Goal: Communication & Community: Answer question/provide support

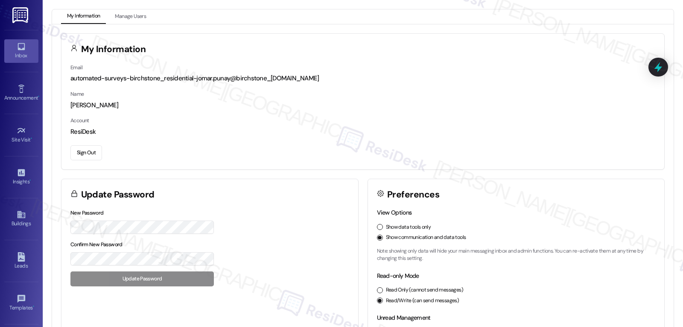
click at [24, 60] on div "Inbox" at bounding box center [21, 55] width 43 height 9
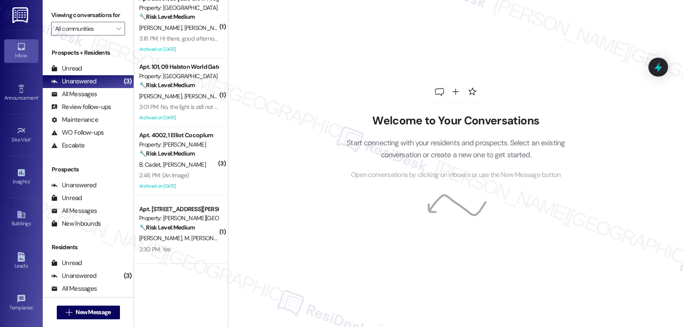
scroll to position [939, 0]
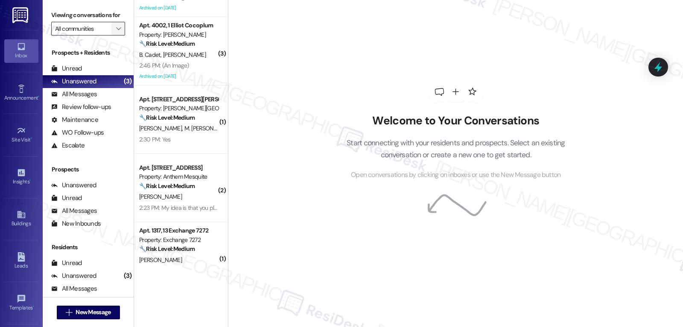
click at [116, 32] on icon "" at bounding box center [118, 28] width 5 height 7
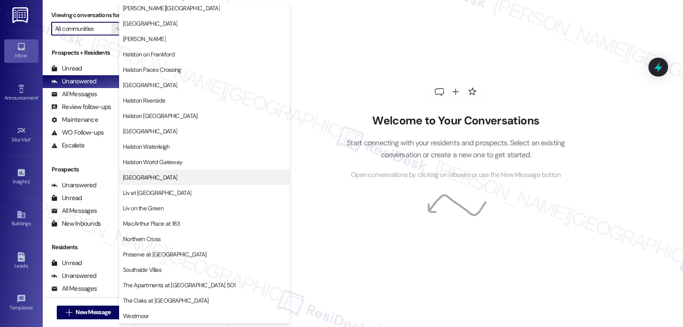
scroll to position [295, 0]
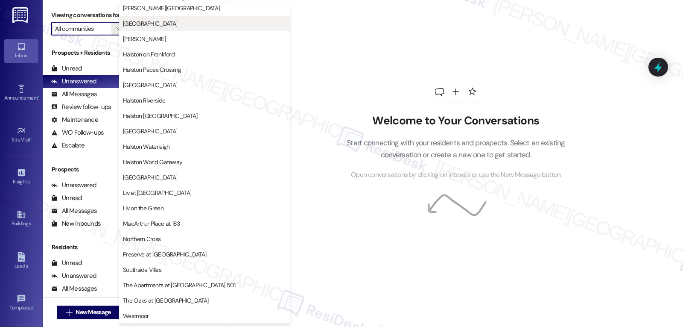
click at [178, 29] on button "[GEOGRAPHIC_DATA]" at bounding box center [204, 23] width 171 height 15
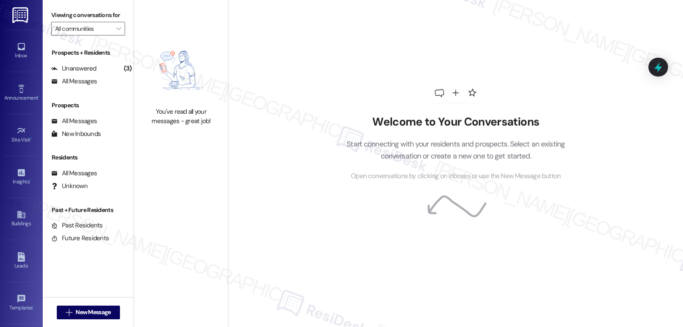
type input "[GEOGRAPHIC_DATA]"
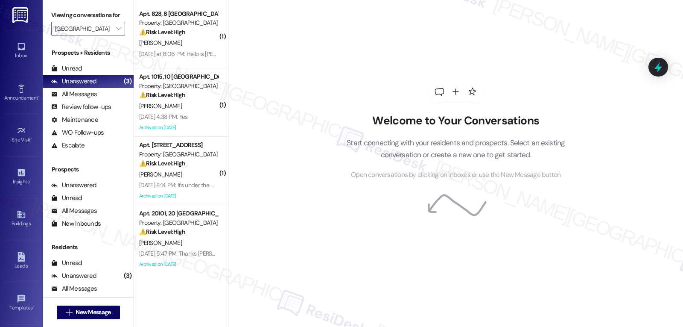
click at [170, 36] on div "⚠️ Risk Level: High The resident reports a kitchen sink leak, which could cause…" at bounding box center [178, 32] width 79 height 9
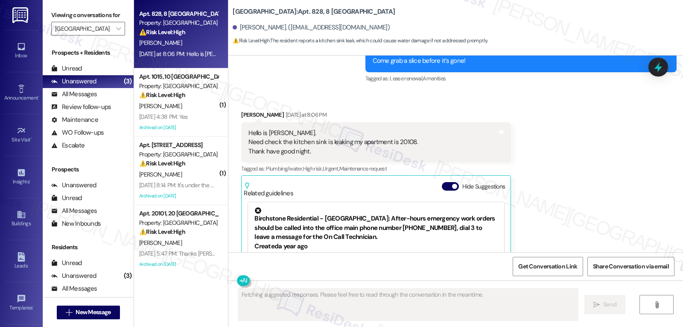
scroll to position [595, 0]
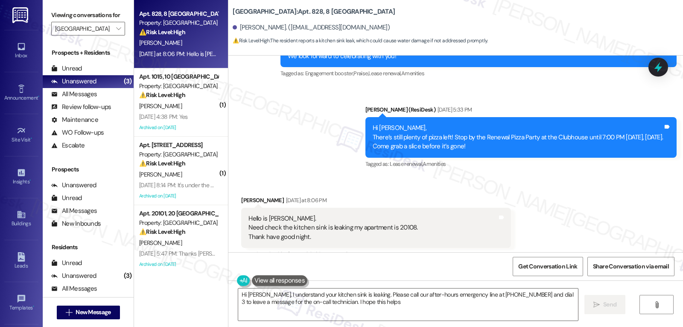
type textarea "Hi Carlos, I understand your kitchen sink is leaking. Please call our after-hou…"
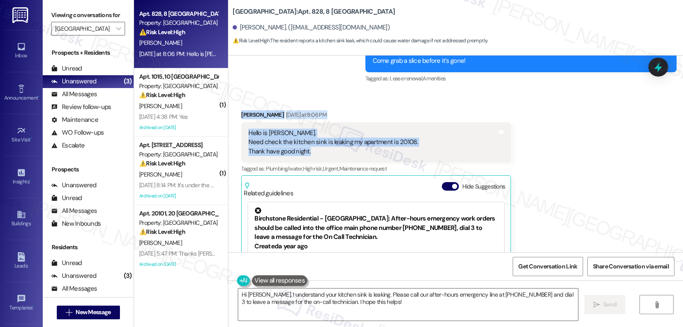
drag, startPoint x: 234, startPoint y: 114, endPoint x: 346, endPoint y: 149, distance: 117.1
click at [346, 149] on div "Received via SMS Carlos Serna Yesterday at 8:06 PM Hello is Carlos Serna. Need …" at bounding box center [376, 221] width 283 height 234
copy div "Carlos Serna Yesterday at 8:06 PM Hello is Carlos Serna. Need check the kitchen…"
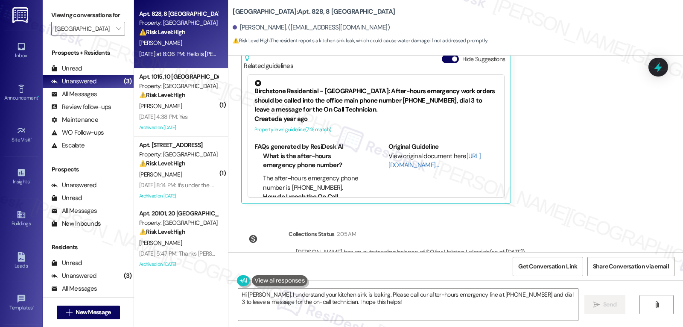
scroll to position [845, 0]
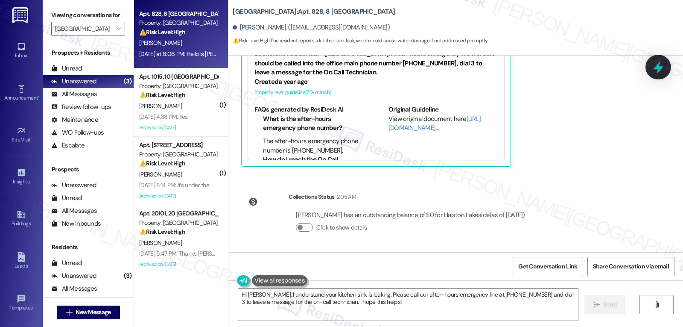
click at [659, 68] on icon at bounding box center [658, 67] width 10 height 13
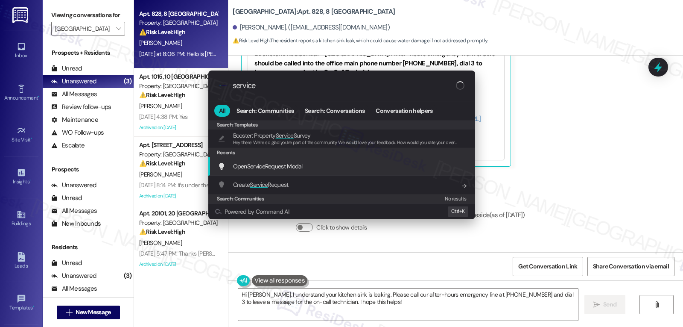
type input "service"
click at [294, 170] on span "Open Service Request Modal" at bounding box center [268, 166] width 70 height 8
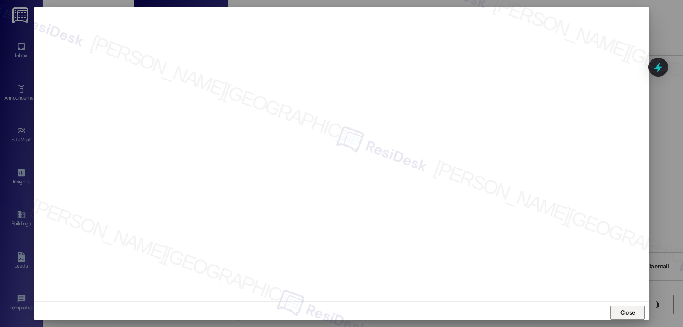
click at [617, 312] on button "Close" at bounding box center [628, 313] width 34 height 14
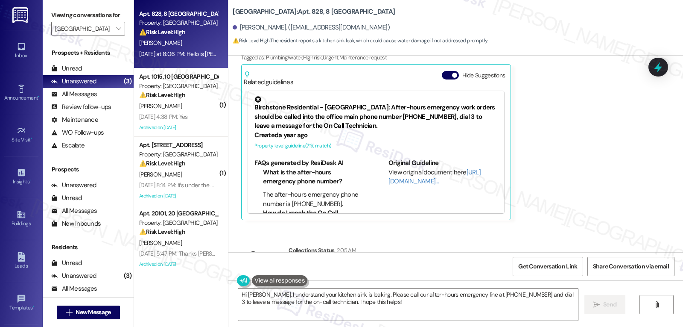
scroll to position [759, 0]
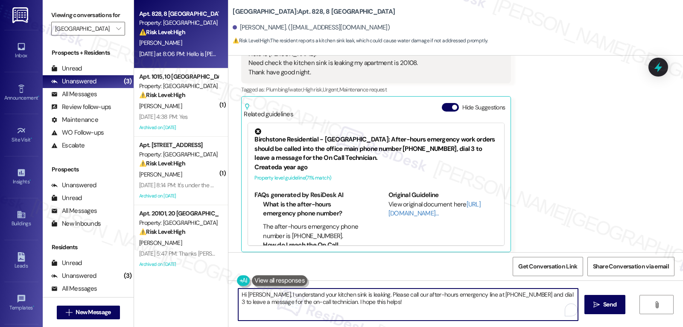
drag, startPoint x: 361, startPoint y: 296, endPoint x: 486, endPoint y: 347, distance: 134.6
click at [486, 326] on html "Inbox Go to Inbox Announcement • Send A Text Announcement Site Visit • Go to Si…" at bounding box center [341, 163] width 683 height 327
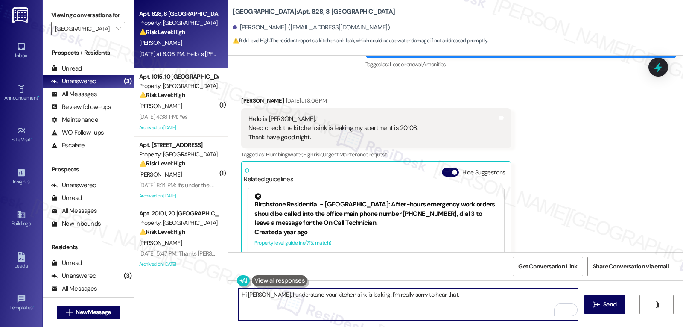
scroll to position [674, 0]
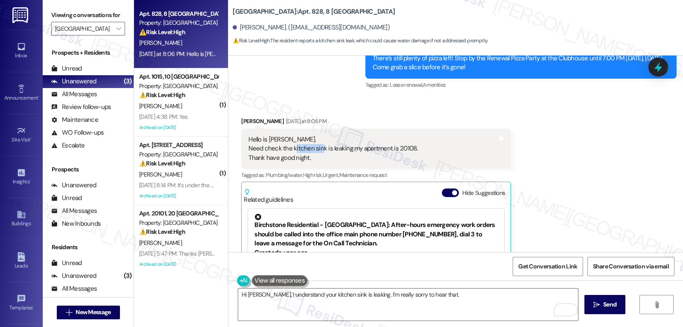
drag, startPoint x: 289, startPoint y: 148, endPoint x: 311, endPoint y: 152, distance: 23.0
click at [312, 152] on div "Hello is Carlos Serna. Need check the kitchen sink is leaking my apartment is 2…" at bounding box center [332, 148] width 169 height 27
click at [288, 146] on div "Hello is Carlos Serna. Need check the kitchen sink is leaking my apartment is 2…" at bounding box center [332, 148] width 169 height 27
drag, startPoint x: 286, startPoint y: 146, endPoint x: 342, endPoint y: 151, distance: 56.1
click at [342, 151] on div "Hello is Carlos Serna. Need check the kitchen sink is leaking my apartment is 2…" at bounding box center [332, 148] width 169 height 27
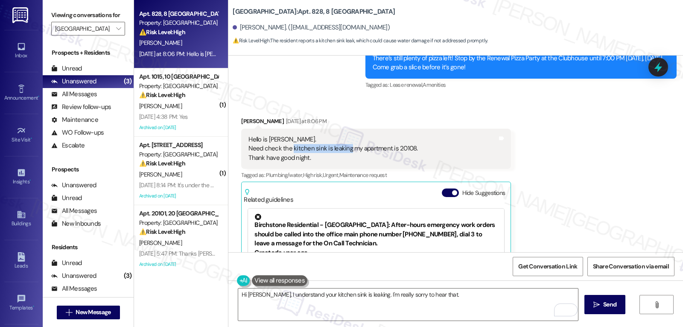
copy div "kitchen sink is leaking"
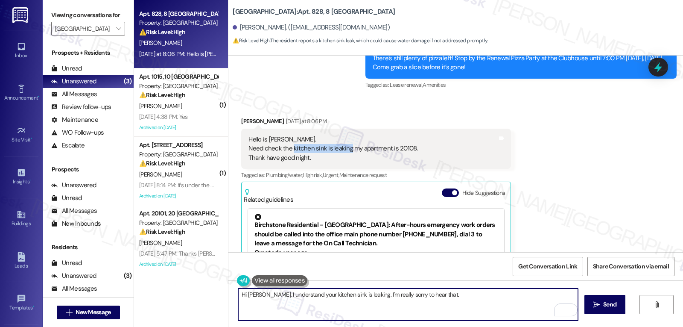
click at [446, 294] on textarea "Hi Carlos, I understand your kitchen sink is leaking. I'm really sorry to hear …" at bounding box center [408, 304] width 340 height 32
paste textarea "Is the leak coming from the faucet, underneath the sink, or elsewhere? When did…"
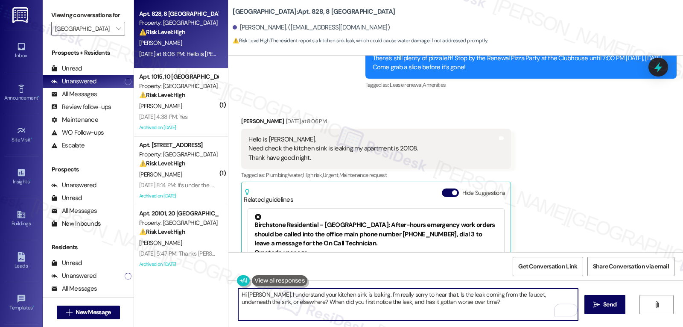
click at [360, 295] on textarea "Hi Carlos, I understand your kitchen sink is leaking. I'm really sorry to hear …" at bounding box center [408, 304] width 340 height 32
click at [428, 293] on textarea "Hi Carlos, I understand your kitchen sink is leaking. I'm really sorry to hear …" at bounding box center [408, 304] width 340 height 32
type textarea "Hi Carlos, I understand your kitchen sink is leaking. I'm really sorry to hear …"
click at [602, 309] on button " Send" at bounding box center [605, 304] width 41 height 19
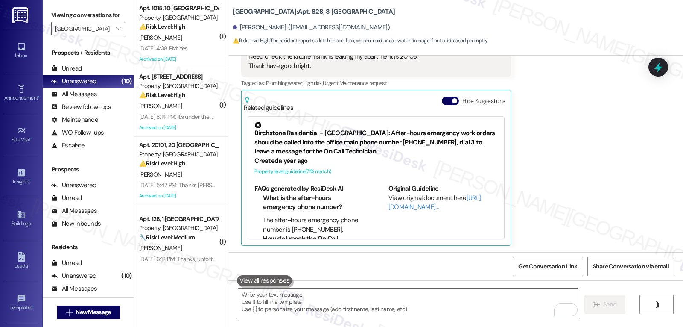
scroll to position [913, 0]
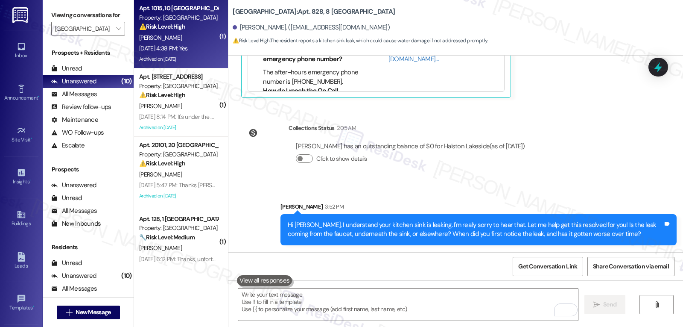
click at [188, 46] on div "Aug 23, 2025 at 4:38 PM: Yes Aug 23, 2025 at 4:38 PM: Yes" at bounding box center [163, 48] width 49 height 8
type textarea "Fetching suggested responses. Please feel free to read through the conversation…"
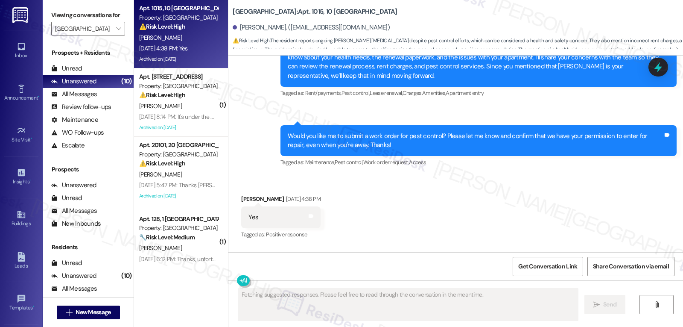
scroll to position [7924, 0]
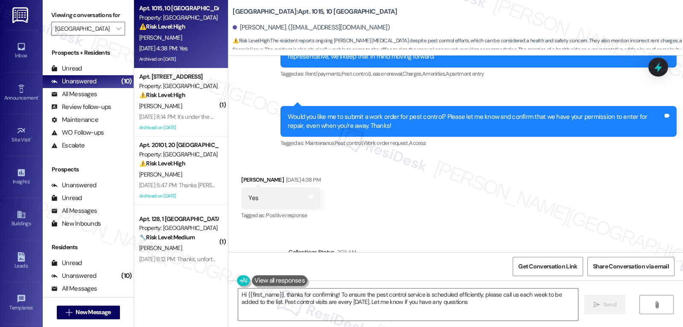
type textarea "Hi {{first_name}}, thanks for confirming! To ensure the pest control service is…"
click at [656, 72] on icon at bounding box center [658, 66] width 11 height 11
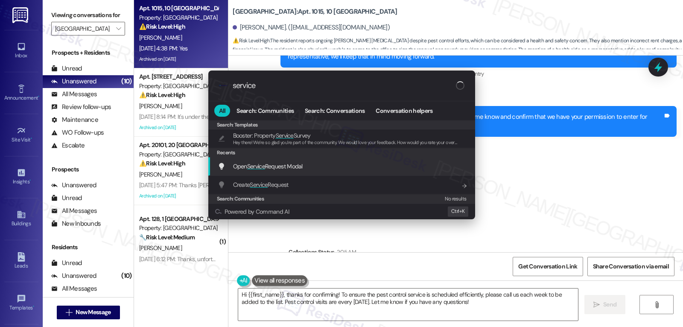
click at [279, 166] on span "Open Service Request Modal" at bounding box center [268, 166] width 70 height 8
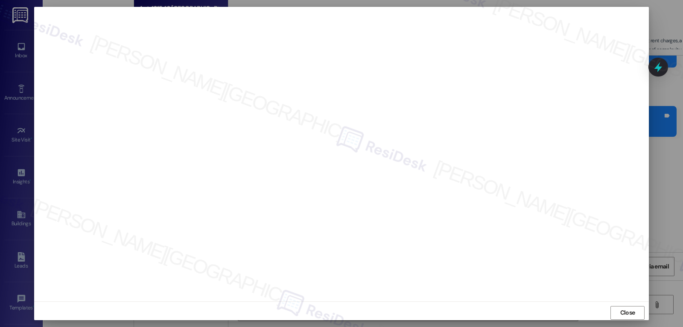
drag, startPoint x: 634, startPoint y: 311, endPoint x: 605, endPoint y: 286, distance: 38.2
click at [634, 311] on span "Close" at bounding box center [628, 312] width 18 height 9
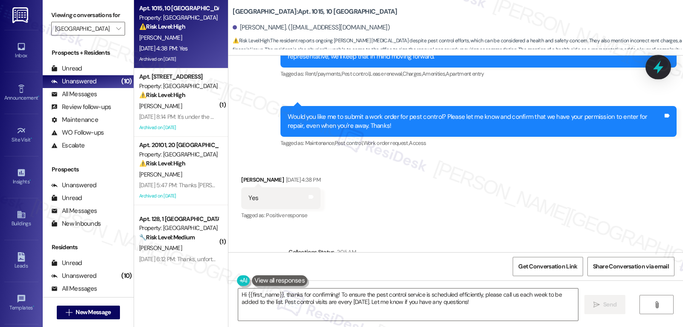
click at [660, 64] on icon at bounding box center [658, 67] width 15 height 15
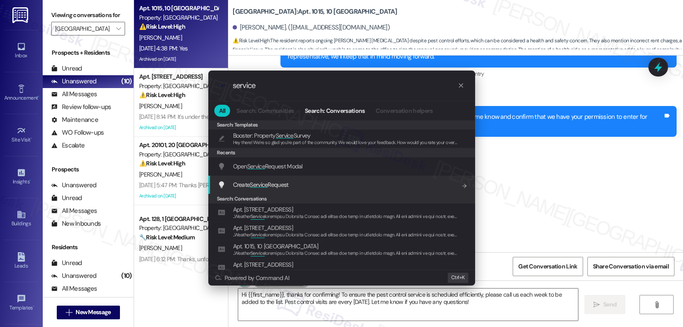
type input "service"
click at [279, 182] on span "Create Service Request" at bounding box center [261, 185] width 56 height 8
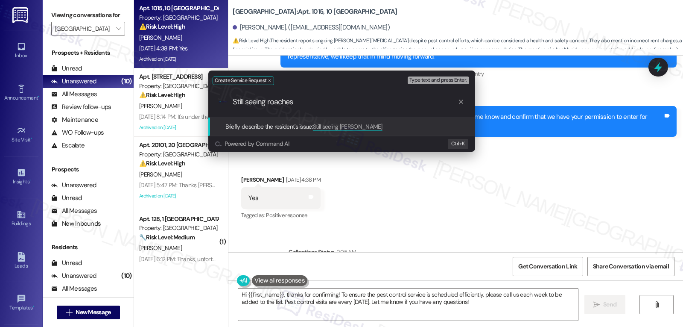
type input "Still seeing roaches"
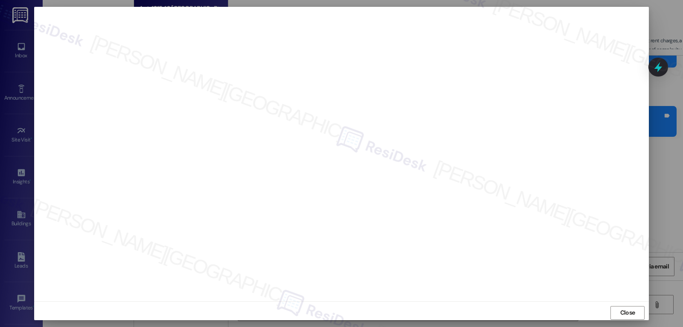
scroll to position [4, 0]
click at [628, 306] on span "Close" at bounding box center [627, 308] width 15 height 9
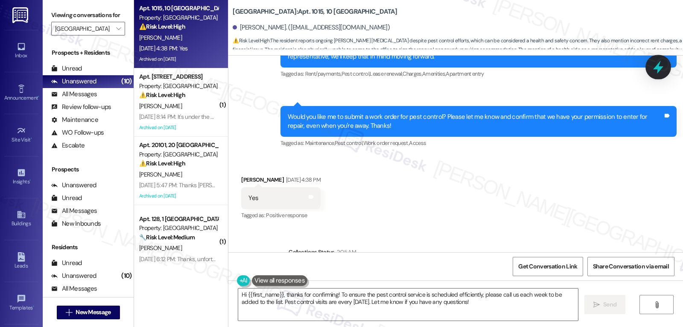
click at [660, 67] on icon at bounding box center [658, 67] width 10 height 13
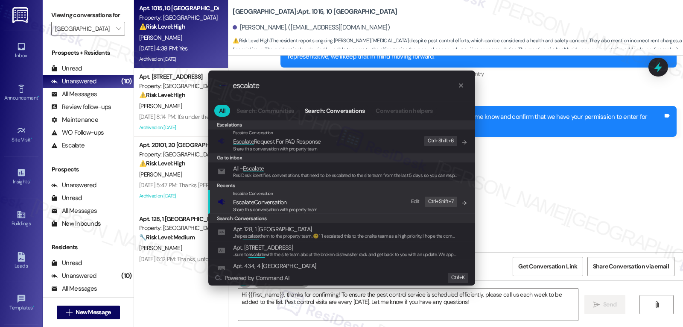
type input "escalate"
click at [277, 206] on div "Share this conversation with property team" at bounding box center [275, 210] width 85 height 8
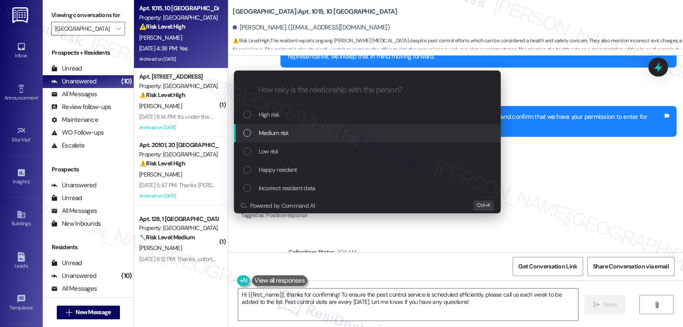
click at [300, 134] on div "Medium risk" at bounding box center [368, 132] width 250 height 9
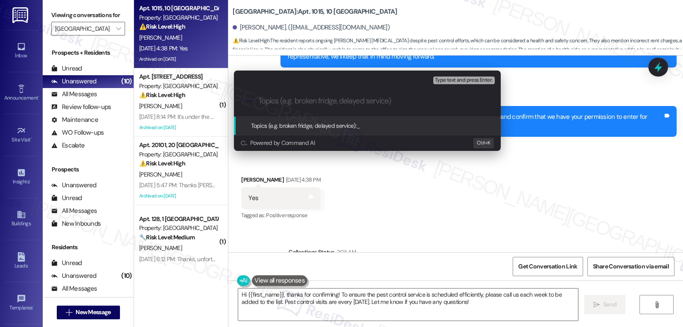
paste input "16107605"
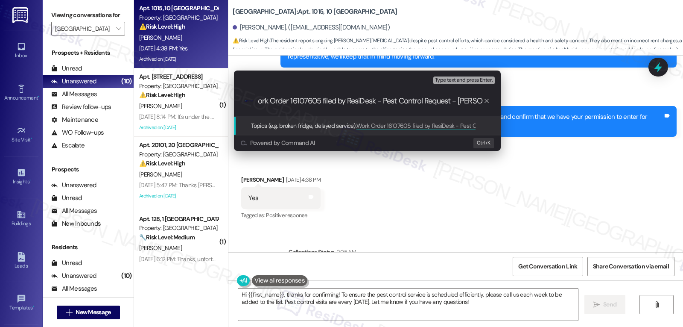
type input "Work Order 16107605 filed by ResiDesk - Pest Control Request - Roaches"
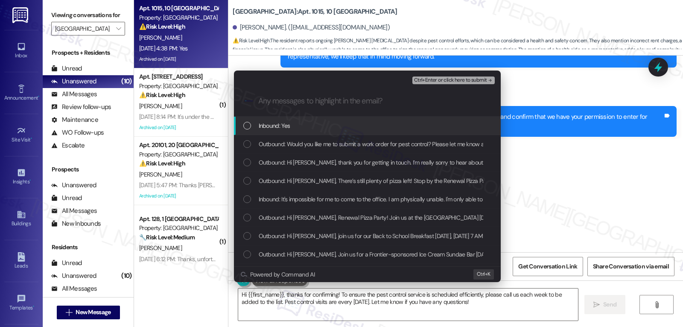
scroll to position [0, 0]
click at [300, 131] on div "Inbound: Yes" at bounding box center [367, 126] width 267 height 18
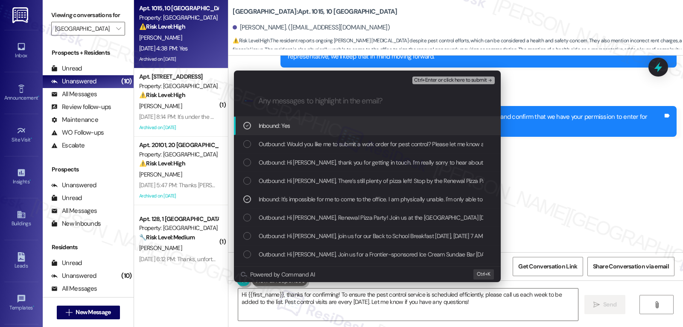
click at [447, 80] on span "Ctrl+Enter or click here to submit" at bounding box center [450, 80] width 73 height 6
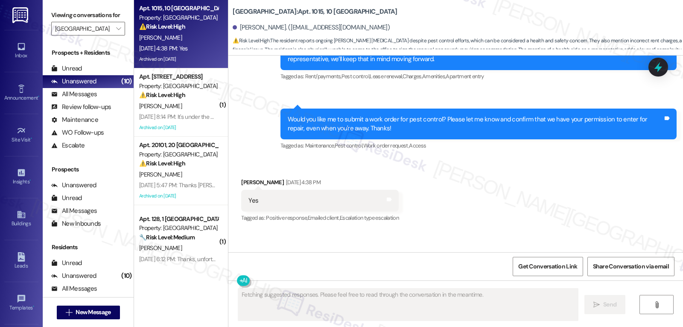
scroll to position [7924, 0]
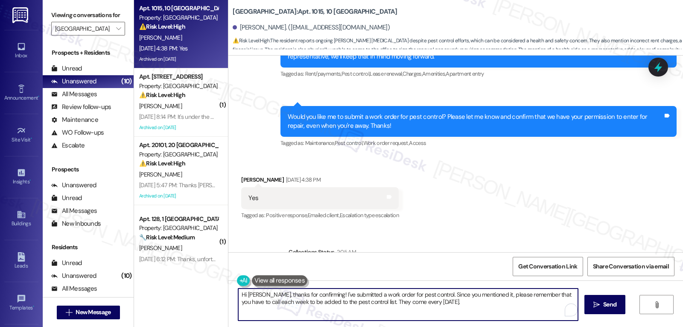
click at [461, 310] on textarea "Hi Bobbi, thanks for confirming! I've submitted a work order for pest control. …" at bounding box center [408, 304] width 340 height 32
paste textarea "Work Order 16107605 filed by ResiDesk - Pest Control Request - Roaches"
click at [238, 295] on textarea "Hi Bobbi, thanks for confirming! I've submitted a work order for pest control. …" at bounding box center [408, 304] width 340 height 32
click at [447, 310] on textarea "Thank you, Bobbi. I've submitted the work order for the pest situation. Since y…" at bounding box center [408, 304] width 340 height 32
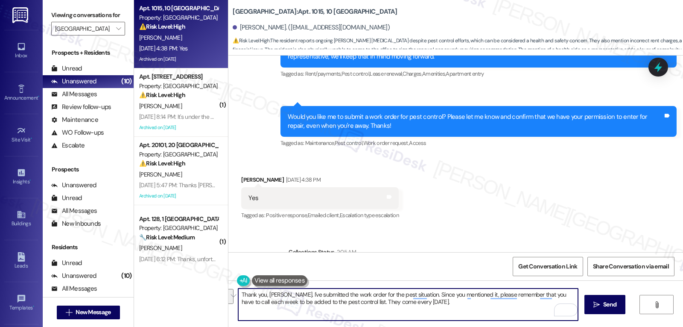
drag, startPoint x: 409, startPoint y: 294, endPoint x: 484, endPoint y: 316, distance: 77.9
click at [484, 316] on textarea "Thank you, Bobbi. I've submitted the work order for the pest situation. Since y…" at bounding box center [408, 304] width 340 height 32
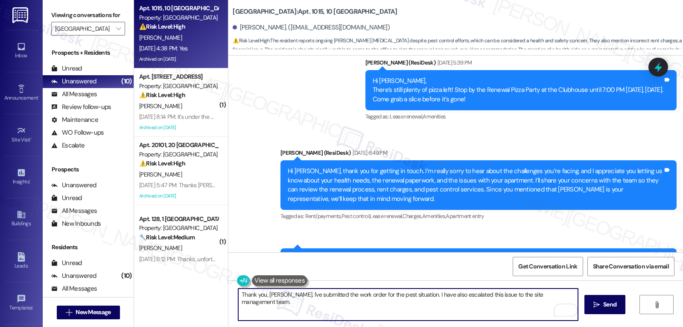
scroll to position [7754, 0]
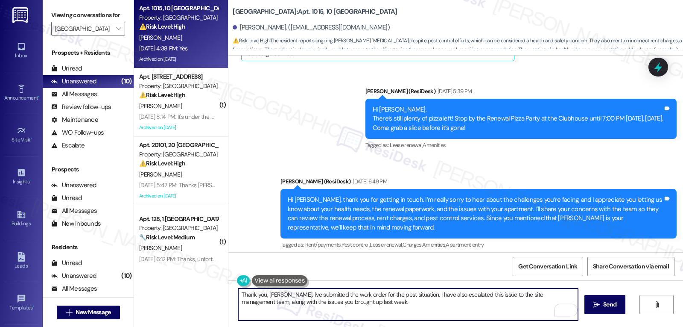
click at [285, 302] on textarea "Thank you, Bobbi. I've submitted the work order for the pest situation. I have …" at bounding box center [408, 304] width 340 height 32
click at [435, 303] on textarea "Thank you, Bobbi. I've submitted the work order for the pest situation. I have …" at bounding box center [408, 304] width 340 height 32
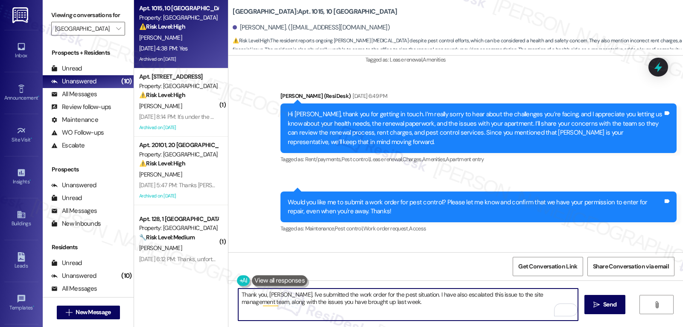
scroll to position [7924, 0]
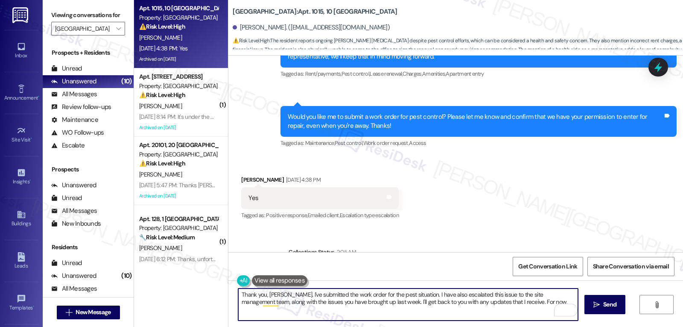
click at [506, 300] on textarea "Thank you, Bobbi. I've submitted the work order for the pest situation. I have …" at bounding box center [408, 304] width 340 height 32
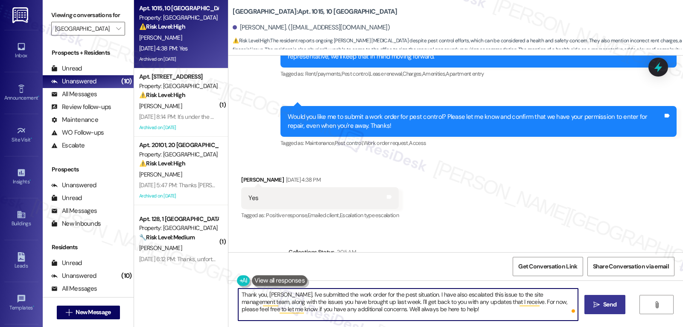
type textarea "Thank you, Bobbi. I've submitted the work order for the pest situation. I have …"
click at [605, 307] on span "Send" at bounding box center [609, 304] width 13 height 9
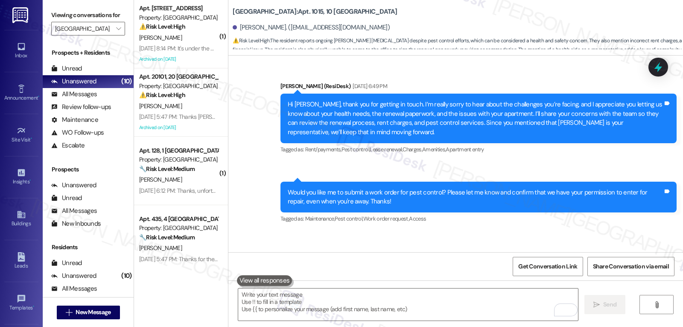
scroll to position [7831, 0]
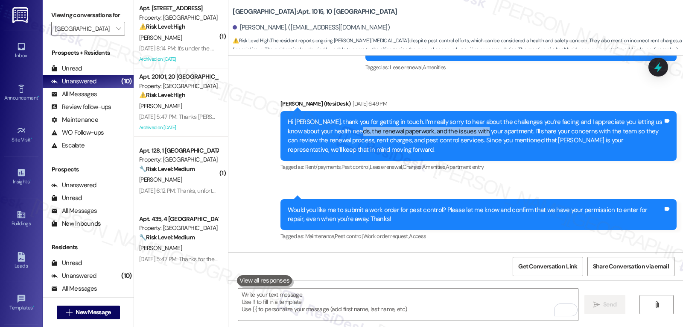
drag, startPoint x: 342, startPoint y: 76, endPoint x: 467, endPoint y: 76, distance: 125.1
click at [467, 117] on div "Hi Bobby, thank you for getting in touch. I’m really sorry to hear about the ch…" at bounding box center [475, 135] width 375 height 37
click at [383, 117] on div "Hi Bobby, thank you for getting in touch. I’m really sorry to hear about the ch…" at bounding box center [475, 135] width 375 height 37
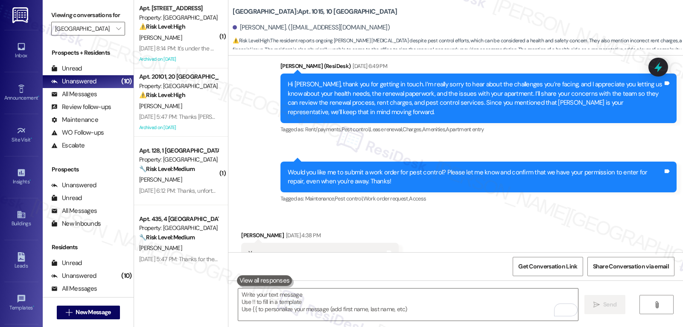
scroll to position [7917, 0]
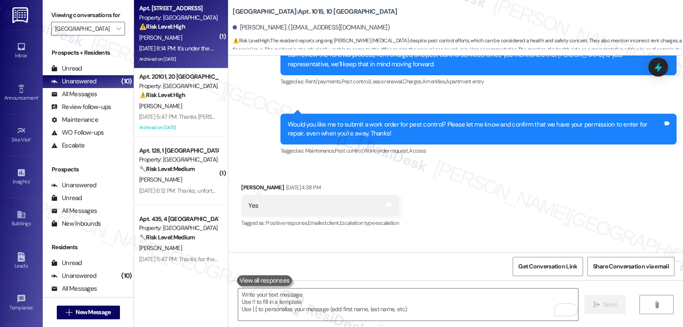
click at [180, 35] on div "V. Lau" at bounding box center [178, 37] width 81 height 11
type textarea "Fetching suggested responses. Please feel free to read through the conversation…"
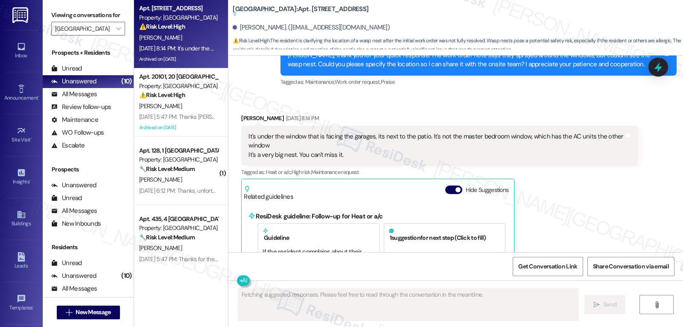
scroll to position [8022, 0]
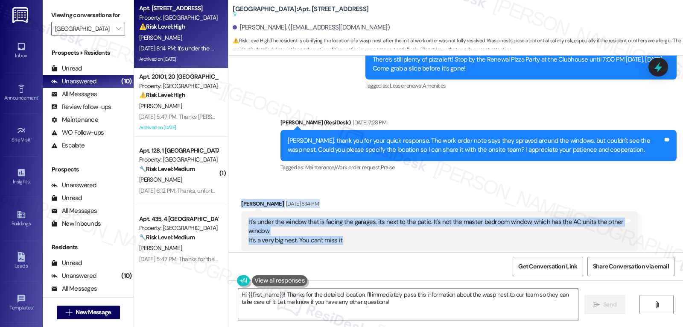
drag, startPoint x: 236, startPoint y: 180, endPoint x: 425, endPoint y: 213, distance: 192.6
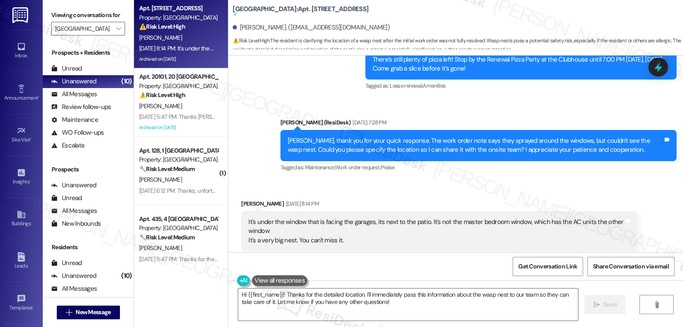
click at [274, 111] on div "Sent via SMS Sarah (ResiDesk) Aug 22, 2025 at 7:28 PM Victoria, thank you for y…" at bounding box center [478, 145] width 409 height 68
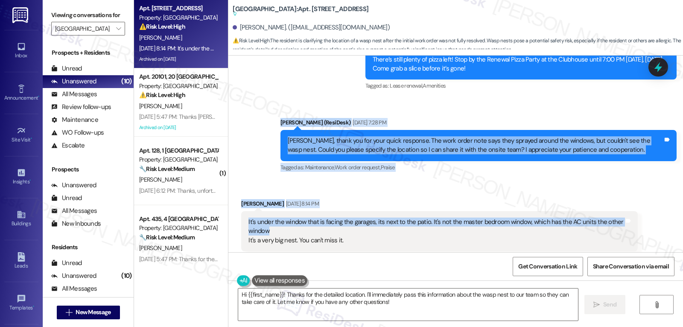
drag, startPoint x: 278, startPoint y: 96, endPoint x: 411, endPoint y: 205, distance: 172.4
click at [411, 205] on div "WO Opened request: Clogged Jul 25, 2024 at 9:32 AM Status : Completed Show deta…" at bounding box center [455, 154] width 455 height 196
click at [345, 217] on div "It's under the window that is facing the garages, its next to the patio. It's n…" at bounding box center [435, 230] width 375 height 27
drag, startPoint x: 276, startPoint y: 101, endPoint x: 404, endPoint y: 216, distance: 171.4
click at [404, 216] on div "WO Opened request: Clogged Jul 25, 2024 at 9:32 AM Status : Completed Show deta…" at bounding box center [455, 154] width 455 height 196
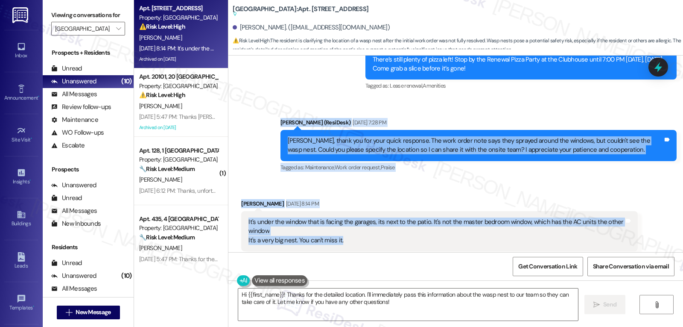
copy div "Sarah (ResiDesk) Aug 22, 2025 at 7:28 PM Victoria, thank you for your quick res…"
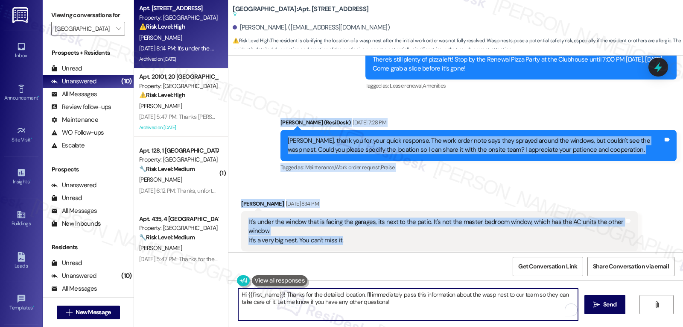
drag, startPoint x: 240, startPoint y: 288, endPoint x: 158, endPoint y: 272, distance: 84.3
click at [163, 276] on div "Apt. 2111, 21 Halston Lakeside Property: Halston Lakeside ⚠️ Risk Level: High T…" at bounding box center [408, 163] width 549 height 327
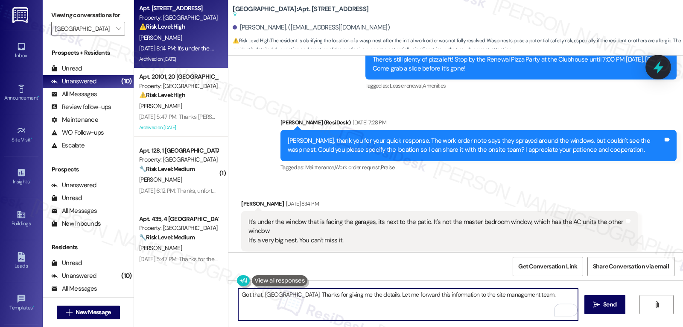
type textarea "Got that, Victoria. Thanks for giving me the details. Let me forward this infor…"
click at [661, 68] on icon at bounding box center [658, 67] width 10 height 13
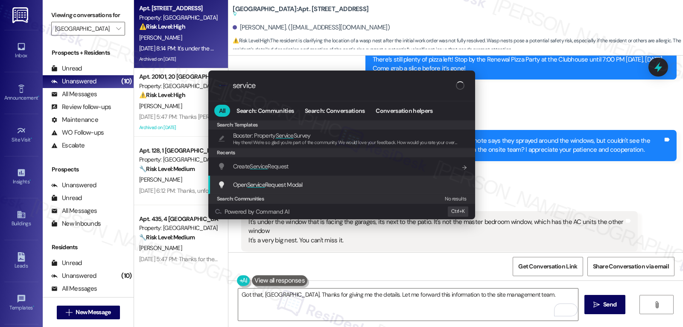
type input "service"
click at [297, 185] on span "Open Service Request Modal" at bounding box center [268, 185] width 70 height 8
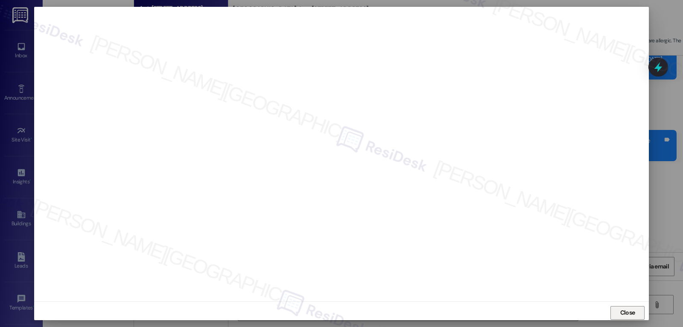
click at [623, 311] on span "Close" at bounding box center [627, 312] width 15 height 9
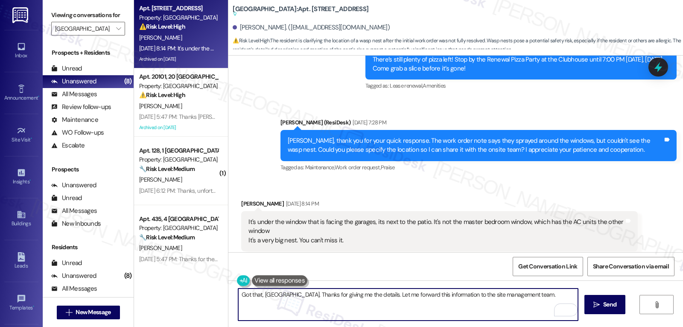
click at [406, 322] on div "Got that, Victoria. Thanks for giving me the details. Let me forward this infor…" at bounding box center [455, 312] width 455 height 64
click at [537, 297] on textarea "Got that, Victoria. Thanks for giving me the details. Let me forward this infor…" at bounding box center [408, 304] width 340 height 32
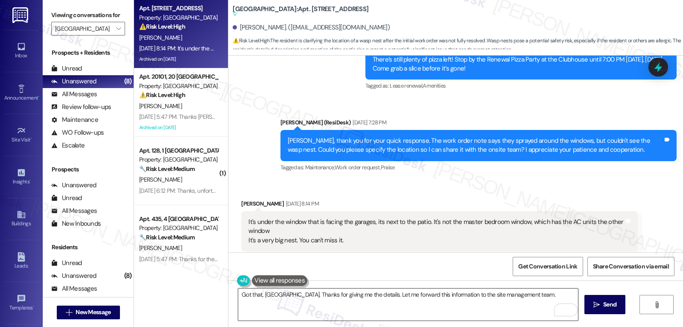
click at [530, 300] on textarea "Got that, Victoria. Thanks for giving me the details. Let me forward this infor…" at bounding box center [408, 304] width 340 height 32
click at [516, 296] on textarea "Got that, Victoria. Thanks for giving me the details. Let me forward this infor…" at bounding box center [408, 304] width 340 height 32
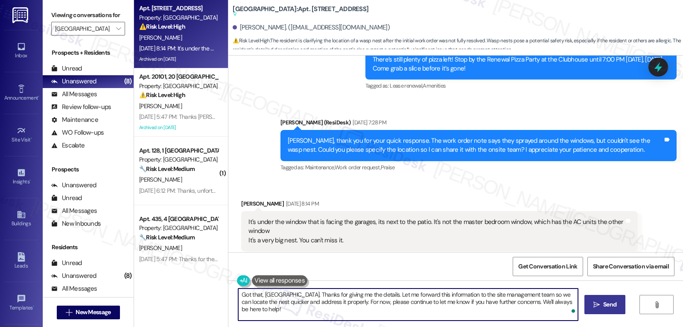
type textarea "Got that, Victoria. Thanks for giving me the details. Let me forward this infor…"
click at [613, 301] on span "Send" at bounding box center [609, 304] width 13 height 9
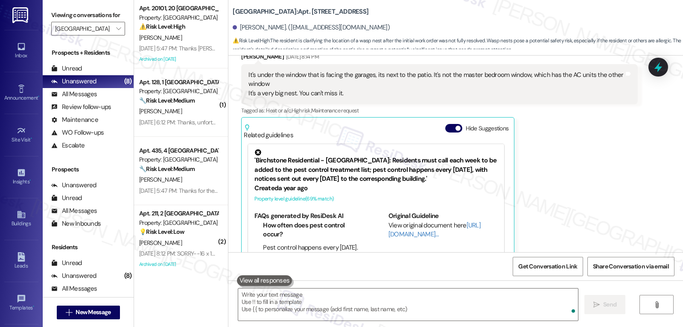
scroll to position [8083, 0]
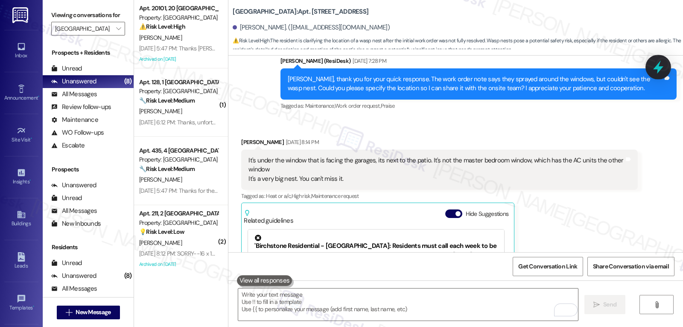
click at [660, 69] on icon at bounding box center [658, 67] width 10 height 13
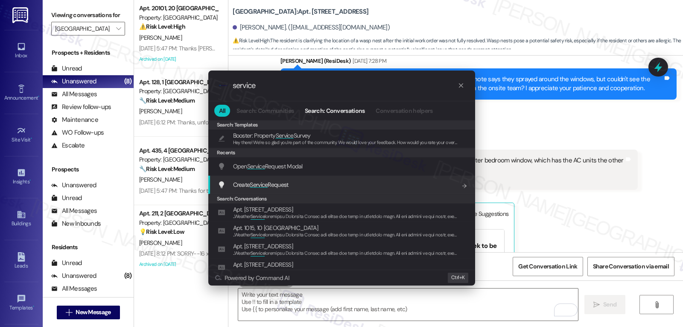
type input "service"
click at [273, 181] on span "Create Service Request" at bounding box center [261, 185] width 56 height 8
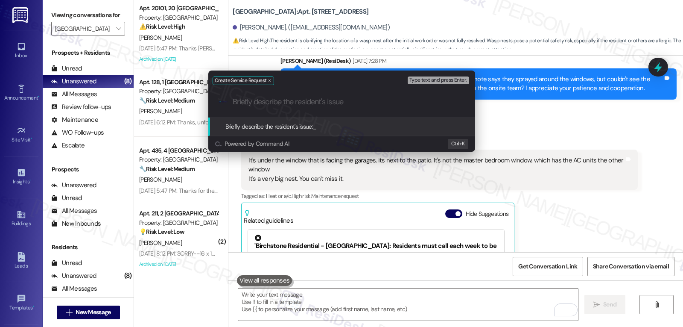
click at [600, 150] on div "Create Service Request Type text and press Enter. .cls-1{fill:#0a055f;}.cls-2{f…" at bounding box center [341, 163] width 683 height 327
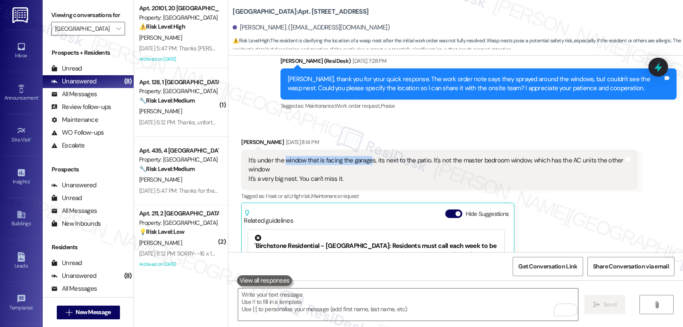
drag, startPoint x: 278, startPoint y: 131, endPoint x: 365, endPoint y: 134, distance: 86.3
click at [365, 156] on div "It's under the window that is facing the garages, its next to the patio. It's n…" at bounding box center [435, 169] width 375 height 27
copy div "window that is facing the garages"
click at [404, 156] on div "It's under the window that is facing the garages, its next to the patio. It's n…" at bounding box center [435, 169] width 375 height 27
drag, startPoint x: 251, startPoint y: 132, endPoint x: 421, endPoint y: 134, distance: 170.4
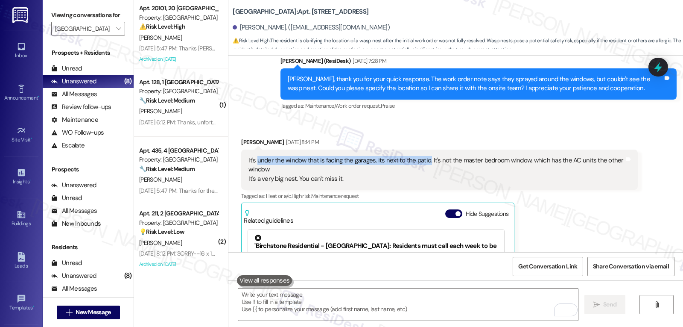
click at [421, 156] on div "It's under the window that is facing the garages, its next to the patio. It's n…" at bounding box center [435, 169] width 375 height 27
copy div "under the window that is facing the garages, its next to the patio."
click at [660, 72] on icon at bounding box center [658, 67] width 15 height 15
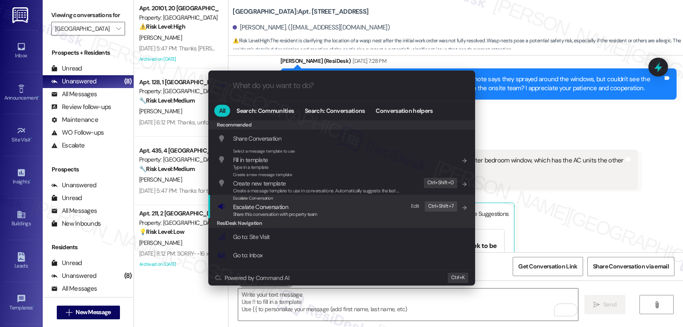
type input "e"
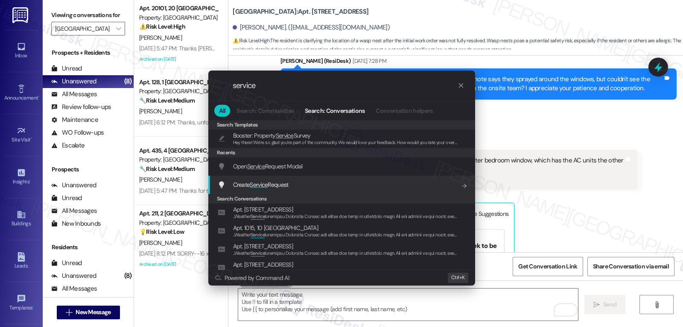
type input "service"
click at [288, 184] on span "Create Service Request" at bounding box center [261, 185] width 56 height 8
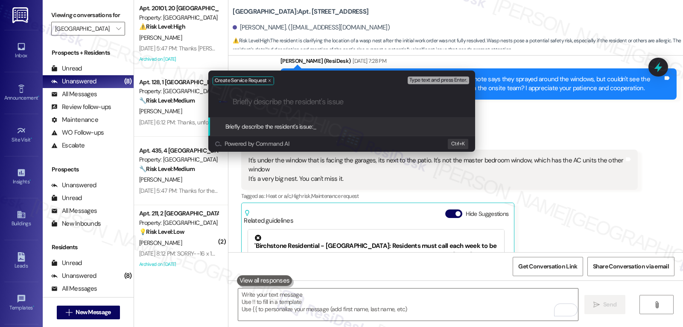
paste input "under the window that is facing the garages, its next to the patio."
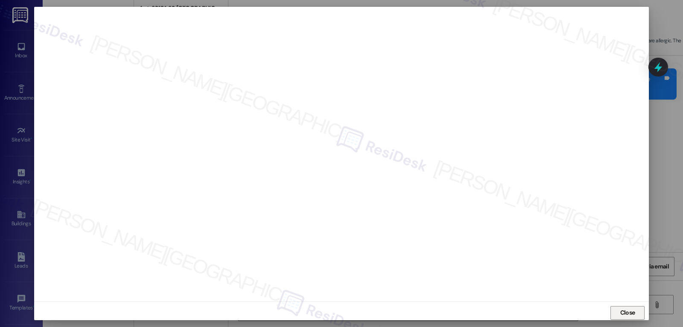
click at [634, 316] on span "Close" at bounding box center [628, 312] width 18 height 9
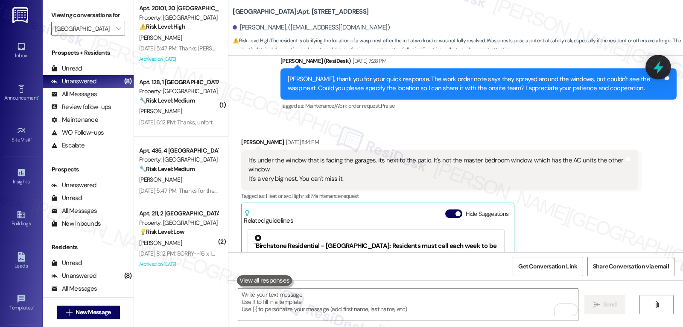
click at [658, 69] on icon at bounding box center [658, 67] width 10 height 13
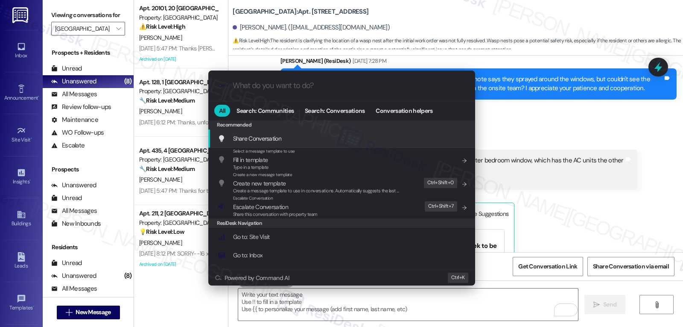
type input "w"
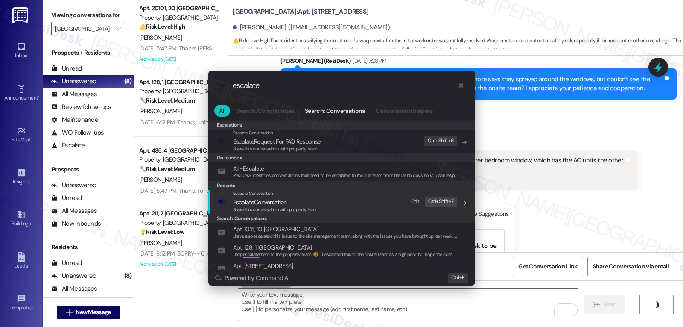
type input "escalate"
click at [260, 203] on span "Escalate Conversation" at bounding box center [260, 202] width 54 height 8
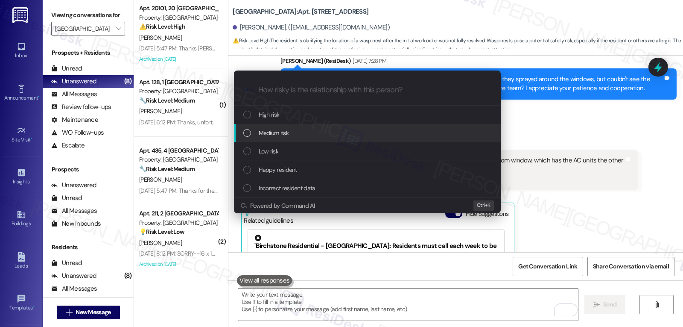
click at [314, 133] on div "Medium risk" at bounding box center [368, 132] width 250 height 9
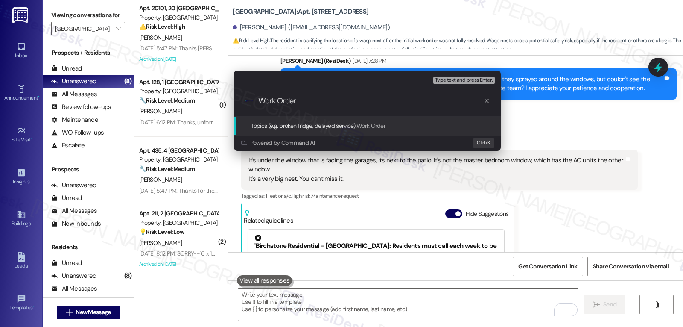
paste input "16107617"
type input "Work Order 16107617 filed by ResiDesk - Pest Control - Wasp Nest"
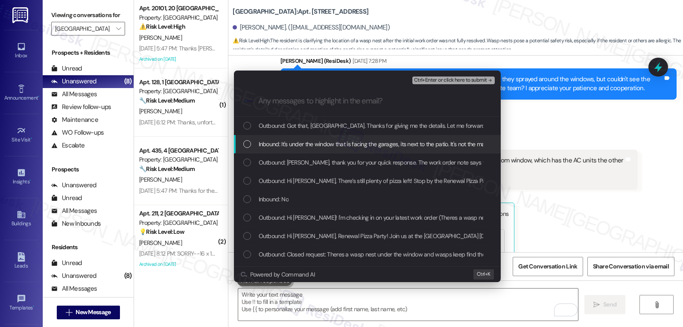
click at [251, 140] on div "Inbound: It's under the window that is facing the garages, its next to the pati…" at bounding box center [368, 143] width 250 height 9
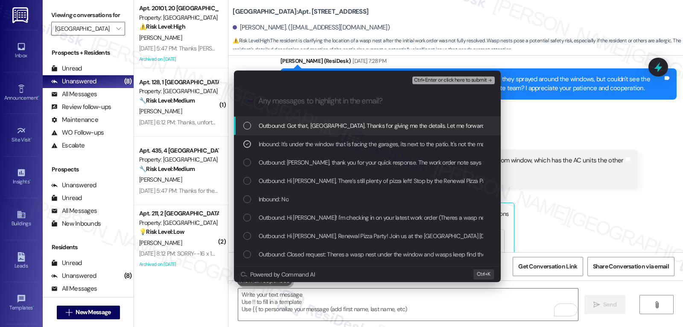
click at [479, 81] on span "Ctrl+Enter or click here to submit" at bounding box center [450, 80] width 73 height 6
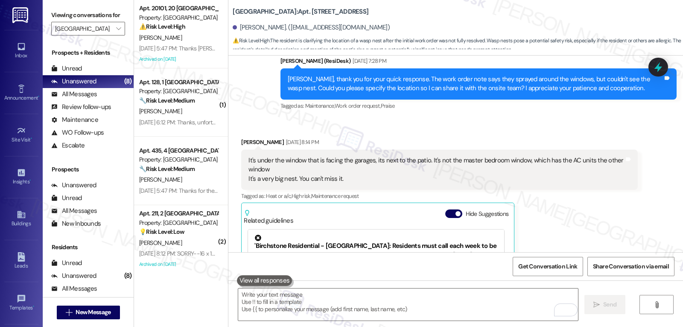
scroll to position [8169, 0]
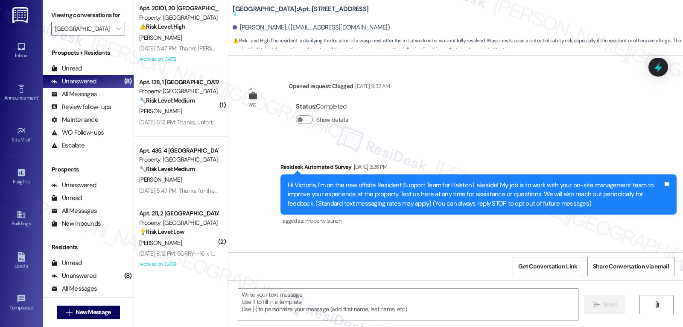
type textarea "Fetching suggested responses. Please feel free to read through the conversation…"
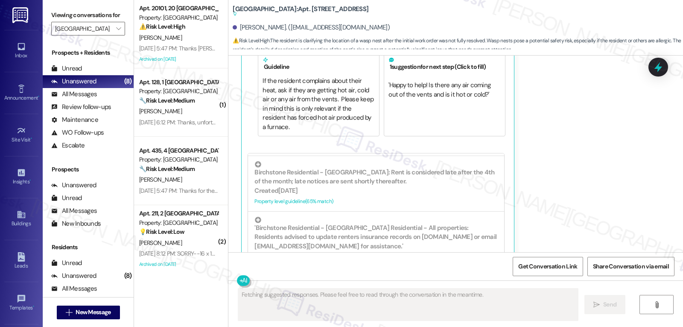
scroll to position [8438, 0]
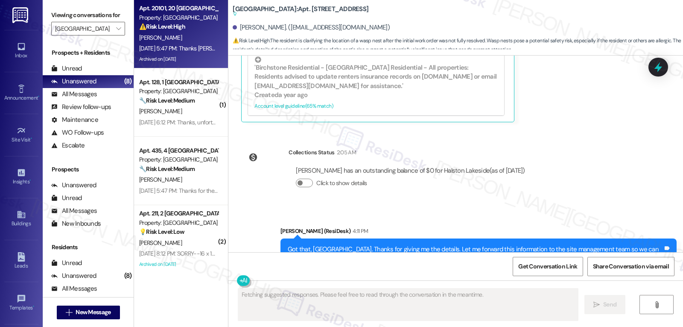
click at [188, 48] on div "Aug 22, 2025 at 5:47 PM: Thanks Sarah but My battery's dead & I'm waiting for s…" at bounding box center [502, 48] width 726 height 8
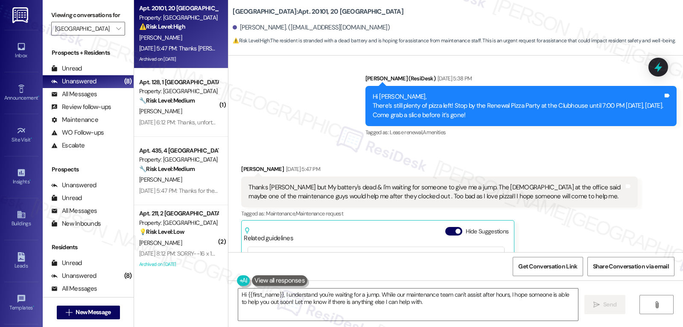
scroll to position [7496, 0]
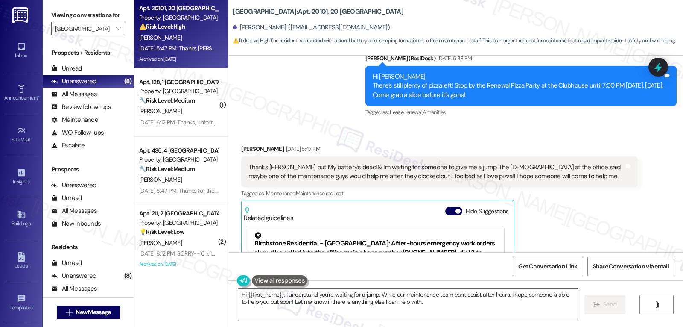
click at [241, 144] on div "Denise Carbone Aug 22, 2025 at 5:47 PM" at bounding box center [439, 150] width 396 height 12
copy div "Denise"
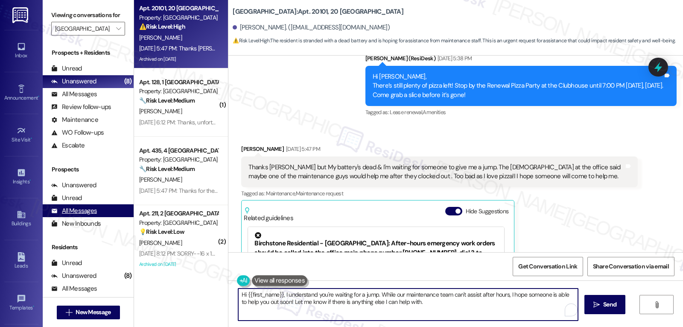
drag, startPoint x: 393, startPoint y: 304, endPoint x: 71, endPoint y: 224, distance: 331.7
click at [81, 231] on div "Viewing conversations for Halston Lakeside  Prospects + Residents Unread (0) U…" at bounding box center [363, 163] width 640 height 327
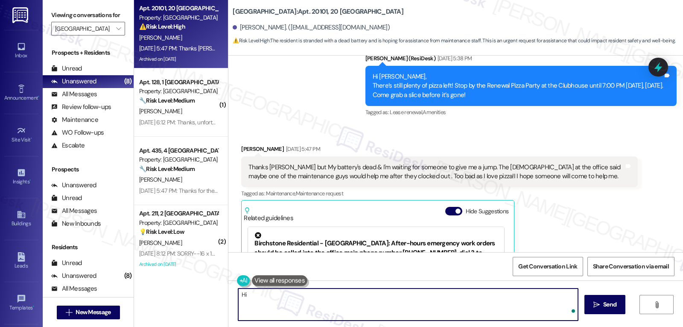
paste textarea "Denise"
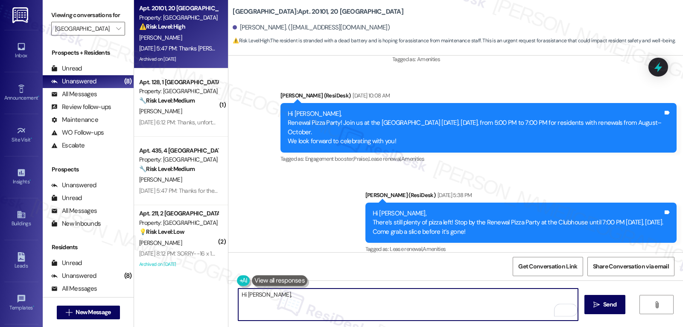
scroll to position [7411, 0]
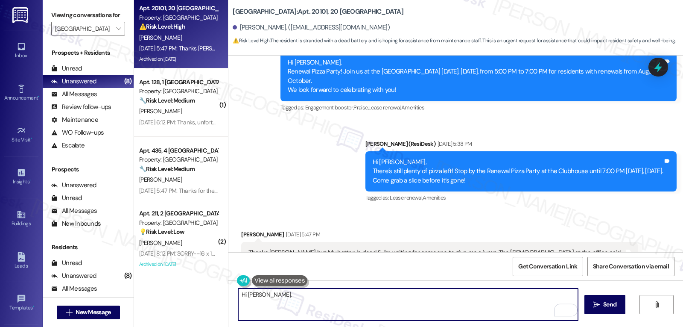
type textarea "Hi Denise,"
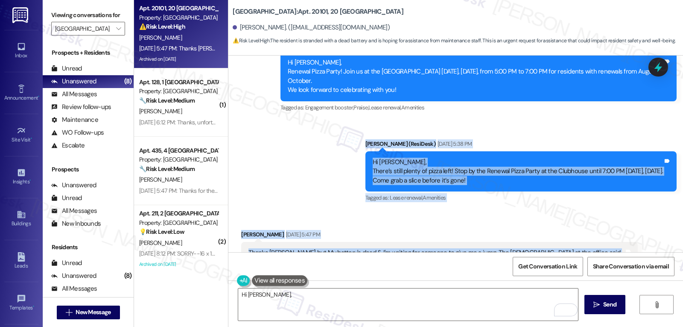
scroll to position [7496, 0]
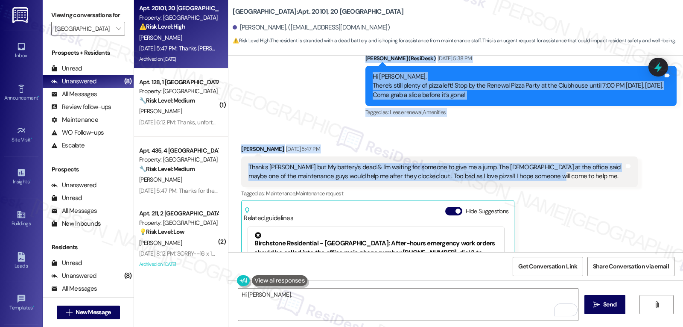
drag, startPoint x: 336, startPoint y: 127, endPoint x: 541, endPoint y: 163, distance: 208.1
click at [541, 163] on div "Survey, sent via SMS Residesk Automated Survey Aug 05, 2024 at 2:24 PM Hi Denis…" at bounding box center [455, 154] width 455 height 196
copy div "Sarah (ResiDesk) Aug 22, 2025 at 5:38 PM Hi Denise, There’s still plenty of piz…"
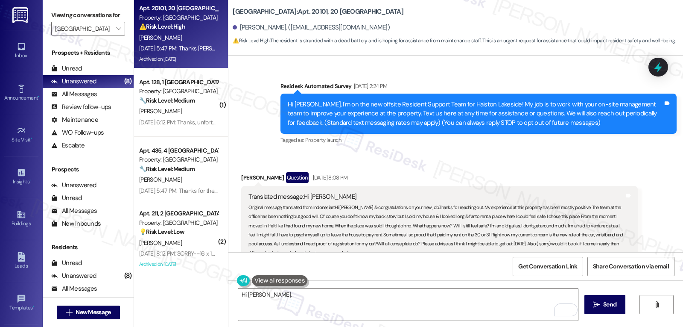
scroll to position [7496, 0]
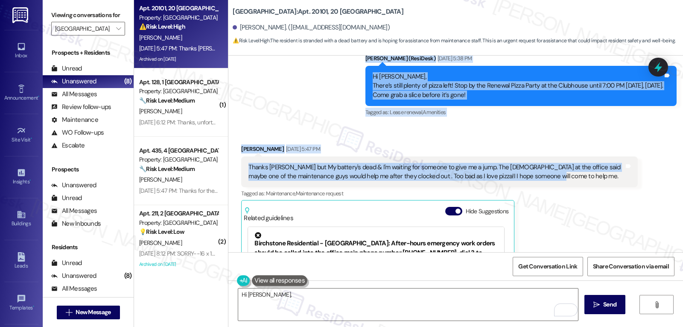
click at [260, 125] on div "Received via SMS Denise Carbone Aug 22, 2025 at 5:47 PM Thanks Sarah but My bat…" at bounding box center [455, 243] width 455 height 237
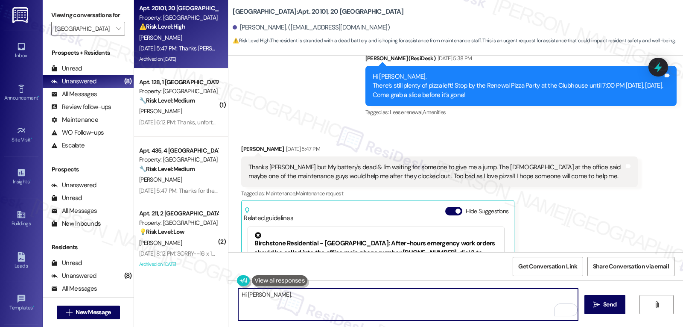
click at [316, 313] on textarea "Hi Denise," at bounding box center [408, 304] width 340 height 32
paste textarea "I’m sorry to hear about the car trouble — that’s always stressful. I’ll reach o…"
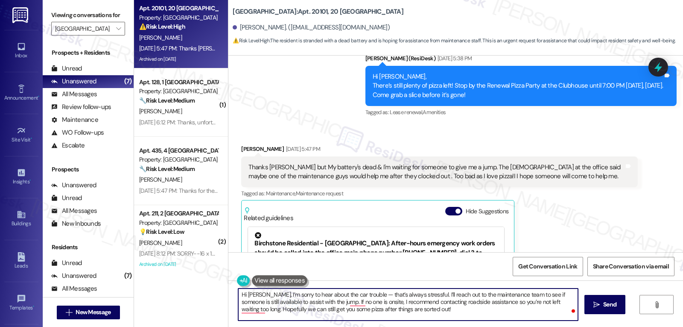
click at [361, 294] on textarea "Hi Denise, I’m sorry to hear about the car trouble — that’s always stressful. I…" at bounding box center [408, 304] width 340 height 32
click at [434, 309] on textarea "Hi Denise, I’m sorry to hear about the car trouble. That’s always stressful. I’…" at bounding box center [408, 304] width 340 height 32
drag, startPoint x: 413, startPoint y: 293, endPoint x: 500, endPoint y: 317, distance: 89.8
click at [500, 316] on textarea "Hi Denise, I’m sorry to hear about the car trouble. That’s always stressful. I’…" at bounding box center [408, 304] width 340 height 32
click at [509, 306] on textarea "Hi Denise, I’m sorry to hear about the car trouble. That’s always stressful. I'…" at bounding box center [408, 304] width 340 height 32
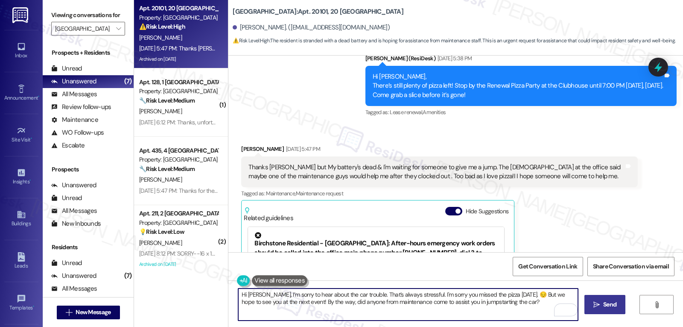
type textarea "Hi Denise, I’m sorry to hear about the car trouble. That’s always stressful. I'…"
click at [612, 306] on span "Send" at bounding box center [609, 304] width 13 height 9
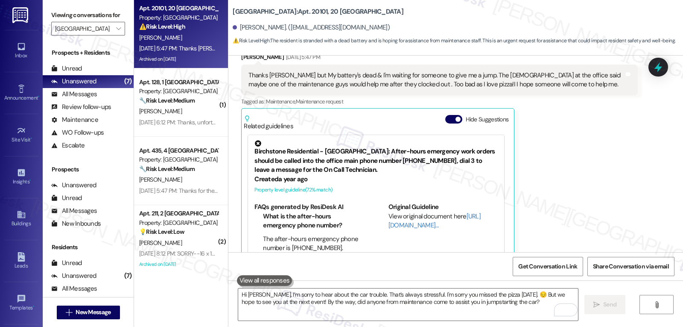
scroll to position [7736, 0]
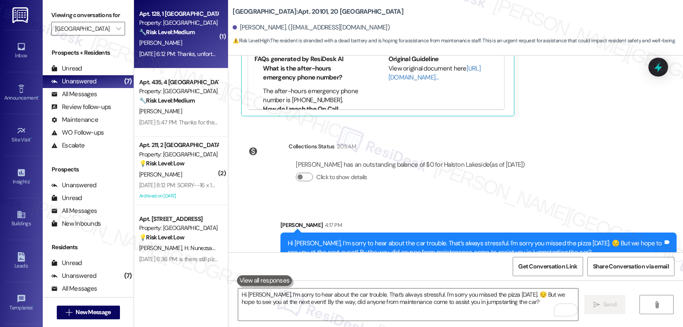
click at [183, 46] on div "C. Baffa" at bounding box center [178, 43] width 81 height 11
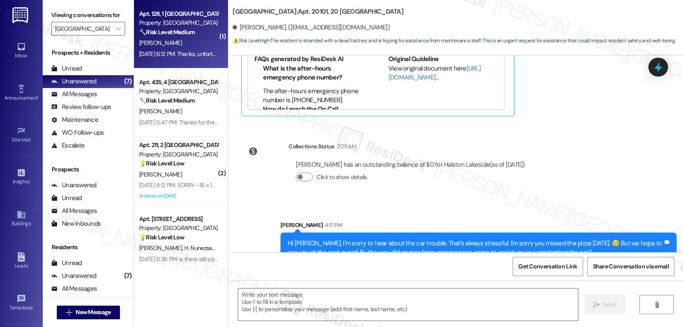
type textarea "Fetching suggested responses. Please feel free to read through the conversation…"
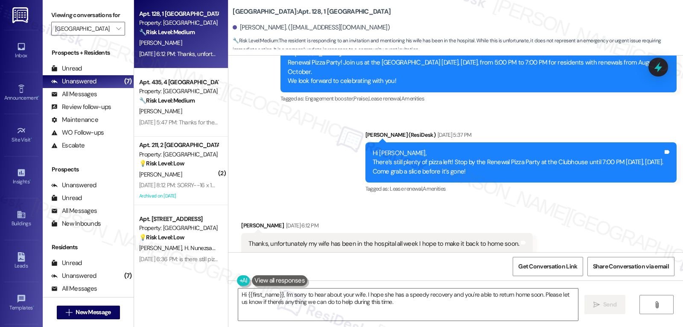
scroll to position [10870, 0]
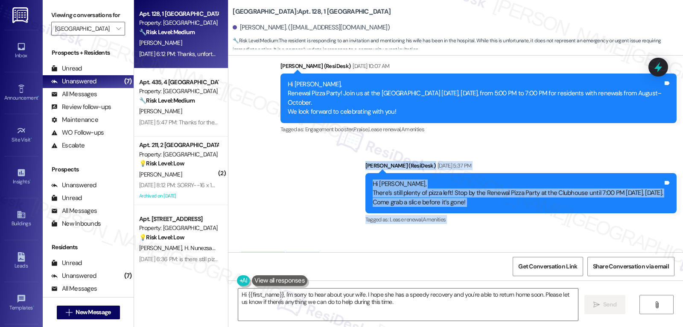
drag, startPoint x: 338, startPoint y: 119, endPoint x: 533, endPoint y: 228, distance: 223.4
click at [533, 228] on div "WO Lease started Jun 25, 2024 at 8:00 PM Show details Survey, sent via SMS Resi…" at bounding box center [455, 154] width 455 height 196
copy div "Sarah (ResiDesk) Aug 22, 2025 at 5:37 PM Hi Christopher, There’s still plenty o…"
click at [417, 315] on textarea "Hi {{first_name}}, I'm sorry to hear about your wife. I hope she has a speedy r…" at bounding box center [408, 304] width 340 height 32
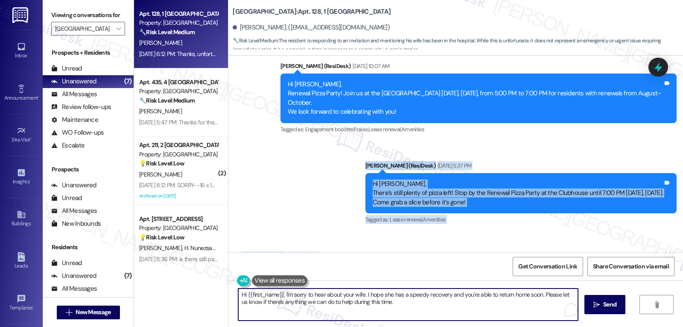
paste textarea "Christopher, I’m so sorry to hear your wife has been in the hospital — I hope s…"
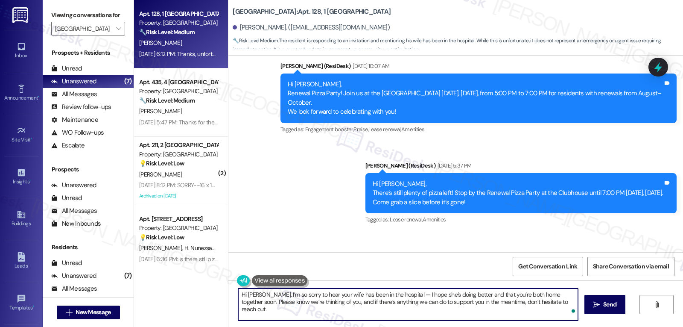
click at [408, 293] on textarea "Hi Christopher, I’m so sorry to hear your wife has been in the hospital — I hop…" at bounding box center [408, 304] width 340 height 32
click at [559, 306] on textarea "Hi Christopher, I’m so sorry to hear your wife has been in the hospital. I hope…" at bounding box center [408, 304] width 340 height 32
drag, startPoint x: 559, startPoint y: 304, endPoint x: 451, endPoint y: 315, distance: 108.5
click at [451, 315] on textarea "Hi Christopher, I’m so sorry to hear your wife has been in the hospital. I hope…" at bounding box center [408, 304] width 340 height 32
type textarea "Hi Christopher, I’m so sorry to hear your wife has been in the hospital. I hope…"
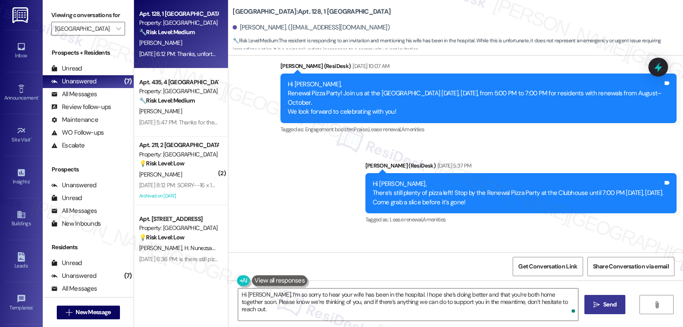
click at [604, 302] on span "Send" at bounding box center [609, 304] width 13 height 9
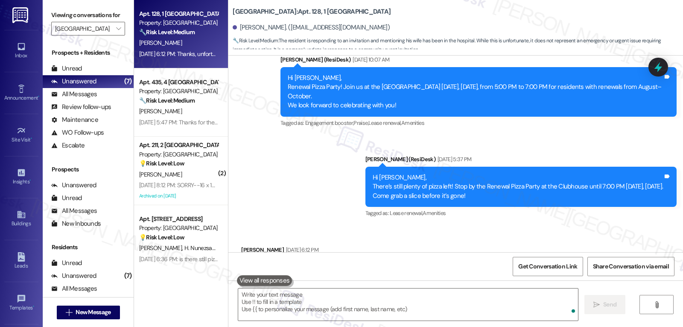
scroll to position [11024, 0]
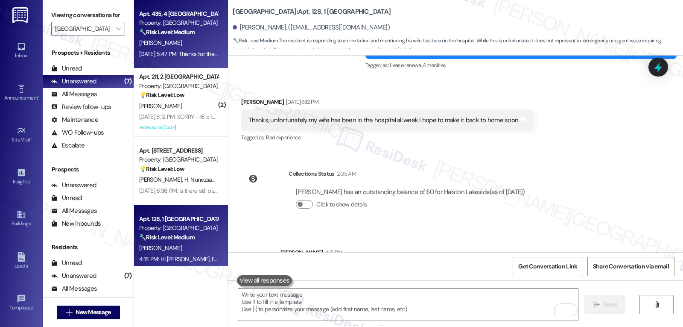
click at [162, 48] on div "L. Vandawalker" at bounding box center [178, 43] width 81 height 11
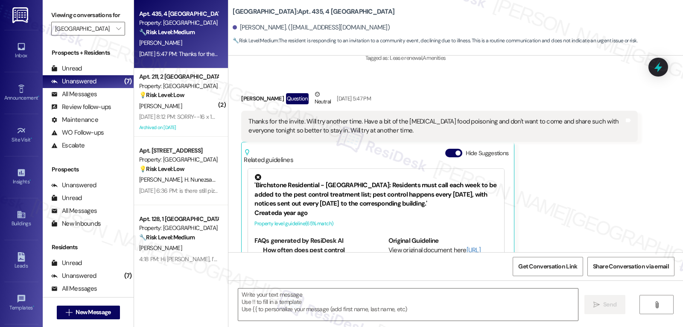
type textarea "Fetching suggested responses. Please feel free to read through the conversation…"
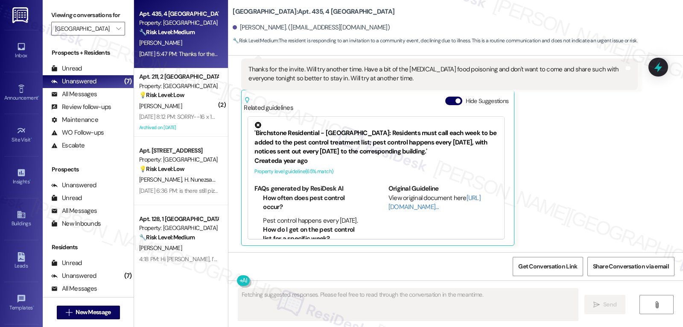
scroll to position [216, 0]
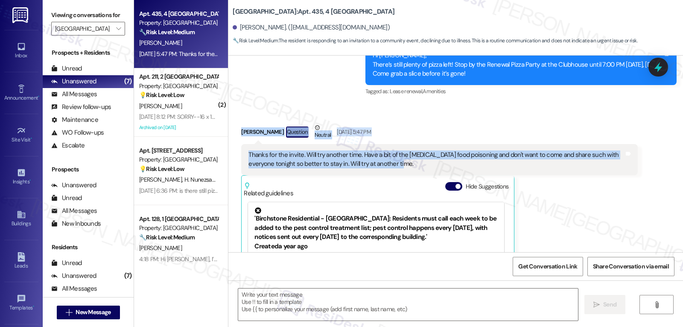
drag, startPoint x: 235, startPoint y: 131, endPoint x: 431, endPoint y: 170, distance: 200.0
click at [431, 170] on div "Received via SMS Laurel Vandawalker Question Neutral Aug 22, 2025 at 5:47 PM Th…" at bounding box center [439, 227] width 409 height 221
copy div "Laurel Vandawalker Question Neutral Aug 22, 2025 at 5:47 PM Thanks for the invi…"
click at [292, 307] on textarea at bounding box center [408, 304] width 340 height 32
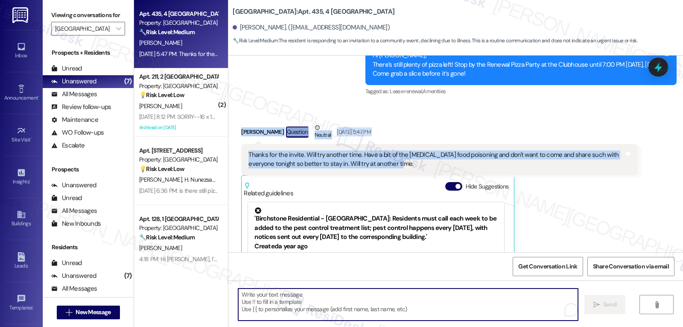
paste textarea "Hi Laurel, thank you for letting us know. I’m sorry you’re not feeling well — i…"
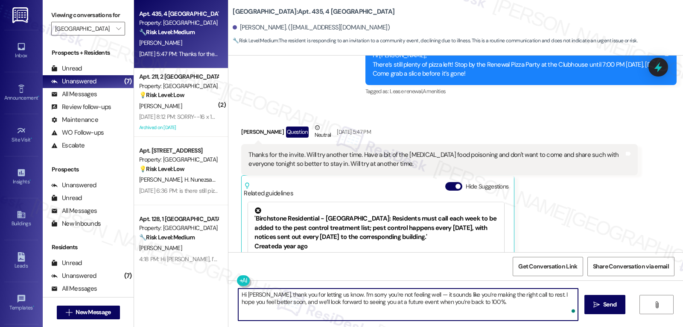
click at [409, 294] on textarea "Hi Laurel, thank you for letting us know. I’m sorry you’re not feeling well — i…" at bounding box center [408, 304] width 340 height 32
click at [475, 305] on textarea "Hi Laurel, thank you for letting us know. I’m sorry you’re not feeling well. It…" at bounding box center [408, 304] width 340 height 32
type textarea "Hi Laurel, thank you for letting us know. I’m sorry you’re not feeling well. It…"
click at [604, 304] on span "Send" at bounding box center [609, 304] width 13 height 9
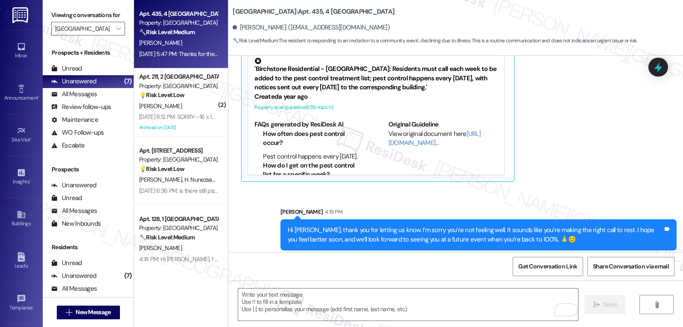
scroll to position [370, 0]
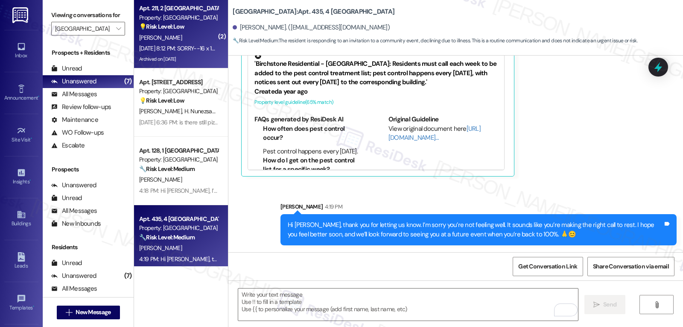
click at [190, 44] on div "Aug 22, 2025 at 8:12 PM: SORRY--16 x 18 x1 Merv4 Aug 22, 2025 at 8:12 PM: SORRY…" at bounding box center [188, 48] width 99 height 8
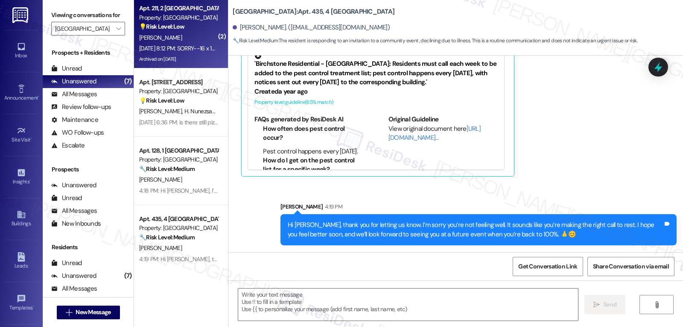
type textarea "Fetching suggested responses. Please feel free to read through the conversation…"
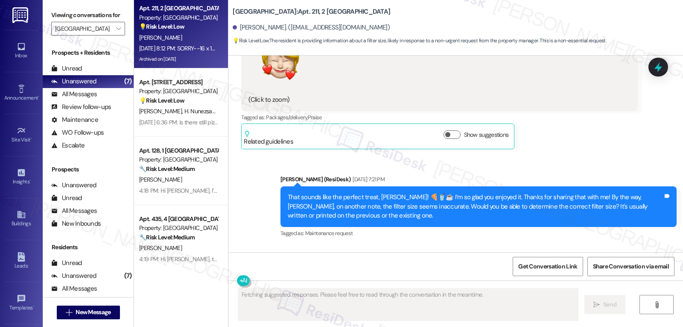
scroll to position [28774, 0]
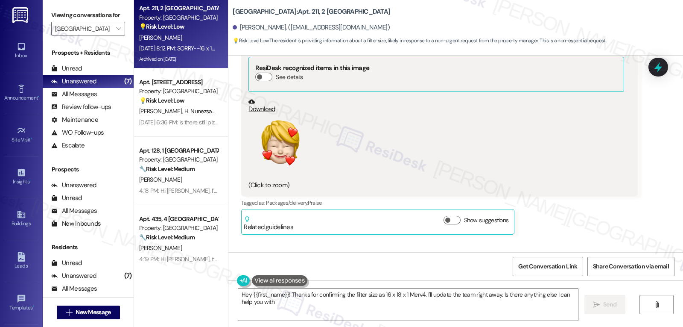
type textarea "Hey {{first_name}}! Thanks for confirming the filter size as 16 x 18 x 1 Merv4.…"
drag, startPoint x: 225, startPoint y: 10, endPoint x: 298, endPoint y: 6, distance: 73.1
click at [298, 6] on div "Halston Lakeside: Apt. 211, 2 Halston Lakeside Susan Wahome. (susiemahome@gmail…" at bounding box center [455, 23] width 455 height 43
copy b "Halston Lakeside: Apt. 211"
drag, startPoint x: 267, startPoint y: 240, endPoint x: 306, endPoint y: 240, distance: 38.9
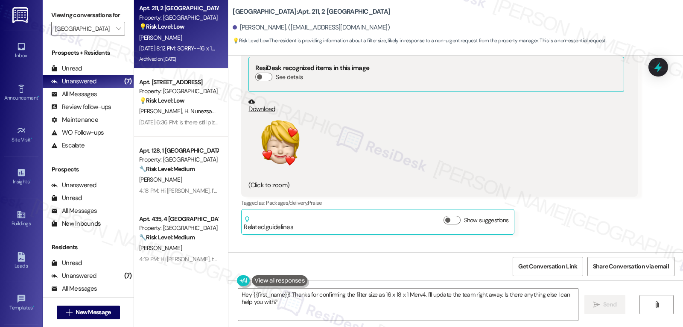
copy div "16 x 18 x1 Merv4"
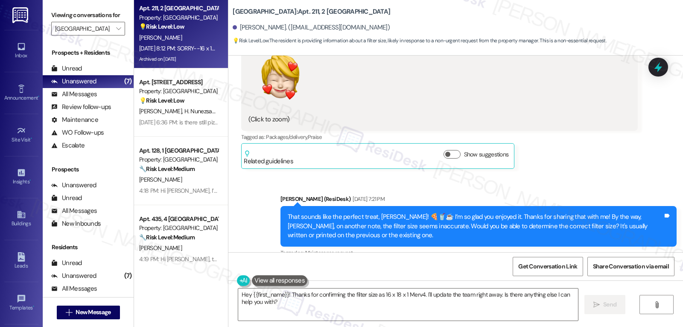
scroll to position [28859, 0]
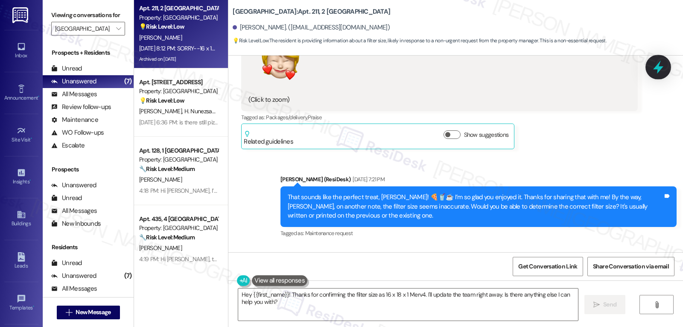
click at [656, 67] on icon at bounding box center [658, 67] width 10 height 13
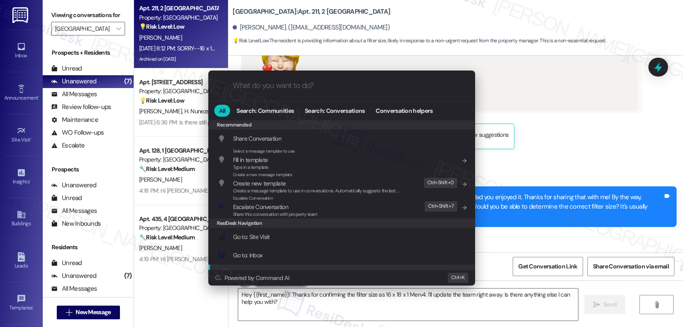
click at [345, 307] on div ".cls-1{fill:#0a055f;}.cls-2{fill:#0cc4c4;} resideskLogoBlueOrange All Search: C…" at bounding box center [341, 163] width 683 height 327
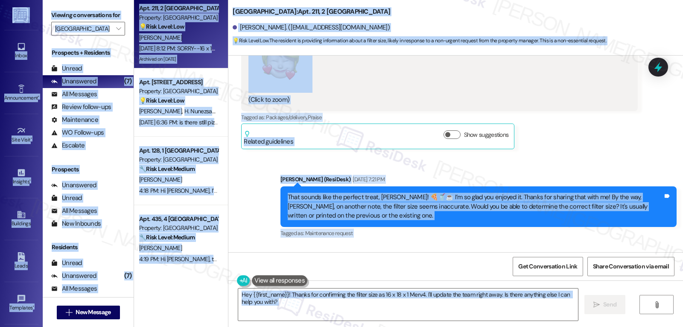
click at [472, 246] on div "Received via SMS Susan Wahome Aug 22, 2025 at 8:10 PM I hope that works! Tags a…" at bounding box center [455, 306] width 455 height 120
click at [660, 67] on icon at bounding box center [658, 67] width 10 height 13
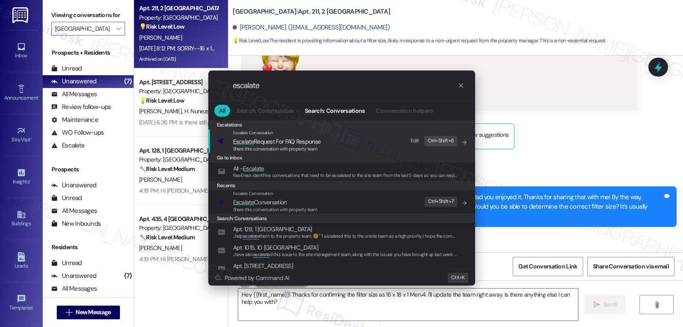
type input "escalate"
click at [294, 213] on div "Share this conversation with property team" at bounding box center [275, 210] width 85 height 8
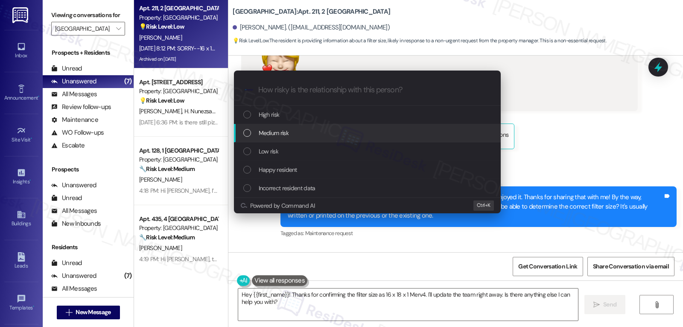
click at [313, 133] on div "Medium risk" at bounding box center [368, 132] width 250 height 9
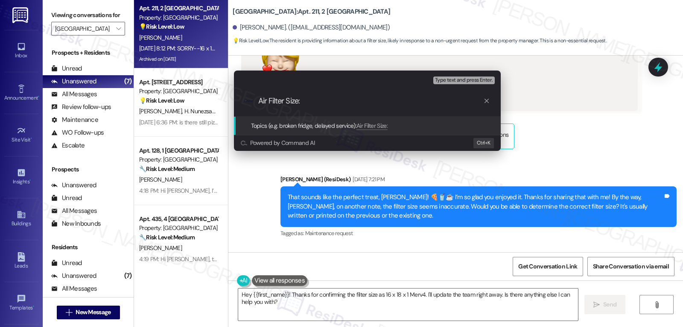
paste input "16 x 18 x1 Merv4"
click at [328, 101] on input "Air Filter Size: 16 x 18 x1 Merv4" at bounding box center [370, 100] width 225 height 9
type input "Air Filter Size: 16 x 18 x 1 Merv4"
click at [391, 104] on input "Air Filter Size: 16 x 18 x 1 Merv4" at bounding box center [370, 100] width 225 height 9
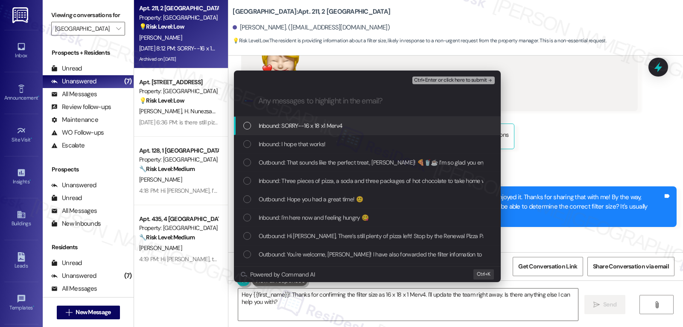
click at [355, 124] on div "Inbound: SORRY--16 x 18 x1 Merv4" at bounding box center [368, 125] width 250 height 9
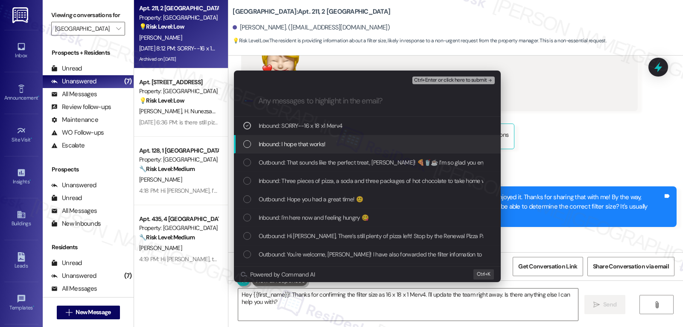
click at [347, 138] on div "Inbound: I hope that works!" at bounding box center [367, 144] width 267 height 18
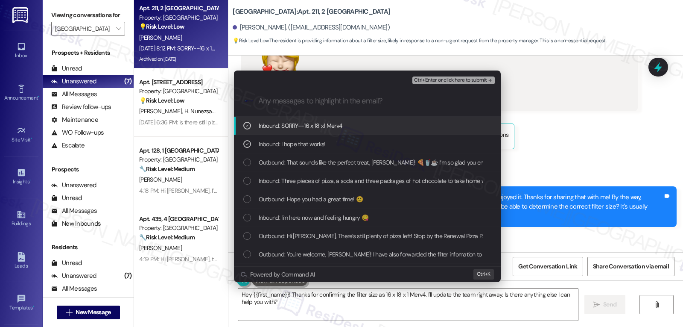
click at [475, 79] on span "Ctrl+Enter or click here to submit" at bounding box center [450, 80] width 73 height 6
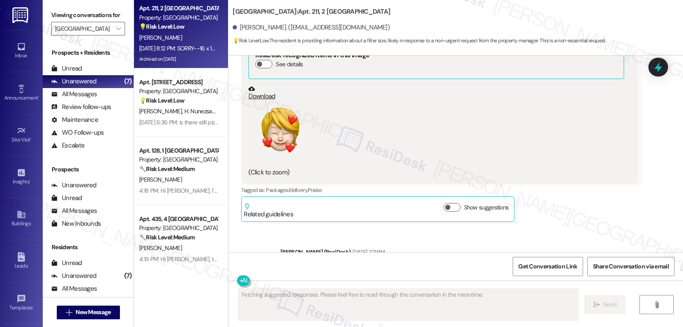
scroll to position [28872, 0]
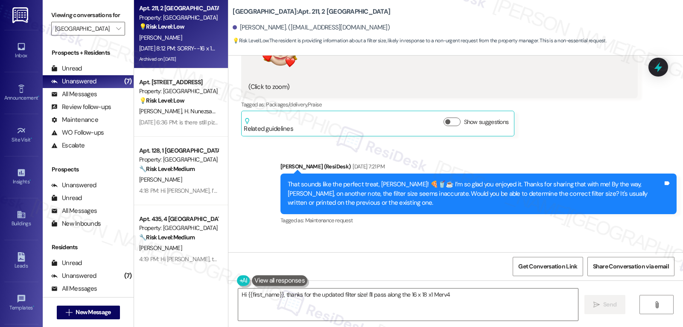
click at [241, 252] on div "Susan Wahome Aug 22, 2025 at 8:10 PM" at bounding box center [280, 258] width 78 height 12
copy div "Susan"
click at [326, 304] on textarea "Hi {{first_name}}, thanks for the updated filter size! I'll pass along the 16 x…" at bounding box center [408, 304] width 340 height 32
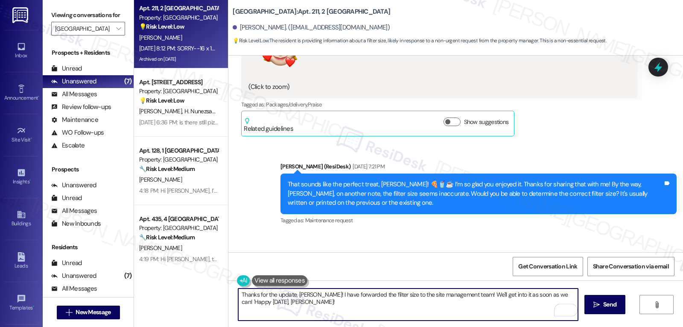
click at [546, 293] on textarea "Thanks for the update, Susan! I have forwarded the filter size to the site mana…" at bounding box center [408, 304] width 340 height 32
click at [436, 309] on textarea "Thanks for the update, Susan! I have forwarded the filter size to the site mana…" at bounding box center [408, 304] width 340 height 32
type textarea "Thanks for the update, Susan! I have forwarded the filter size to the site mana…"
click at [600, 312] on button " Send" at bounding box center [605, 304] width 41 height 19
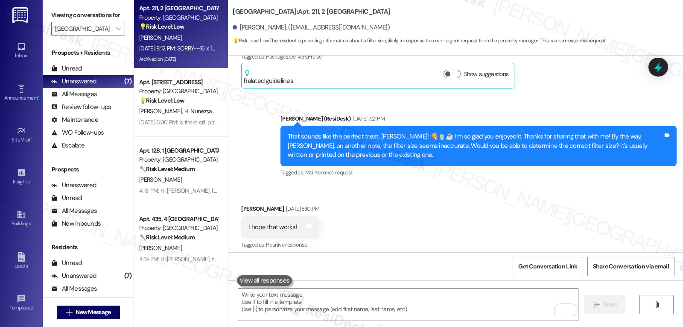
scroll to position [28940, 0]
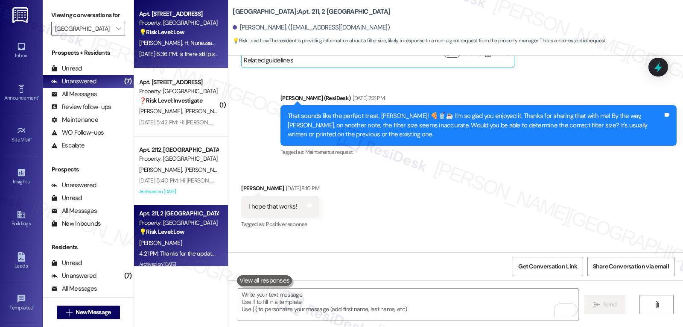
click at [184, 47] on div "K. Duppenthaler H. Nunezsantos" at bounding box center [178, 43] width 81 height 11
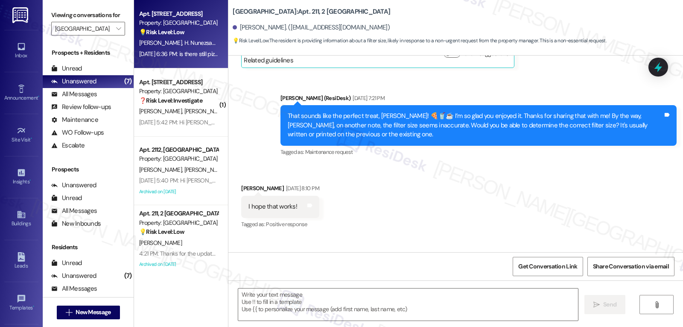
type textarea "Fetching suggested responses. Please feel free to read through the conversation…"
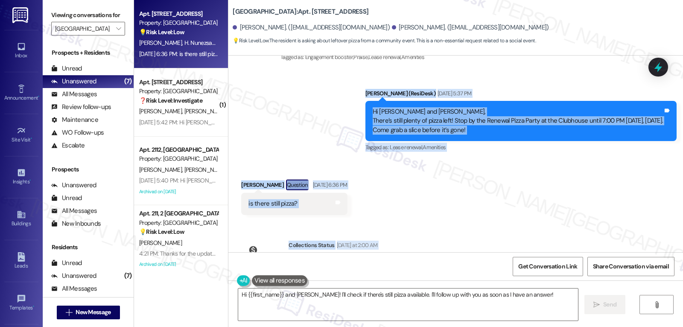
scroll to position [2774, 0]
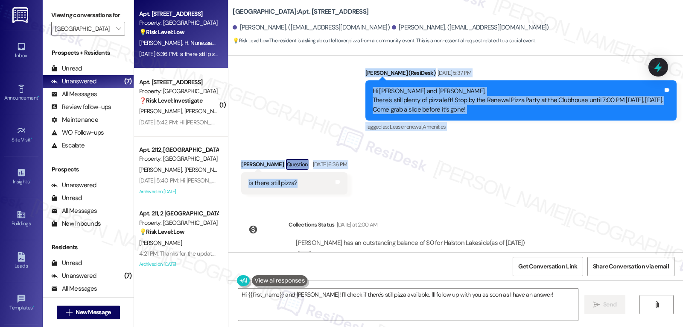
drag, startPoint x: 337, startPoint y: 130, endPoint x: 305, endPoint y: 161, distance: 45.0
click at [305, 161] on div "WO Lease started Mar 30, 2025 at 8:00 PM Show details Survey, sent via SMS Resi…" at bounding box center [455, 154] width 455 height 196
copy div "Sarah (ResiDesk) Aug 22, 2025 at 5:37 PM Hi Hillary and Kelli, There’s still pl…"
click at [266, 306] on textarea "Hi {{first_name}} and Kelli! I'll check if there's still pizza available. I'll …" at bounding box center [408, 304] width 340 height 32
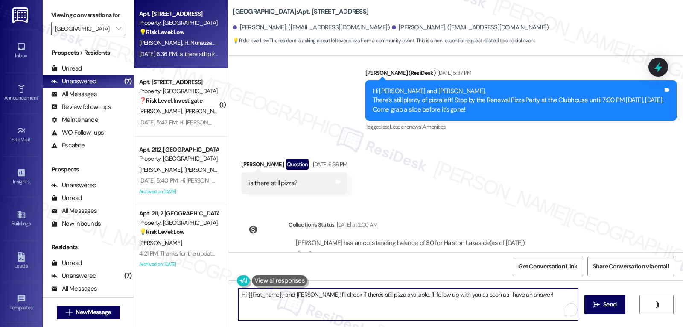
click at [271, 298] on textarea "Hi {{first_name}} and Kelli! I'll check if there's still pizza available. I'll …" at bounding box center [408, 304] width 340 height 32
drag, startPoint x: 278, startPoint y: 296, endPoint x: 447, endPoint y: 347, distance: 176.5
click at [447, 326] on html "Inbox Go to Inbox Announcement • Send A Text Announcement Site Visit • Go to Si…" at bounding box center [341, 163] width 683 height 327
type textarea "Hi Hillary, I'm sorry for the delayed response. Were you able to drop by the pi…"
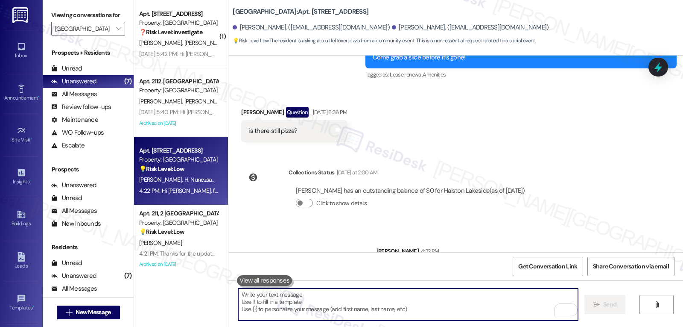
scroll to position [2834, 0]
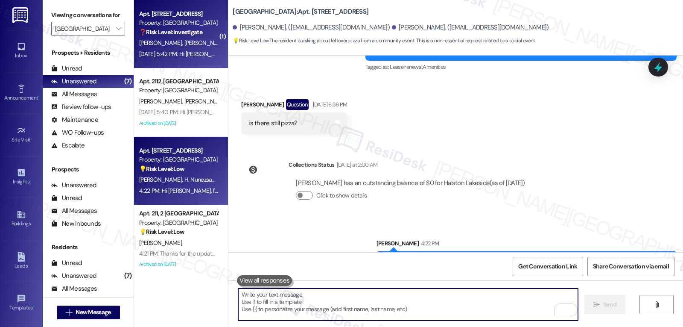
click at [184, 43] on span "Z. Marquis" at bounding box center [205, 43] width 43 height 8
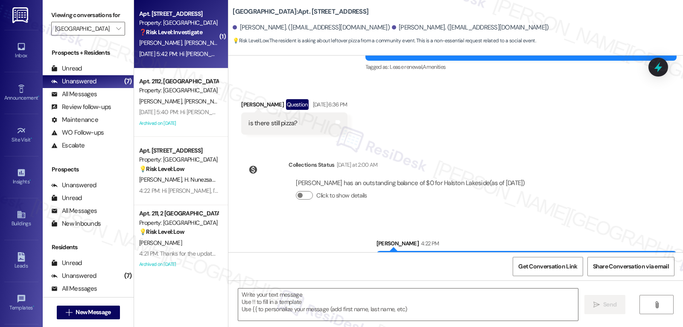
type textarea "Fetching suggested responses. Please feel free to read through the conversation…"
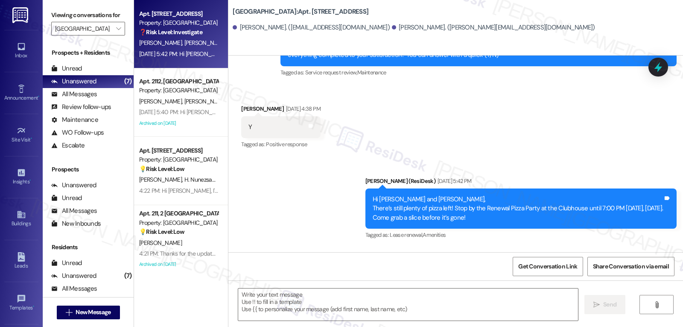
scroll to position [619, 0]
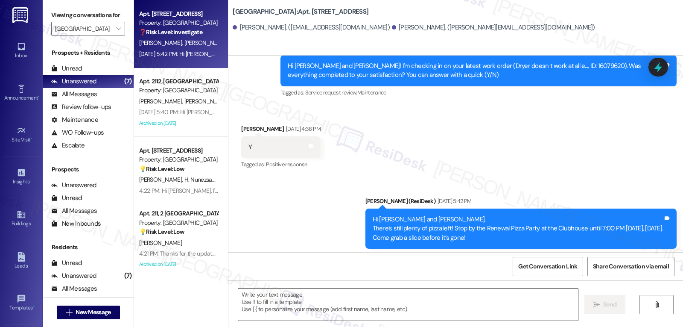
click at [342, 310] on textarea at bounding box center [408, 304] width 340 height 32
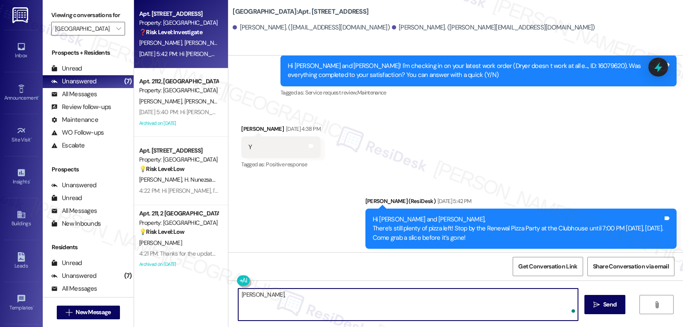
paste textarea "I appreciate your response, {{first_name}}! I’m glad your work order is all set…"
click at [261, 295] on textarea "Zachariah, I appreciate your response, {{first_name}}! I’m glad your work order…" at bounding box center [408, 304] width 340 height 32
click at [448, 311] on textarea "I appreciate your response, {{first_name}}! I’m glad your work order is all set…" at bounding box center [408, 304] width 340 height 32
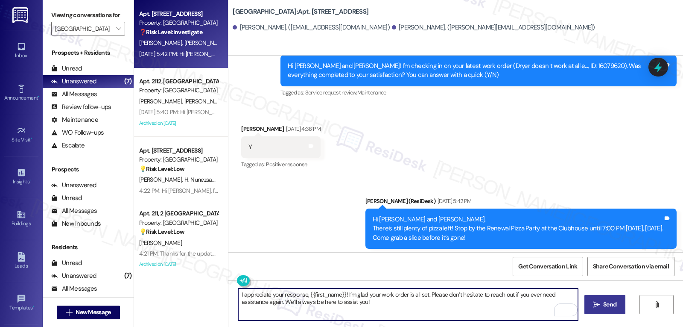
type textarea "I appreciate your response, {{first_name}}! I’m glad your work order is all set…"
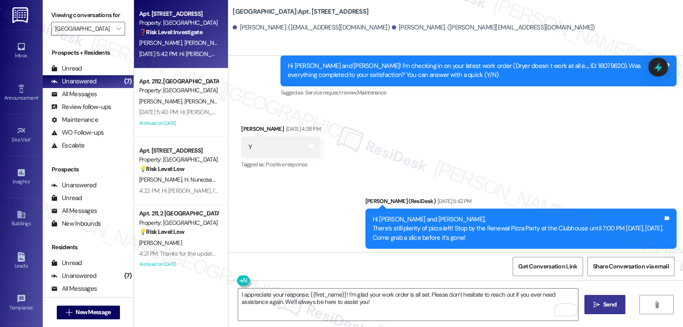
click at [607, 299] on button " Send" at bounding box center [605, 304] width 41 height 19
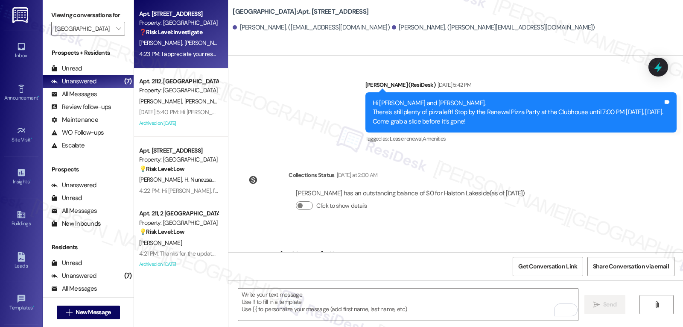
scroll to position [773, 0]
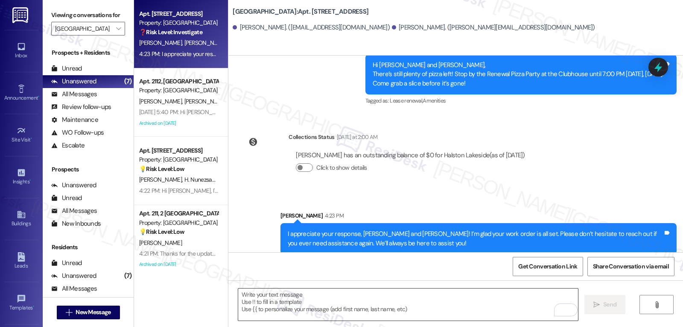
click at [312, 306] on textarea "To enrich screen reader interactions, please activate Accessibility in Grammarl…" at bounding box center [408, 304] width 340 height 32
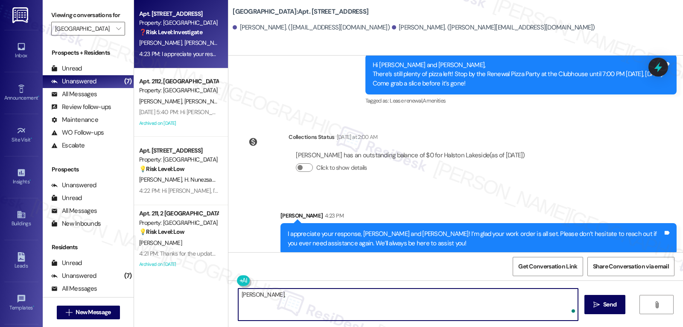
paste textarea "just curious—has {{property}} been everything you hoped for? I’d love to hear y…"
type textarea "Zachariah, just curious—has {{property}} been everything you hoped for? I’d lov…"
click at [591, 303] on button " Send" at bounding box center [605, 304] width 41 height 19
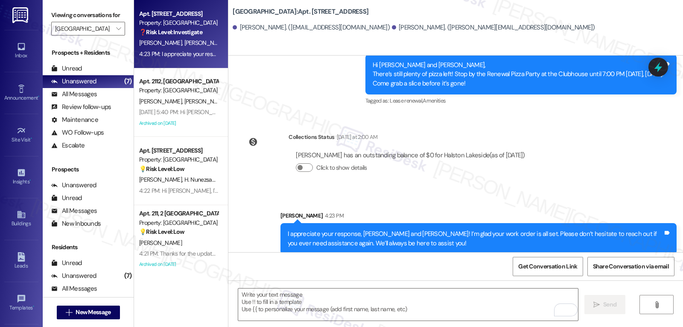
scroll to position [833, 0]
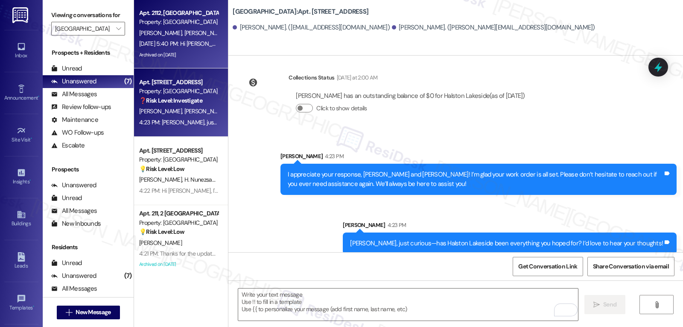
click at [192, 20] on div "Property: Halston Lakeside" at bounding box center [178, 22] width 79 height 9
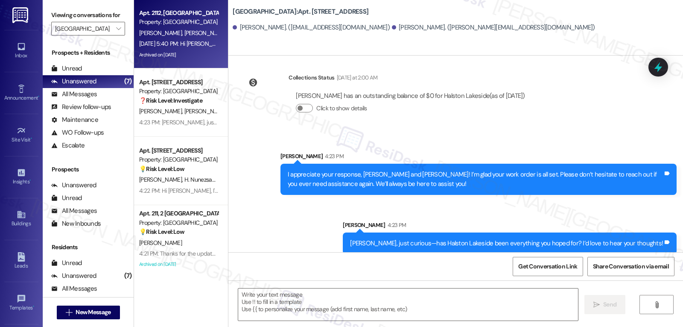
type textarea "Fetching suggested responses. Please feel free to read through the conversation…"
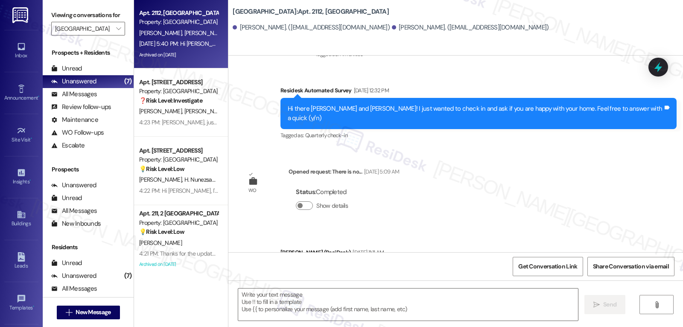
type textarea "Fetching suggested responses. Please feel free to read through the conversation…"
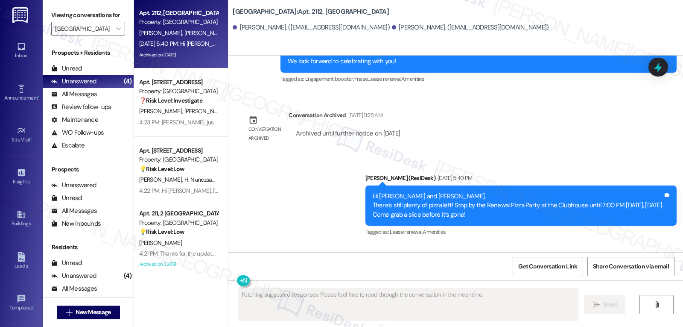
scroll to position [4361, 0]
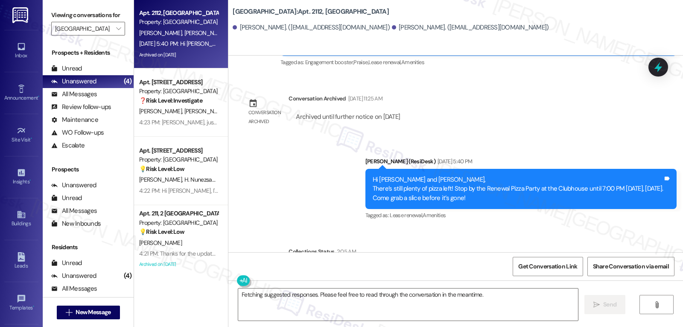
click at [660, 67] on icon at bounding box center [659, 67] width 8 height 10
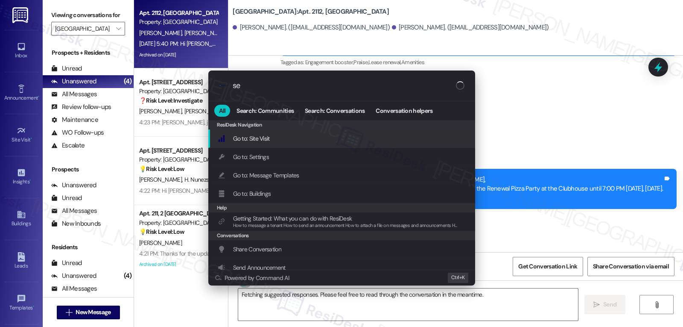
type input "s"
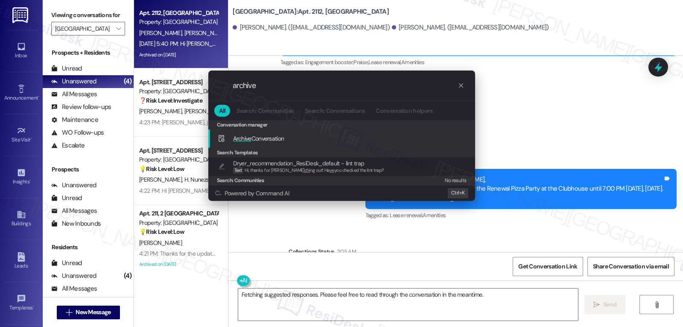
type input "archive"
click at [278, 140] on span "Archive Conversation" at bounding box center [258, 138] width 51 height 8
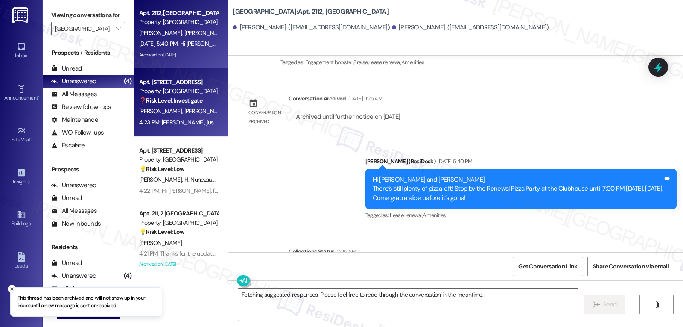
click at [190, 114] on div "I. Benitez Z. Marquis" at bounding box center [178, 111] width 81 height 11
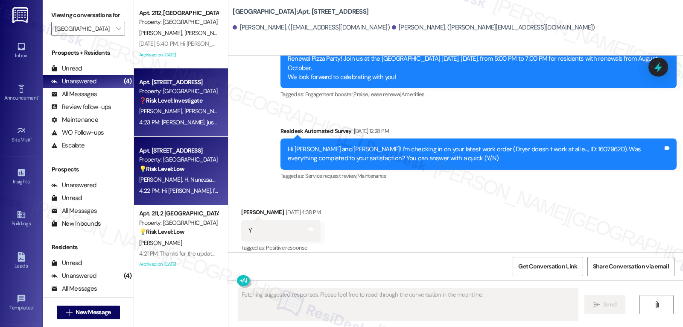
scroll to position [535, 0]
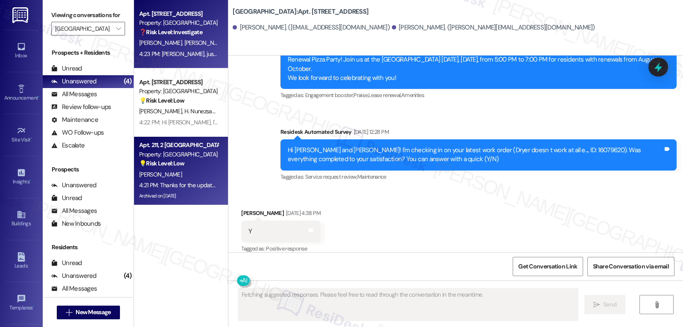
click at [168, 185] on div "4:21 PM: Thanks for the update, Susan! I have forwarded the filter size to the …" at bounding box center [359, 185] width 441 height 8
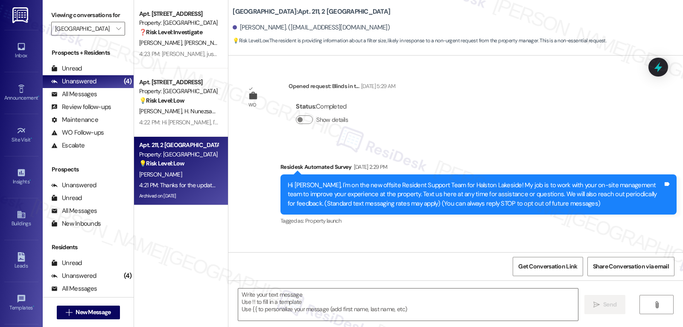
type textarea "Fetching suggested responses. Please feel free to read through the conversation…"
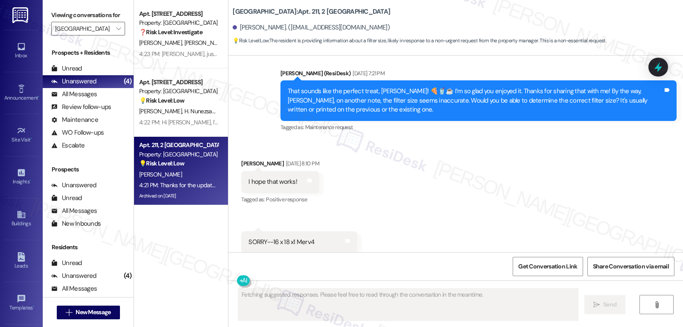
scroll to position [29058, 0]
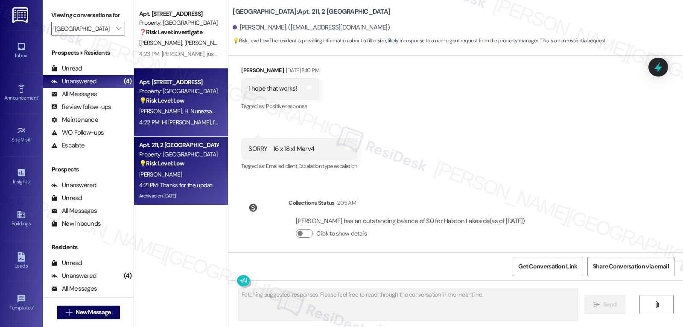
click at [154, 110] on span "K. Duppenthaler" at bounding box center [161, 111] width 45 height 8
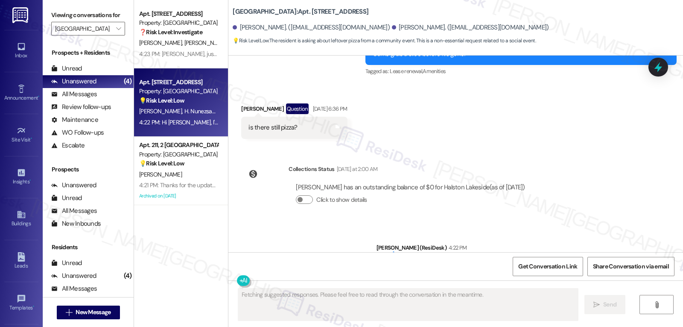
scroll to position [2834, 0]
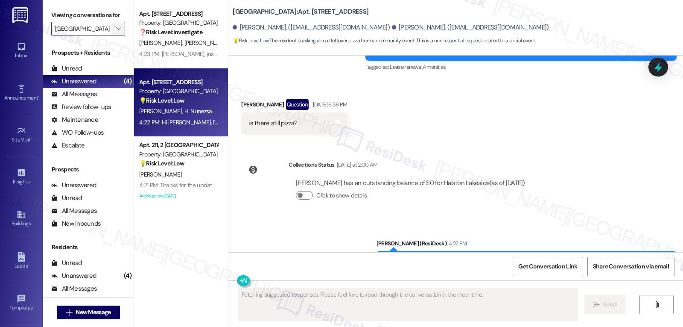
click at [116, 35] on span "" at bounding box center [118, 29] width 8 height 14
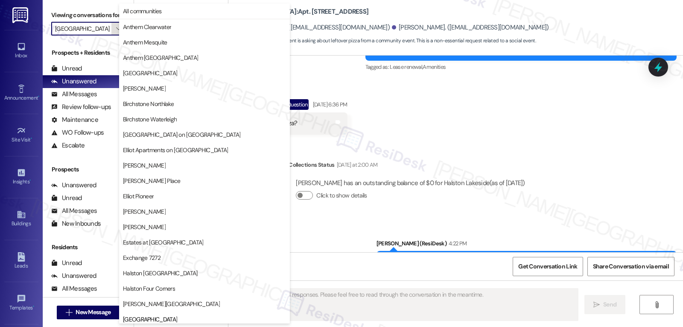
scroll to position [292, 0]
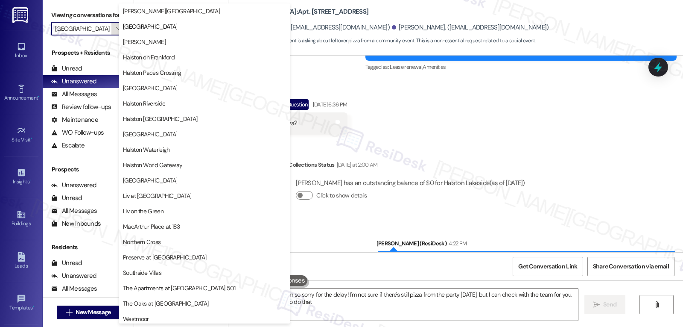
type textarea "Hi {{first_name}}! I'm so sorry for the delay! I'm not sure if there's still pi…"
click at [139, 48] on button "[PERSON_NAME]" at bounding box center [204, 41] width 171 height 15
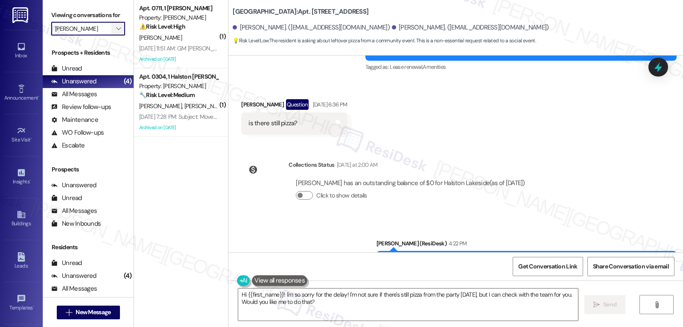
click at [116, 32] on icon "" at bounding box center [118, 28] width 5 height 7
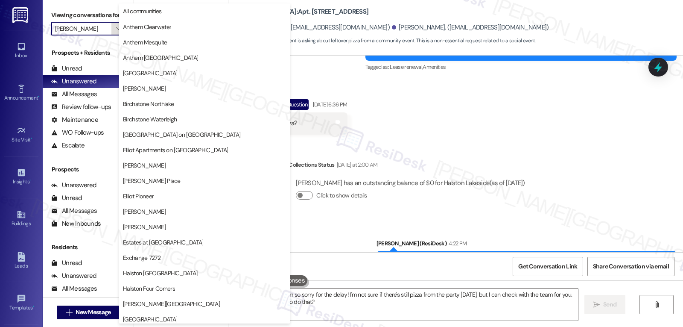
scroll to position [292, 0]
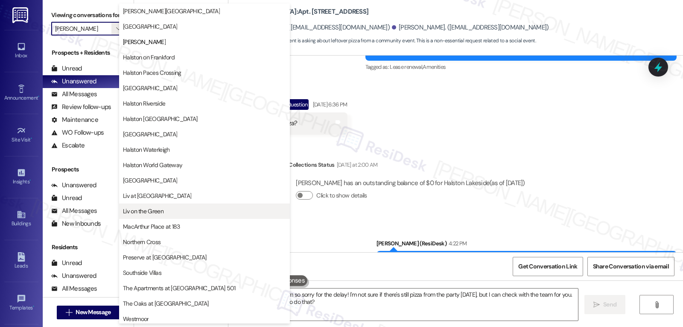
click at [172, 211] on span "Liv on the Green" at bounding box center [204, 211] width 163 height 9
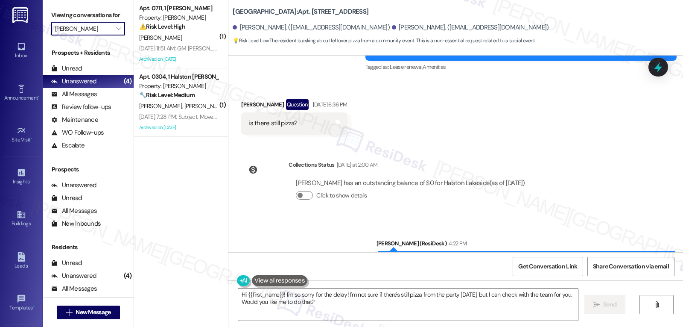
type input "Liv on the Green"
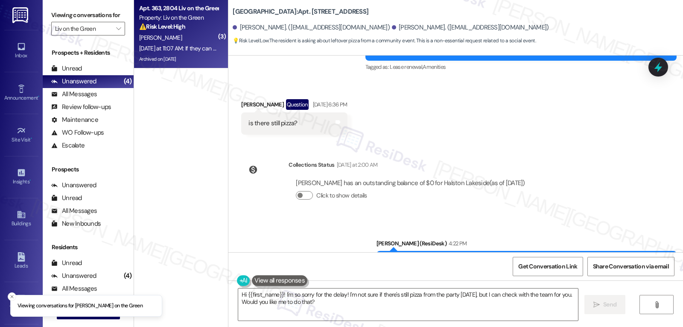
click at [182, 44] on div "Yesterday at 11:07 AM: If they can pls check on Mon 8.25, that would be appreci…" at bounding box center [178, 48] width 81 height 11
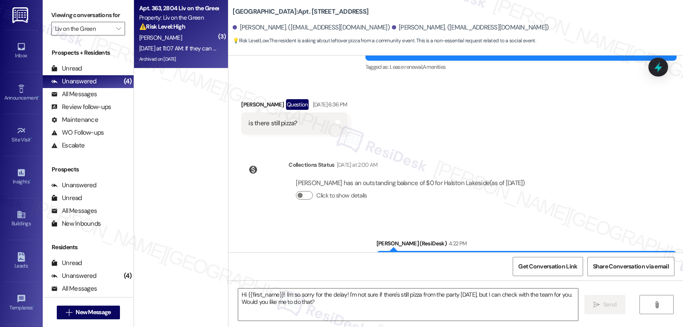
type textarea "Fetching suggested responses. Please feel free to read through the conversation…"
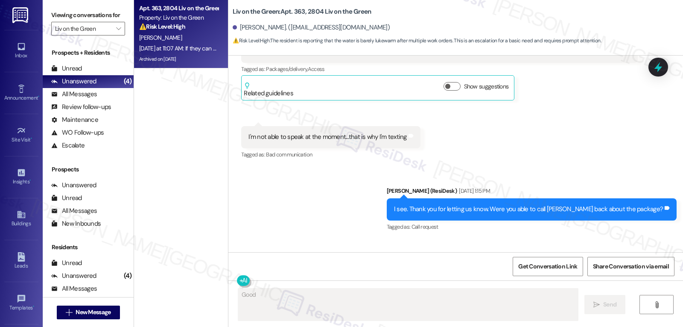
scroll to position [6220, 0]
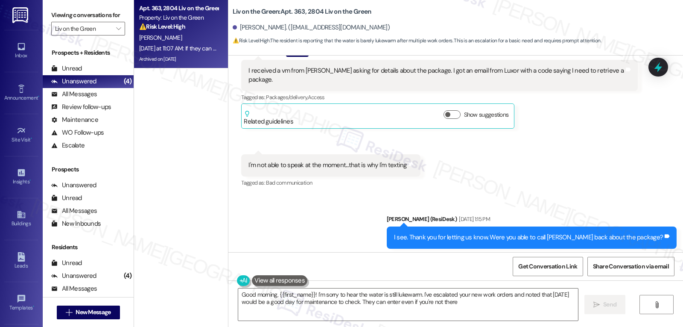
type textarea "Good morning, {{first_name}}! I'm sorry to hear the water is still lukewarm. I'…"
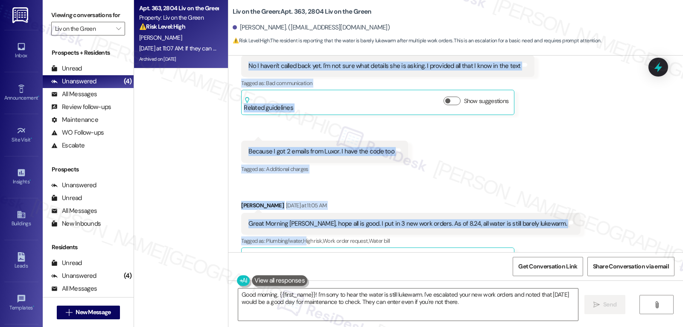
scroll to position [6476, 0]
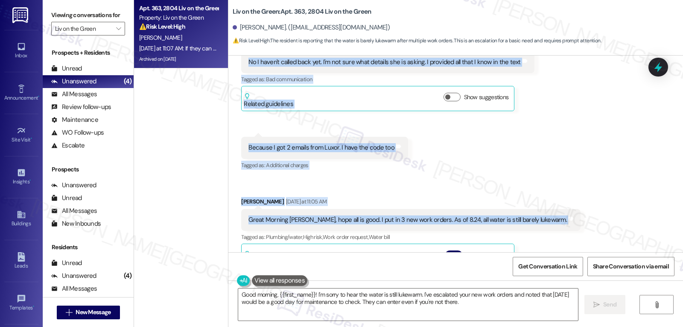
drag, startPoint x: 228, startPoint y: 161, endPoint x: 563, endPoint y: 173, distance: 335.0
click at [563, 173] on div "Received via SMS Brandon Bender Neutral Aug 22, 2025 at 1:20 PM No I haven't ca…" at bounding box center [455, 290] width 455 height 558
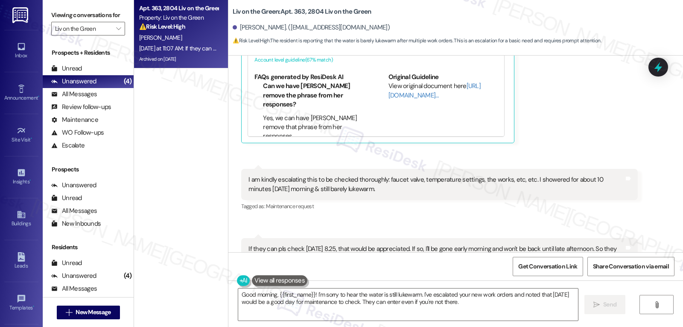
scroll to position [6817, 0]
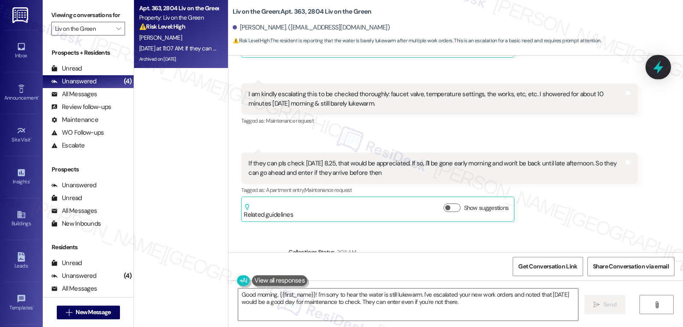
click at [652, 70] on icon at bounding box center [658, 67] width 15 height 15
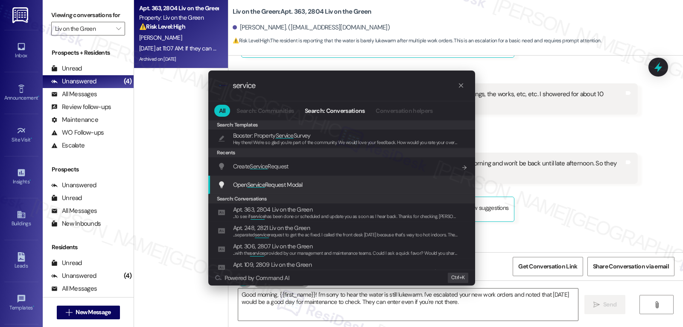
type input "service"
click at [256, 187] on span "Service" at bounding box center [256, 185] width 18 height 8
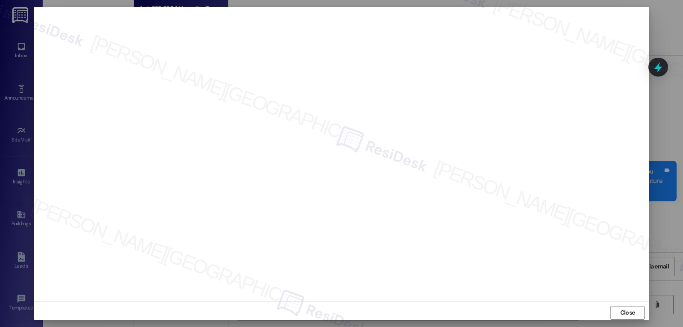
scroll to position [6817, 0]
click at [626, 313] on span "Close" at bounding box center [627, 312] width 15 height 9
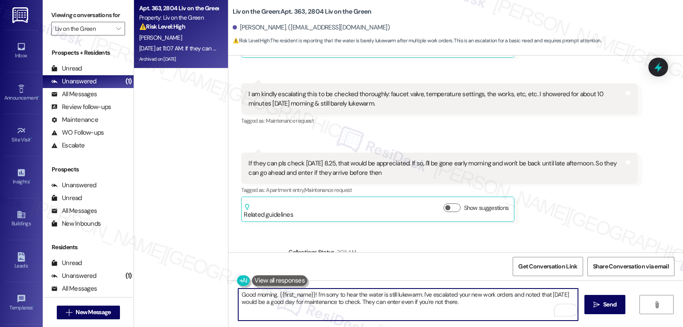
drag, startPoint x: 419, startPoint y: 295, endPoint x: 479, endPoint y: 322, distance: 65.3
click at [479, 322] on div "Good morning, {{first_name}}! I'm sorry to hear the water is still lukewarm. I'…" at bounding box center [455, 312] width 455 height 64
type textarea "Good morning, {{first_name}}! I'm sorry to hear the water is still lukewarm. I …"
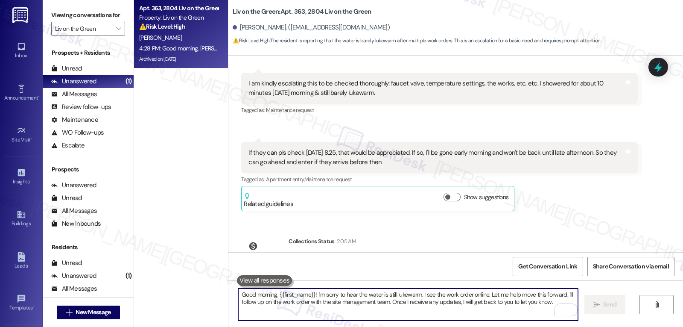
scroll to position [6886, 0]
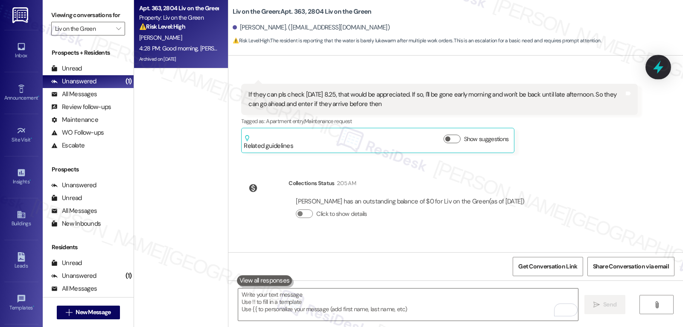
click at [659, 64] on icon at bounding box center [658, 67] width 10 height 13
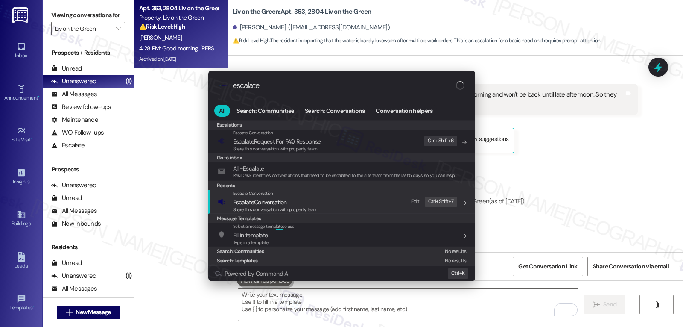
type input "escalate"
click at [265, 209] on span "Share this conversation with property team" at bounding box center [275, 209] width 85 height 6
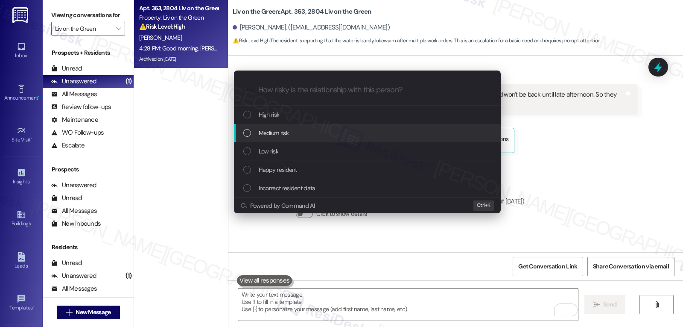
click at [316, 137] on div "Medium risk" at bounding box center [368, 132] width 250 height 9
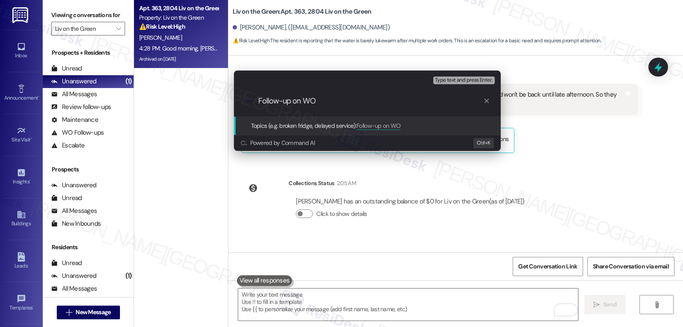
paste input "16105259"
type input "Follow-up on WO 16105259 - Hot water issue"
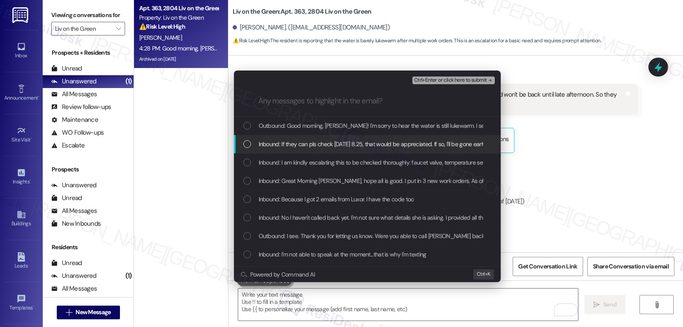
click at [265, 146] on span "Inbound: If they can pls check on Mon 8.25, that would be appreciated. If so, I…" at bounding box center [503, 143] width 488 height 9
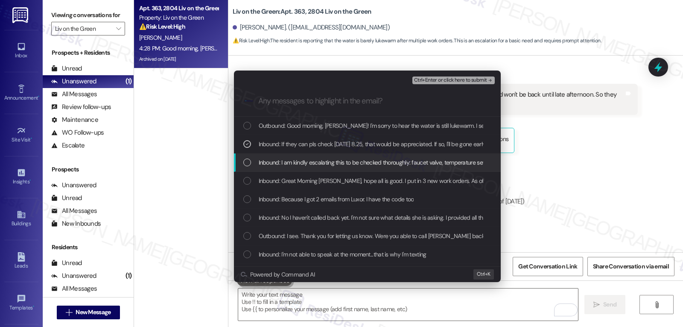
click at [258, 164] on div "Inbound: I am kindly escalating this to be checked thoroughly: faucet valve, te…" at bounding box center [368, 162] width 250 height 9
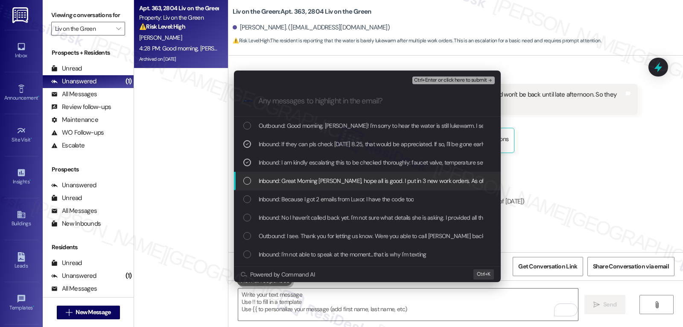
click at [256, 190] on div "Inbound: Great Morning Sarah, hope all is good. I put in 3 new work orders. As …" at bounding box center [367, 181] width 267 height 18
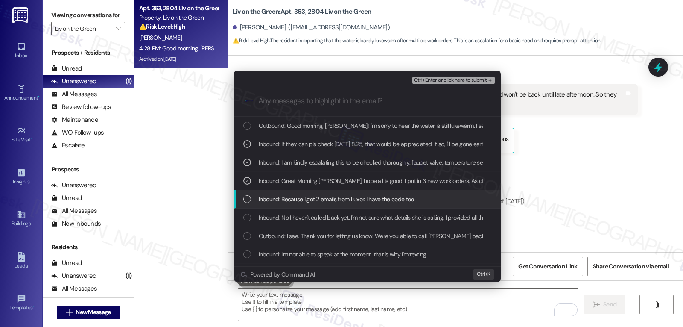
click at [256, 202] on div "Inbound: Because I got 2 emails from Luxor. I have the code too" at bounding box center [368, 198] width 250 height 9
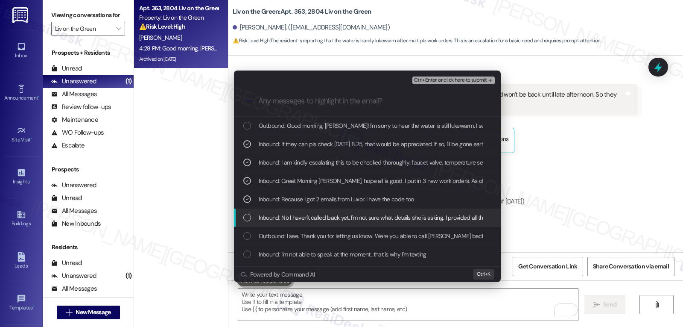
drag, startPoint x: 254, startPoint y: 213, endPoint x: 260, endPoint y: 226, distance: 15.1
click at [256, 216] on div "Inbound: No I haven't called back yet. I'm not sure what details she is asking.…" at bounding box center [368, 217] width 250 height 9
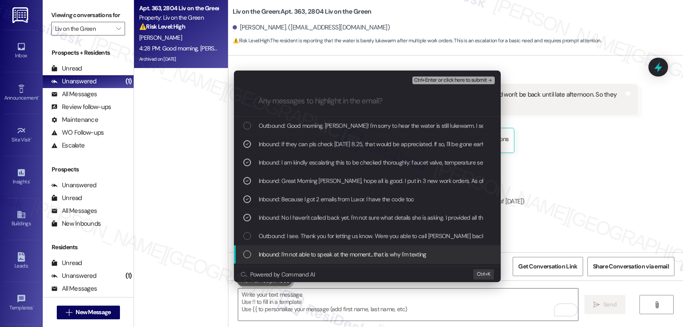
click at [265, 253] on span "Inbound: I'm not able to speak at the moment...that is why I'm texting" at bounding box center [343, 253] width 168 height 9
click at [246, 253] on icon "List of options" at bounding box center [247, 254] width 6 height 6
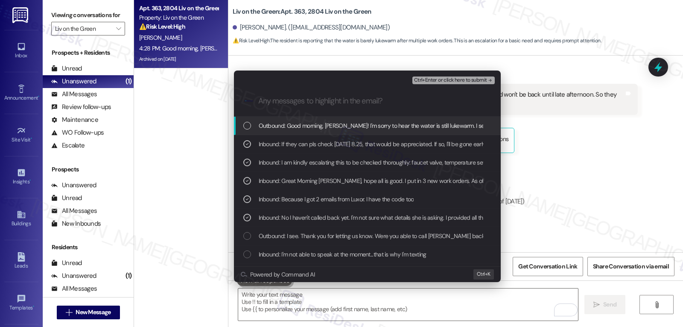
click at [460, 79] on span "Ctrl+Enter or click here to submit" at bounding box center [450, 80] width 73 height 6
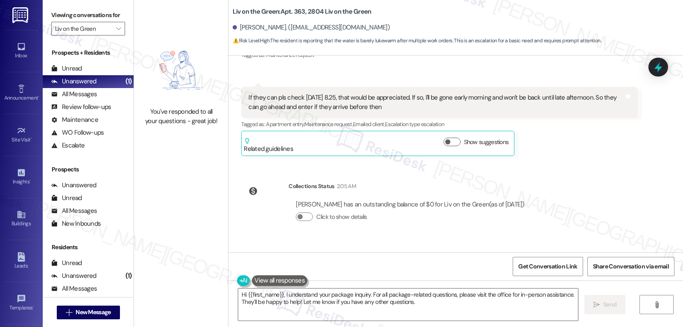
scroll to position [6899, 0]
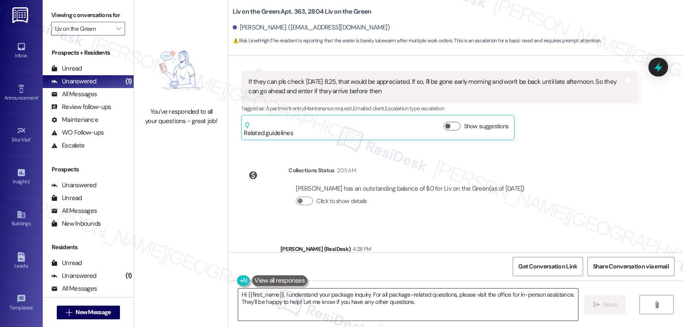
click at [463, 307] on textarea "Hi {{first_name}}, I understand your package inquiry. For all package-related q…" at bounding box center [408, 304] width 340 height 32
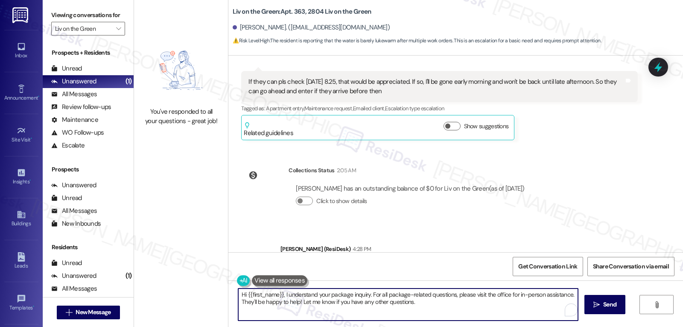
paste textarea "Follow-up on WO 16105259 - Hot water issue"
type textarea "Hi {{first_name}}, I understand your package inquiry. For all package-related q…"
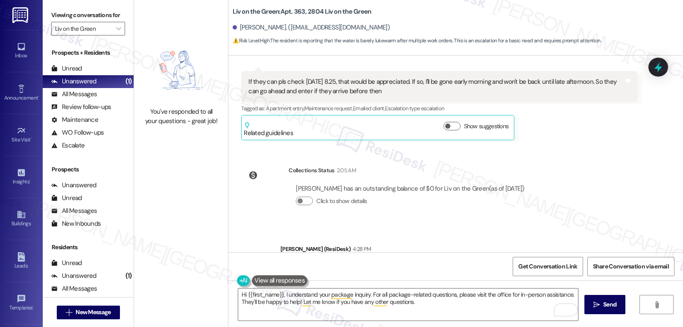
click at [240, 170] on div "Collections Status 2:05 AM Brandon Bender has an outstanding balance of $0 for …" at bounding box center [386, 192] width 303 height 66
click at [116, 32] on icon "" at bounding box center [118, 28] width 5 height 7
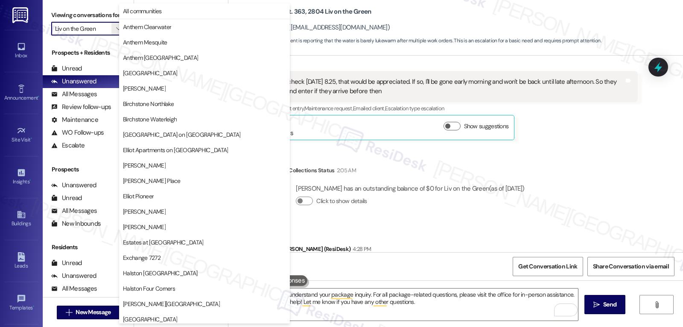
scroll to position [295, 0]
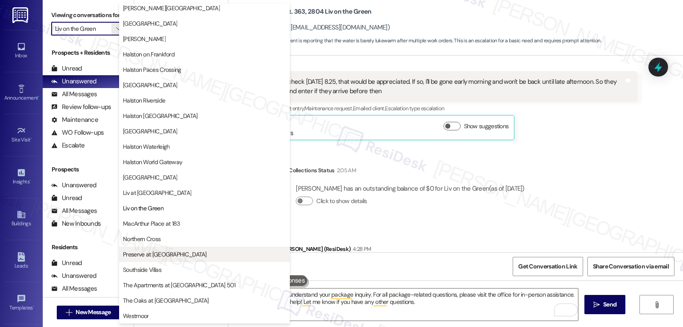
click at [175, 260] on button "Preserve at [GEOGRAPHIC_DATA]" at bounding box center [204, 253] width 171 height 15
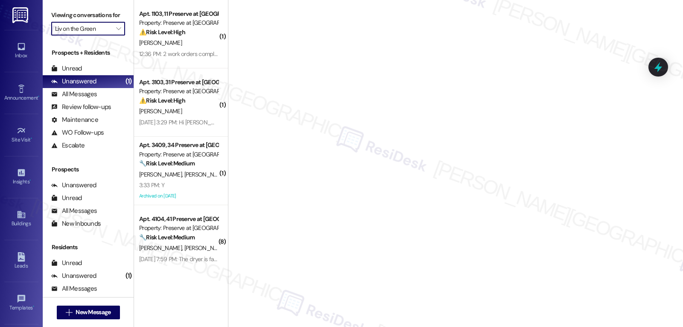
type input "Preserve at [GEOGRAPHIC_DATA]"
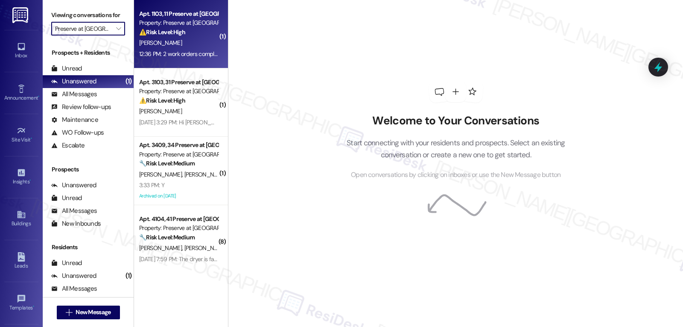
click at [163, 41] on div "[PERSON_NAME]" at bounding box center [178, 43] width 81 height 11
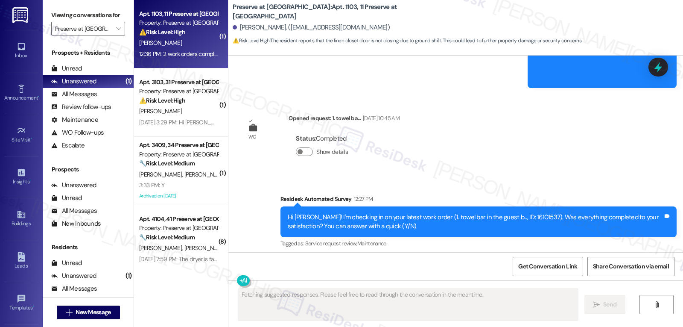
scroll to position [6142, 0]
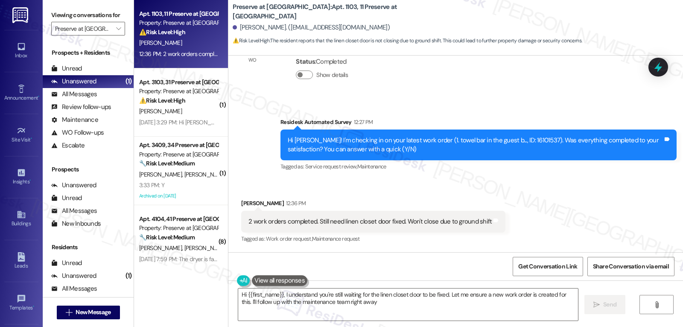
type textarea "Hi {{first_name}}, I understand you're still waiting for the linen closet door …"
click at [661, 72] on icon at bounding box center [658, 67] width 15 height 15
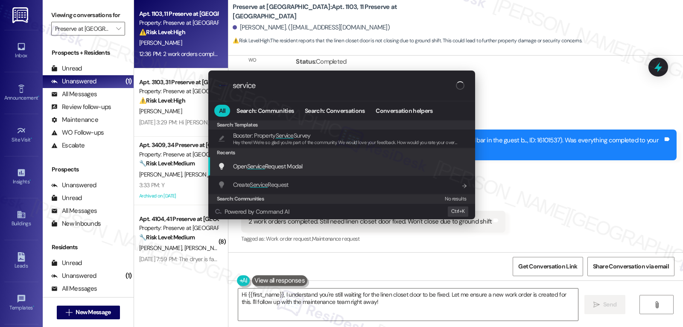
click at [256, 160] on div "Open Service Request Modal Add shortcut" at bounding box center [341, 166] width 267 height 18
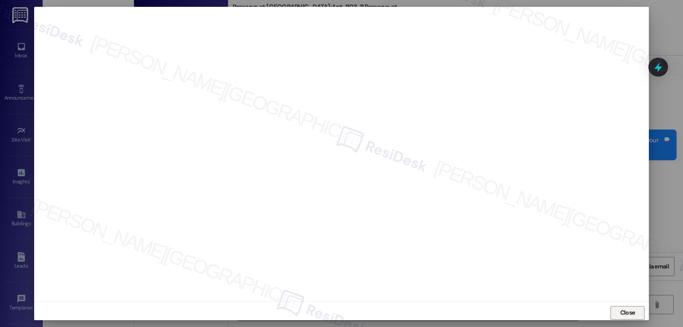
click at [619, 316] on span "Close" at bounding box center [628, 312] width 18 height 9
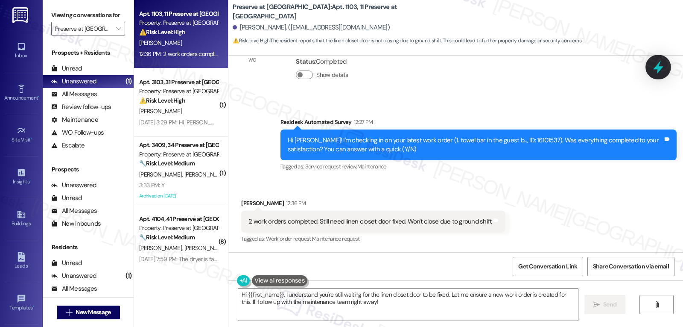
click at [657, 67] on icon at bounding box center [658, 67] width 10 height 13
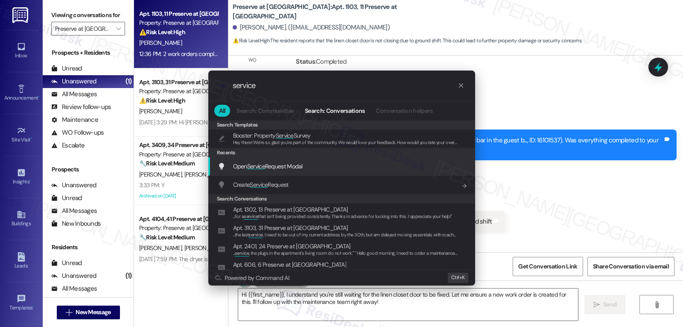
type input "service"
click at [261, 172] on div "Open Service Request Modal Add shortcut" at bounding box center [341, 166] width 267 height 18
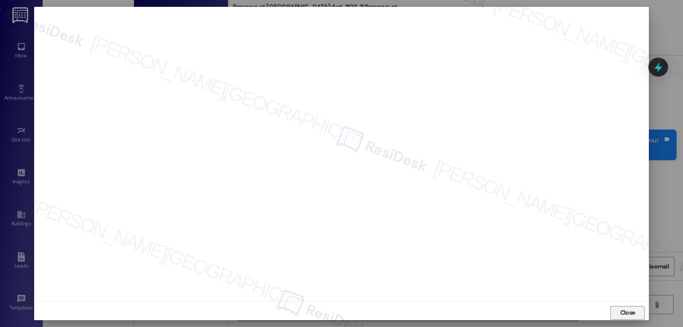
click at [627, 317] on span "Close" at bounding box center [628, 312] width 18 height 13
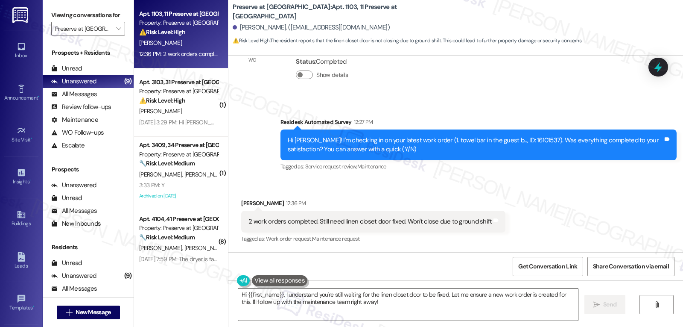
click at [389, 304] on textarea "Hi {{first_name}}, I understand you're still waiting for the linen closet door …" at bounding box center [408, 304] width 340 height 32
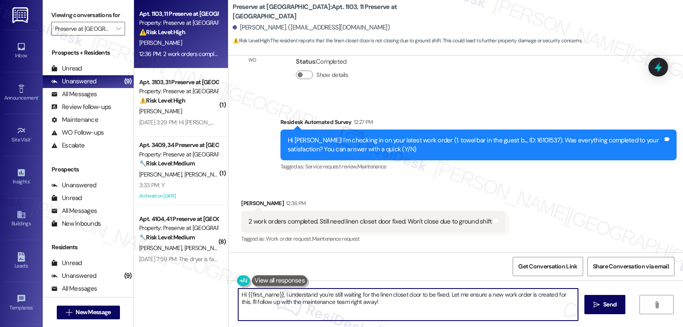
click at [388, 304] on textarea "Hi {{first_name}}, I understand you're still waiting for the linen closet door …" at bounding box center [408, 304] width 340 height 32
drag, startPoint x: 280, startPoint y: 295, endPoint x: 566, endPoint y: 347, distance: 290.3
click at [566, 326] on html "Inbox Go to Inbox Announcement • Send A Text Announcement Site Visit • Go to Si…" at bounding box center [341, 163] width 683 height 327
click at [388, 316] on textarea "Hi {{first_name}}, Thanks for your response. Just to confirm, the towel bar and…" at bounding box center [408, 304] width 340 height 32
click at [524, 316] on textarea "Hi {{first_name}}, Thanks for your response. Just to confirm, the towel bar and…" at bounding box center [408, 304] width 340 height 32
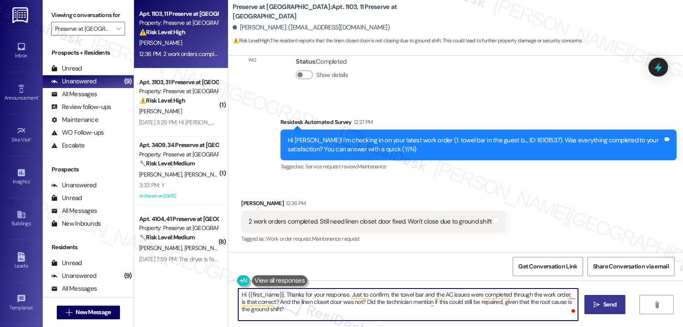
type textarea "Hi {{first_name}}, Thanks for your response. Just to confirm, the towel bar and…"
click at [603, 303] on span "Send" at bounding box center [609, 304] width 13 height 9
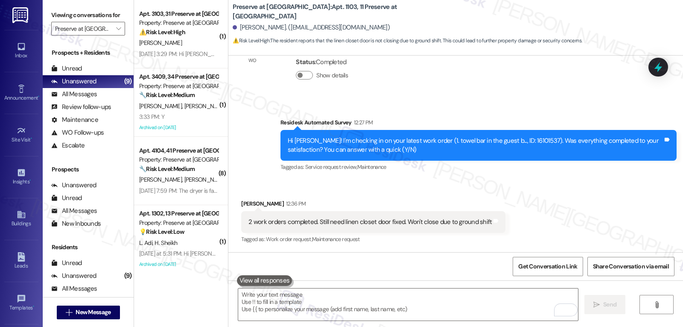
scroll to position [6210, 0]
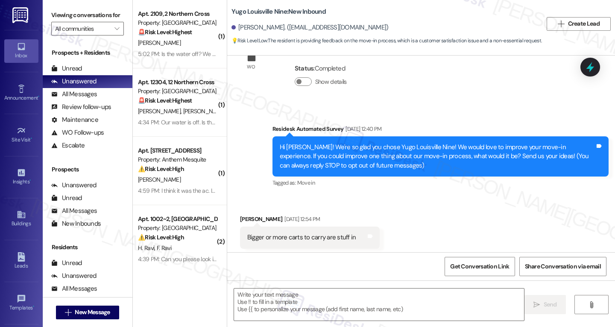
scroll to position [53, 0]
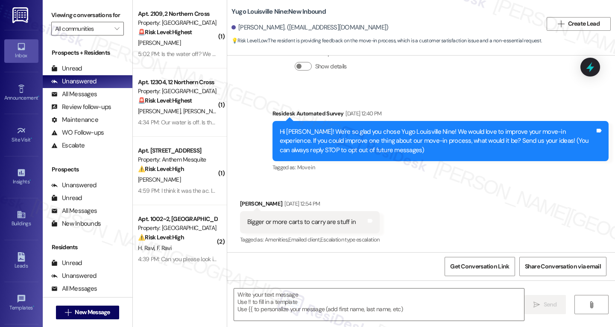
type textarea "Fetching suggested responses. Please feel free to read through the conversation…"
click at [339, 315] on textarea at bounding box center [379, 304] width 290 height 32
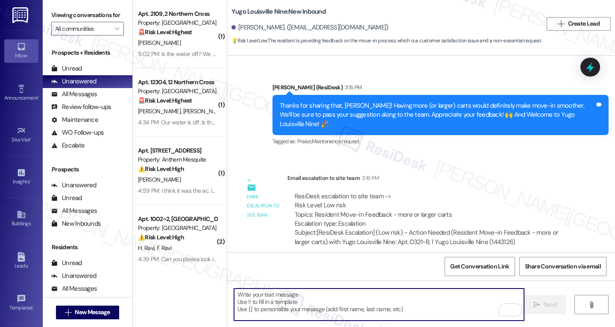
scroll to position [156, 0]
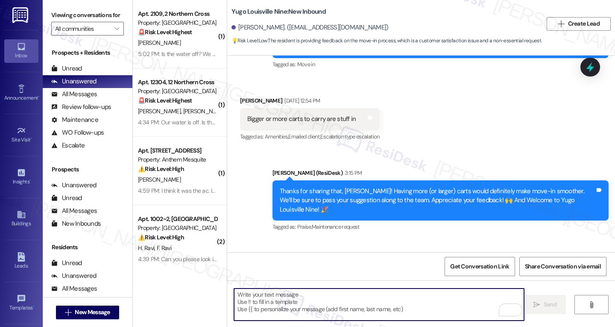
click at [247, 100] on div "Veronica Mcquillan Aug 22, 2025 at 12:54 PM" at bounding box center [310, 102] width 140 height 12
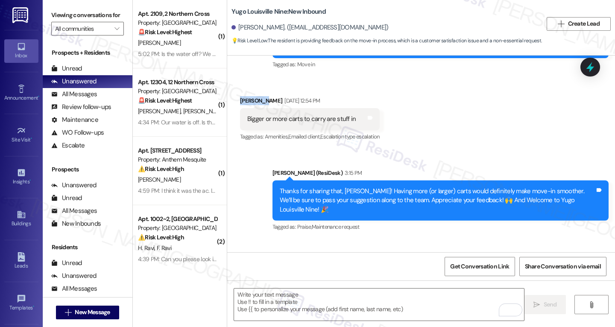
click at [247, 100] on div "Veronica Mcquillan Aug 22, 2025 at 12:54 PM" at bounding box center [310, 102] width 140 height 12
copy div "Veronica"
click at [280, 302] on textarea "To enrich screen reader interactions, please activate Accessibility in Grammarl…" at bounding box center [379, 304] width 290 height 32
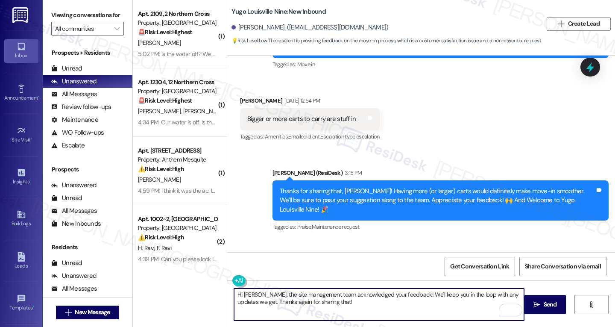
click at [337, 306] on textarea "Hi Veronica, the site management team acknowledged your feedback! We'll keep yo…" at bounding box center [379, 304] width 290 height 32
type textarea "Hi Veronica, the site management team acknowledged your feedback! We'll keep yo…"
drag, startPoint x: 540, startPoint y: 304, endPoint x: 471, endPoint y: 291, distance: 69.9
click at [541, 304] on span " Send" at bounding box center [545, 304] width 27 height 9
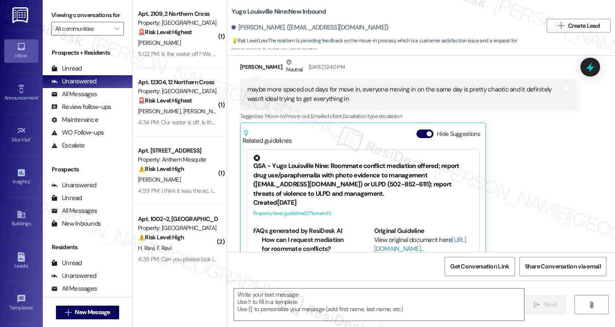
type textarea "Fetching suggested responses. Please feel free to read through the conversation…"
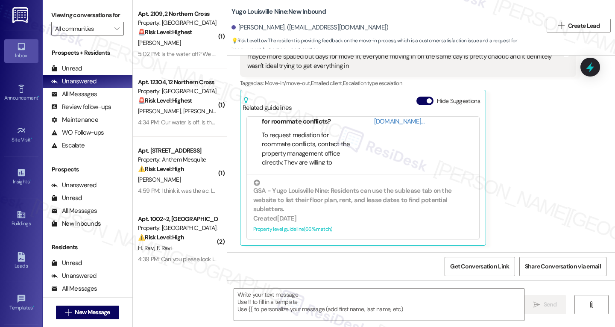
scroll to position [520, 0]
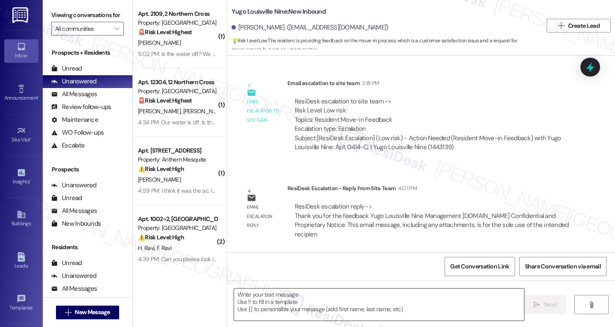
click at [254, 307] on textarea at bounding box center [379, 304] width 290 height 32
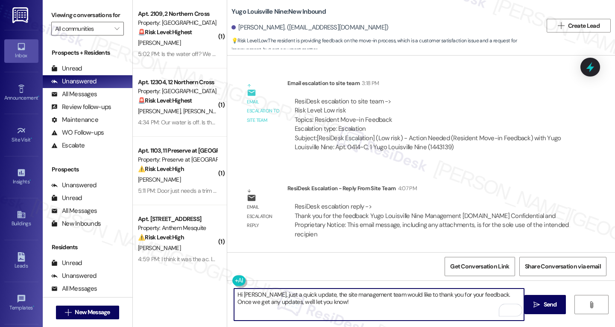
click at [387, 301] on textarea "Hi [PERSON_NAME], just a quick update, the site management team would like to t…" at bounding box center [379, 304] width 290 height 32
type textarea "Hi [PERSON_NAME], just a quick update, the site management team would like to t…"
click at [541, 309] on button " Send" at bounding box center [544, 304] width 41 height 19
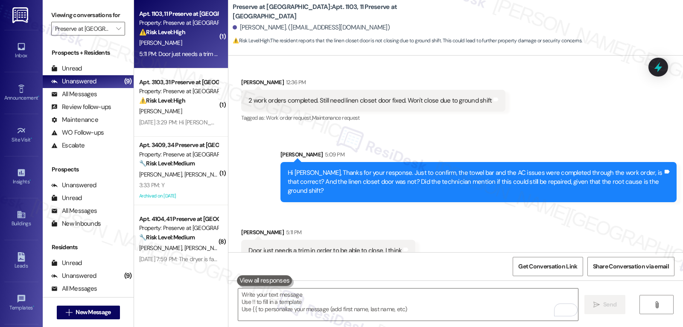
scroll to position [6270, 0]
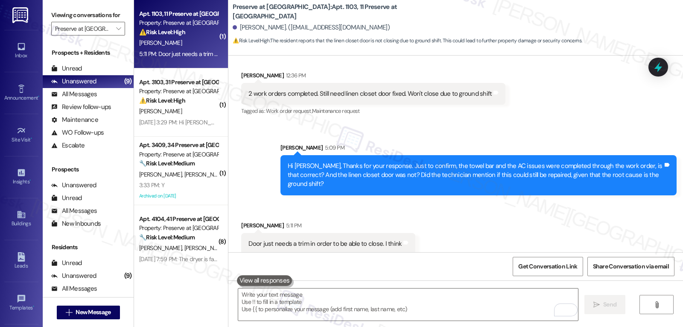
click at [185, 38] on div "[PERSON_NAME]" at bounding box center [178, 43] width 81 height 11
click at [114, 35] on span "" at bounding box center [118, 29] width 8 height 14
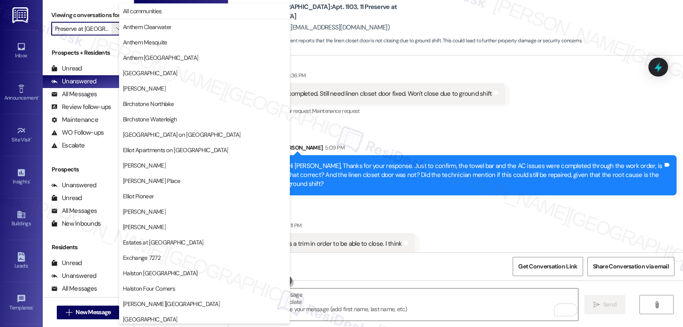
scroll to position [295, 0]
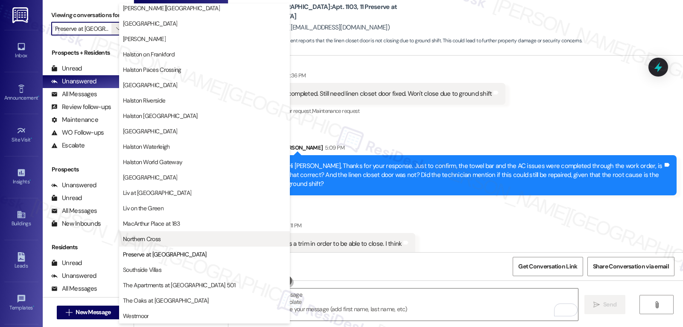
click at [169, 240] on span "Northern Cross" at bounding box center [204, 238] width 163 height 9
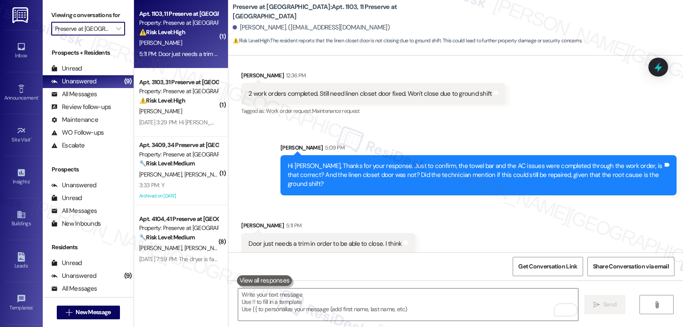
type input "Northern Cross"
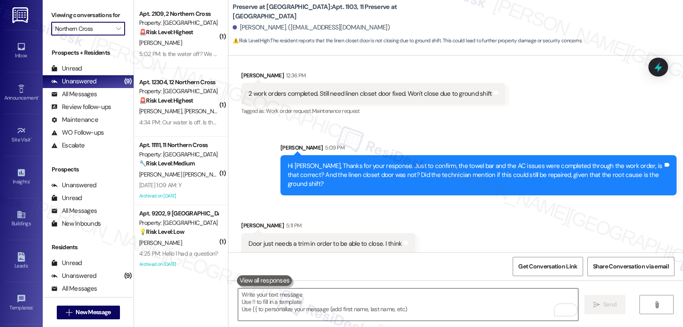
click at [376, 305] on textarea "To enrich screen reader interactions, please activate Accessibility in Grammarl…" at bounding box center [408, 304] width 340 height 32
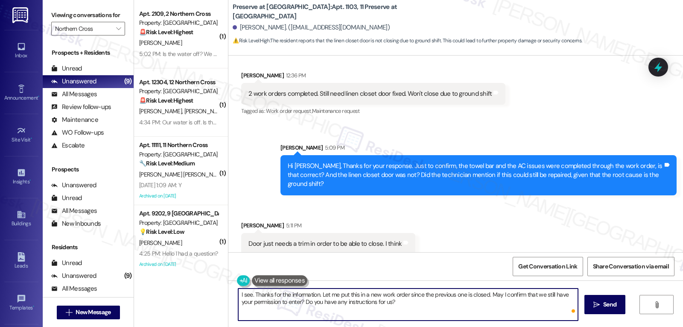
type textarea "I see. Thanks for the information. Let me put this in a new work order since th…"
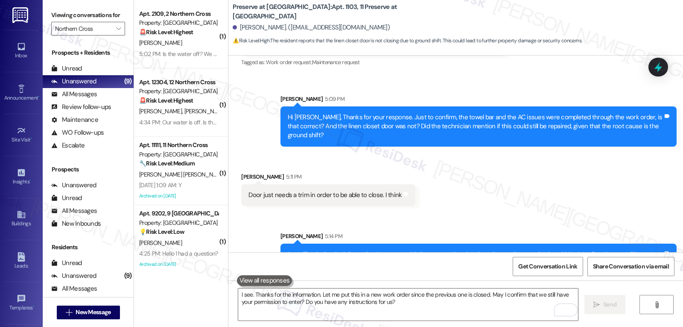
scroll to position [6339, 0]
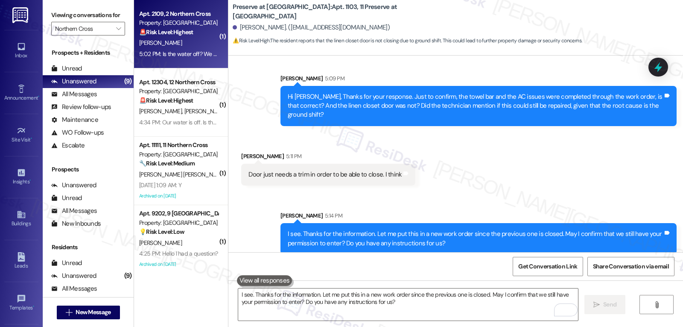
click at [173, 39] on div "[PERSON_NAME]" at bounding box center [178, 43] width 81 height 11
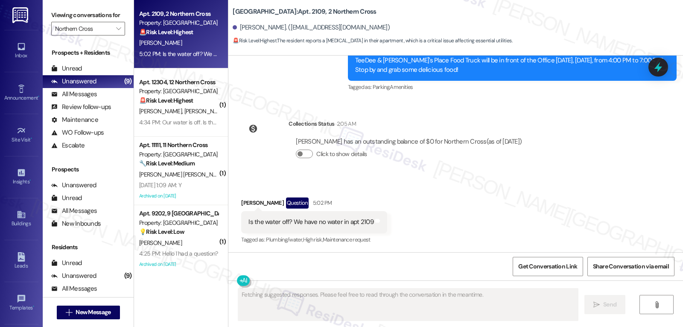
scroll to position [211, 0]
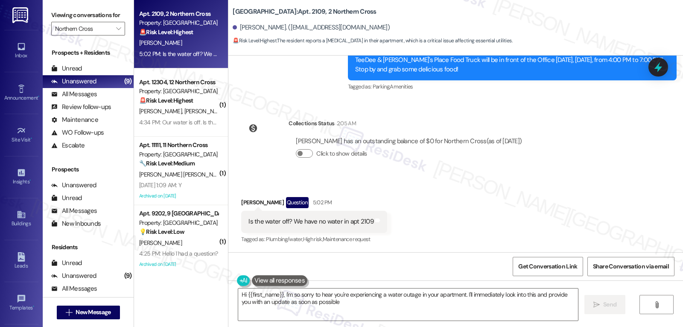
type textarea "Hi {{first_name}}, I'm so sorry to hear you're experiencing a water outage in y…"
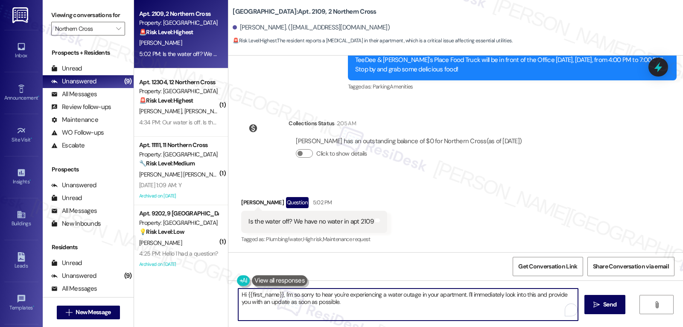
click at [344, 308] on textarea "Hi {{first_name}}, I'm so sorry to hear you're experiencing a water outage in y…" at bounding box center [408, 304] width 340 height 32
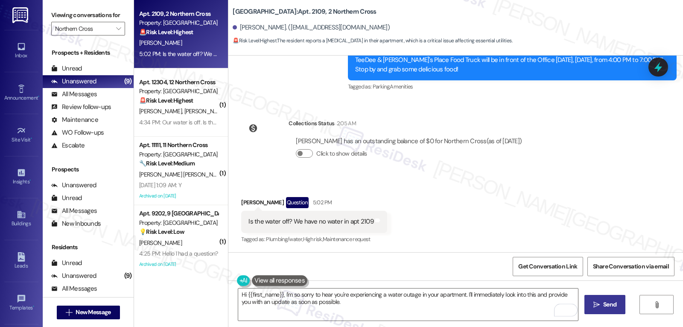
click at [585, 302] on button " Send" at bounding box center [605, 304] width 41 height 19
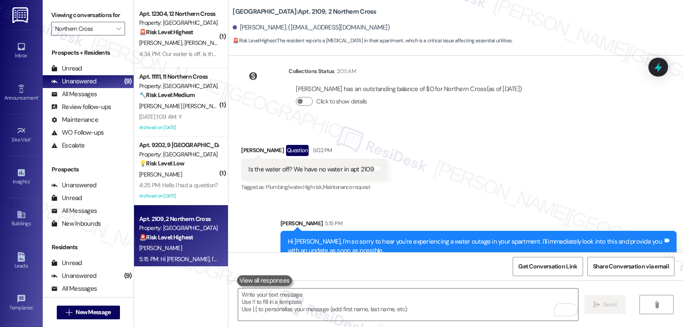
scroll to position [280, 0]
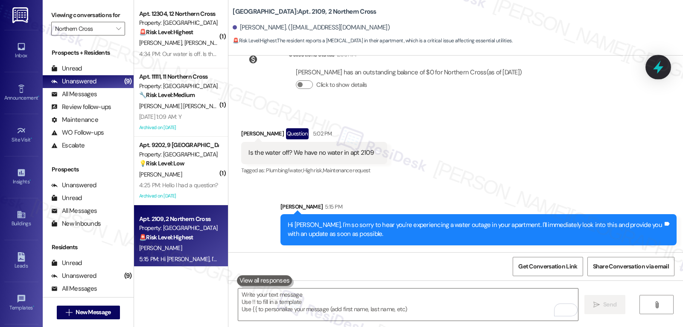
click at [666, 66] on div at bounding box center [659, 67] width 26 height 24
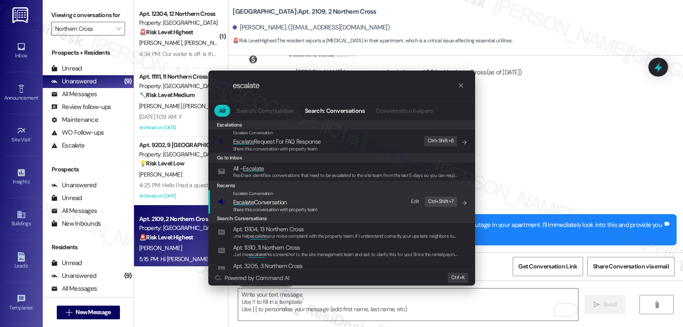
type input "escalate"
click at [278, 210] on span "Share this conversation with property team" at bounding box center [275, 209] width 85 height 6
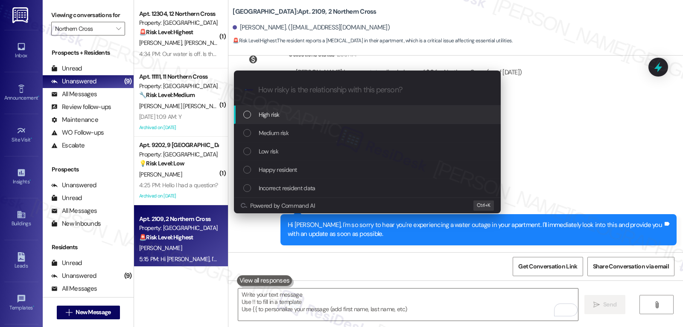
click at [295, 117] on div "High risk" at bounding box center [368, 114] width 250 height 9
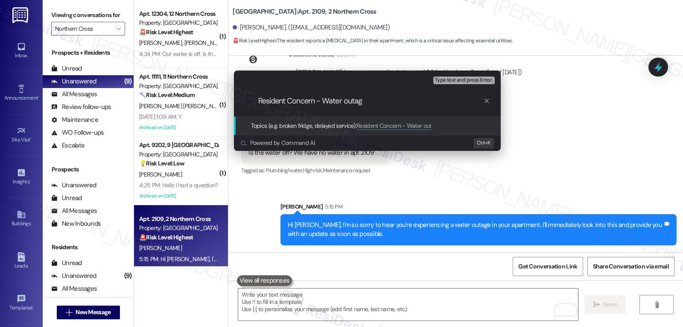
type input "Resident Concern - Water outage"
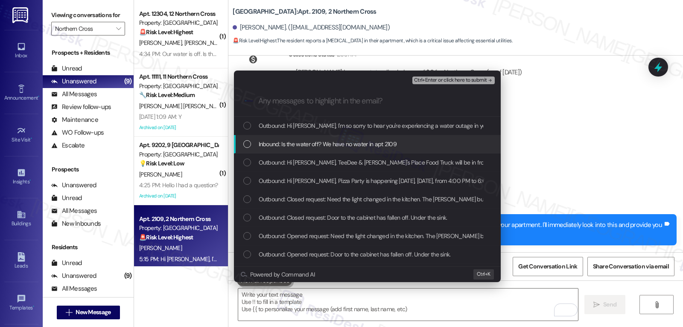
click at [320, 145] on span "Inbound: Is the water off? We have no water in apt 2109" at bounding box center [328, 143] width 138 height 9
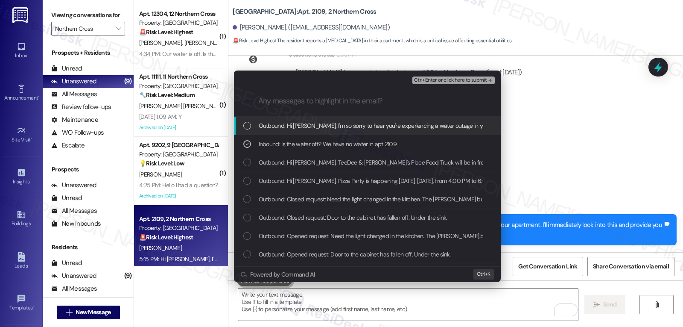
click at [475, 79] on span "Ctrl+Enter or click here to submit" at bounding box center [450, 80] width 73 height 6
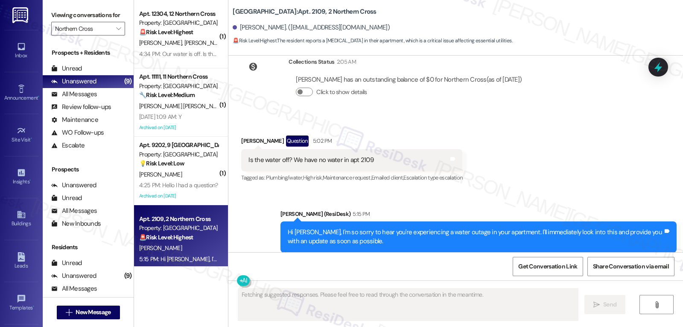
scroll to position [292, 0]
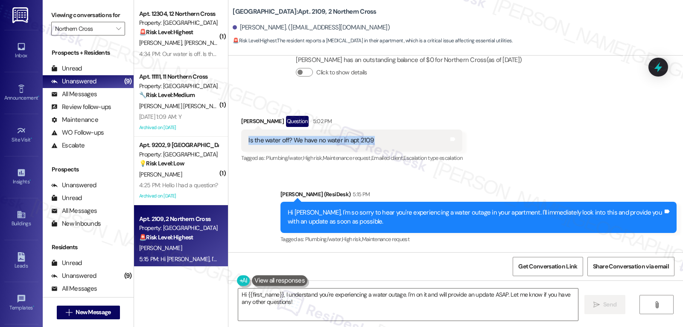
drag, startPoint x: 225, startPoint y: 140, endPoint x: 448, endPoint y: 140, distance: 222.9
click at [448, 140] on div "Received via SMS [PERSON_NAME] Question 5:02 PM Is the water off? We have no wa…" at bounding box center [455, 133] width 455 height 74
copy div "Is the water off? We have no water in apt 2109 Tags and notes"
click at [298, 308] on textarea "Hi {{first_name}}, I understand you're experiencing a water outage. I'm on it a…" at bounding box center [408, 304] width 340 height 32
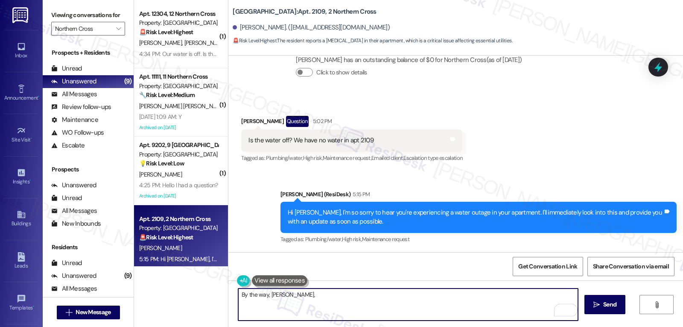
click at [302, 302] on textarea "By the way, [PERSON_NAME]," at bounding box center [408, 304] width 340 height 32
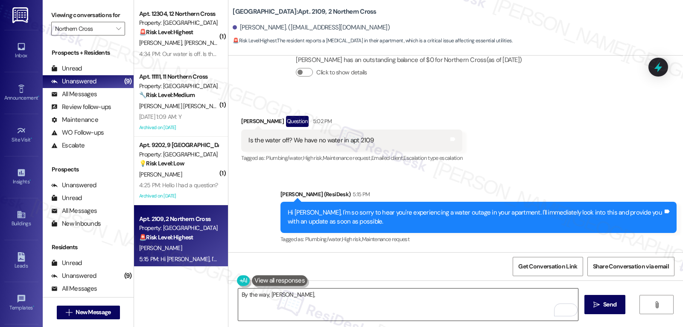
click at [308, 295] on textarea "By the way, [PERSON_NAME]," at bounding box center [408, 304] width 340 height 32
paste textarea "Is it only in your apartment, or have you heard if nearby neighbors are experie…"
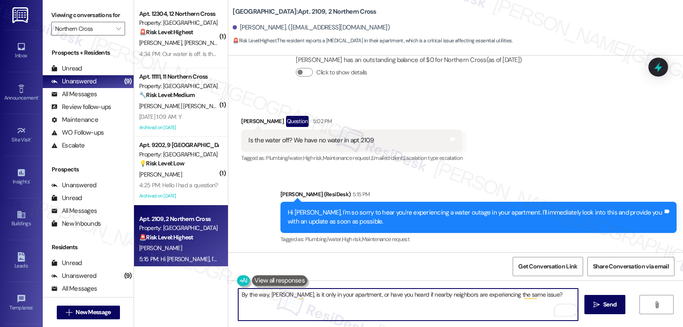
click at [541, 290] on textarea "By the way, [PERSON_NAME], is it only in your apartment, or have you heard if n…" at bounding box center [408, 304] width 340 height 32
type textarea "By the way, [PERSON_NAME], is it only in your apartment, or have you heard if n…"
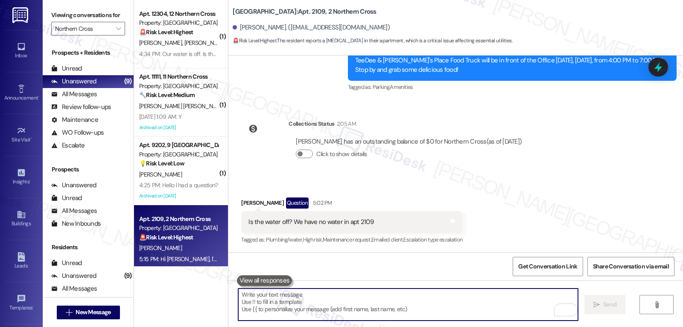
scroll to position [361, 0]
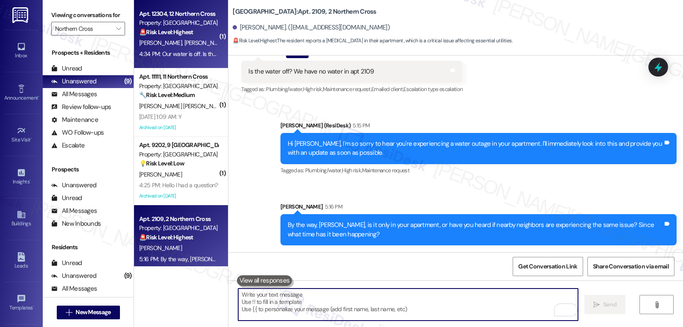
click at [184, 41] on span "[PERSON_NAME]" at bounding box center [205, 43] width 43 height 8
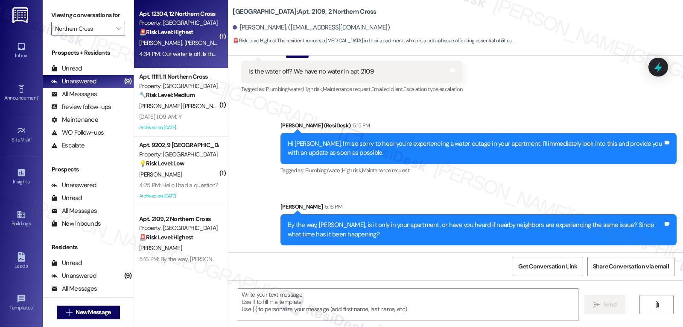
type textarea "Fetching suggested responses. Please feel free to read through the conversation…"
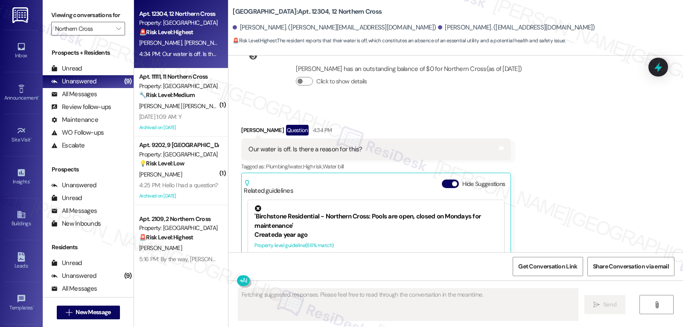
scroll to position [8387, 0]
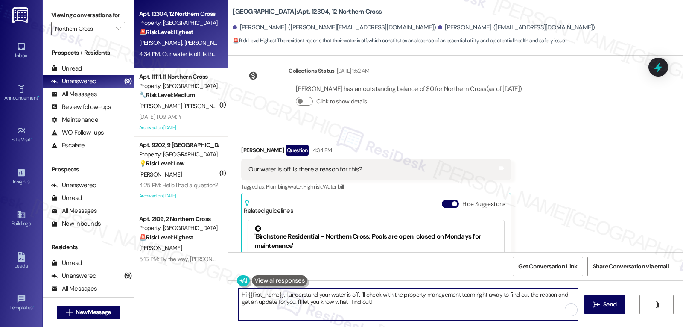
drag, startPoint x: 356, startPoint y: 295, endPoint x: 530, endPoint y: 347, distance: 182.2
click at [530, 326] on html "Inbox Go to Inbox Announcement • Send A Text Announcement Site Visit • Go to Si…" at bounding box center [341, 163] width 683 height 327
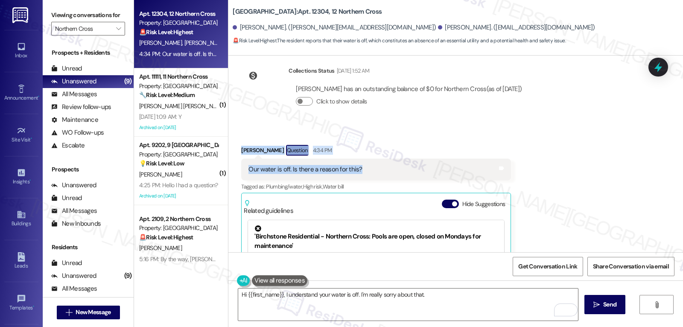
drag, startPoint x: 236, startPoint y: 131, endPoint x: 375, endPoint y: 155, distance: 141.4
click at [375, 155] on div "Received via SMS [PERSON_NAME] Question 4:34 PM Our water is off. Is there a re…" at bounding box center [376, 246] width 283 height 217
copy div "[PERSON_NAME] Question 4:34 PM Our water is off. Is there a reason for this?"
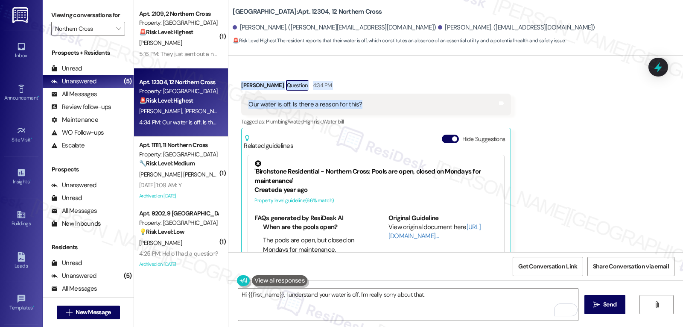
scroll to position [8472, 0]
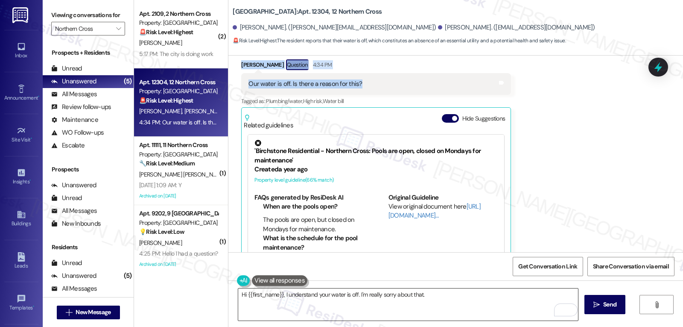
click at [313, 309] on textarea "Hi {{first_name}}, I understand your water is off. I'm really sorry about that." at bounding box center [408, 304] width 340 height 32
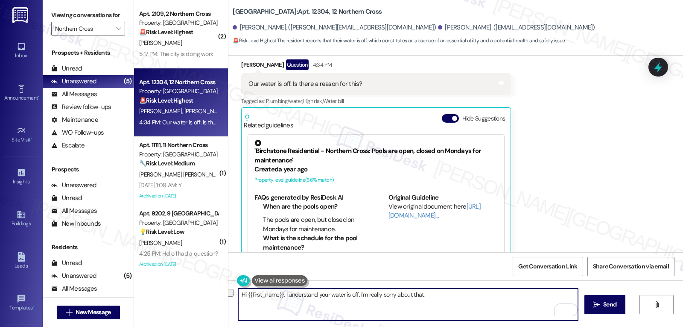
paste textarea "[PERSON_NAME], thanks for reaching out! I'm so sorry to hear your water is off.…"
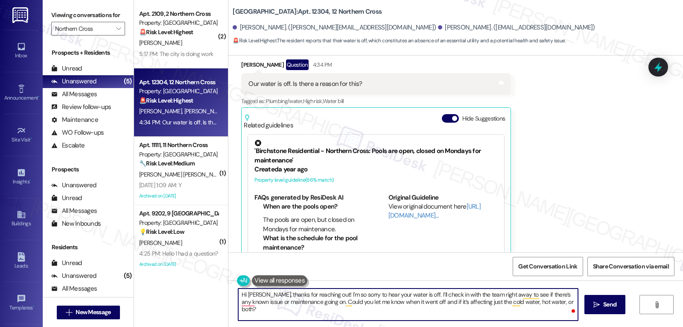
drag, startPoint x: 313, startPoint y: 304, endPoint x: 670, endPoint y: 347, distance: 359.5
click at [670, 326] on html "Inbox Go to Inbox Announcement • Send A Text Announcement Site Visit • Go to Si…" at bounding box center [341, 163] width 683 height 327
paste textarea "Have you noticed whether the [MEDICAL_DATA] is affecting both hot and cold taps…"
click at [566, 300] on textarea "Hi [PERSON_NAME], thanks for reaching out! I'm so sorry to hear your water is o…" at bounding box center [408, 304] width 340 height 32
click at [478, 311] on textarea "Hi [PERSON_NAME], thanks for reaching out! I'm so sorry to hear your water is o…" at bounding box center [408, 304] width 340 height 32
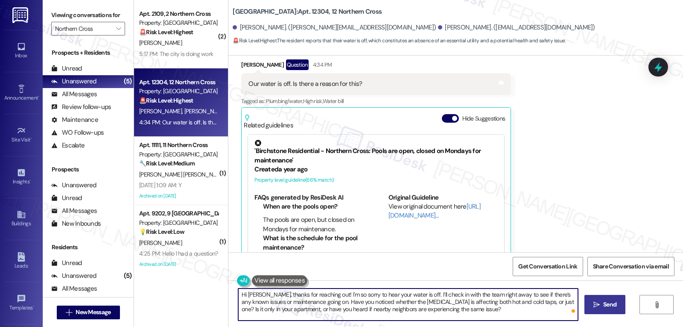
type textarea "Hi [PERSON_NAME], thanks for reaching out! I'm so sorry to hear your water is o…"
click at [623, 310] on button " Send" at bounding box center [605, 304] width 41 height 19
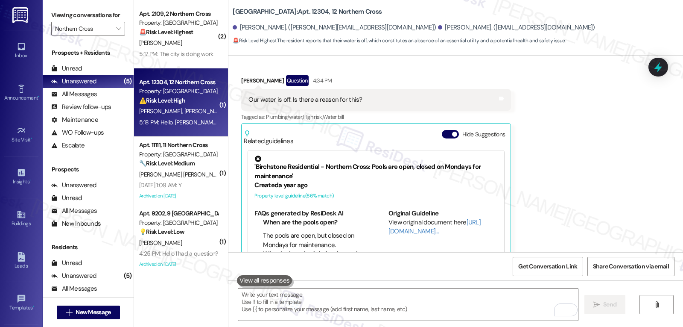
scroll to position [8448, 0]
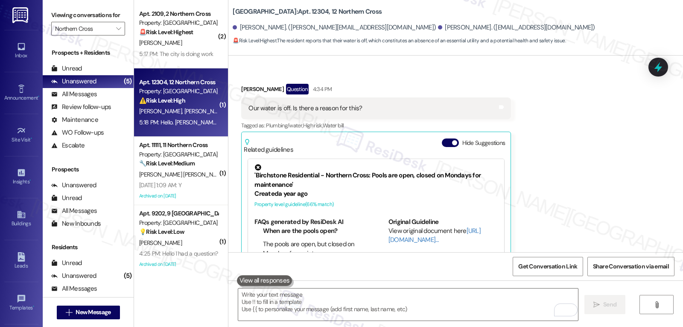
click at [434, 134] on div "Related guidelines Hide Suggestions" at bounding box center [376, 144] width 265 height 20
click at [442, 138] on button "Hide Suggestions" at bounding box center [450, 142] width 17 height 9
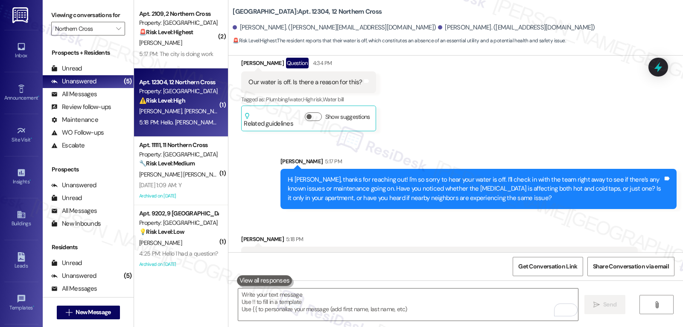
scroll to position [8488, 0]
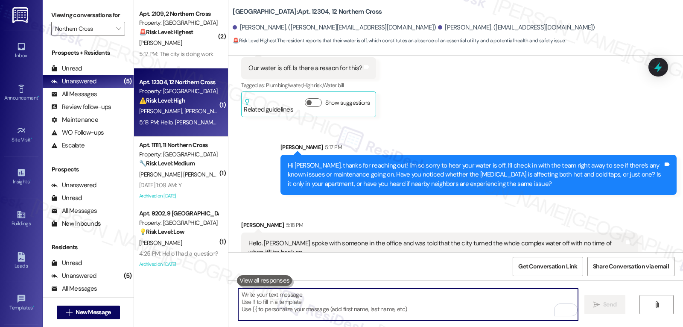
click at [362, 311] on textarea "To enrich screen reader interactions, please activate Accessibility in Grammarl…" at bounding box center [408, 304] width 340 height 32
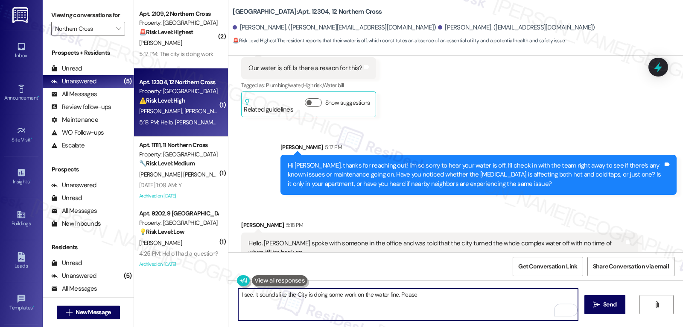
click at [425, 299] on textarea "I see. It sounds like the City is doing some work on the water line. Please" at bounding box center [408, 304] width 340 height 32
type textarea "I see. It sounds like the City is doing some work on the water line. Please bea…"
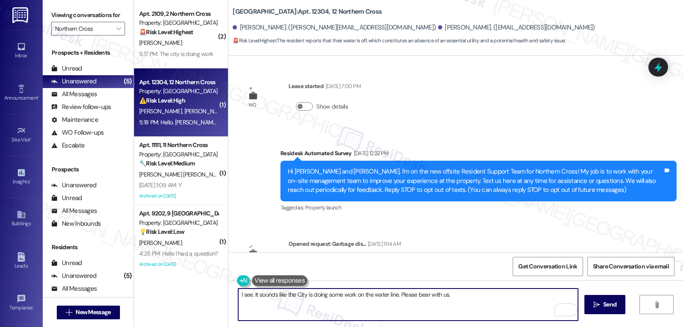
scroll to position [8488, 0]
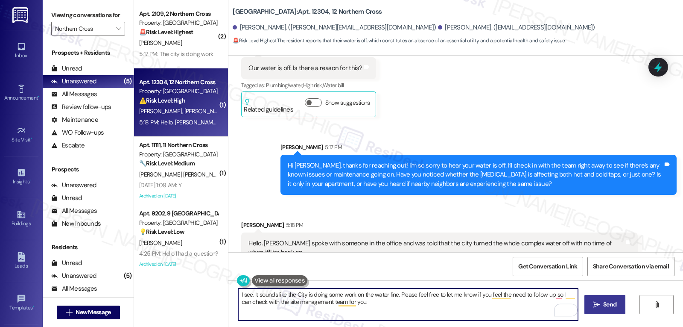
type textarea "I see. It sounds like the City is doing some work on the water line. Please fee…"
click at [604, 306] on span "Send" at bounding box center [609, 304] width 13 height 9
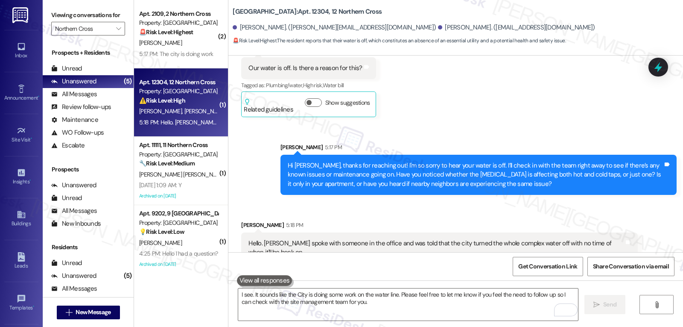
scroll to position [8488, 0]
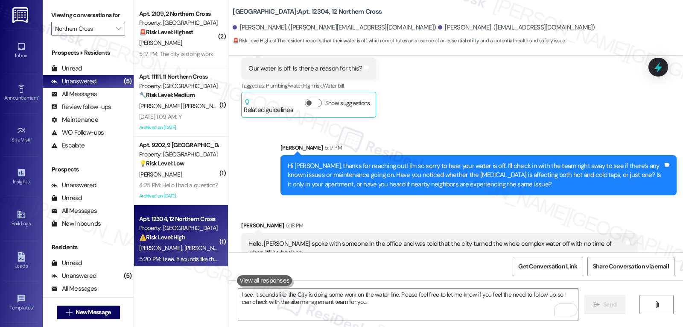
click at [402, 166] on div "Hi [PERSON_NAME], thanks for reaching out! I'm so sorry to hear your water is o…" at bounding box center [475, 174] width 375 height 27
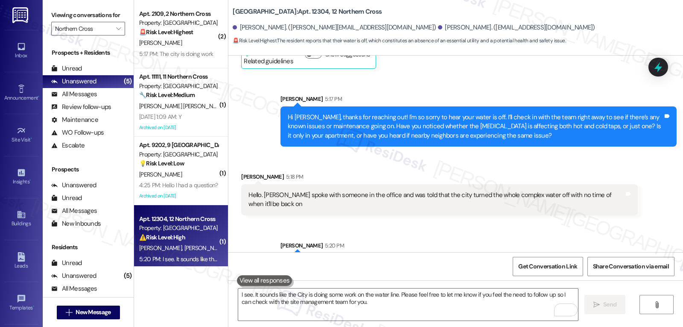
scroll to position [8557, 0]
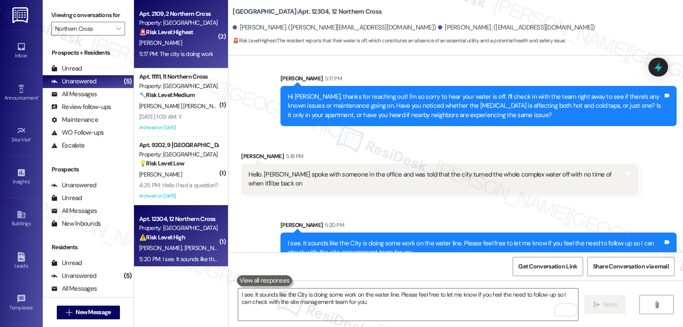
click at [164, 49] on div "5:17 PM: The city is doing work 5:17 PM: The city is doing work" at bounding box center [178, 54] width 81 height 11
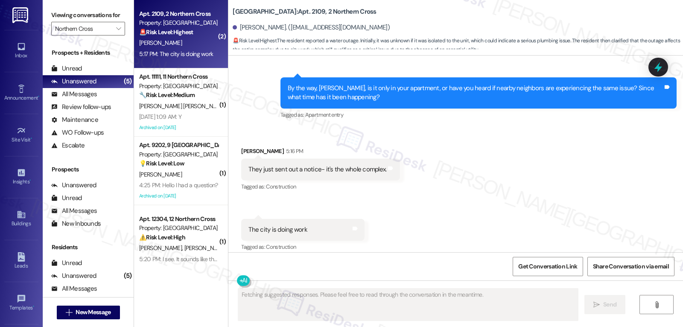
scroll to position [624, 0]
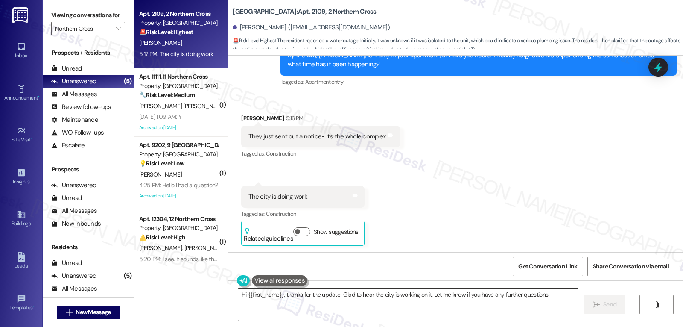
click at [333, 307] on textarea "Hi {{first_name}}, thanks for the update! Glad to hear the city is working on i…" at bounding box center [408, 304] width 340 height 32
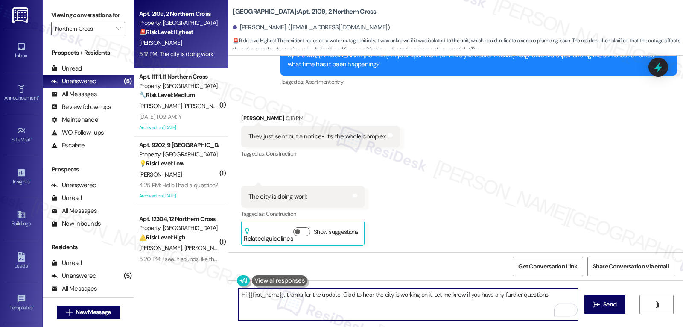
click at [238, 296] on textarea "Hi {{first_name}}, thanks for the update! Glad to hear the city is working on i…" at bounding box center [408, 304] width 340 height 32
click at [557, 294] on textarea "I see, {{first_name}}, thanks for the update! Glad to hear the city is working …" at bounding box center [408, 304] width 340 height 32
type textarea "I see, {{first_name}}, thanks for the update! Glad to hear the city is working …"
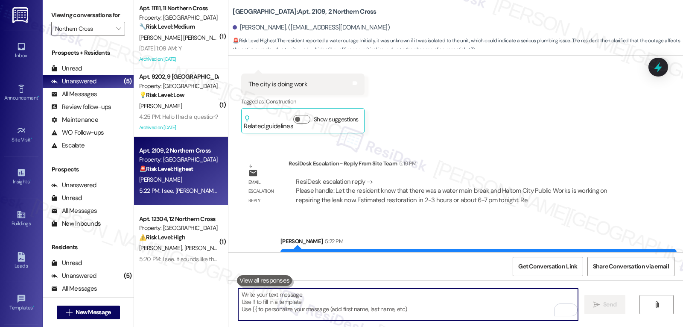
scroll to position [771, 0]
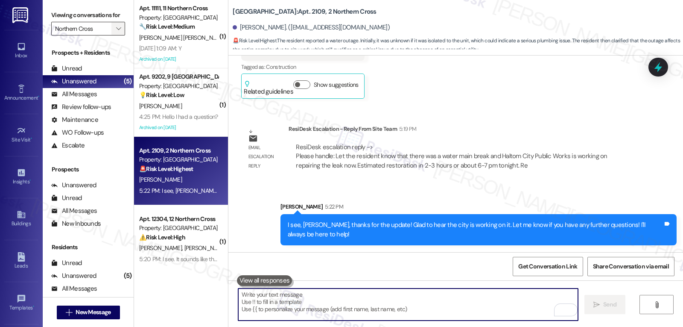
click at [116, 35] on span "" at bounding box center [118, 29] width 8 height 14
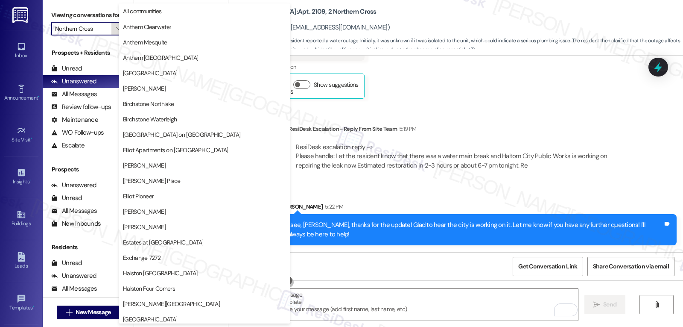
scroll to position [295, 0]
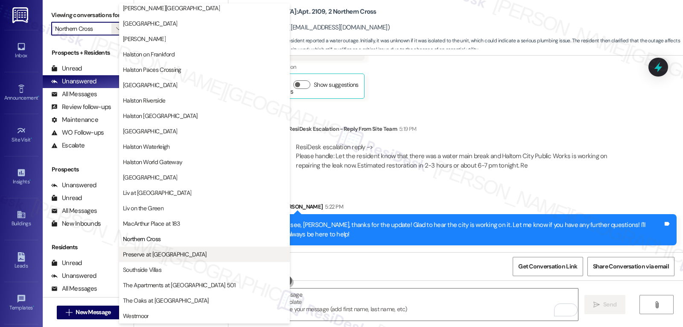
click at [196, 255] on span "Preserve at [GEOGRAPHIC_DATA]" at bounding box center [204, 254] width 163 height 9
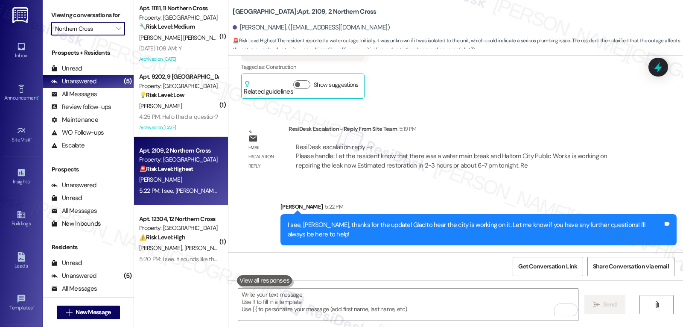
type input "Preserve at [GEOGRAPHIC_DATA]"
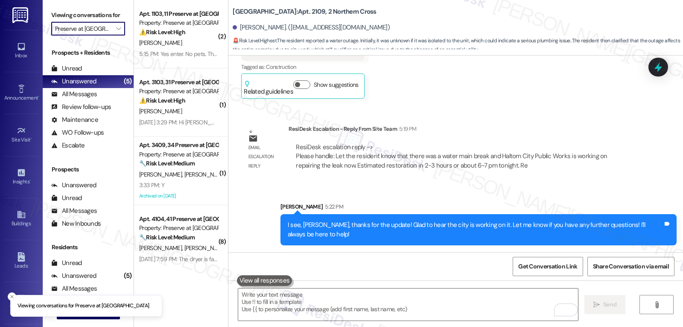
click at [102, 22] on label "Viewing conversations for" at bounding box center [88, 15] width 74 height 13
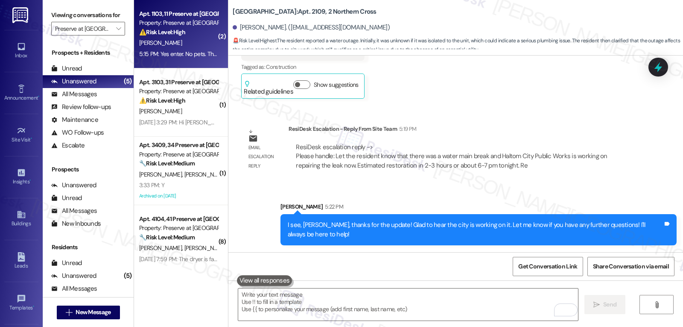
click at [162, 50] on div "5:15 PM: Yes enter. No pets. Thanks 5:15 PM: Yes enter. No pets. Thanks" at bounding box center [182, 54] width 86 height 8
type textarea "Fetching suggested responses. Please feel free to read through the conversation…"
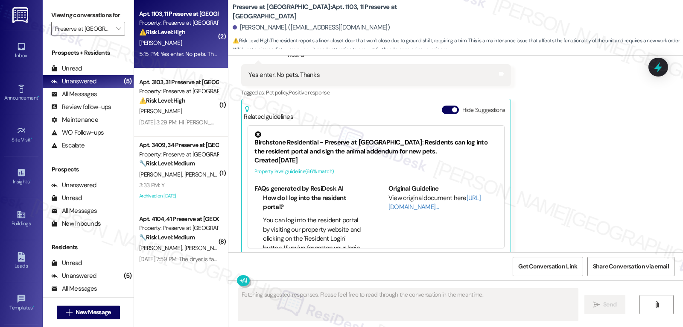
scroll to position [6442, 0]
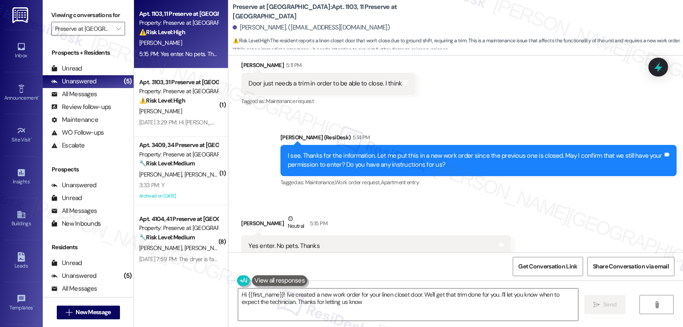
type textarea "Hi {{first_name}}! I've created a new work order for your linen closet door. We…"
drag, startPoint x: 243, startPoint y: 75, endPoint x: 373, endPoint y: 74, distance: 130.7
click at [373, 79] on div "Door just needs a trim in order to be able to close. I think" at bounding box center [324, 83] width 153 height 9
click at [656, 70] on icon at bounding box center [658, 67] width 15 height 15
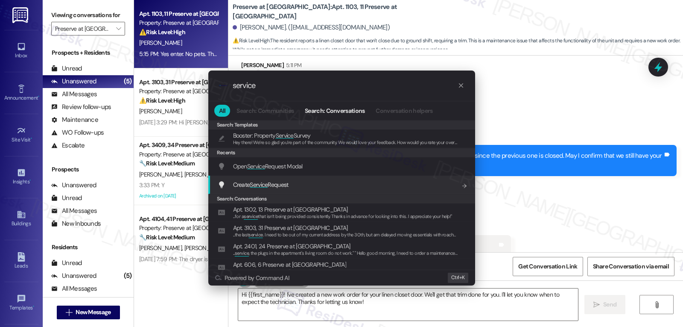
type input "service"
click at [288, 184] on span "Create Service Request" at bounding box center [261, 185] width 56 height 8
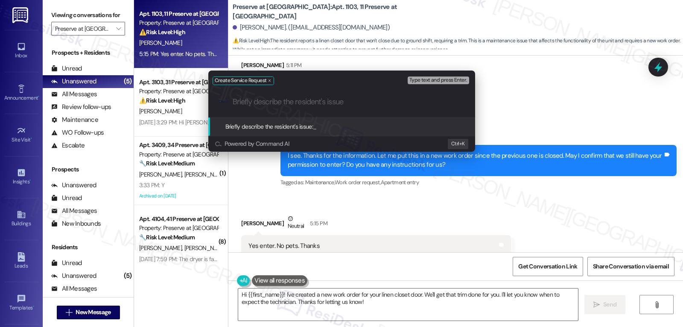
click at [310, 100] on input "Briefly describe the resident's issue" at bounding box center [349, 101] width 232 height 9
type input "C"
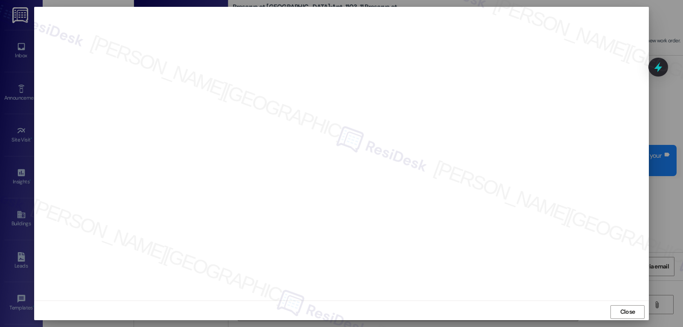
scroll to position [0, 0]
click at [209, 297] on div at bounding box center [341, 154] width 615 height 294
click at [228, 296] on div at bounding box center [341, 150] width 615 height 294
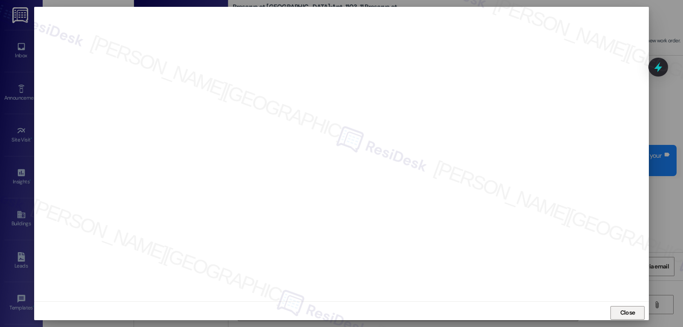
click at [628, 313] on span "Close" at bounding box center [627, 312] width 15 height 9
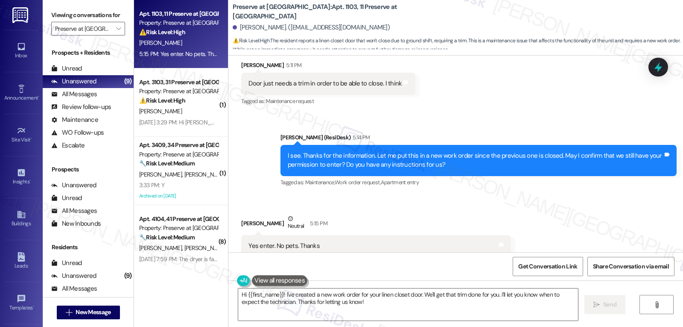
scroll to position [6613, 0]
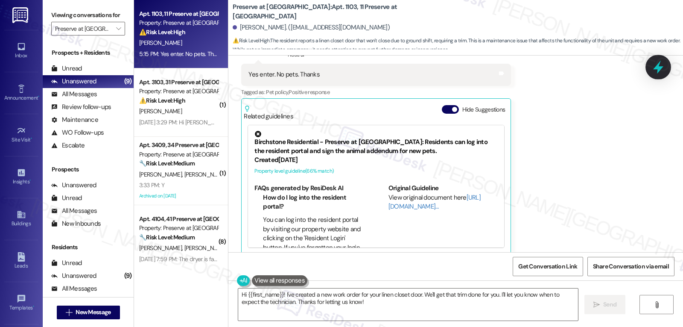
click at [657, 68] on icon at bounding box center [658, 67] width 10 height 13
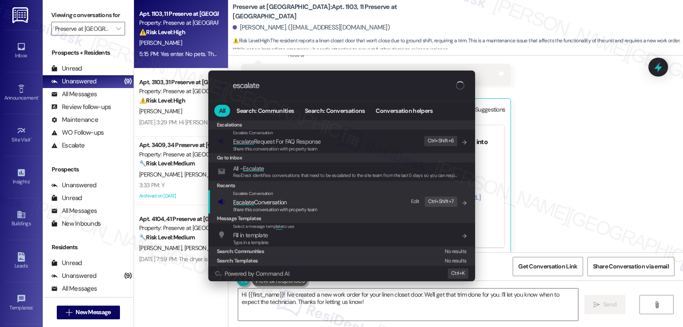
type input "escalate"
click at [307, 204] on span "Escalate Conversation" at bounding box center [275, 201] width 85 height 9
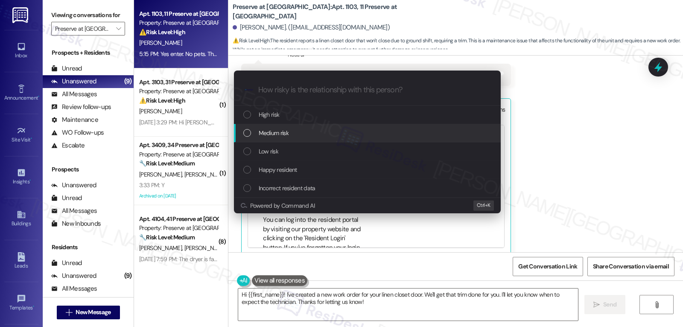
click at [306, 134] on div "Medium risk" at bounding box center [368, 132] width 250 height 9
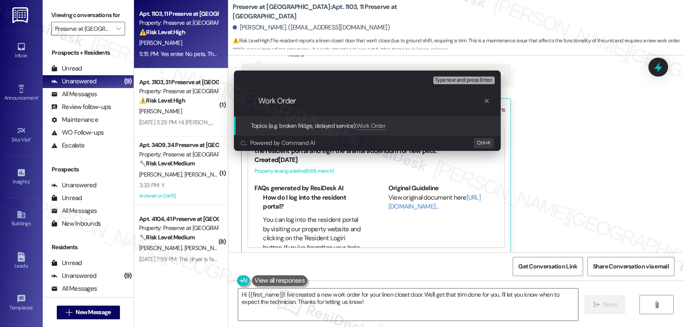
paste input "16107694"
type input "Work Order 16107694 filed by ResiDesk - Linen Closet Door"
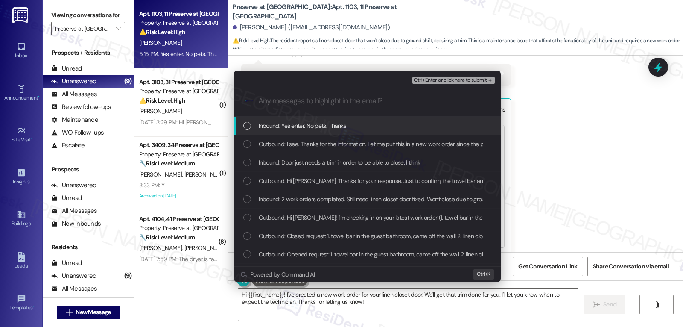
click at [255, 127] on div "Inbound: Yes enter. No pets. Thanks" at bounding box center [368, 125] width 250 height 9
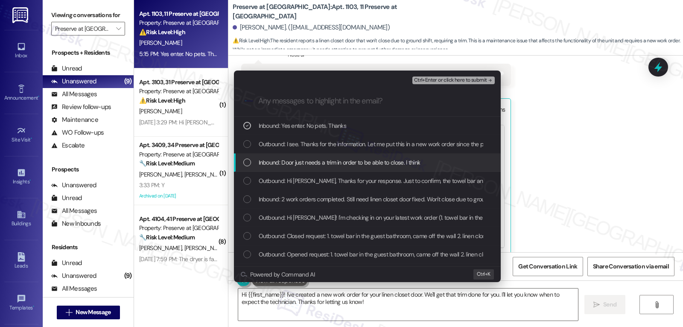
click at [244, 159] on div "List of options" at bounding box center [247, 162] width 8 height 8
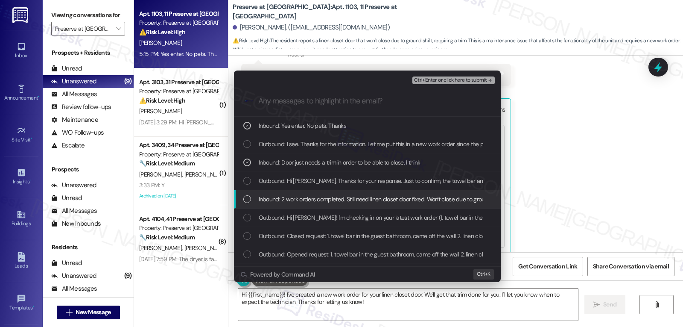
click at [247, 194] on div "Inbound: 2 work orders completed. Still need linen closet door fixed. Won't clo…" at bounding box center [368, 198] width 250 height 9
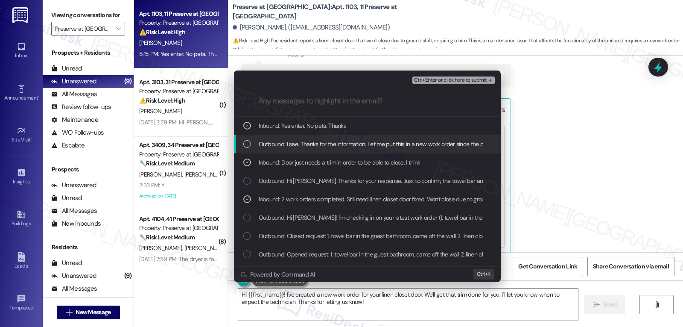
click at [489, 82] on icon "remove-block-ctrl+enter-or click here to submit" at bounding box center [490, 80] width 6 height 6
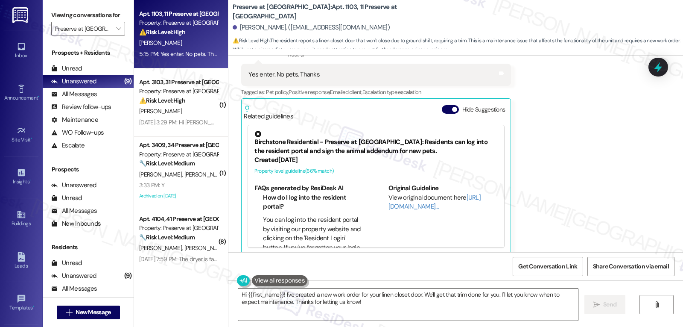
click at [373, 311] on textarea "Hi {{first_name}}! I've created a new work order for your linen closet door. We…" at bounding box center [408, 304] width 340 height 32
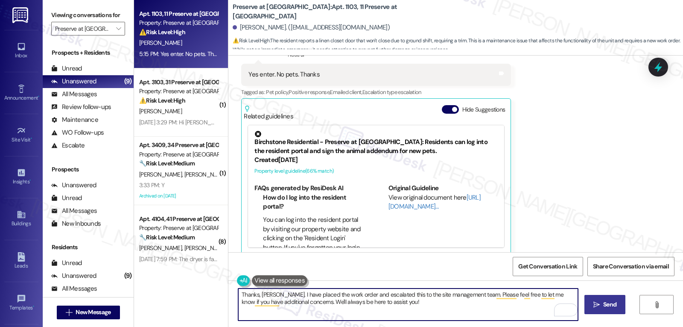
type textarea "Thanks, Deborah. I have placed the work order and escalated this to the site ma…"
click at [606, 307] on span "Send" at bounding box center [609, 304] width 13 height 9
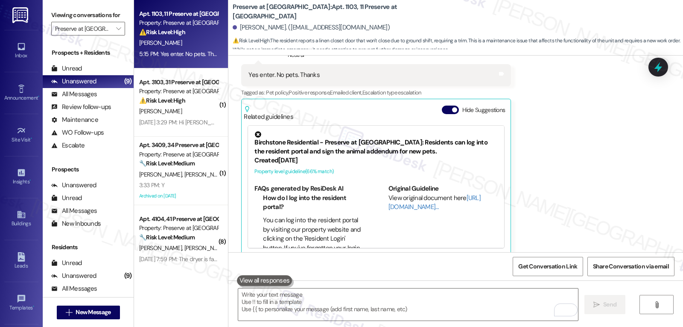
scroll to position [6682, 0]
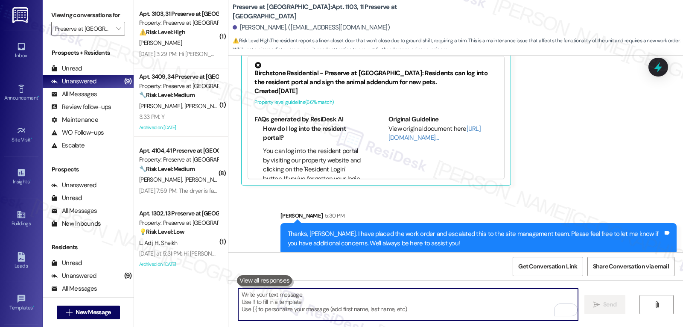
click at [461, 301] on textarea "To enrich screen reader interactions, please activate Accessibility in Grammarl…" at bounding box center [408, 304] width 340 height 32
paste textarea "Work Order 16107694 filed by ResiDesk - Linen Closet Door"
type textarea "Work Order 16107694 filed by ResiDesk - Linen Closet Door"
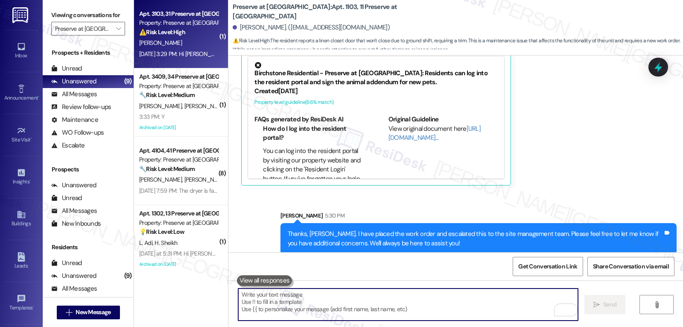
click at [184, 44] on div "C. Ismaiel" at bounding box center [178, 43] width 81 height 11
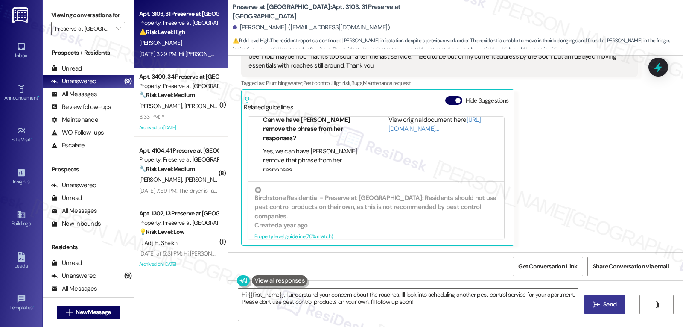
scroll to position [196, 0]
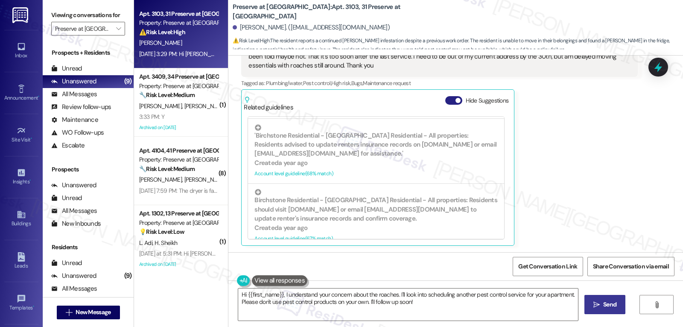
click at [456, 99] on span "button" at bounding box center [458, 100] width 5 height 5
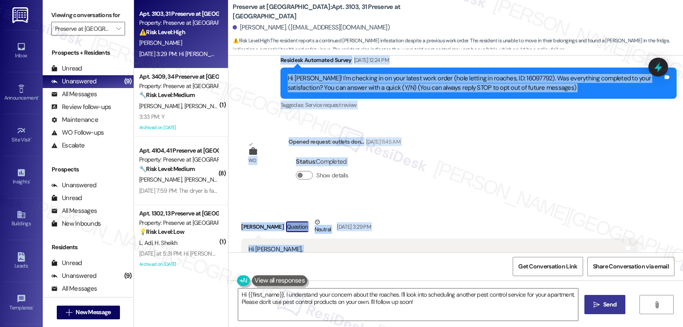
scroll to position [192, 0]
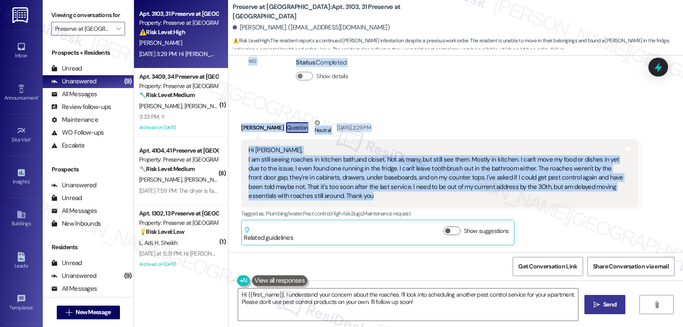
drag, startPoint x: 275, startPoint y: 131, endPoint x: 536, endPoint y: 199, distance: 270.0
click at [536, 199] on div "WO Lease started Aug 14, 2025 at 8:00 PM Show details Survey, sent via SMS Resi…" at bounding box center [455, 154] width 455 height 196
copy div "Residesk Automated Survey Aug 21, 2025 at 12:24 PM Hi Carolyn! I'm checking in …"
click at [427, 305] on textarea "Hi {{first_name}}, I understand your concern about the roaches. I'll look into …" at bounding box center [408, 304] width 340 height 32
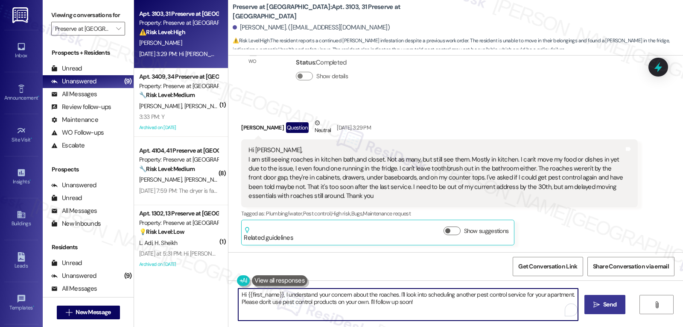
paste textarea "Carolyn, thank you for sharing these details — I’m so sorry you’re still experi…"
click at [354, 295] on textarea "Hi Carolyn, thank you for sharing these details — I’m so sorry you’re still exp…" at bounding box center [408, 304] width 340 height 32
drag, startPoint x: 438, startPoint y: 295, endPoint x: 458, endPoint y: 293, distance: 19.3
click at [458, 293] on textarea "Hi Carolyn, thank you for sharing these details. I’m so sorry you’re still expe…" at bounding box center [408, 304] width 340 height 32
click at [453, 309] on textarea "Hi Carolyn, thank you for sharing these details. I’m so sorry you’re still expe…" at bounding box center [408, 304] width 340 height 32
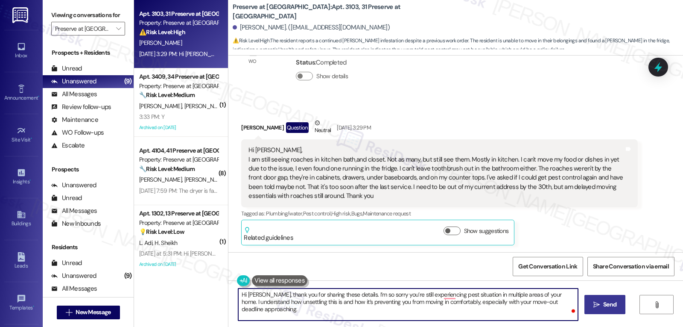
click at [372, 314] on textarea "Hi Carolyn, thank you for sharing these details. I’m so sorry you’re still expe…" at bounding box center [408, 304] width 340 height 32
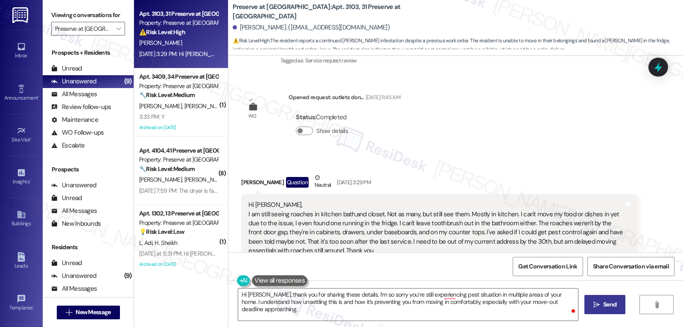
scroll to position [171, 0]
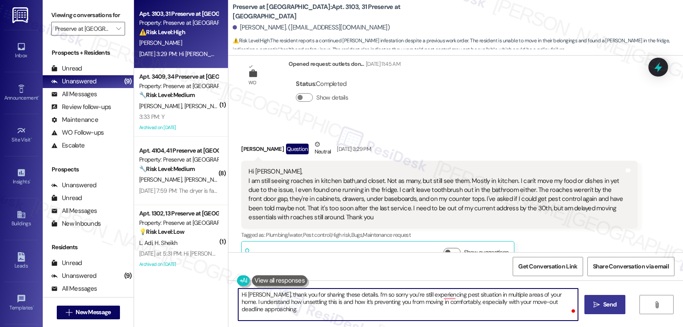
click at [296, 312] on textarea "Hi Carolyn, thank you for sharing these details. I’m so sorry you’re still expe…" at bounding box center [408, 304] width 340 height 32
paste textarea "I’ll escalate this to our pest control vendor and request another treatment to …"
type textarea "Hi Carolyn, thank you for sharing these details. I’m so sorry you’re still expe…"
click at [602, 310] on button " Send" at bounding box center [605, 304] width 41 height 19
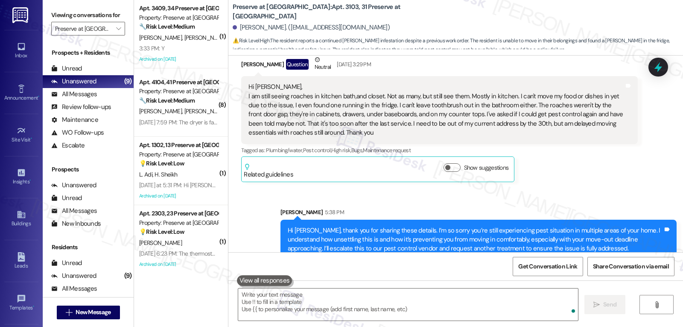
scroll to position [270, 0]
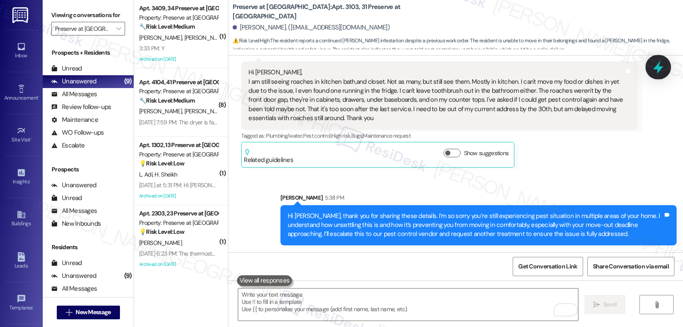
click at [657, 64] on icon at bounding box center [658, 67] width 15 height 15
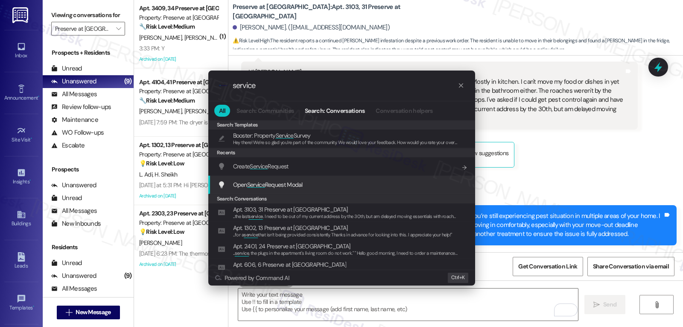
click at [312, 184] on div "Open Service Request Modal Add shortcut" at bounding box center [343, 184] width 250 height 9
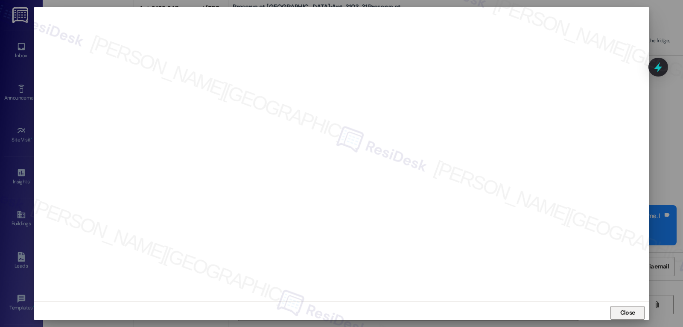
click at [628, 314] on span "Close" at bounding box center [627, 312] width 15 height 9
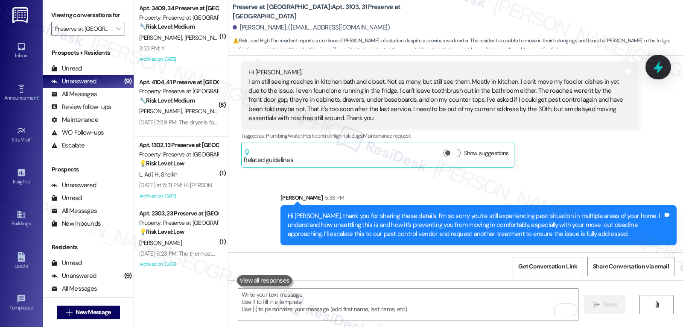
click at [655, 67] on icon at bounding box center [658, 67] width 15 height 15
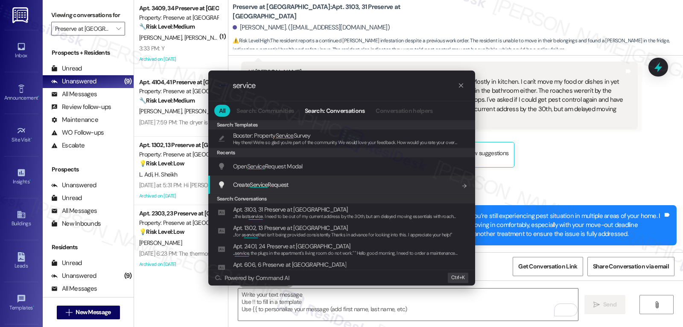
type input "service"
click at [297, 185] on div "Create Service Request Add shortcut" at bounding box center [343, 184] width 250 height 9
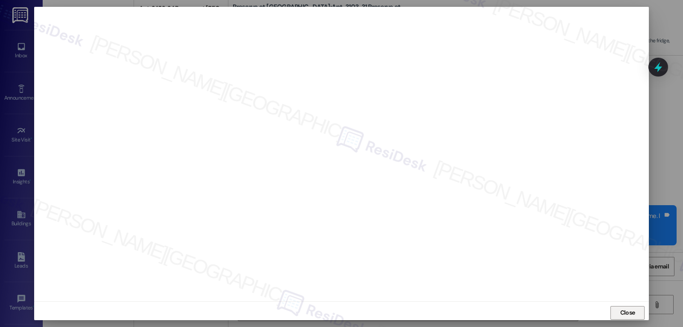
click at [638, 312] on button "Close" at bounding box center [628, 313] width 34 height 14
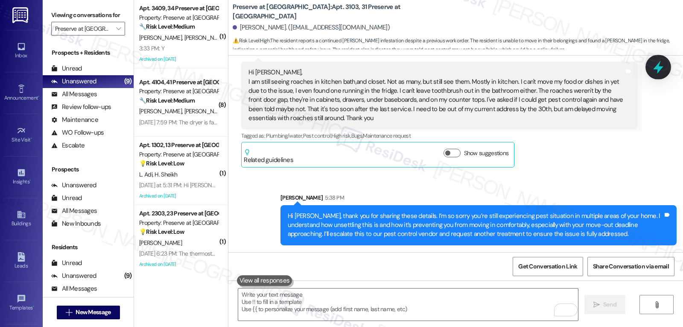
click at [659, 64] on icon at bounding box center [658, 67] width 10 height 13
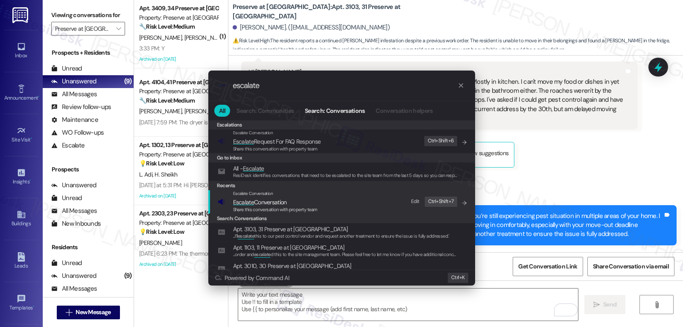
type input "escalate"
click at [291, 202] on span "Escalate Conversation" at bounding box center [275, 201] width 85 height 9
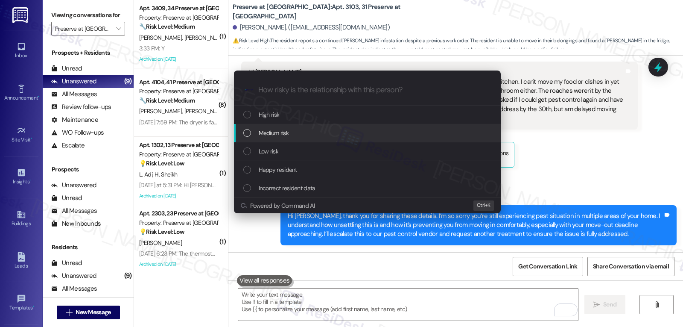
click at [310, 135] on div "Medium risk" at bounding box center [368, 132] width 250 height 9
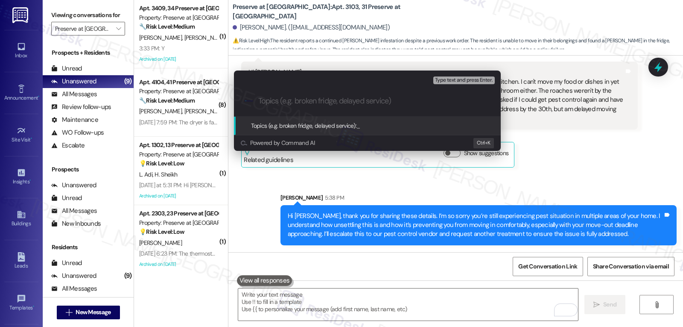
paste input "16107763"
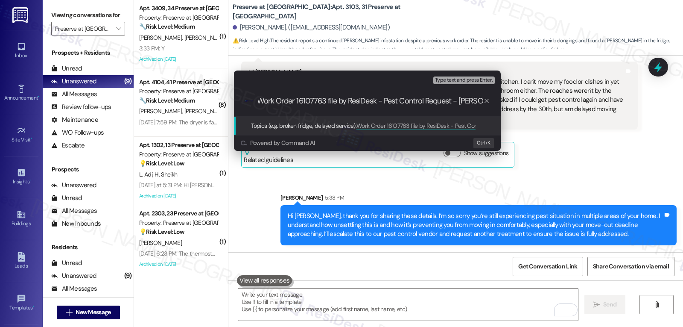
type input "Work Order 16107763 file by ResiDesk - Pest Control Request - Roaches"
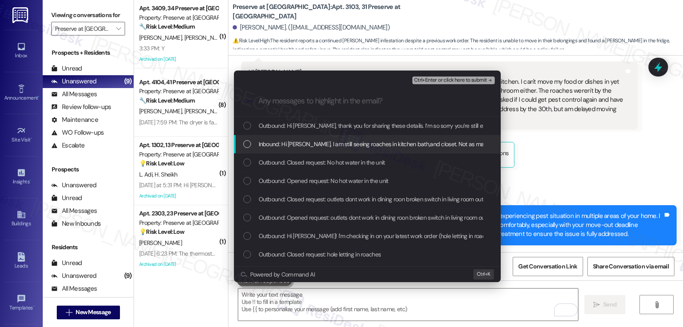
click at [289, 150] on div "Inbound: Hi Sarah, I am still seeing roaches in kitchen bath,and closet. Not as…" at bounding box center [367, 144] width 267 height 18
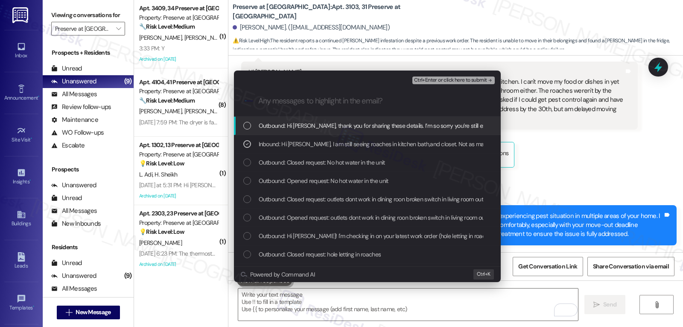
click at [448, 81] on span "Ctrl+Enter or click here to submit" at bounding box center [450, 80] width 73 height 6
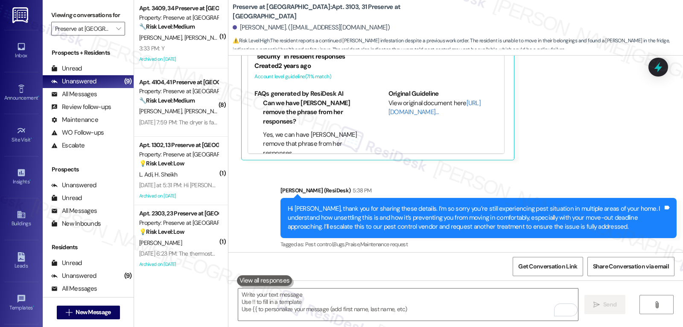
scroll to position [413, 0]
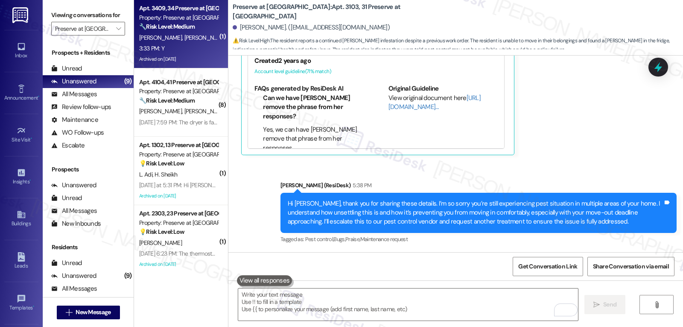
click at [170, 43] on div "3:33 PM: Y 3:33 PM: Y" at bounding box center [178, 48] width 81 height 11
type textarea "Fetching suggested responses. Please feel free to read through the conversation…"
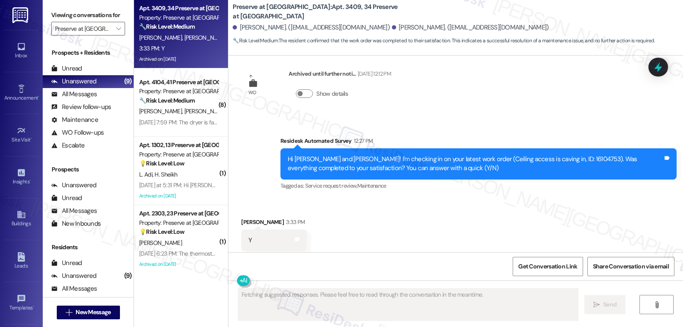
scroll to position [4840, 0]
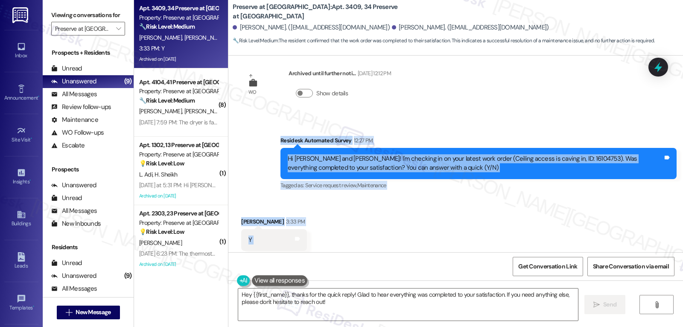
drag, startPoint x: 270, startPoint y: 120, endPoint x: 347, endPoint y: 230, distance: 133.9
click at [347, 230] on div "Announcement, sent via SMS Sarah (ResiDesk) Jan 08, 2025 at 1:11 PM Dear Reside…" at bounding box center [455, 154] width 455 height 196
copy div "Residesk Automated Survey 12:27 PM Hi Gina and Anthony! I'm checking in on your…"
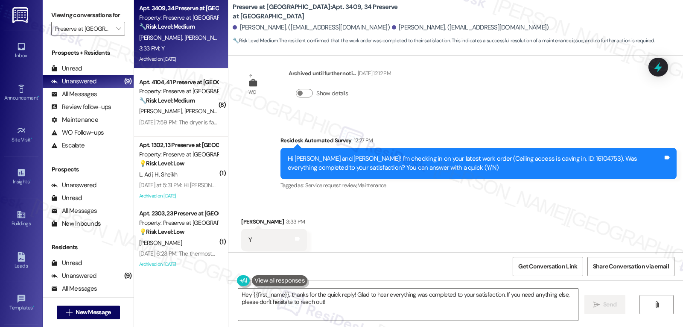
click at [346, 309] on textarea "Hey {{first_name}}, thanks for the quick reply! Glad to hear everything was com…" at bounding box center [408, 304] width 340 height 32
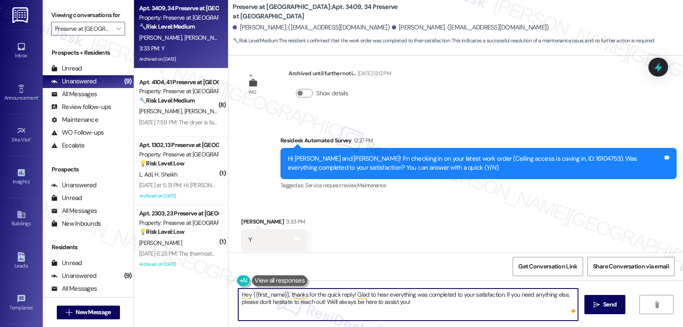
type textarea "Hey {{first_name}}, thanks for the quick reply! Glad to hear everything was com…"
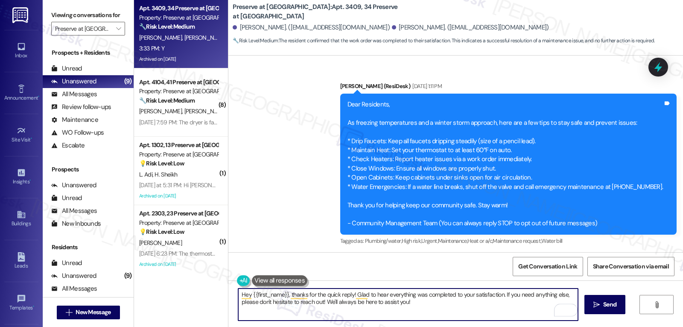
scroll to position [4840, 0]
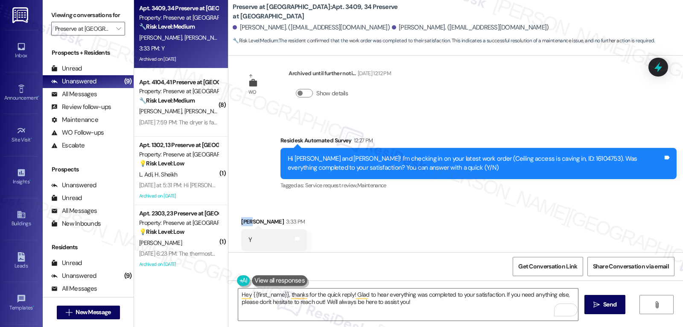
drag, startPoint x: 246, startPoint y: 203, endPoint x: 234, endPoint y: 205, distance: 11.7
click at [235, 210] on div "Received via SMS [PERSON_NAME] 3:33 PM Y Tags and notes Tagged as: Positive res…" at bounding box center [274, 239] width 79 height 59
copy div "[PERSON_NAME]"
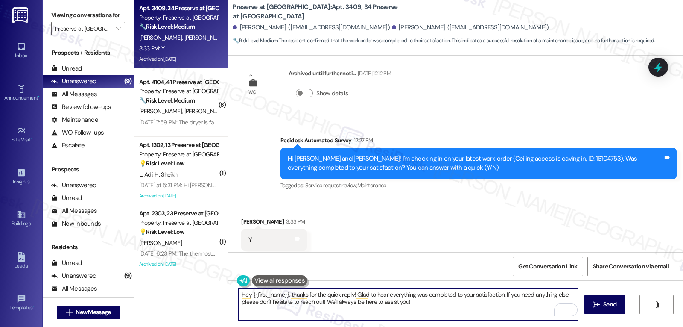
click at [246, 293] on textarea "Hey {{first_name}}, thanks for the quick reply! Glad to hear everything was com…" at bounding box center [408, 304] width 340 height 32
paste textarea "[PERSON_NAME]"
click at [429, 307] on textarea "Hey [PERSON_NAME], thanks for the quick reply! Glad to hear everything was comp…" at bounding box center [408, 304] width 340 height 32
type textarea "Hey [PERSON_NAME], thanks for the quick reply! Glad to hear everything was comp…"
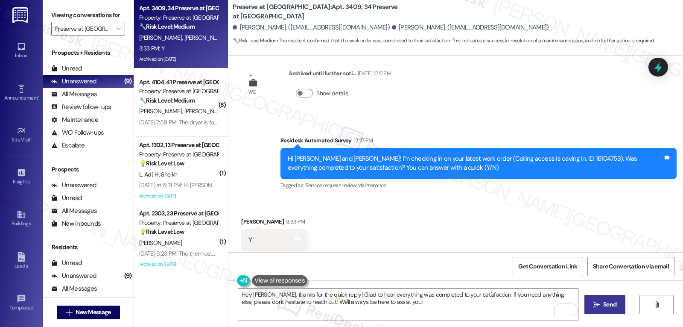
click at [593, 306] on icon "" at bounding box center [596, 304] width 6 height 7
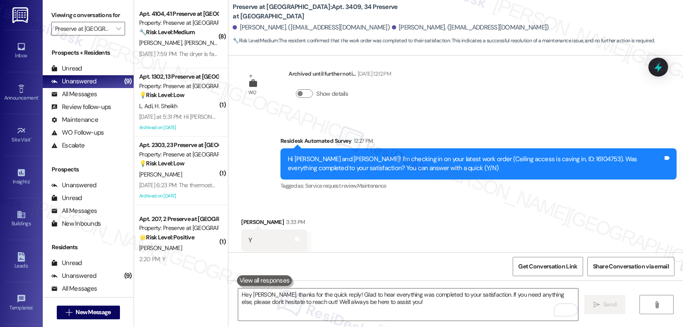
scroll to position [4908, 0]
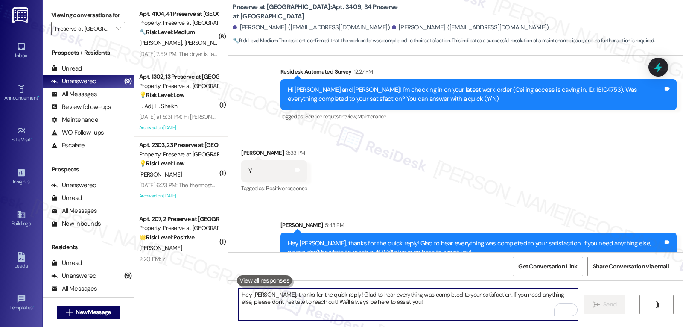
click at [348, 299] on textarea "Hey [PERSON_NAME], thanks for the quick reply! Glad to hear everything was comp…" at bounding box center [408, 304] width 340 height 32
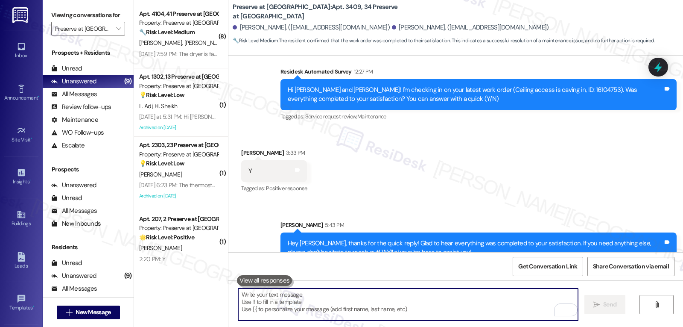
type textarea "F"
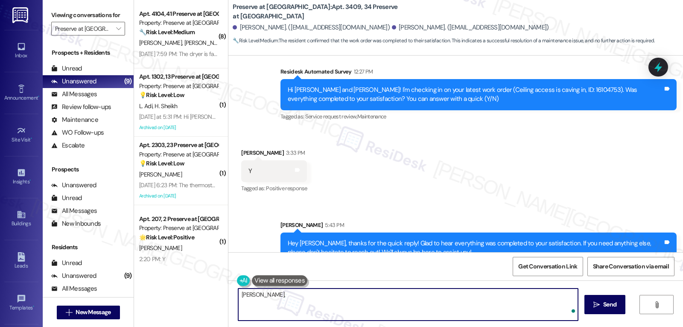
paste textarea "I hope you’re enjoying your time at {{property}}! Has it been meeting your expe…"
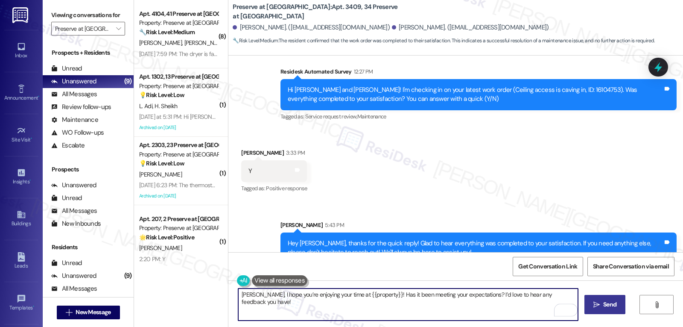
type textarea "[PERSON_NAME], I hope you’re enjoying your time at {{property}}! Has it been me…"
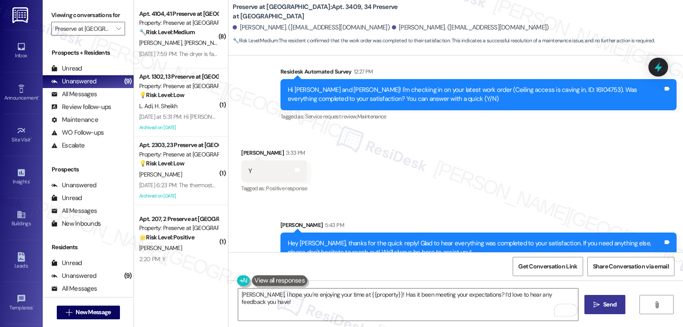
click at [608, 304] on span "Send" at bounding box center [609, 304] width 13 height 9
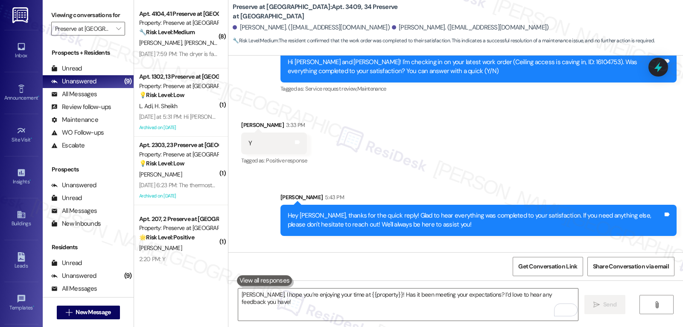
scroll to position [4968, 0]
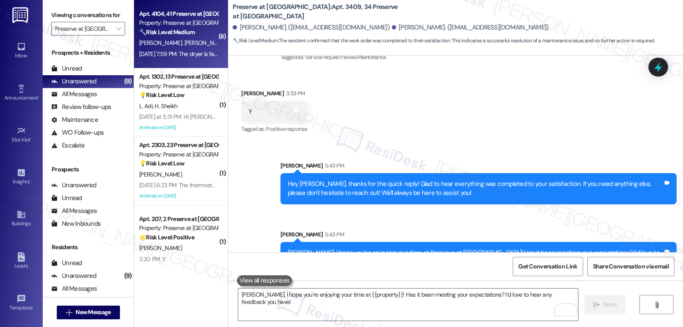
click at [187, 49] on div "Aug 23, 2025 at 7:59 PM: The dryer is faulty Aug 23, 2025 at 7:59 PM: The dryer…" at bounding box center [178, 54] width 81 height 11
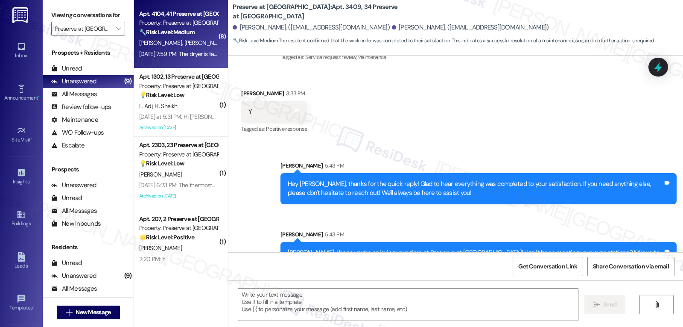
type textarea "Fetching suggested responses. Please feel free to read through the conversation…"
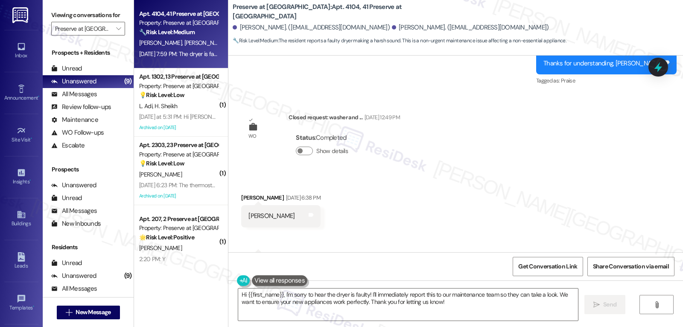
scroll to position [1750, 0]
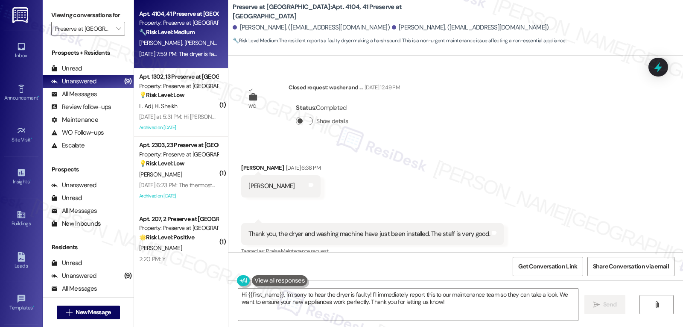
click at [301, 117] on button "Show details" at bounding box center [304, 121] width 17 height 9
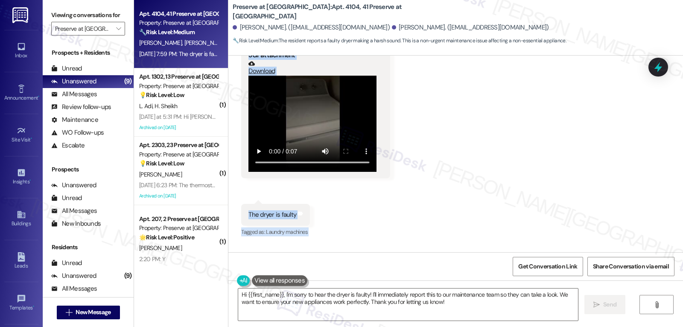
scroll to position [2547, 0]
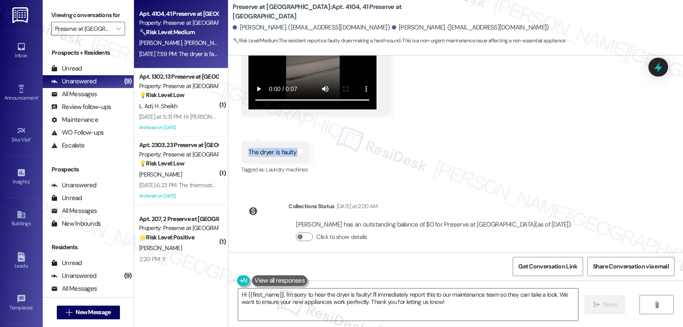
drag, startPoint x: 232, startPoint y: 69, endPoint x: 300, endPoint y: 146, distance: 102.9
copy div "Qin Zhou Aug 23, 2025 at 6:38 PM Sarah Tags and notes Received via SMS 6:38 PM …"
click at [274, 310] on textarea "Hi {{first_name}}, I'm sorry to hear the dryer is faulty! I'll immediately repo…" at bounding box center [408, 304] width 340 height 32
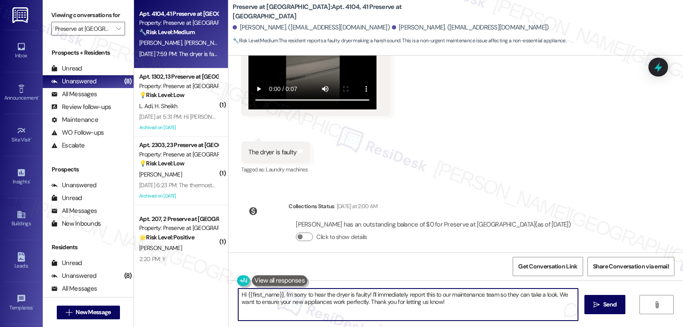
paste textarea "Qin, thank you for letting me know, and I appreciate your kind words about the …"
click at [254, 303] on textarea "Hi Qin, thank you for letting me know, and I appreciate your kind words about t…" at bounding box center [408, 304] width 340 height 32
click at [482, 310] on textarea "Hi Qin, thank you for letting me know, and I appreciate your kind words about t…" at bounding box center [408, 304] width 340 height 32
click at [493, 309] on textarea "Hi Qin, thank you for letting me know, and I appreciate your kind words about t…" at bounding box center [408, 304] width 340 height 32
paste textarea "I’ll place"
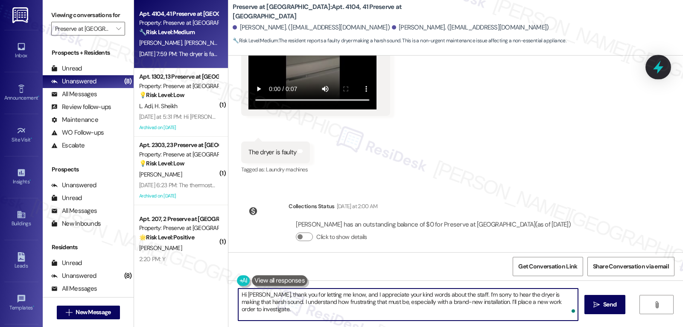
type textarea "Hi Qin, thank you for letting me know, and I appreciate your kind words about t…"
click at [666, 67] on div at bounding box center [659, 67] width 26 height 24
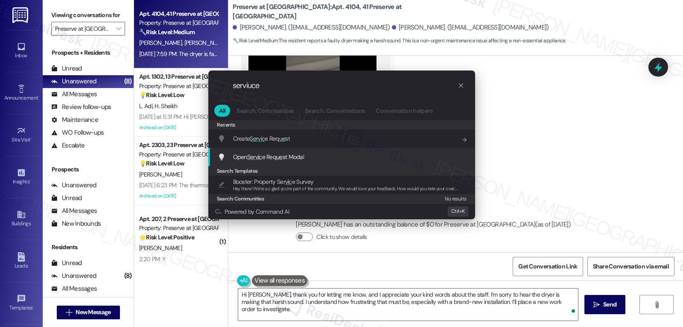
type input "serviuce"
click at [285, 158] on span "Open Servic e Req ue st Modal" at bounding box center [268, 157] width 71 height 8
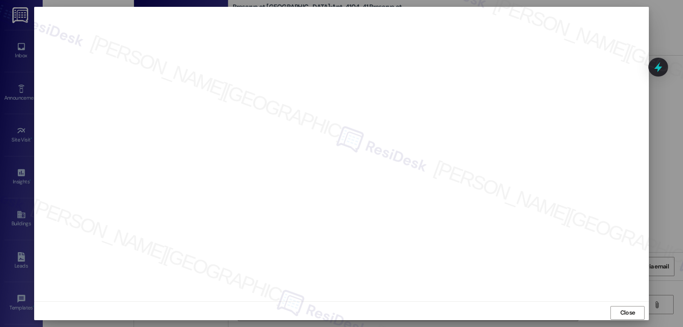
click at [625, 309] on span "Close" at bounding box center [627, 312] width 15 height 9
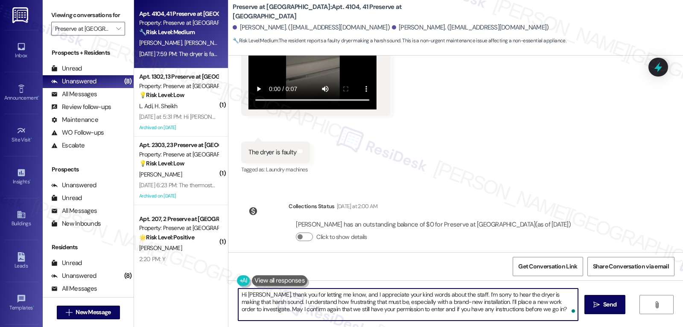
type textarea "Hi [PERSON_NAME], thank you for letting me know, and I appreciate your kind wor…"
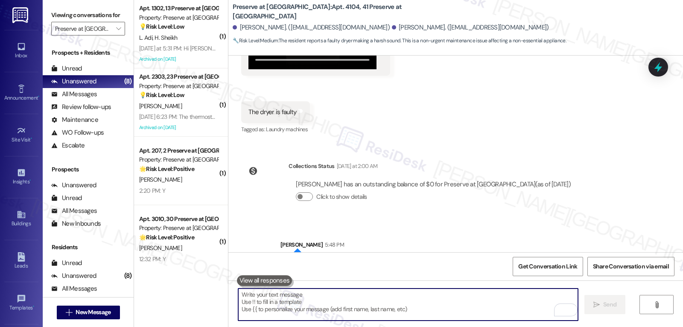
scroll to position [2625, 0]
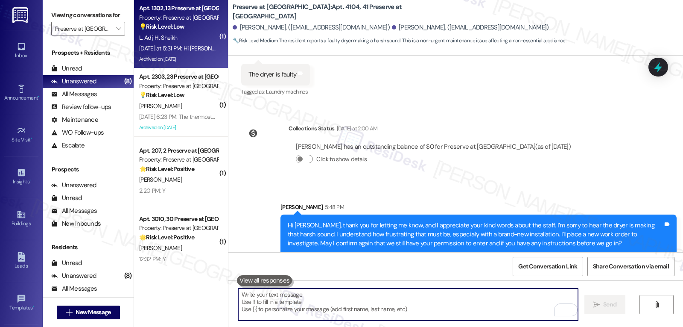
click at [184, 40] on div "L. Adi H. Sheikh" at bounding box center [178, 37] width 81 height 11
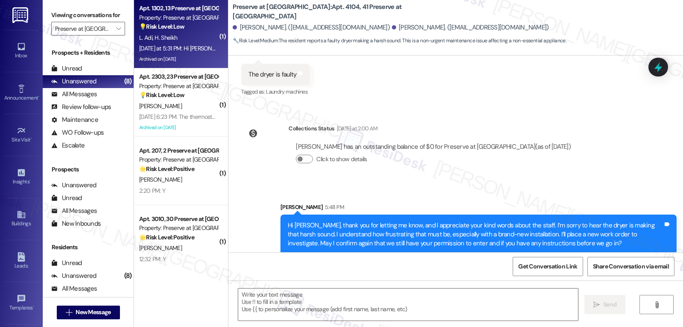
type textarea "Fetching suggested responses. Please feel free to read through the conversation…"
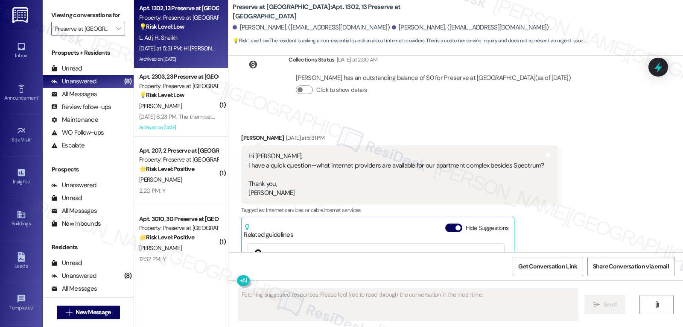
scroll to position [16200, 0]
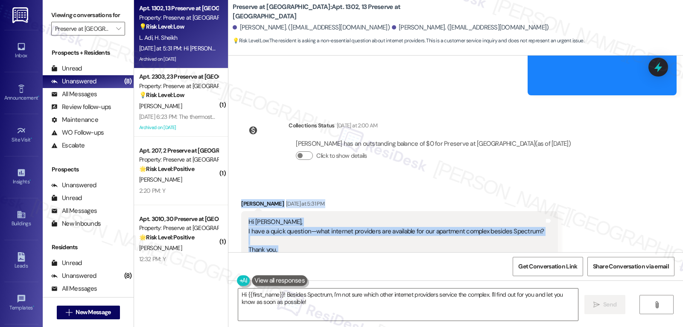
drag, startPoint x: 233, startPoint y: 95, endPoint x: 312, endPoint y: 157, distance: 100.1
click at [312, 193] on div "Received via SMS Lin Adi Yesterday at 5:31 PM Hi Sarah, I have a quick question…" at bounding box center [399, 319] width 329 height 252
copy div "Lin Adi Yesterday at 5:31 PM Hi Sarah, I have a quick question—what internet pr…"
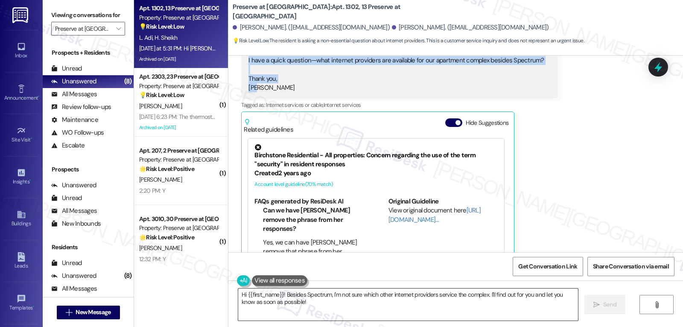
click at [414, 311] on textarea "Hi {{first_name}}! Besides Spectrum, I'm not sure which other internet provider…" at bounding box center [408, 304] width 340 height 32
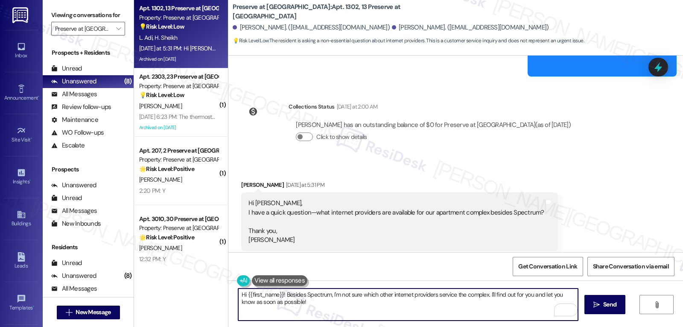
scroll to position [16200, 0]
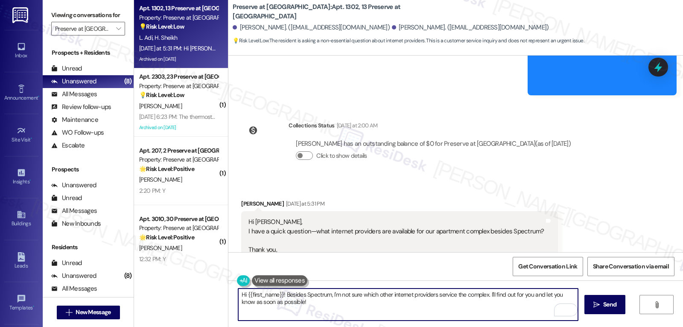
click at [243, 290] on textarea "Hi {{first_name}}! Besides Spectrum, I'm not sure which other internet provider…" at bounding box center [408, 304] width 340 height 32
click at [345, 313] on textarea "Hi Lin! Besides Spectrum, I'm not sure which other internet providers service t…" at bounding box center [408, 304] width 340 height 32
type textarea "Hi Lin! Besides Spectrum, I'm not sure which other internet providers service t…"
click at [598, 308] on span " Send" at bounding box center [605, 304] width 27 height 9
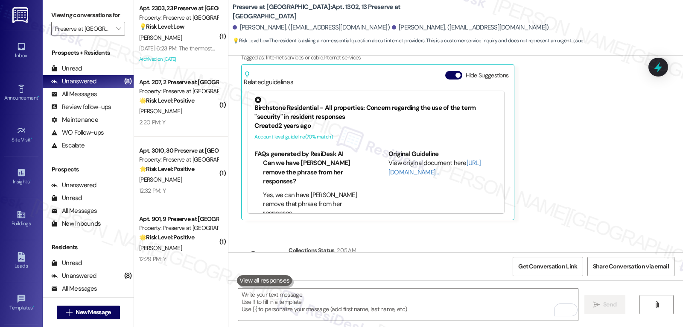
scroll to position [16439, 0]
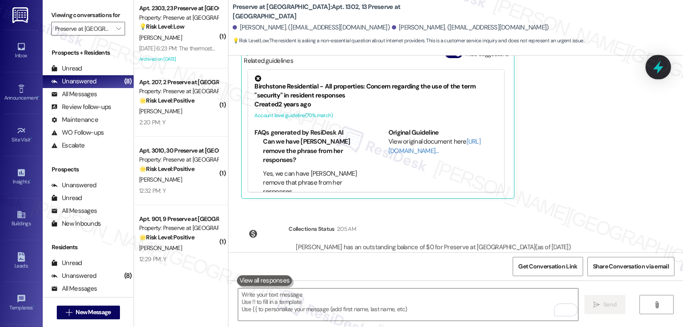
click at [658, 63] on icon at bounding box center [658, 67] width 15 height 15
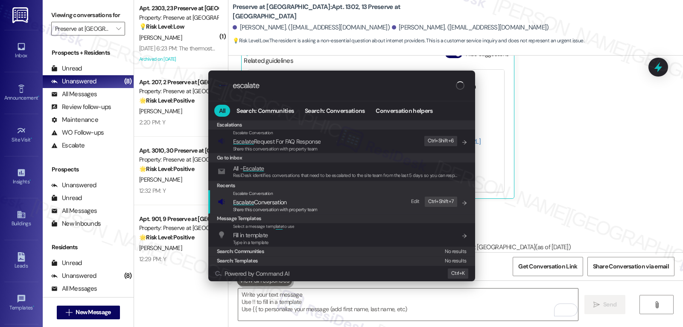
type input "escalate"
click at [296, 203] on span "Escalate Conversation" at bounding box center [275, 201] width 85 height 9
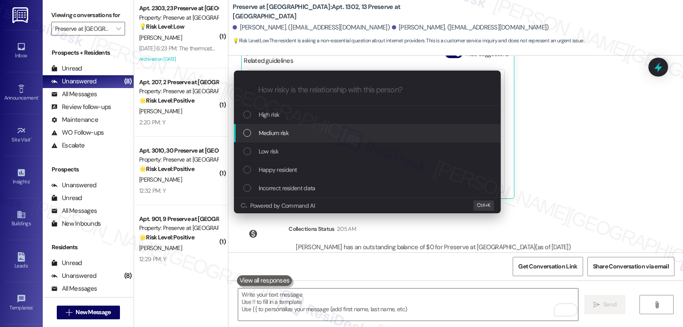
click at [295, 136] on div "Medium risk" at bounding box center [368, 132] width 250 height 9
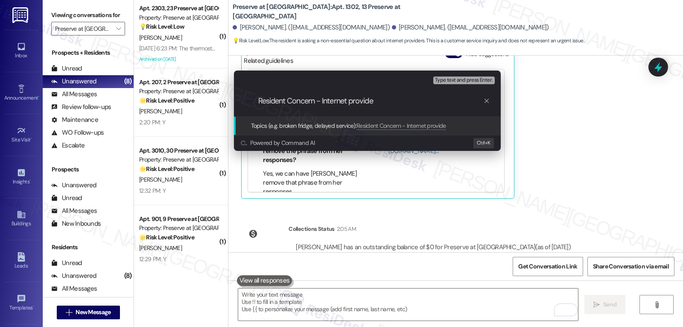
type input "Resident Concern - Internet provider"
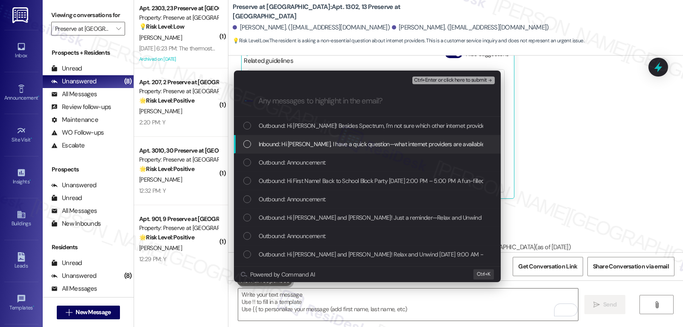
click at [289, 145] on span "Inbound: Hi Sarah, I have a quick question—what internet providers are availabl…" at bounding box center [467, 143] width 416 height 9
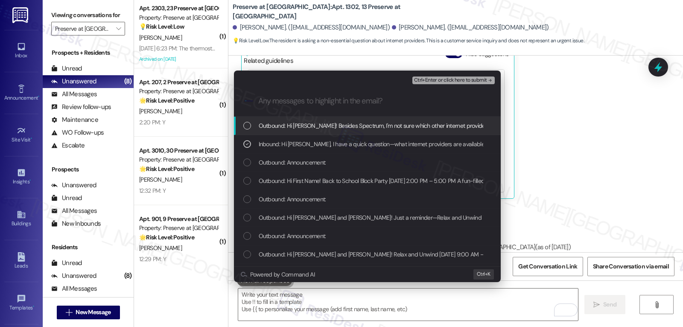
click at [460, 82] on span "Ctrl+Enter or click here to submit" at bounding box center [450, 80] width 73 height 6
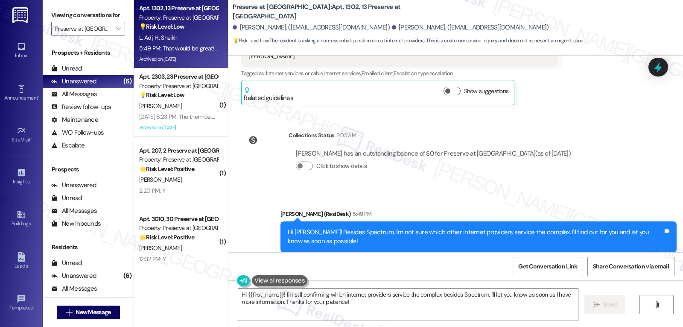
scroll to position [16402, 0]
click at [375, 310] on textarea "Hi {{first_name}}! I'm still confirming which internet providers service the co…" at bounding box center [408, 304] width 340 height 32
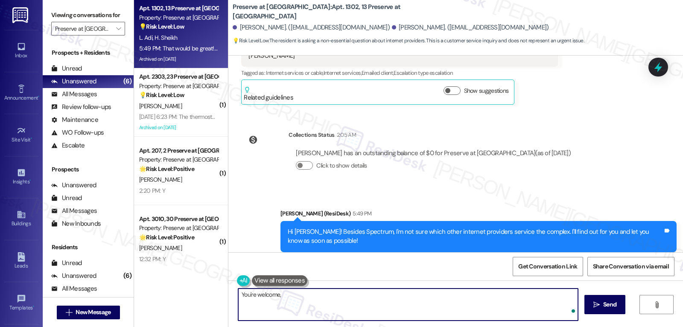
paste textarea "Resident Concern - Internet provider"
type textarea "You're welcome, Lin! I'll get back to you shortly."
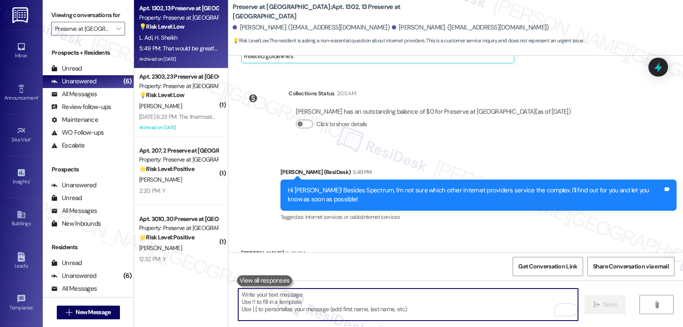
scroll to position [16462, 0]
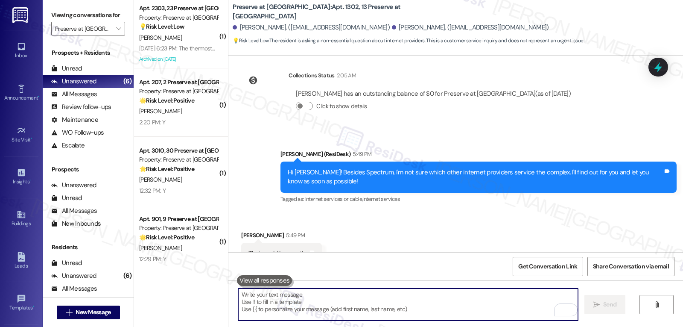
drag, startPoint x: 177, startPoint y: 50, endPoint x: 310, endPoint y: 147, distance: 163.8
click at [177, 50] on div "Aug 23, 2025 at 6:23 PM: The thermostat seems to be working right and the door …" at bounding box center [243, 48] width 208 height 8
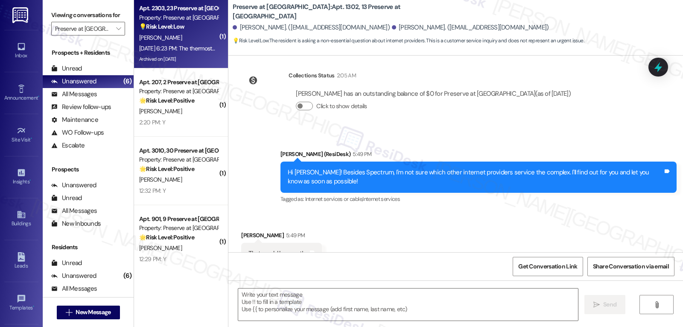
type textarea "Fetching suggested responses. Please feel free to read through the conversation…"
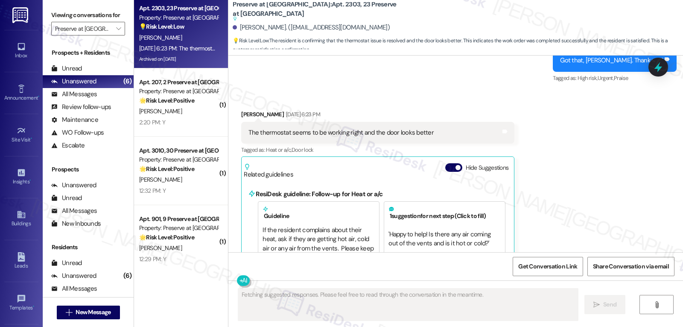
scroll to position [6936, 0]
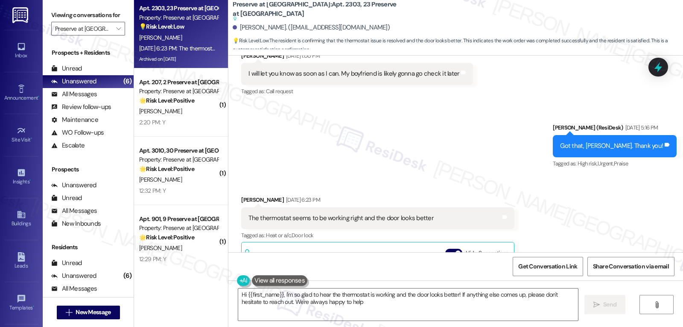
type textarea "Hi {{first_name}}, I'm so glad to hear the thermostat is working and the door l…"
click at [446, 248] on button "Hide Suggestions" at bounding box center [453, 252] width 17 height 9
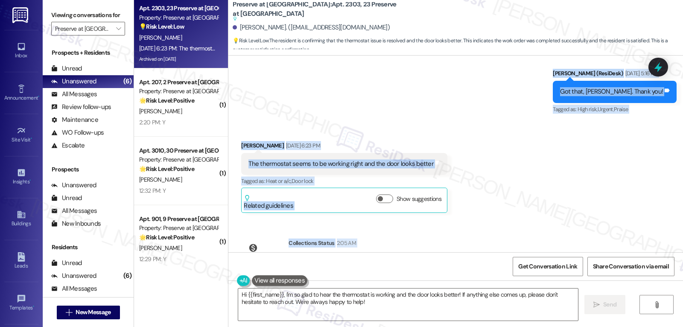
scroll to position [6991, 0]
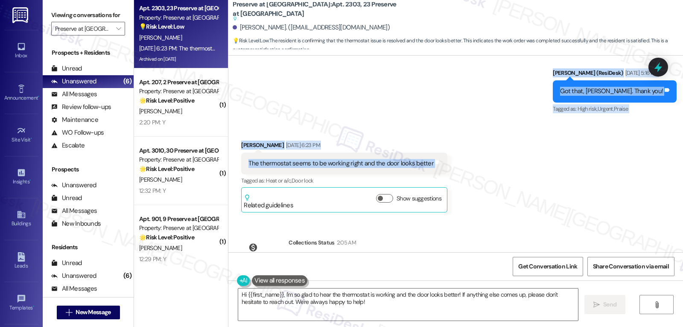
drag, startPoint x: 274, startPoint y: 150, endPoint x: 460, endPoint y: 125, distance: 188.3
click at [460, 125] on div "WO Lease started Jun 12, 2025 at 8:00 PM Show details Announcement, sent via SM…" at bounding box center [455, 154] width 455 height 196
copy div "Residesk Automated Survey Aug 20, 2025 at 12:24 PM Hi Heather! I'm checking in …"
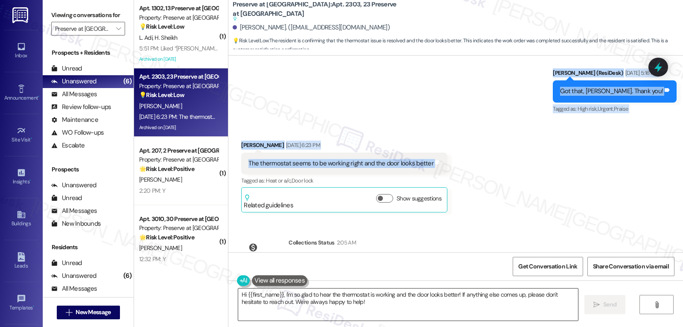
click at [549, 304] on textarea "Hi {{first_name}}, I'm so glad to hear the thermostat is working and the door l…" at bounding box center [408, 304] width 340 height 32
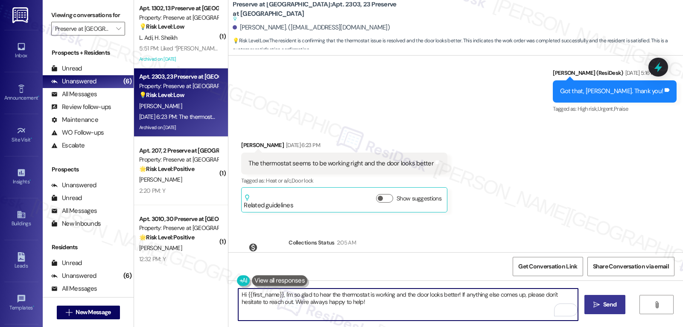
click at [602, 305] on span "Send" at bounding box center [610, 304] width 17 height 9
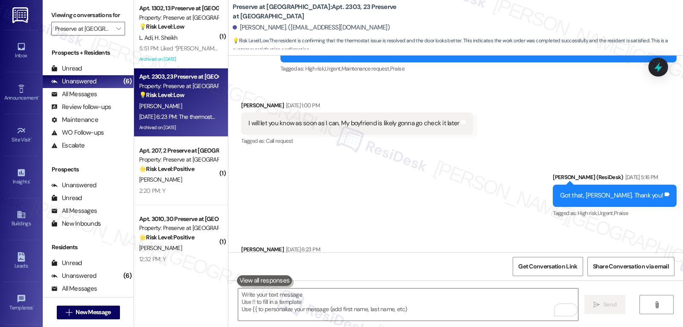
scroll to position [7034, 0]
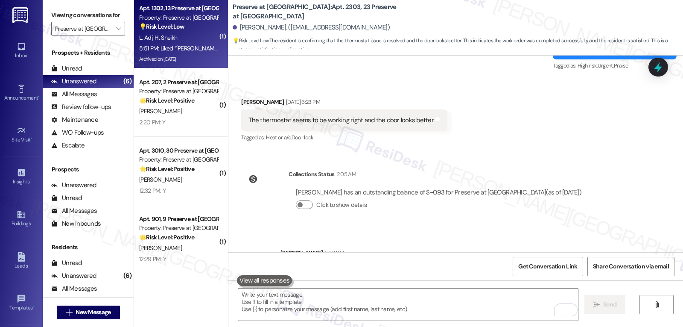
click at [140, 53] on div "5:51 PM: Liked “Sarah (Preserve at Preston): You're welcome, Lin! I'll get back…" at bounding box center [178, 48] width 81 height 11
type textarea "Fetching suggested responses. Please feel free to read through the conversation…"
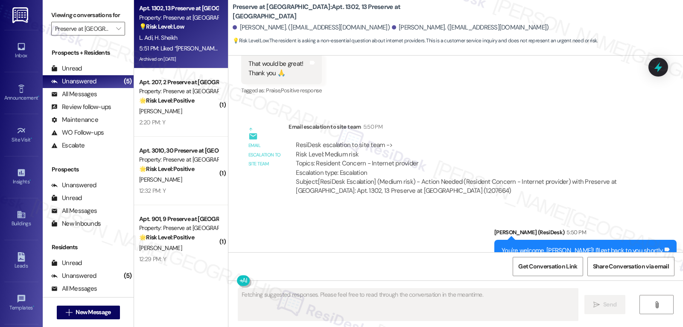
scroll to position [16652, 0]
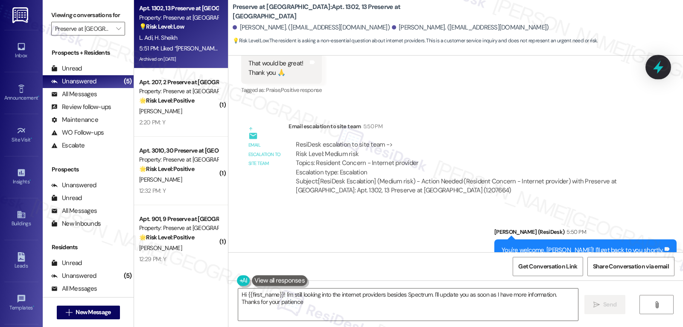
type textarea "Hi {{first_name}}! I'm still looking into the internet providers besides Spectr…"
click at [659, 70] on icon at bounding box center [658, 67] width 10 height 13
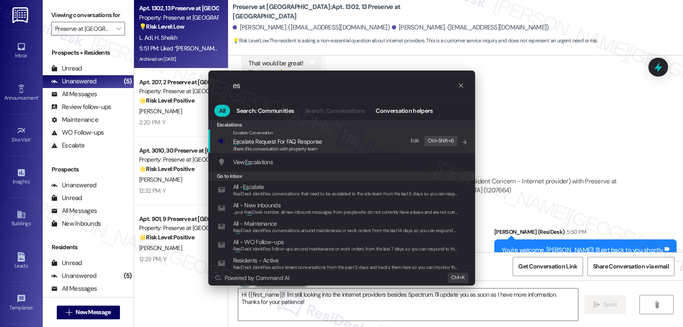
type input "e"
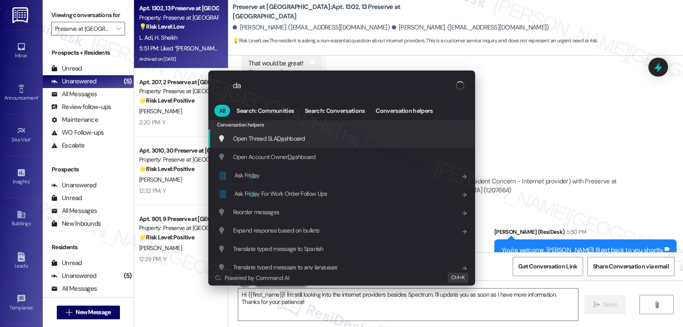
type input "d"
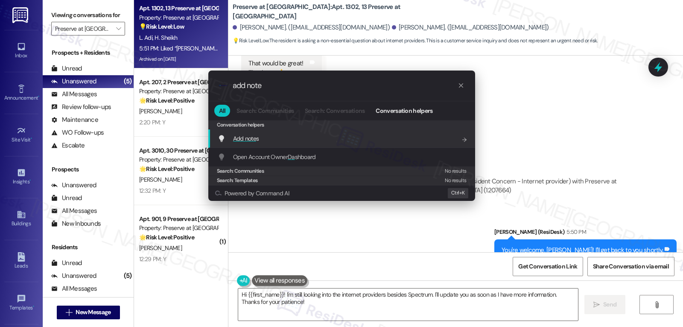
type input "add note"
click at [242, 142] on span "Add note" at bounding box center [244, 138] width 23 height 8
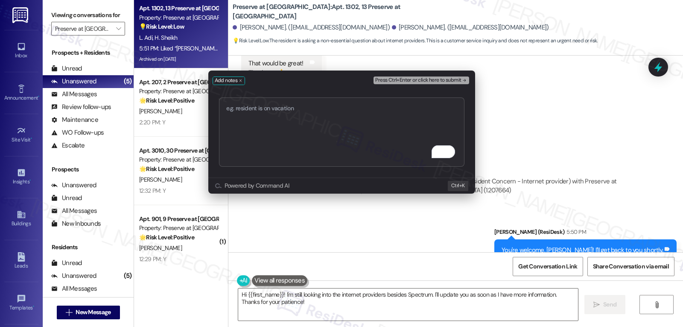
type textarea "a"
type textarea "Archiving since this is just a Like on my last message. - Jomar"
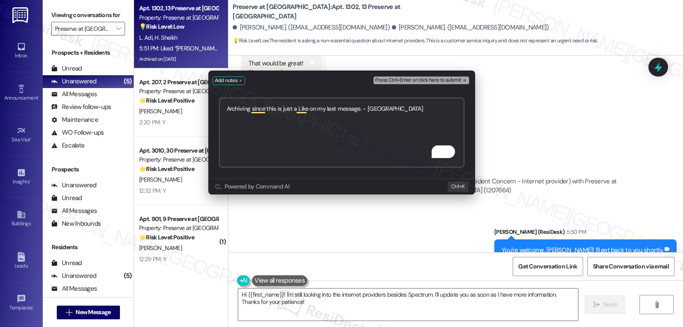
click at [442, 80] on span "Press Ctrl+Enter or click here to submit" at bounding box center [418, 80] width 86 height 6
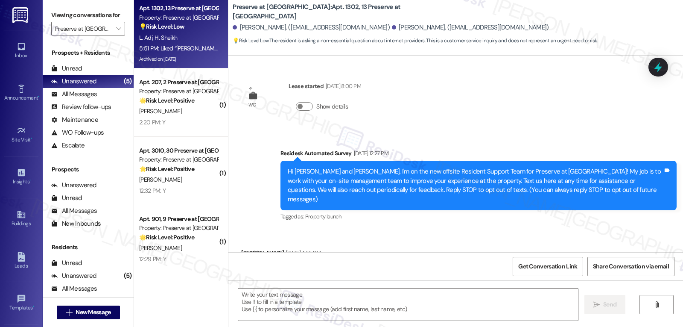
type textarea "Fetching suggested responses. Please feel free to read through the conversation…"
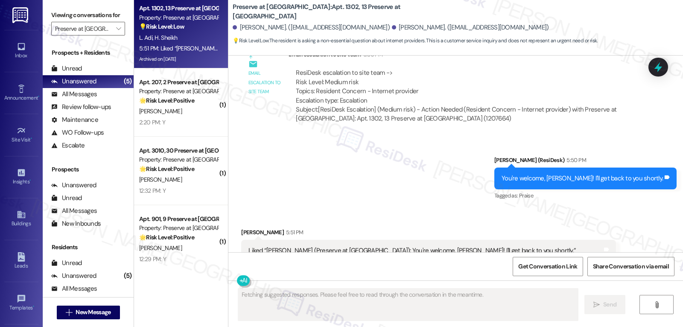
scroll to position [16724, 0]
click at [666, 70] on div at bounding box center [659, 67] width 20 height 19
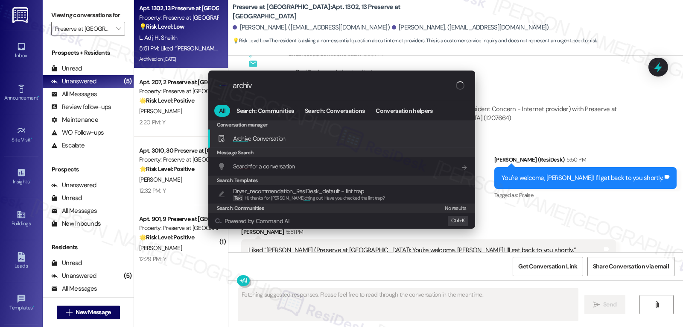
type input "archive"
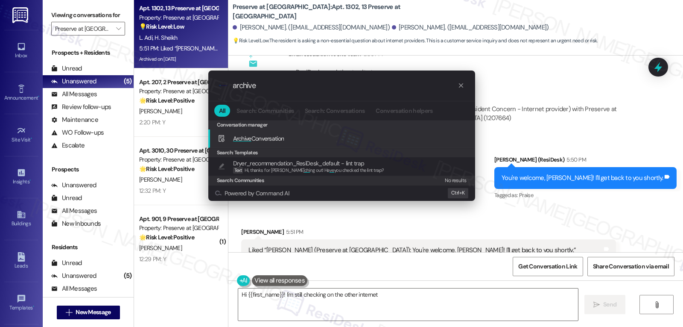
type textarea "Hi {{first_name}}! I'm still checking on the other internet providers"
type input "archive"
click at [274, 140] on span "Archive Conversation" at bounding box center [258, 138] width 51 height 8
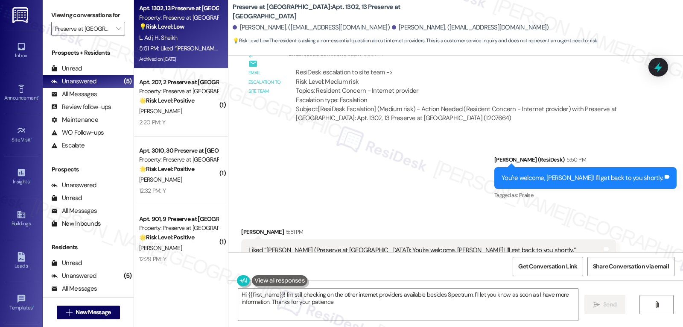
type textarea "Hi {{first_name}}! I'm still checking on the other internet providers available…"
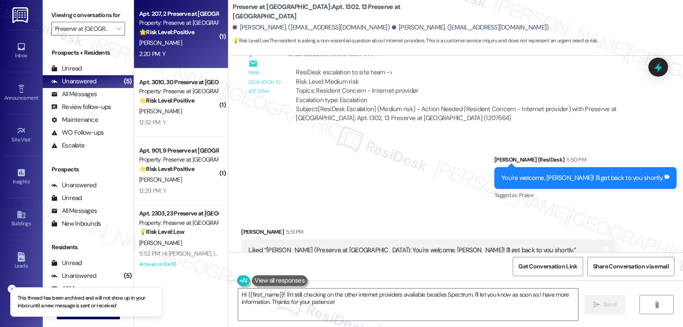
click at [178, 54] on div "2:20 PM: Y 2:20 PM: Y" at bounding box center [178, 54] width 81 height 11
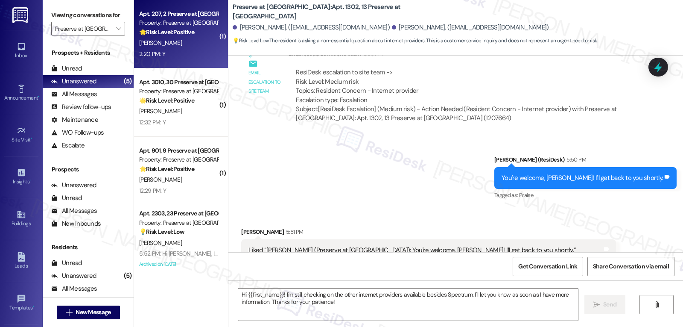
type textarea "Fetching suggested responses. Please feel free to read through the conversation…"
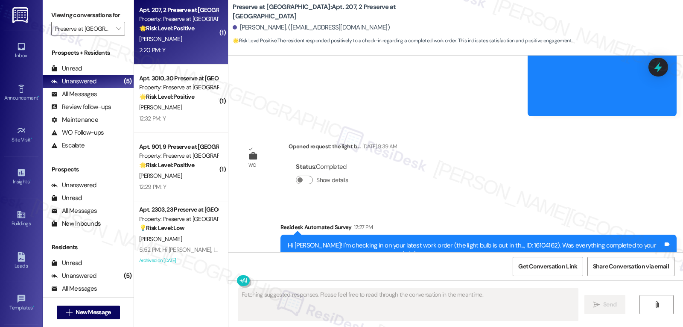
scroll to position [7, 0]
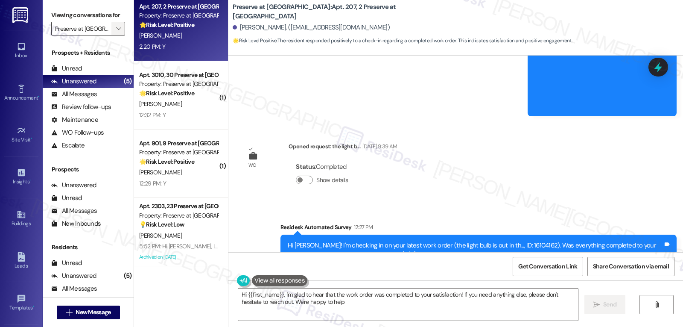
type textarea "Hi {{first_name}}, I'm glad to hear that the work order was completed to your s…"
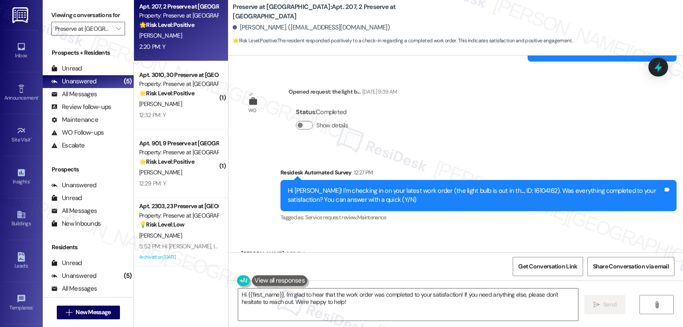
scroll to position [8021, 0]
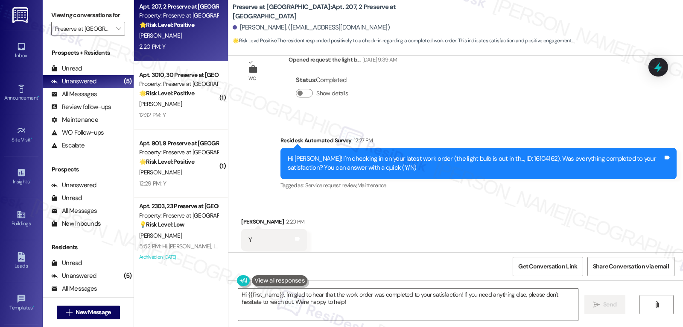
click at [361, 304] on textarea "Hi {{first_name}}, I'm glad to hear that the work order was completed to your s…" at bounding box center [408, 304] width 340 height 32
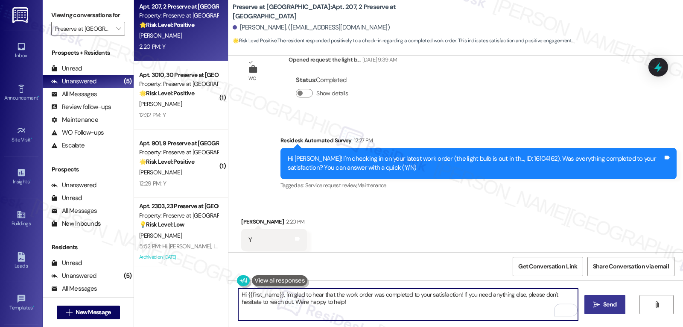
click at [613, 301] on span "Send" at bounding box center [609, 304] width 13 height 9
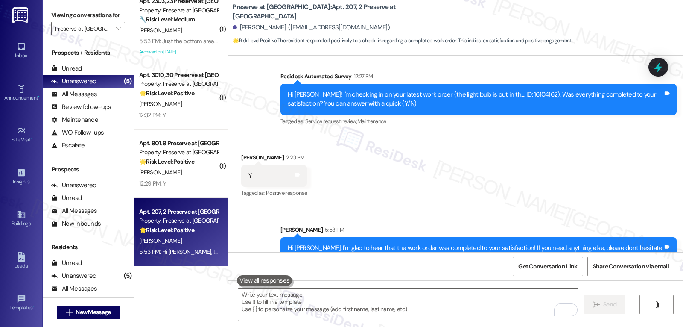
scroll to position [8089, 0]
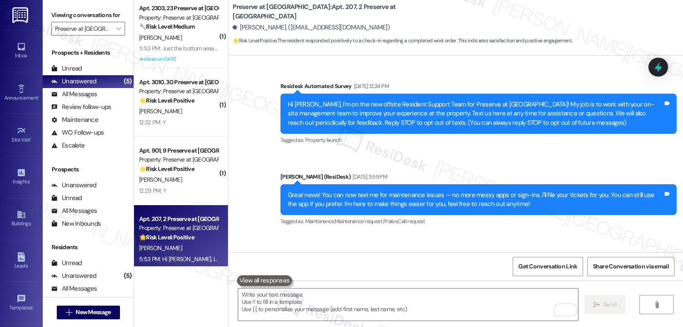
scroll to position [8089, 0]
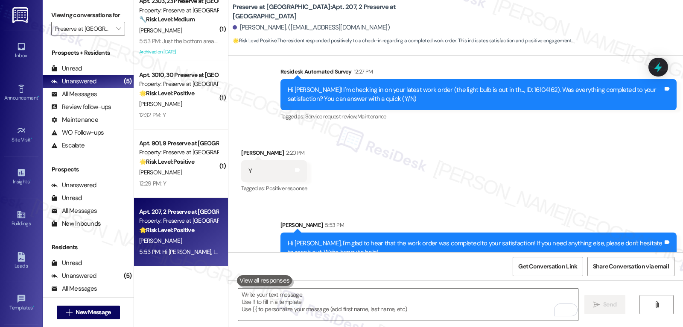
click at [389, 302] on textarea "To enrich screen reader interactions, please activate Accessibility in Grammarl…" at bounding box center [408, 304] width 340 height 32
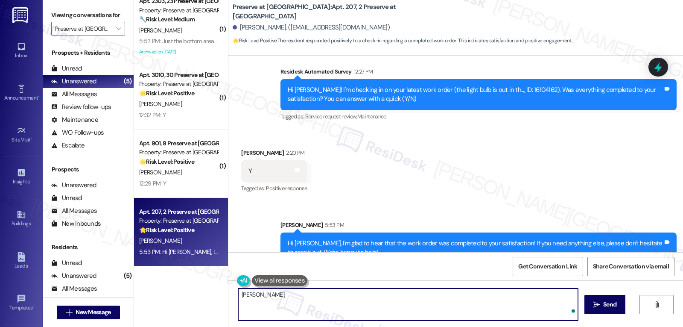
paste textarea "I’d love to know—has your experience at {{property}} been what you expected? Yo…"
type textarea "[PERSON_NAME], I’d love to know—has your experience at {{property}} been what y…"
click at [602, 299] on button " Send" at bounding box center [605, 304] width 41 height 19
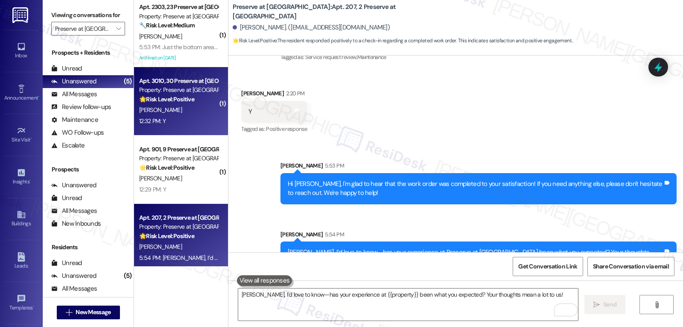
scroll to position [0, 0]
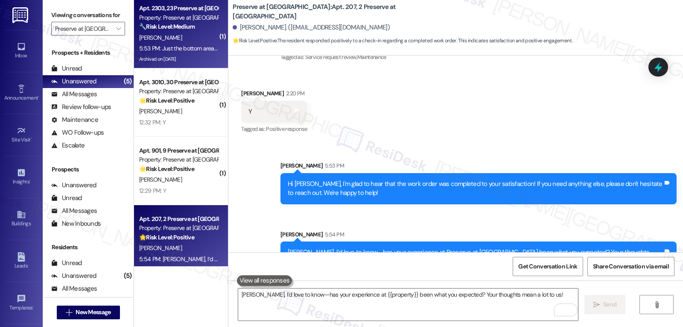
click at [196, 52] on div "5:53 PM: Just the bottom area on the front door needs to be looked at before it…" at bounding box center [178, 48] width 81 height 11
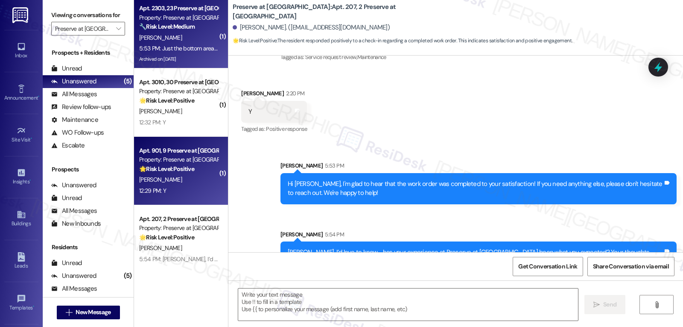
type textarea "Fetching suggested responses. Please feel free to read through the conversation…"
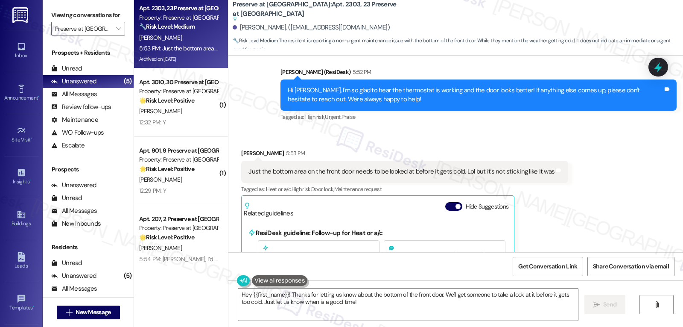
scroll to position [7239, 0]
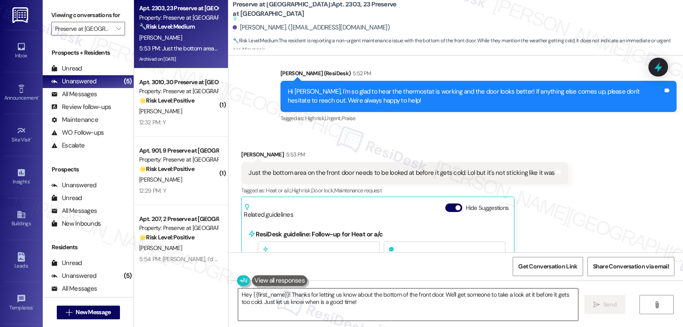
click at [367, 316] on textarea "Hey {{first_name}}! Thanks for letting us know about the bottom of the front do…" at bounding box center [408, 304] width 340 height 32
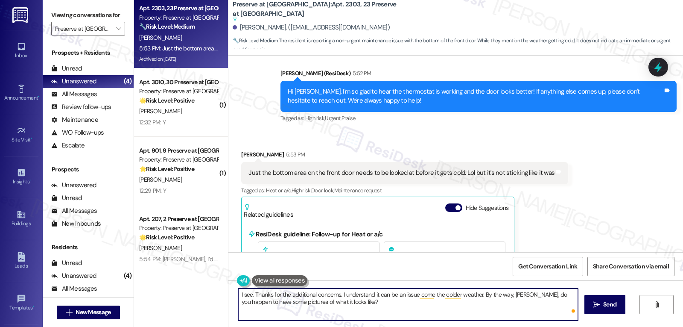
type textarea "I see. Thanks for the additional concerns. I understand it can be an issue come…"
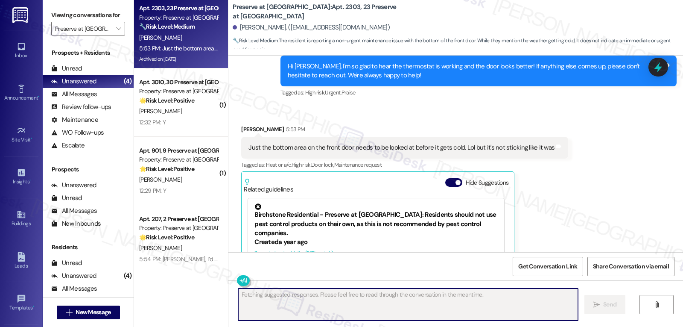
scroll to position [7275, 0]
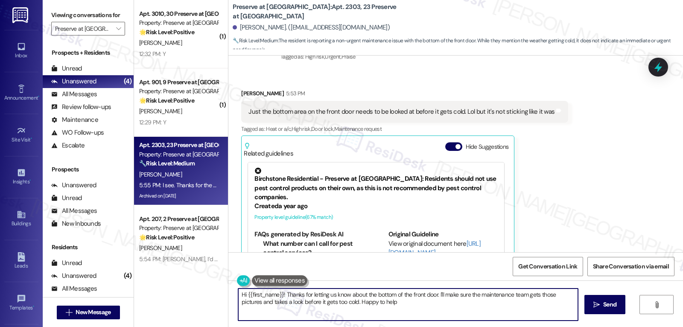
type textarea "Hi {{first_name}}! Thanks for letting us know about the bottom of the front doo…"
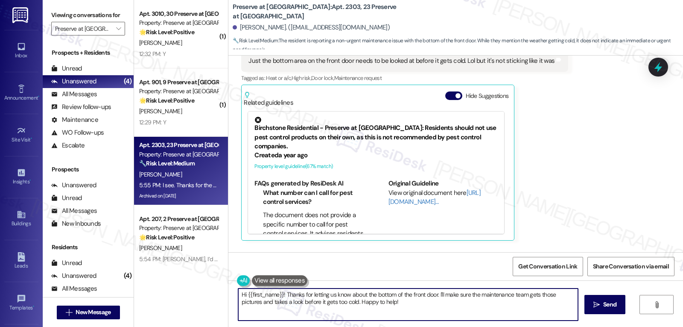
scroll to position [7344, 0]
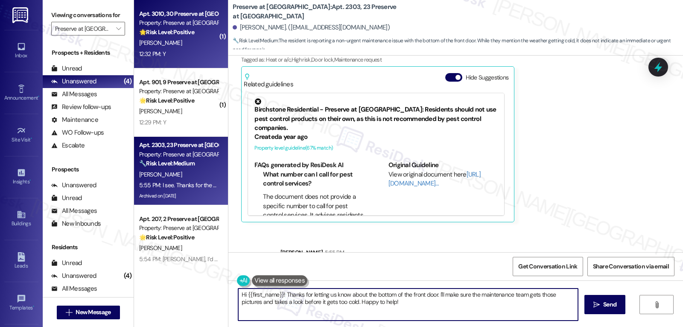
click at [182, 47] on div "[PERSON_NAME]" at bounding box center [178, 43] width 81 height 11
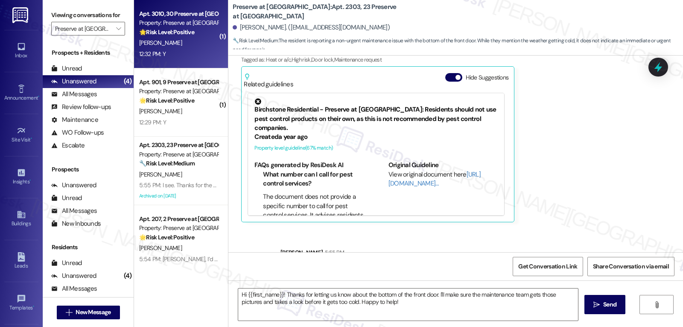
type textarea "Fetching suggested responses. Please feel free to read through the conversation…"
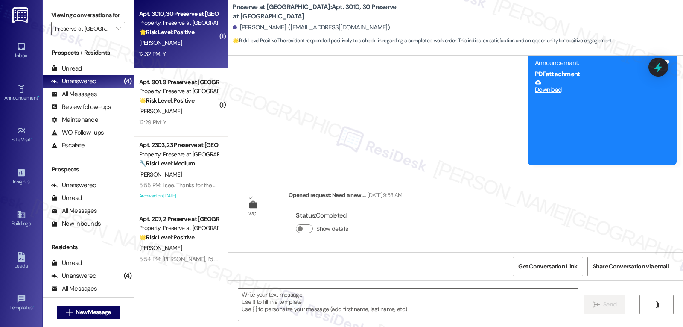
scroll to position [7597, 0]
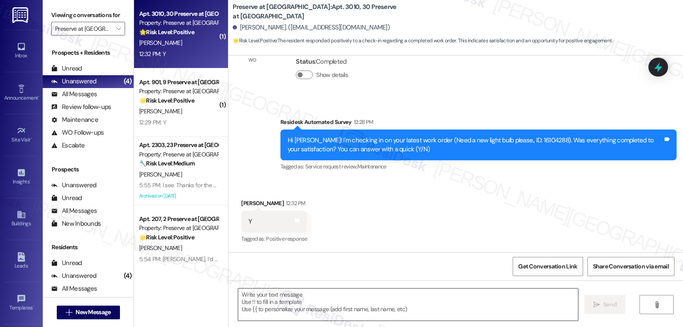
type textarea "Fetching suggested responses. Please feel free to read through the conversation…"
click at [260, 311] on textarea at bounding box center [408, 304] width 340 height 32
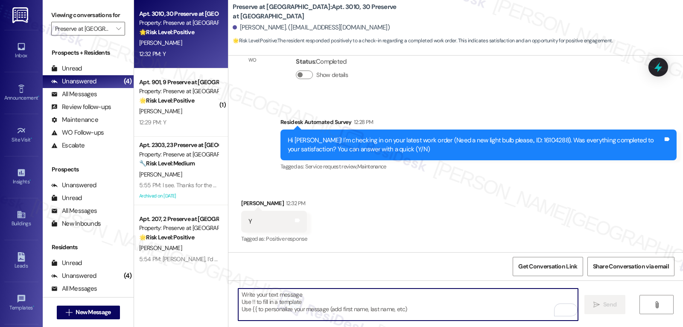
drag, startPoint x: 287, startPoint y: 307, endPoint x: 287, endPoint y: 303, distance: 4.3
click at [287, 307] on textarea "To enrich screen reader interactions, please activate Accessibility in Grammarl…" at bounding box center [408, 304] width 340 height 32
paste textarea "I appreciate your response, {{first_name}}! I’m glad your work order is all set…"
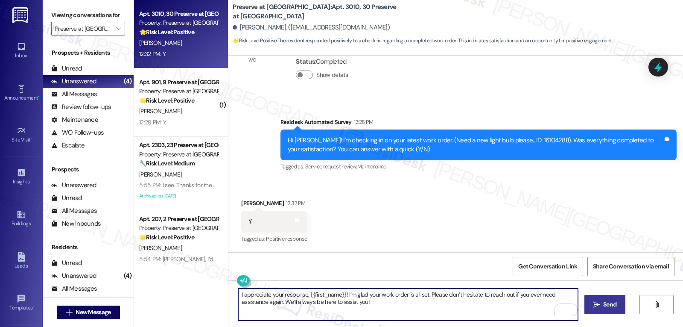
type textarea "I appreciate your response, {{first_name}}! I’m glad your work order is all set…"
click at [607, 303] on span "Send" at bounding box center [609, 304] width 13 height 9
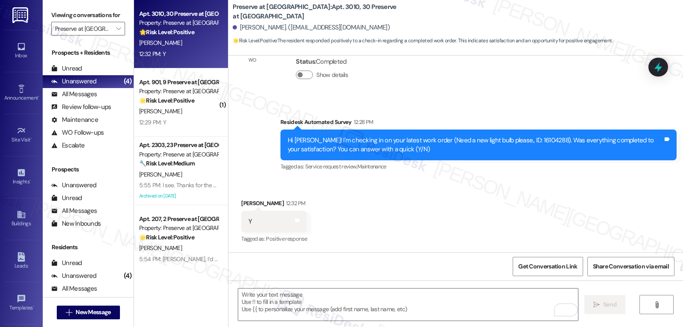
scroll to position [7597, 0]
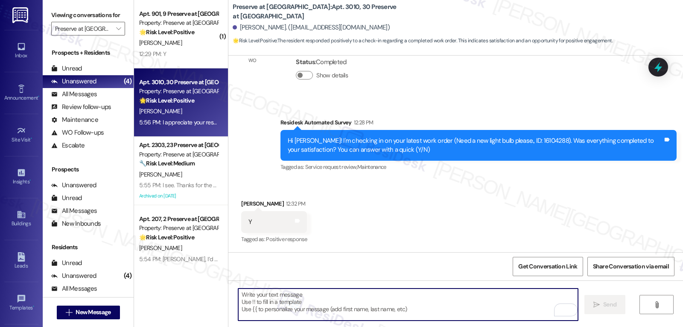
drag, startPoint x: 303, startPoint y: 305, endPoint x: 308, endPoint y: 292, distance: 14.6
click at [303, 305] on textarea "To enrich screen reader interactions, please activate Accessibility in Grammarl…" at bounding box center [408, 304] width 340 height 32
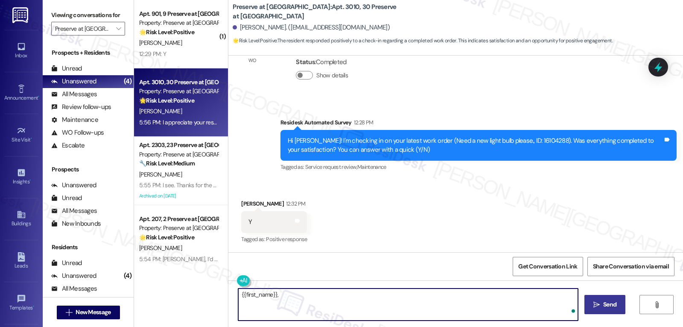
paste textarea "I hope you’re enjoying your time at {{property}}! Has it been meeting your expe…"
type textarea "{{first_name}}, I hope you’re enjoying your time at {{property}}! Has it been m…"
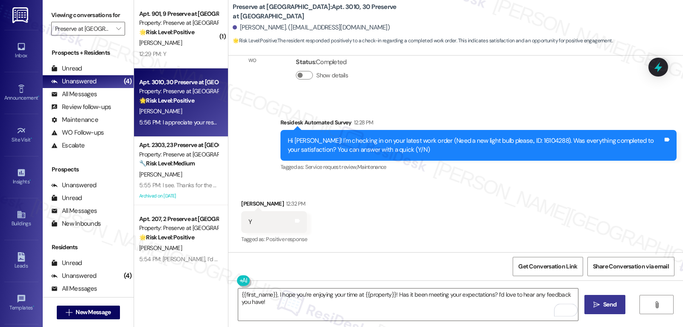
click at [611, 303] on span "Send" at bounding box center [609, 304] width 13 height 9
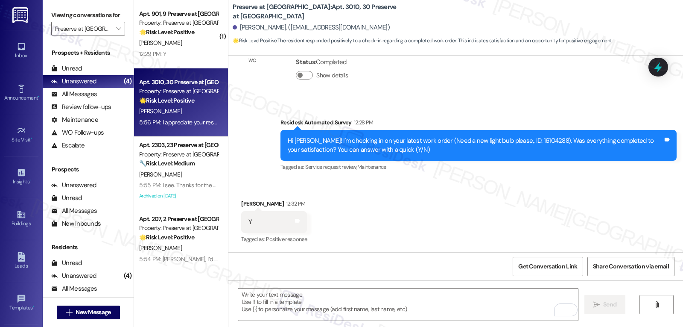
scroll to position [7726, 0]
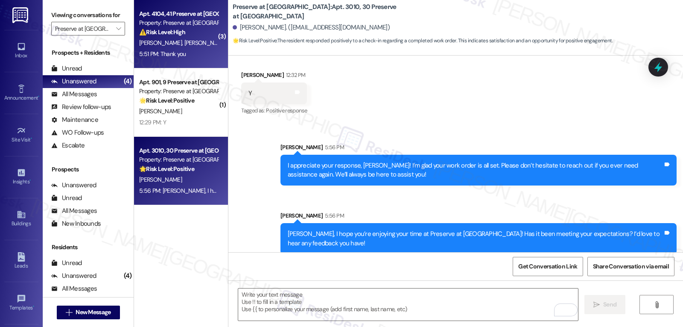
click at [191, 48] on div "Apt. 4104, 41 Preserve at [GEOGRAPHIC_DATA] Property: Preserve at [GEOGRAPHIC_D…" at bounding box center [181, 34] width 94 height 68
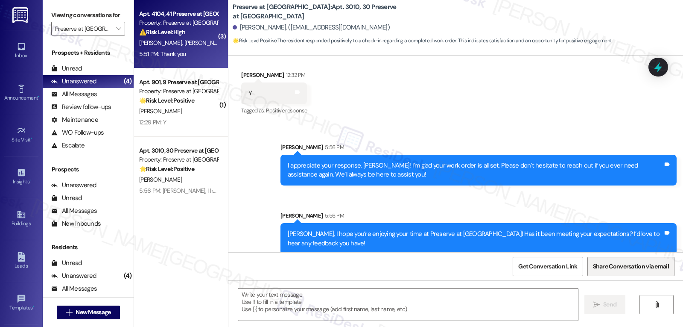
type textarea "Fetching suggested responses. Please feel free to read through the conversation…"
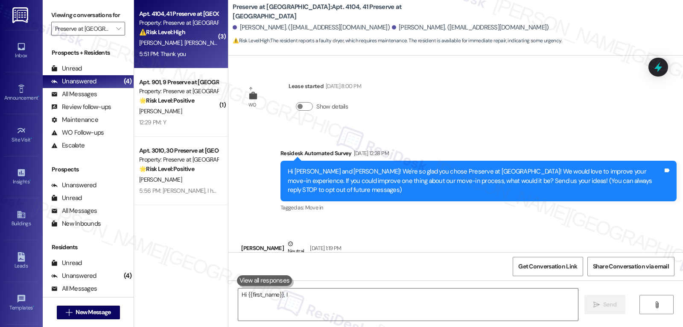
scroll to position [2802, 0]
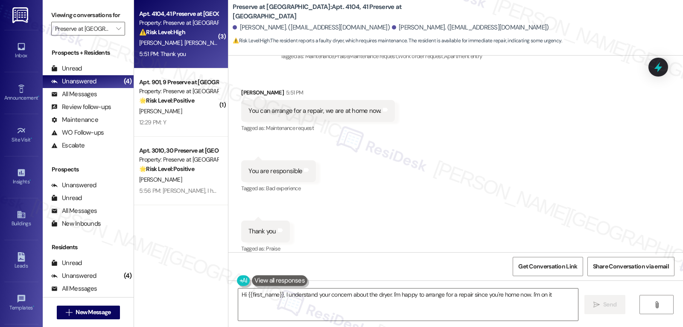
type textarea "Hi {{first_name}}, I understand your concern about the dryer. I'm happy to arra…"
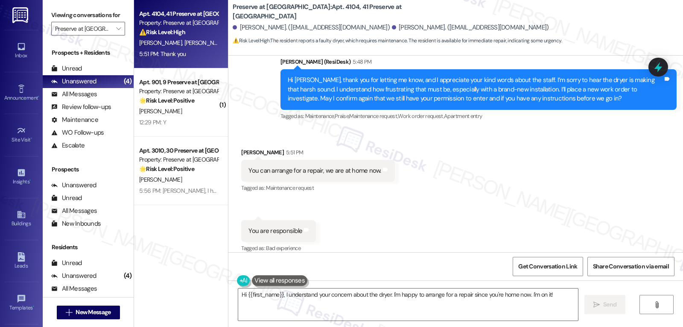
scroll to position [2802, 0]
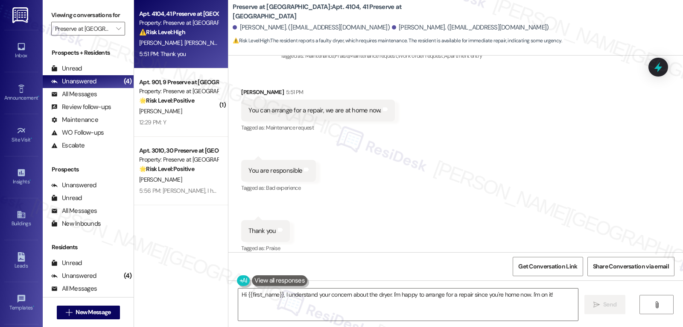
click at [660, 67] on icon at bounding box center [658, 66] width 11 height 11
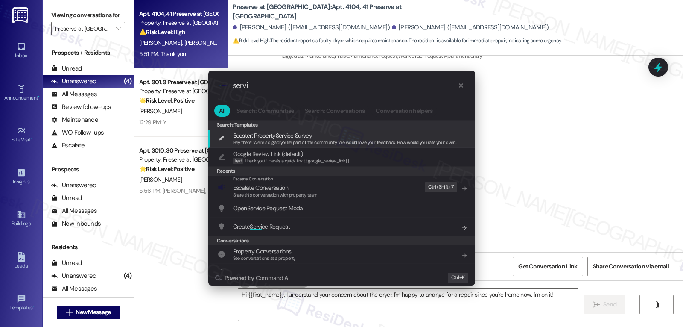
type input "servi"
click at [284, 322] on div ".cls-1{fill:#0a055f;}.cls-2{fill:#0cc4c4;} resideskLogoBlueOrange servi All Sea…" at bounding box center [341, 163] width 683 height 327
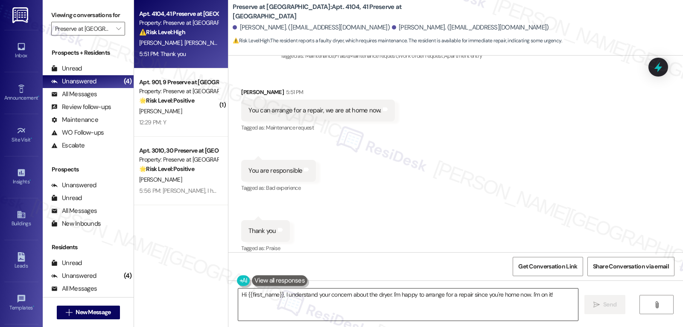
click at [292, 310] on textarea "Hi {{first_name}}, I understand your concern about the dryer. I'm happy to arra…" at bounding box center [408, 304] width 340 height 32
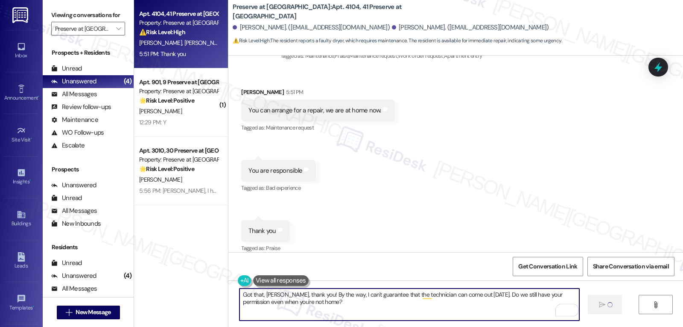
type textarea "Fetching suggested responses. Please feel free to read through the conversation…"
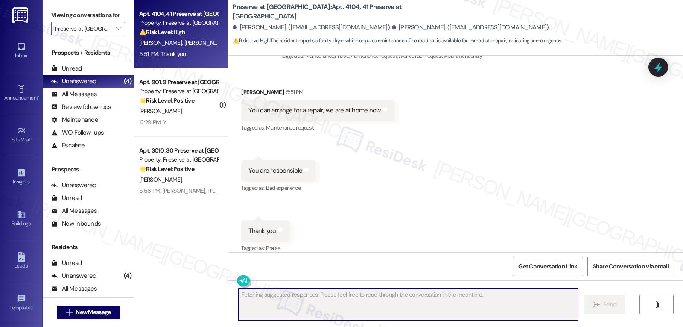
scroll to position [2802, 0]
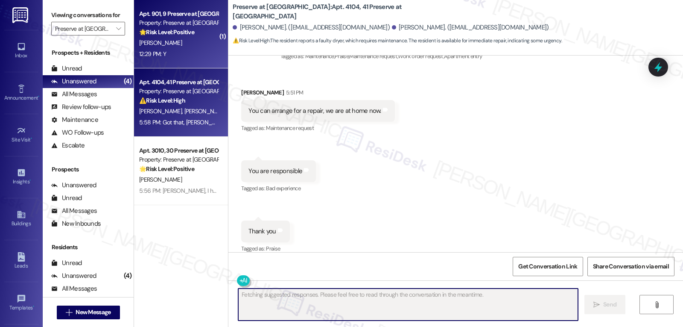
click at [158, 49] on div "12:29 PM: Y 12:29 PM: Y" at bounding box center [178, 54] width 81 height 11
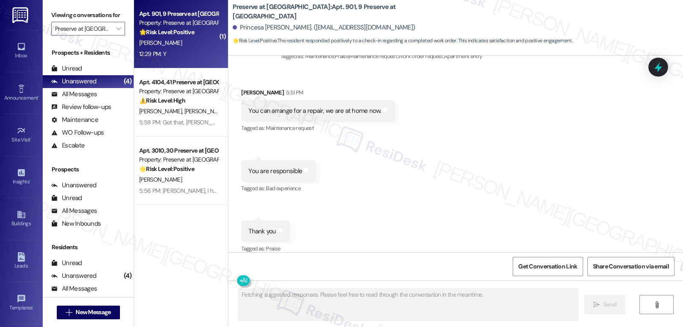
scroll to position [424, 0]
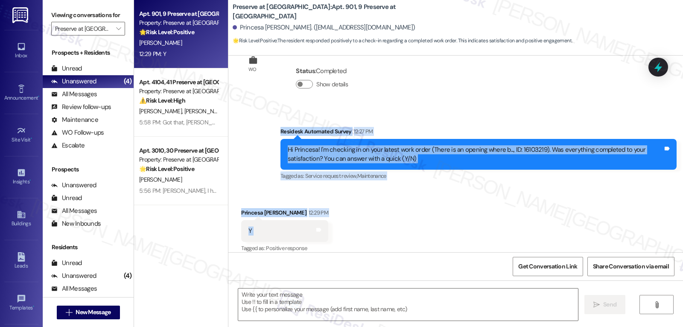
drag, startPoint x: 275, startPoint y: 123, endPoint x: 283, endPoint y: 229, distance: 106.2
click at [283, 229] on div "WO Opened request: Hi All, W... [DATE] 5:29 AM Status : Completed Show details …" at bounding box center [455, 154] width 455 height 196
copy div "Residesk Automated Survey 12:27 PM Hi Princesa! I'm checking in on your latest …"
click at [348, 297] on textarea at bounding box center [408, 304] width 340 height 32
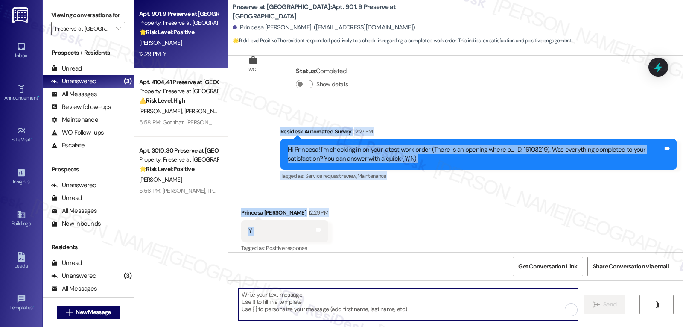
paste textarea "That’s wonderful news, {{first_name}}! Thank you for confirming. Remember, we’r…"
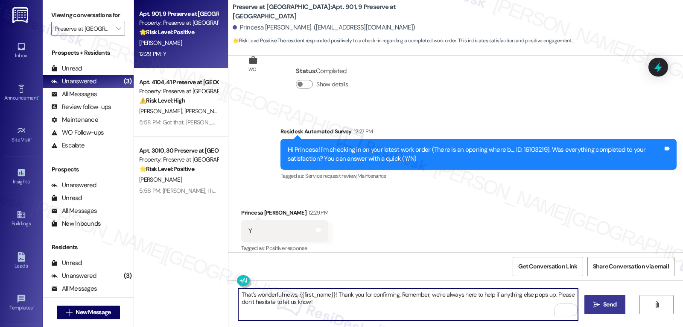
type textarea "That’s wonderful news, {{first_name}}! Thank you for confirming. Remember, we’r…"
click at [599, 308] on span " Send" at bounding box center [605, 304] width 27 height 9
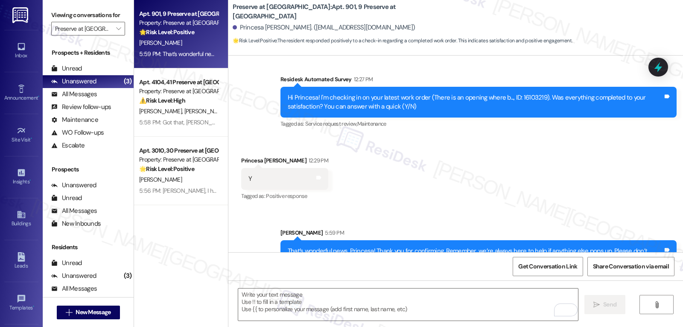
scroll to position [493, 0]
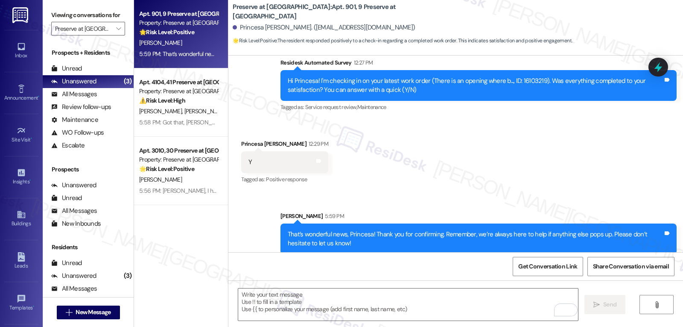
click at [354, 230] on div "That’s wonderful news, Princesa! Thank you for confirming. Remember, we’re alwa…" at bounding box center [475, 239] width 375 height 18
click at [359, 230] on div "That’s wonderful news, Princesa! Thank you for confirming. Remember, we’re alwa…" at bounding box center [475, 239] width 375 height 18
copy div "Princesa"
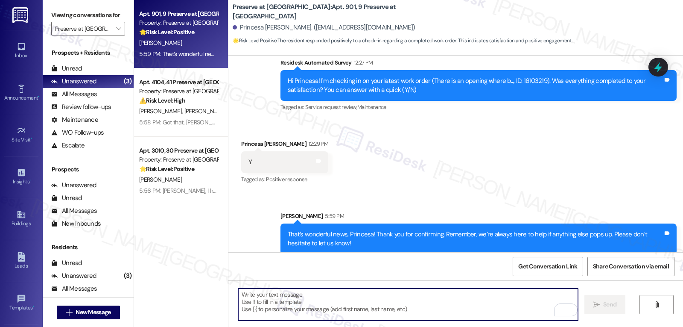
drag, startPoint x: 333, startPoint y: 303, endPoint x: 333, endPoint y: 292, distance: 10.7
click at [333, 303] on textarea "To enrich screen reader interactions, please activate Accessibility in Grammarl…" at bounding box center [408, 304] width 340 height 32
paste textarea "Princesa"
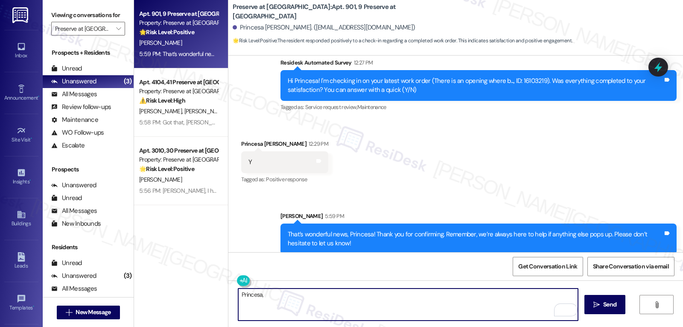
click at [313, 299] on textarea "Princesa," at bounding box center [408, 304] width 340 height 32
paste textarea "I hope you’re enjoying your time at {{property}}! Has it been meeting your expe…"
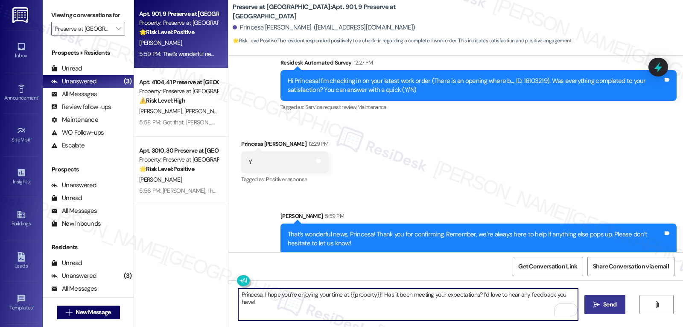
type textarea "Princesa, I hope you’re enjoying your time at {{property}}! Has it been meeting…"
click at [619, 303] on button " Send" at bounding box center [605, 304] width 41 height 19
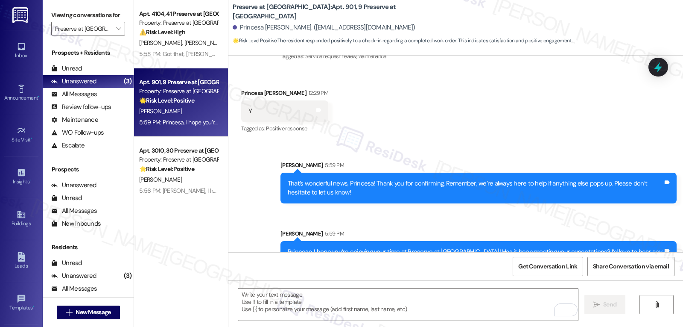
scroll to position [561, 0]
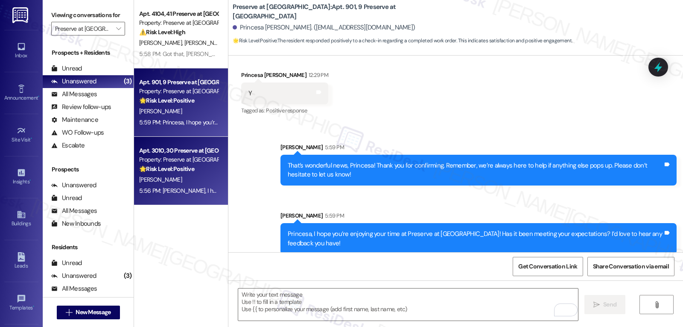
click at [193, 173] on div "🌟 Risk Level: Positive The resident responded positively to a check-in regardin…" at bounding box center [178, 168] width 79 height 9
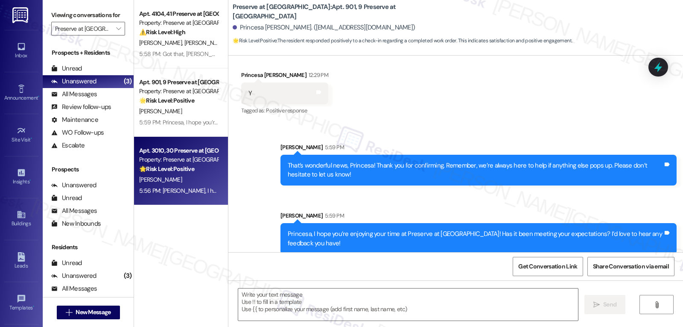
type textarea "Fetching suggested responses. Please feel free to read through the conversation…"
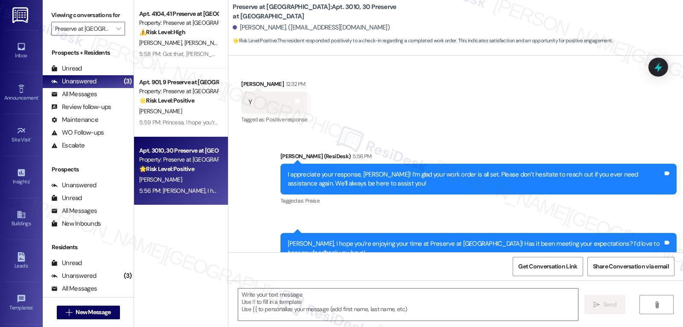
type textarea "Fetching suggested responses. Please feel free to read through the conversation…"
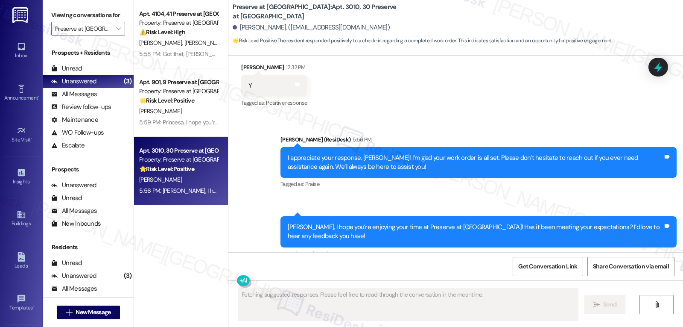
scroll to position [7739, 0]
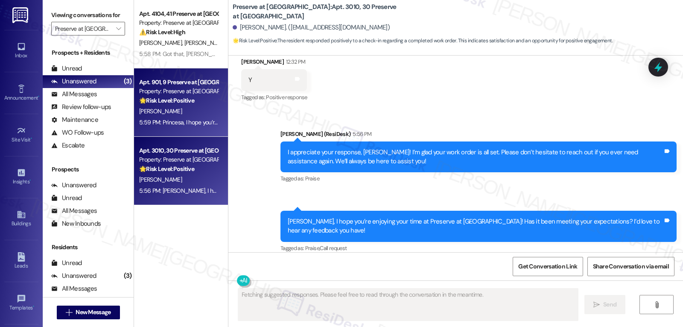
click at [186, 107] on div "P. Gonzalez" at bounding box center [178, 111] width 81 height 11
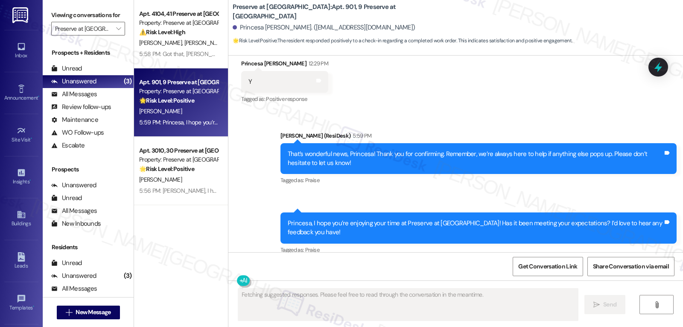
scroll to position [575, 0]
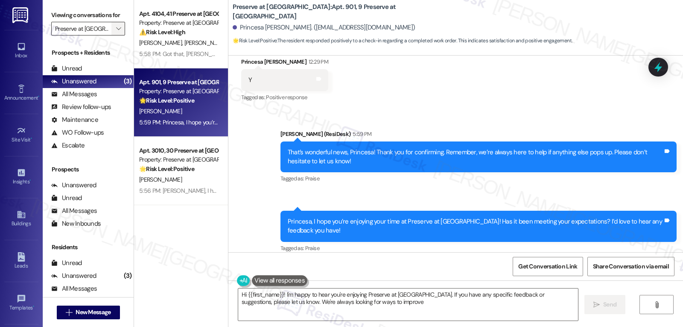
type textarea "Hi {{first_name}}! I'm happy to hear you're enjoying Preserve at Preston. If yo…"
click at [114, 35] on span "" at bounding box center [118, 29] width 8 height 14
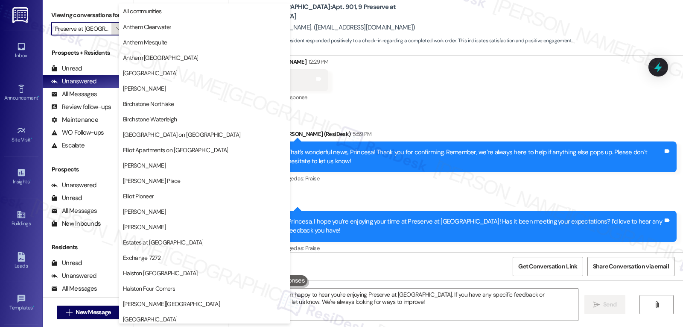
scroll to position [295, 0]
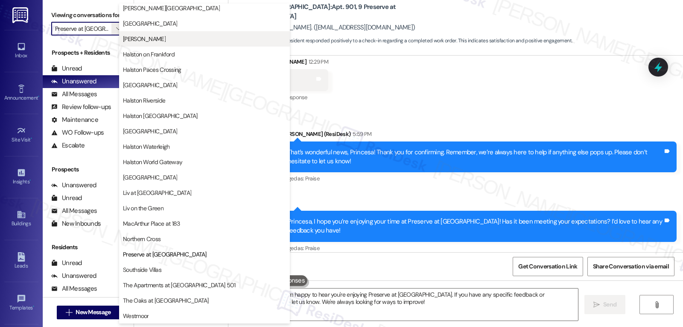
click at [166, 43] on span "[PERSON_NAME]" at bounding box center [144, 39] width 43 height 9
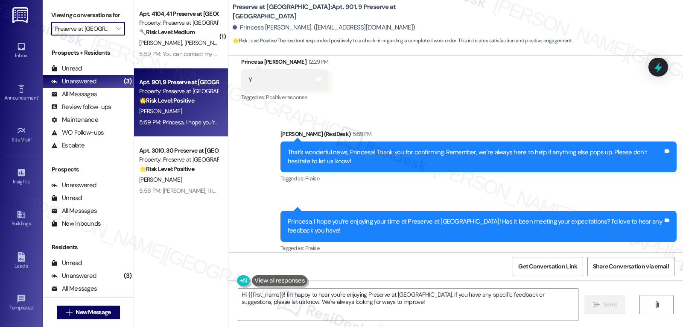
type input "[PERSON_NAME]"
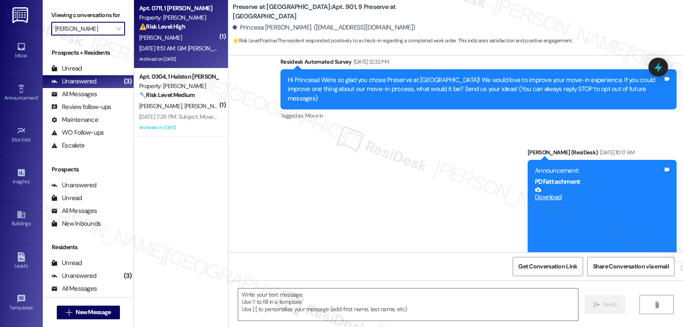
type textarea "Fetching suggested responses. Please feel free to read through the conversation…"
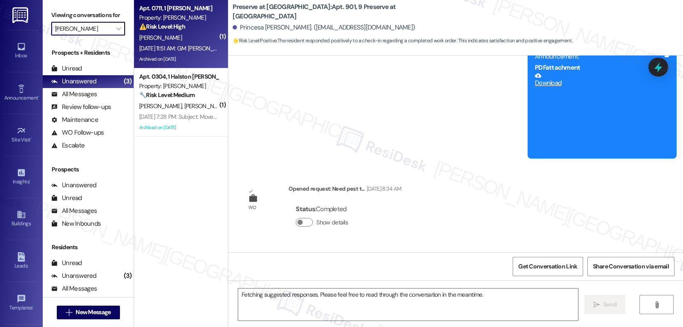
click at [184, 53] on div "Aug 23, 2025 at 11:51 AM: GM Sarah.. I know they close order on my ceiling leak…" at bounding box center [178, 48] width 81 height 11
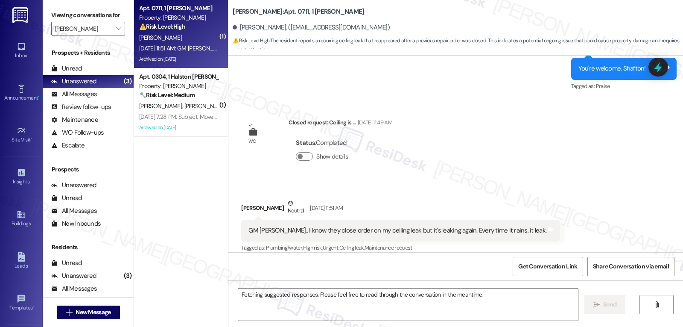
scroll to position [5544, 0]
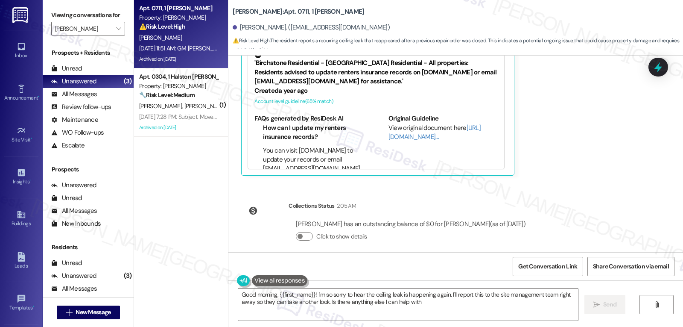
type textarea "Good morning, {{first_name}}! I'm so sorry to hear the ceiling leak is happenin…"
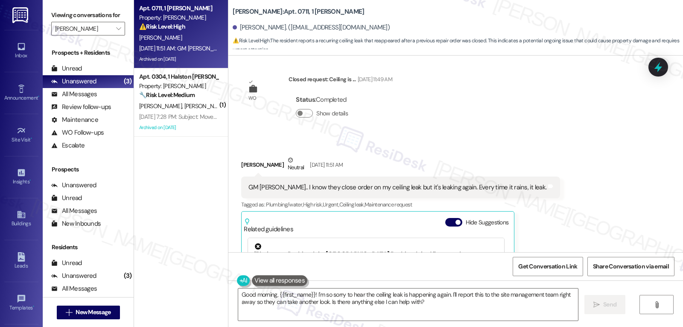
scroll to position [5373, 0]
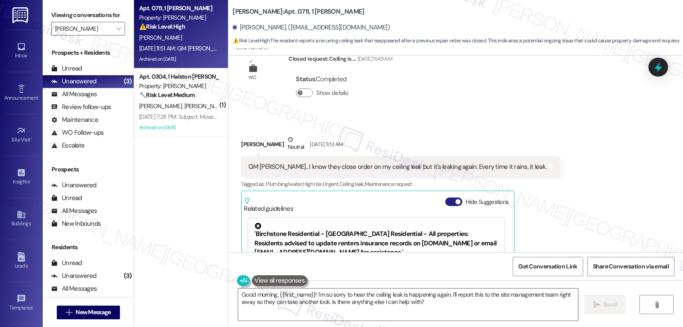
click at [445, 197] on button "Hide Suggestions" at bounding box center [453, 201] width 17 height 9
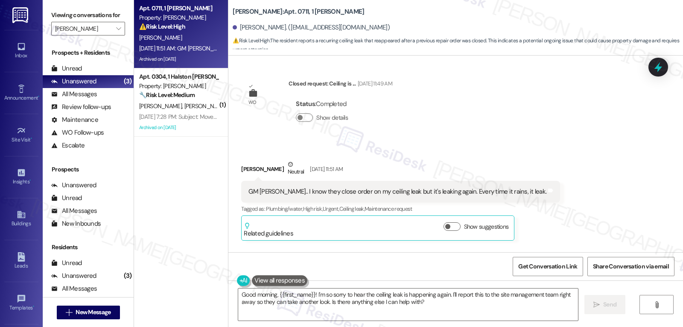
scroll to position [5328, 0]
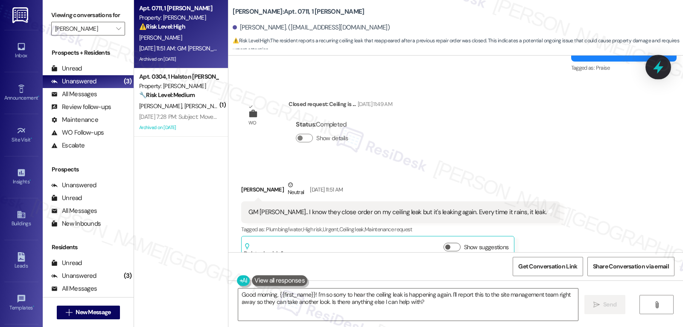
click at [657, 81] on body "Inbox Go to Inbox Announcement • Send A Text Announcement Site Visit • Go to Si…" at bounding box center [341, 163] width 683 height 327
click at [658, 64] on icon at bounding box center [658, 66] width 11 height 11
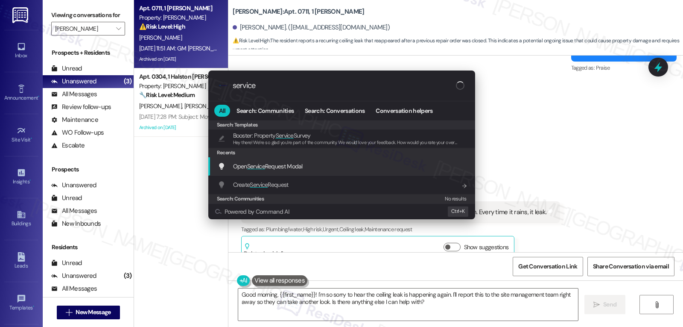
click at [322, 171] on div "Open Service Request Modal Add shortcut" at bounding box center [343, 165] width 250 height 9
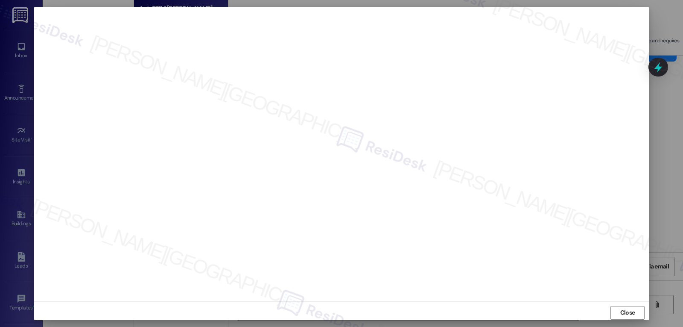
drag, startPoint x: 617, startPoint y: 309, endPoint x: 617, endPoint y: 304, distance: 4.7
click at [619, 309] on span "Close" at bounding box center [628, 312] width 18 height 9
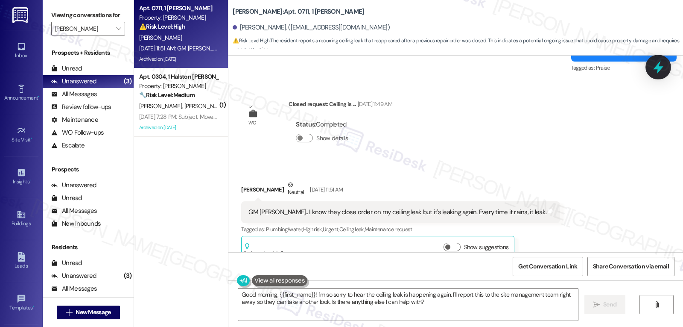
click at [661, 69] on icon at bounding box center [658, 67] width 10 height 13
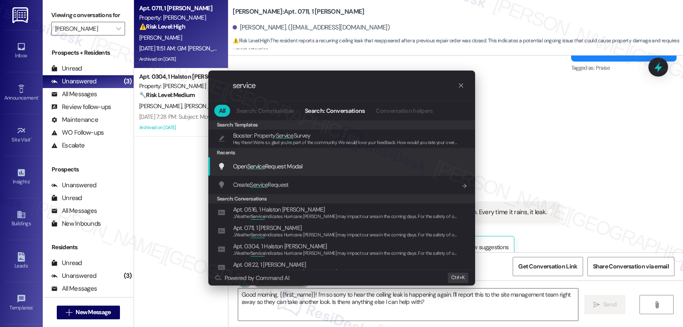
type input "service"
click at [269, 164] on span "Open Service Request Modal" at bounding box center [268, 166] width 70 height 8
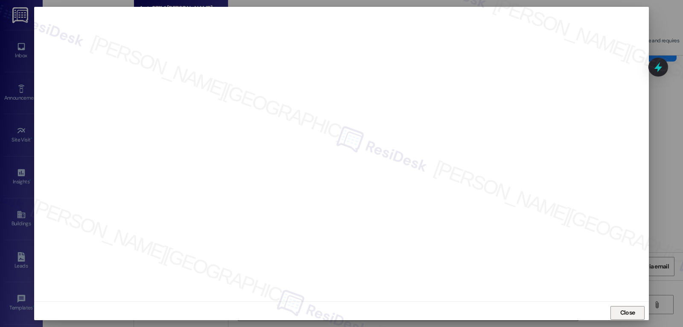
click at [630, 313] on span "Close" at bounding box center [627, 312] width 15 height 9
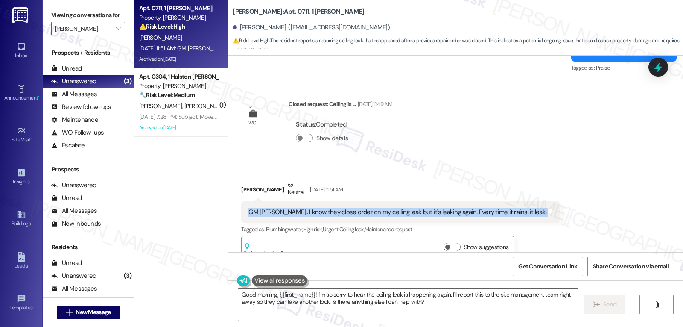
drag, startPoint x: 239, startPoint y: 202, endPoint x: 540, endPoint y: 208, distance: 301.1
click at [540, 208] on div "Received via SMS Shafton Fraley Neutral Aug 23, 2025 at 11:51 AM GM Sarah.. I k…" at bounding box center [455, 214] width 455 height 106
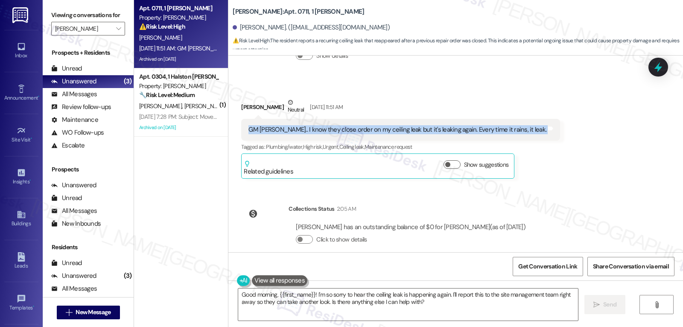
scroll to position [5414, 0]
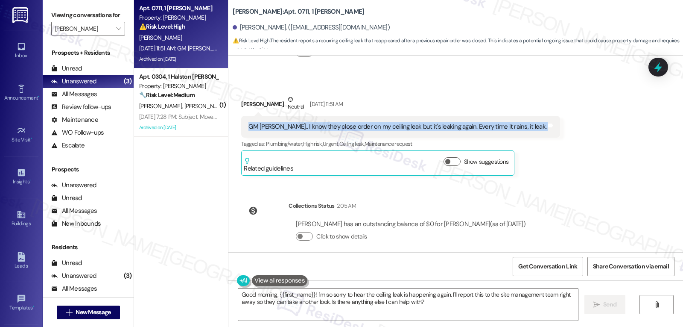
copy div "GM Sarah.. I know they close order on my ceiling leak but it's leaking again. E…"
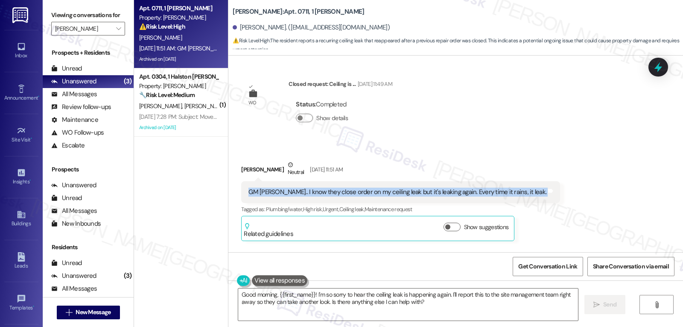
scroll to position [5328, 0]
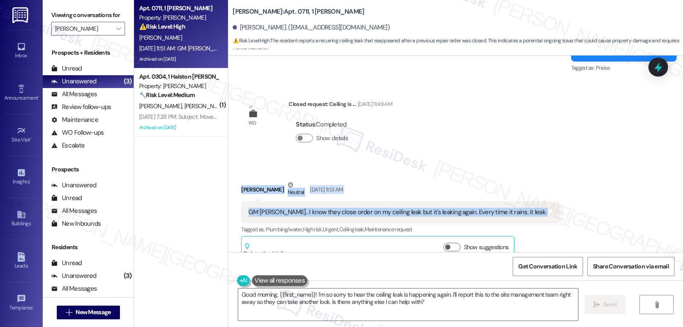
drag, startPoint x: 232, startPoint y: 180, endPoint x: 536, endPoint y: 202, distance: 305.2
click at [536, 202] on div "Received via SMS Shafton Fraley Neutral Aug 23, 2025 at 11:51 AM GM Sarah.. I k…" at bounding box center [455, 214] width 455 height 106
copy div "Shafton Fraley Neutral Aug 23, 2025 at 11:51 AM GM Sarah.. I know they close or…"
click at [415, 319] on textarea "Good morning, {{first_name}}! I'm so sorry to hear the ceiling leak is happenin…" at bounding box center [408, 304] width 340 height 32
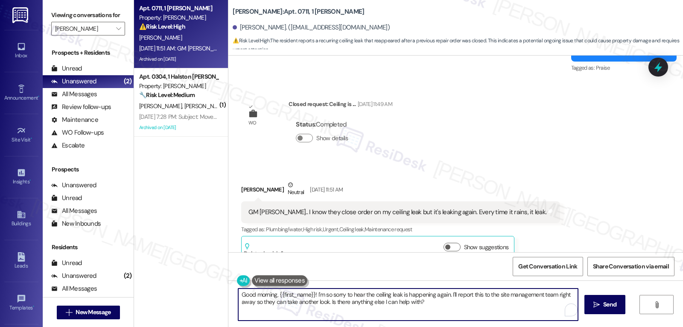
paste textarea "Hi Shafton, thank you for reaching out. I’m sorry to hear the ceiling is leakin…"
click at [439, 295] on textarea "Hi Shafton, thank you for reaching out. I’m sorry to hear the ceiling is leakin…" at bounding box center [408, 304] width 340 height 32
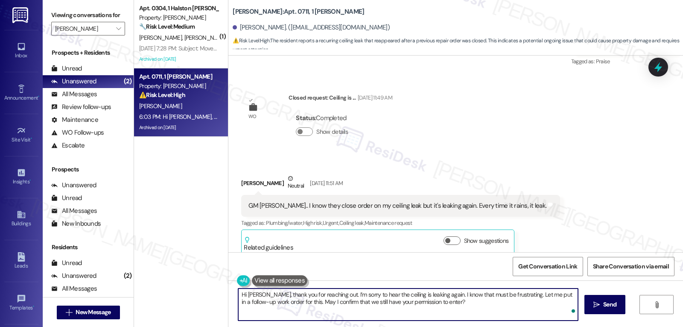
type textarea "Hi Shafton, thank you for reaching out. I’m sorry to hear the ceiling is leakin…"
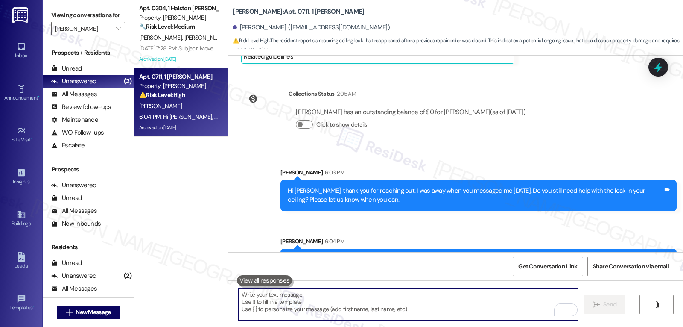
scroll to position [5551, 0]
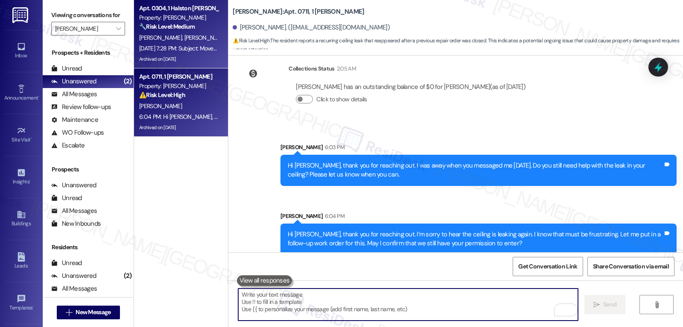
click at [182, 32] on div "S. Winbush D. Winbush" at bounding box center [178, 37] width 81 height 11
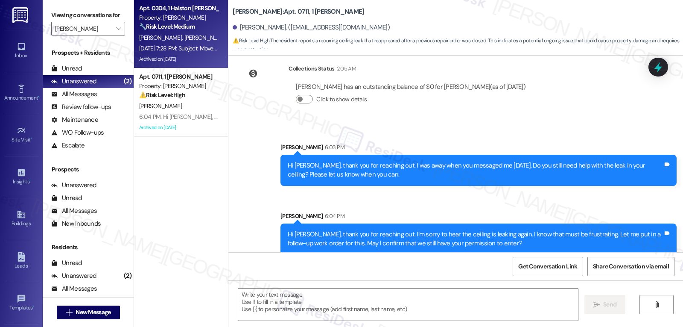
type textarea "Fetching suggested responses. Please feel free to read through the conversation…"
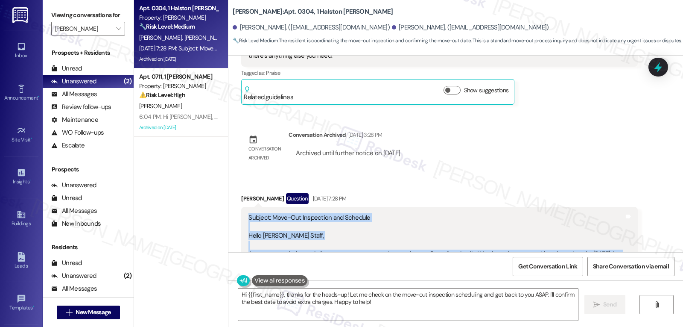
scroll to position [8296, 0]
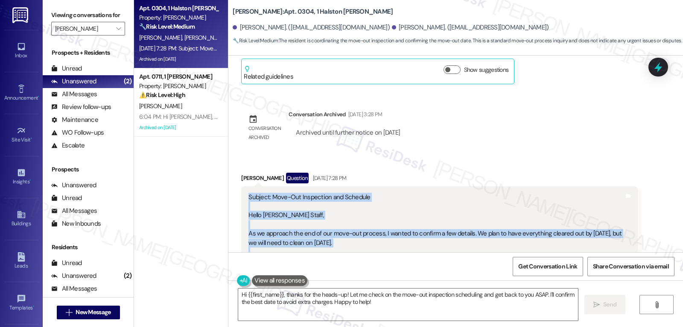
drag, startPoint x: 248, startPoint y: 148, endPoint x: 508, endPoint y: 158, distance: 259.4
click at [508, 186] on div "Subject: Move-Out Inspection and Schedule Hello Halston Staff, As we approach t…" at bounding box center [439, 243] width 396 height 114
click at [382, 292] on textarea "Hi {{first_name}}, thanks for the heads-up! Let me check on the move-out inspec…" at bounding box center [408, 304] width 340 height 32
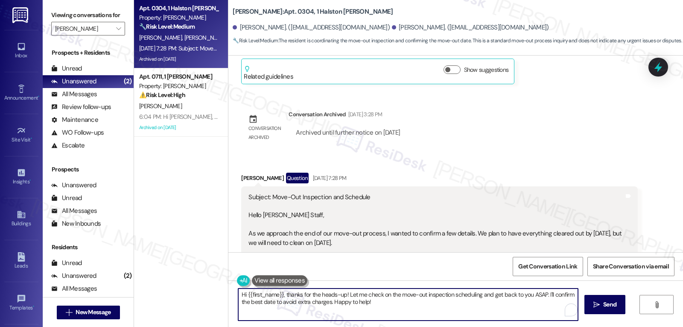
paste textarea "Shafton, thank you for reaching out. I’m sorry to hear the ceiling is leaking a…"
click at [442, 295] on textarea "Hi Shafton, thank you for reaching out. I’m sorry to hear the ceiling is leakin…" at bounding box center [408, 304] width 340 height 32
click at [573, 295] on textarea "Hi Shafton, thank you for reaching out. I’m sorry to hear the ceiling is leakin…" at bounding box center [408, 304] width 340 height 32
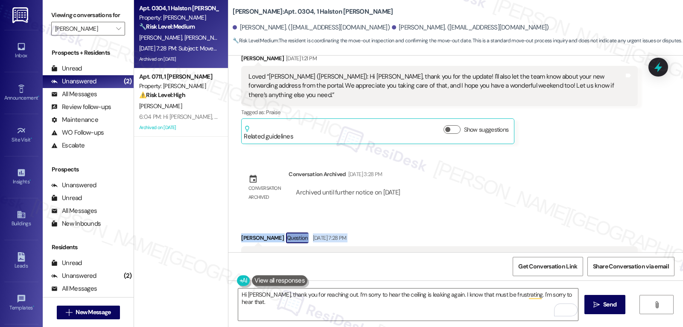
scroll to position [8381, 0]
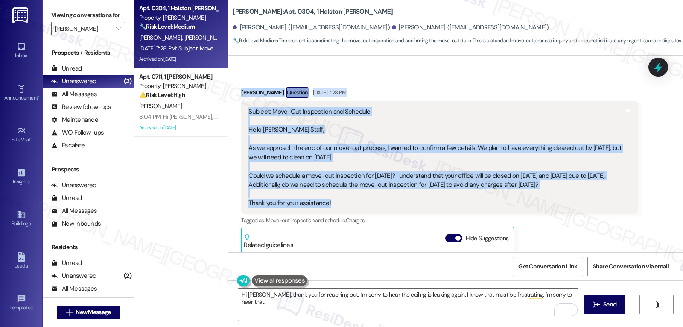
drag, startPoint x: 235, startPoint y: 126, endPoint x: 471, endPoint y: 74, distance: 241.4
click at [471, 81] on div "Received via SMS Stacia Winbush Question Aug 22, 2025 at 7:28 PM Subject: Move-…" at bounding box center [439, 235] width 409 height 308
copy div "Stacia Winbush Question Aug 22, 2025 at 7:28 PM Subject: Move-Out Inspection an…"
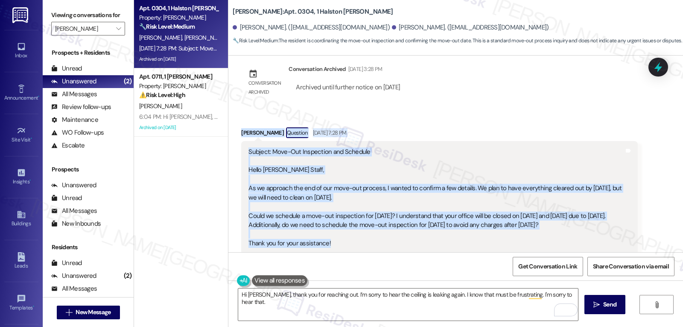
scroll to position [8290, 0]
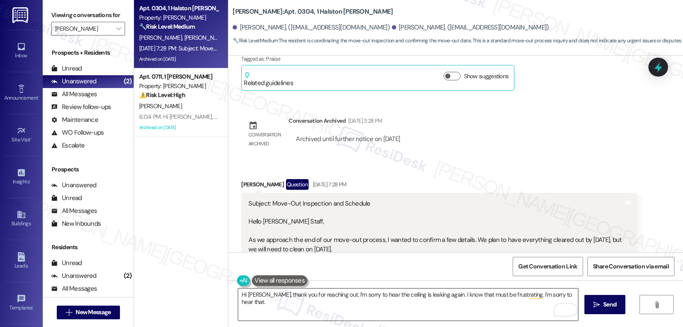
click at [348, 296] on textarea "Hi Shafton, thank you for reaching out. I’m sorry to hear the ceiling is leakin…" at bounding box center [408, 304] width 340 height 32
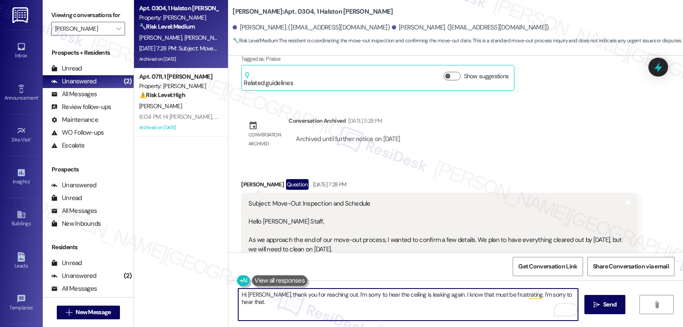
paste textarea "tacia! Thanks for reaching out. I’ve noted your plan to finish moving out by Au…"
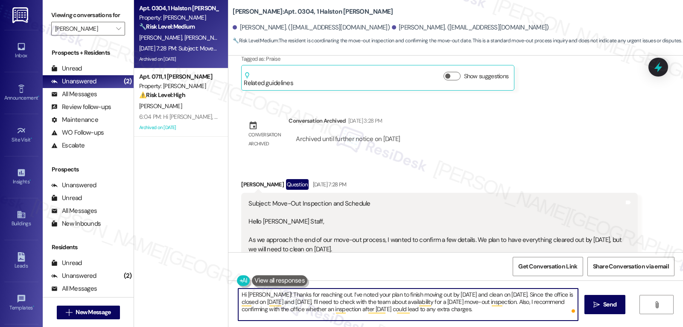
click at [448, 314] on textarea "Hi Stacia! Thanks for reaching out. I’ve noted your plan to finish moving out b…" at bounding box center [408, 304] width 340 height 32
paste textarea "I’ll get back to you as soon as I have more info!"
type textarea "Hi [PERSON_NAME]! Thanks for reaching out. I’ve noted your plan to finish movin…"
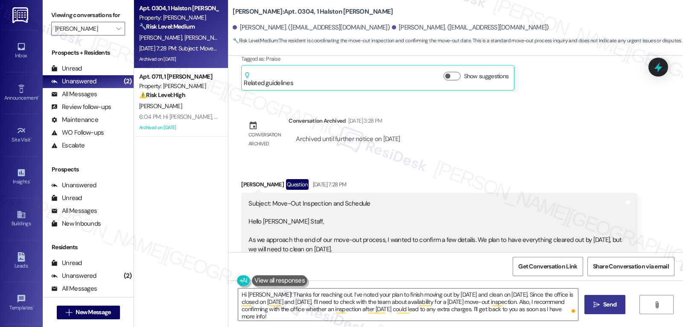
click at [613, 304] on span "Send" at bounding box center [609, 304] width 13 height 9
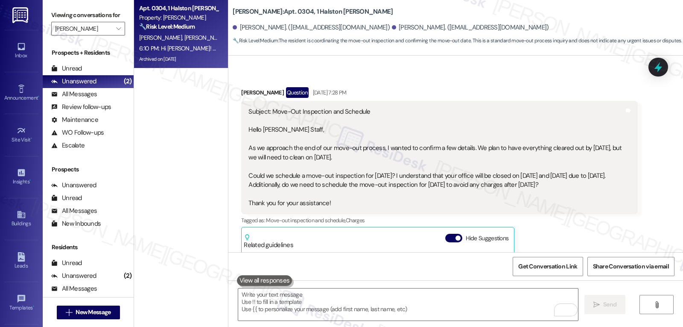
scroll to position [279, 0]
click at [663, 64] on icon at bounding box center [658, 67] width 15 height 15
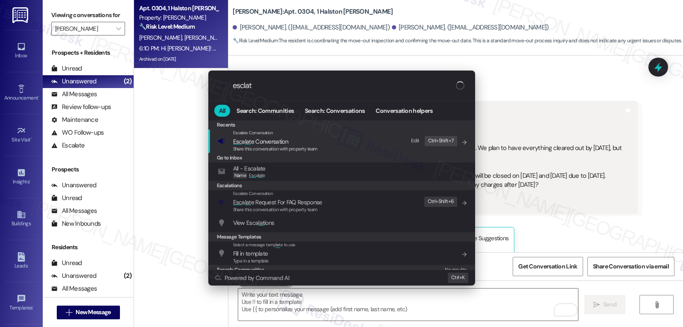
type input "esclate"
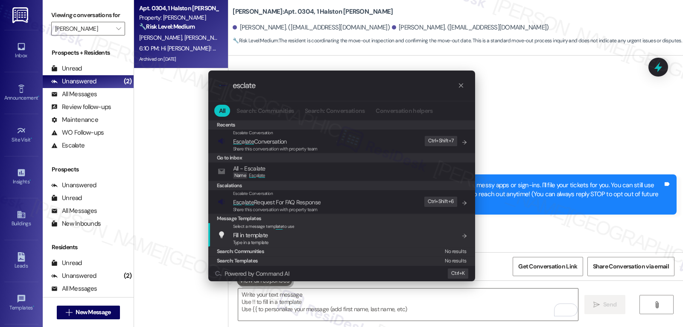
scroll to position [279, 0]
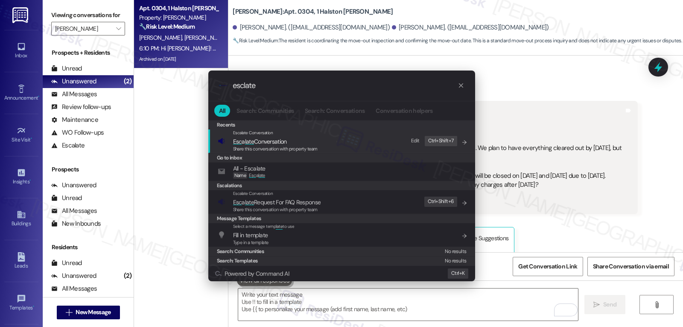
type input "esclate"
click at [284, 146] on span "Share this conversation with property team" at bounding box center [275, 149] width 85 height 6
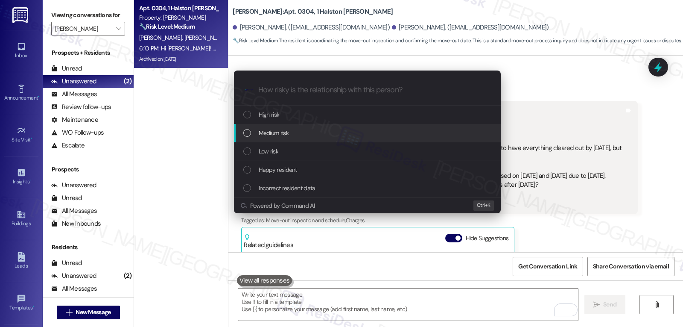
click at [298, 133] on div "Medium risk" at bounding box center [368, 132] width 250 height 9
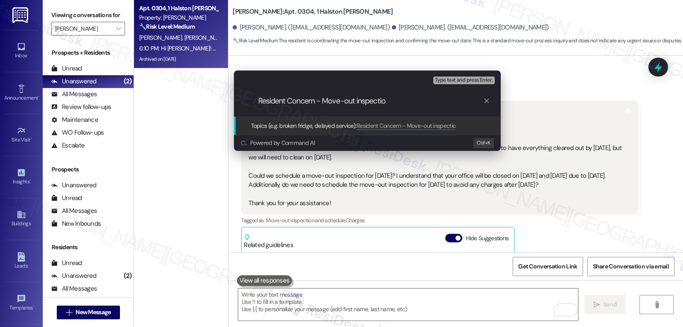
type input "Resident Concern - Move-out inspection"
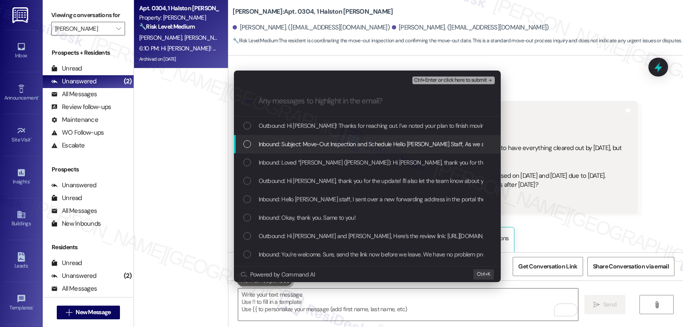
click at [246, 142] on div "List of options" at bounding box center [247, 144] width 8 height 8
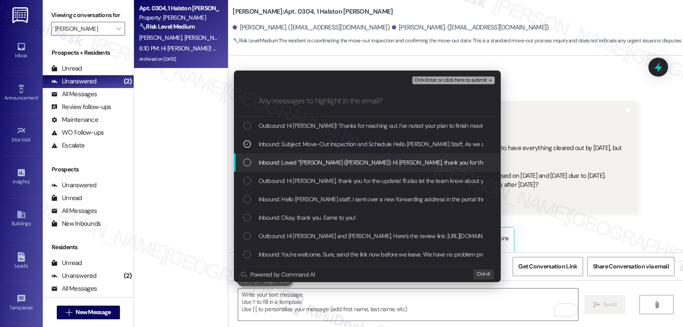
click at [246, 167] on div "Inbound: Loved “[PERSON_NAME] ([PERSON_NAME]): Hi [PERSON_NAME], thank you for …" at bounding box center [368, 162] width 250 height 9
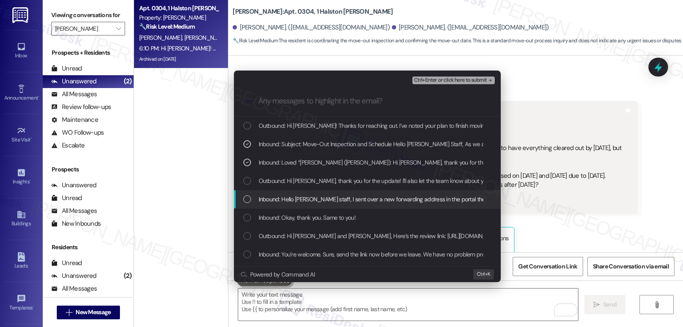
click at [248, 193] on div "Inbound: Hello [PERSON_NAME] staff, I sent over a new forwarding address in the…" at bounding box center [367, 199] width 267 height 18
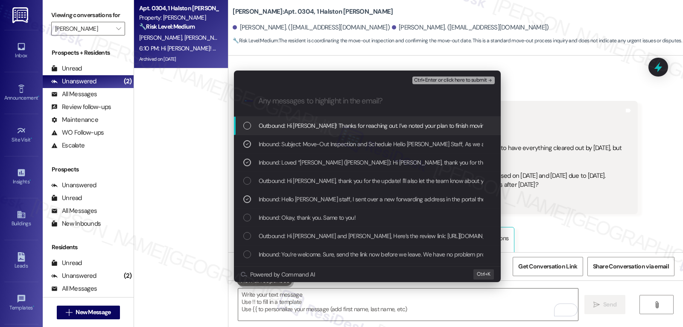
click at [454, 77] on span "Ctrl+Enter or click here to submit" at bounding box center [450, 80] width 73 height 6
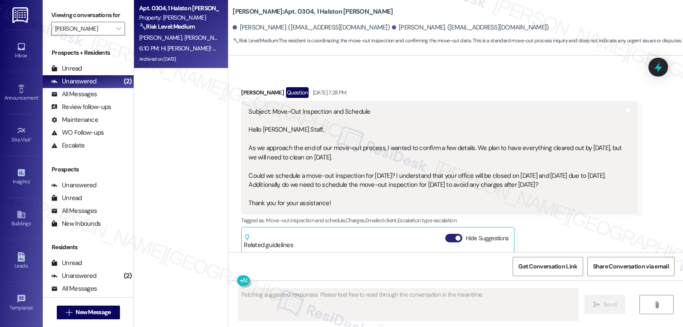
click at [456, 235] on span "button" at bounding box center [458, 237] width 5 height 5
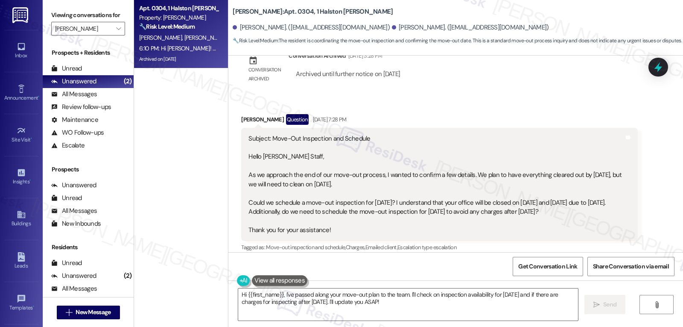
scroll to position [8334, 0]
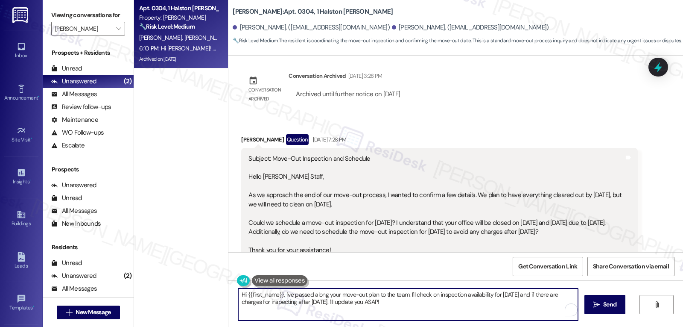
click at [482, 308] on textarea "Hi {{first_name}}, I've passed along your move-out plan to the team. I'll check…" at bounding box center [408, 304] width 340 height 32
paste textarea "Resident Concern - Move-out inspection"
type textarea "Hi {{first_name}}, I've passed along your move-out plan to the team. I'll check…"
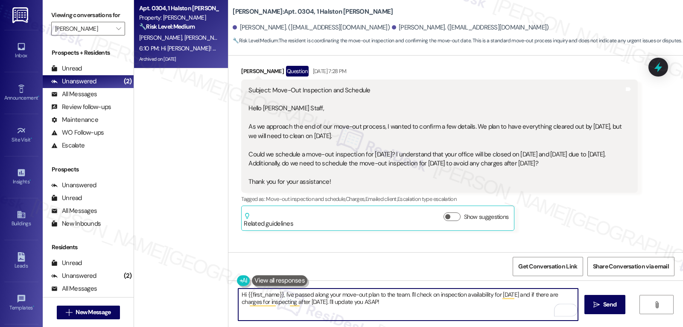
scroll to position [8420, 0]
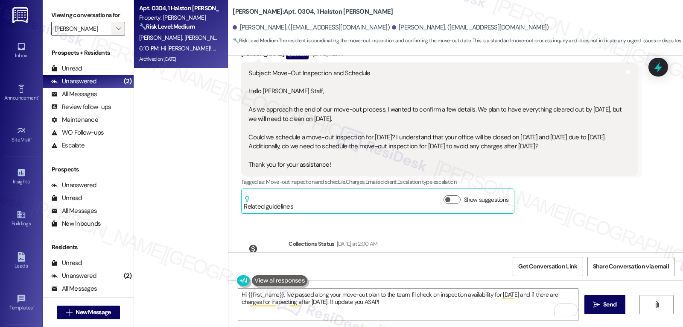
click at [114, 35] on span "" at bounding box center [118, 29] width 8 height 14
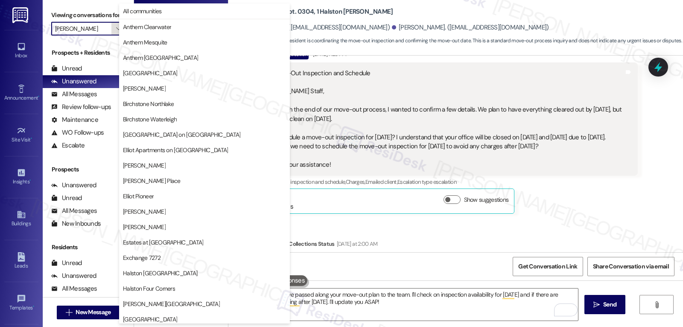
scroll to position [292, 0]
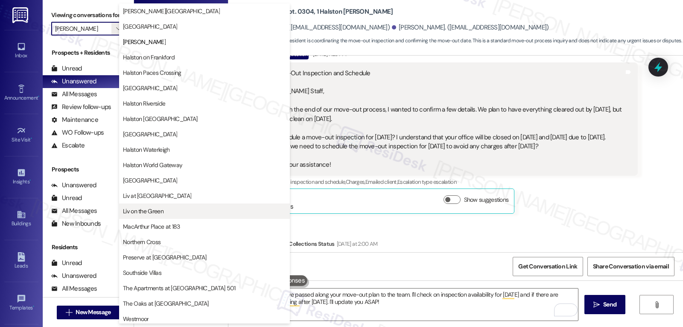
click at [174, 205] on button "Liv on the Green" at bounding box center [204, 210] width 171 height 15
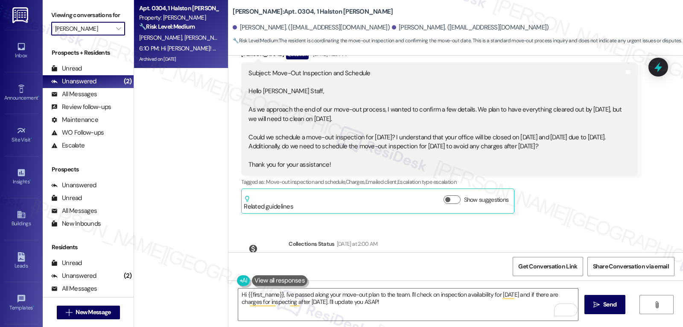
type input "Liv on the Green"
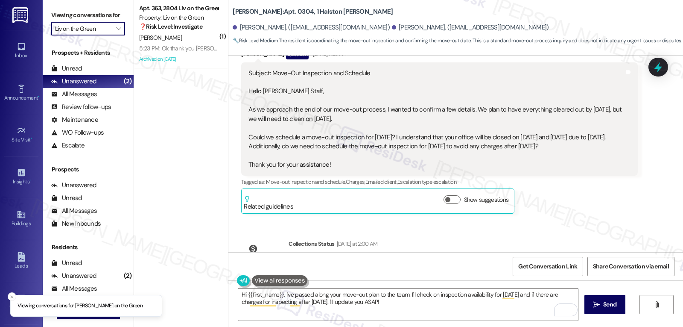
click at [177, 47] on div "5:23 PM: Ok thank you Sarah 5:23 PM: Ok thank you Sarah" at bounding box center [188, 48] width 99 height 8
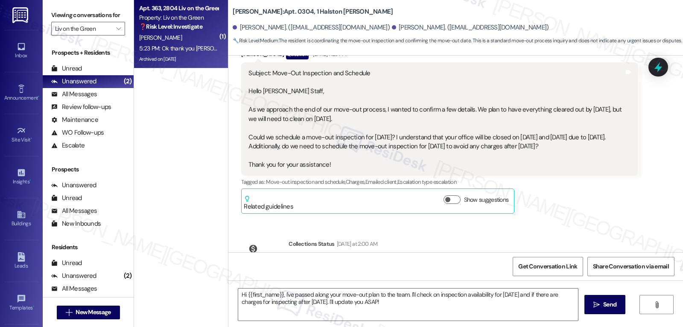
type textarea "Fetching suggested responses. Please feel free to read through the conversation…"
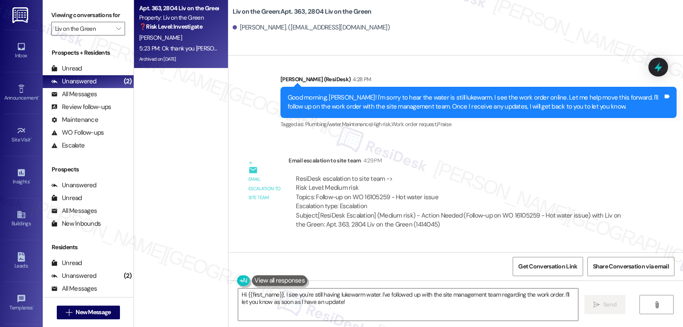
scroll to position [7023, 0]
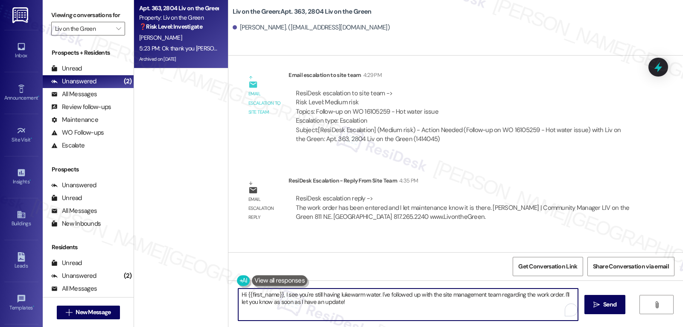
click at [358, 308] on textarea "Hi {{first_name}}, I see you're still having lukewarm water. I've followed up w…" at bounding box center [408, 304] width 340 height 32
type textarea "o"
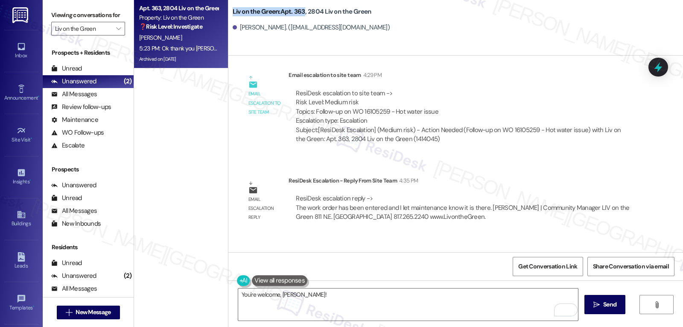
drag, startPoint x: 226, startPoint y: 12, endPoint x: 298, endPoint y: 11, distance: 71.3
click at [298, 11] on div "Liv on the Green: Apt. 363, 2804 Liv on the Green Brandon Bender. (investorbdb9…" at bounding box center [455, 19] width 455 height 34
copy b "Liv on the Green: Apt. 363"
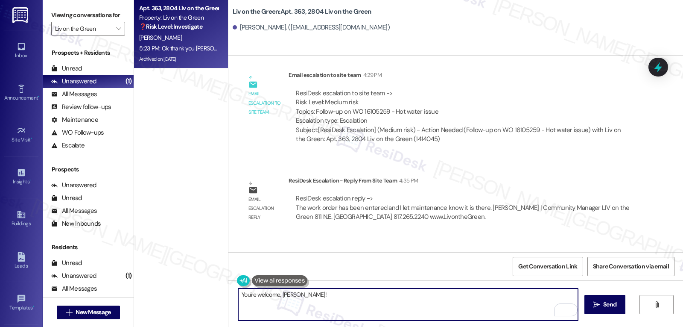
click at [309, 301] on textarea "You're welcome, Brandon!" at bounding box center [408, 304] width 340 height 32
type textarea "You're welcome, Brandon! Also, a quick update, the site managment team received…"
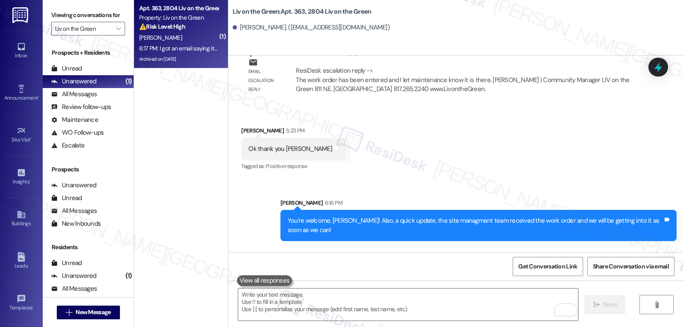
scroll to position [7151, 0]
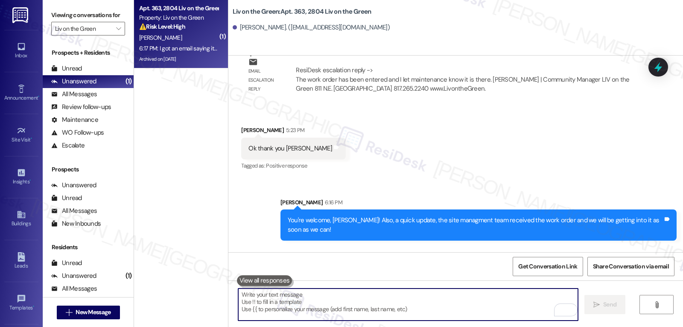
click at [298, 307] on textarea "To enrich screen reader interactions, please activate Accessibility in Grammarl…" at bounding box center [408, 304] width 340 height 32
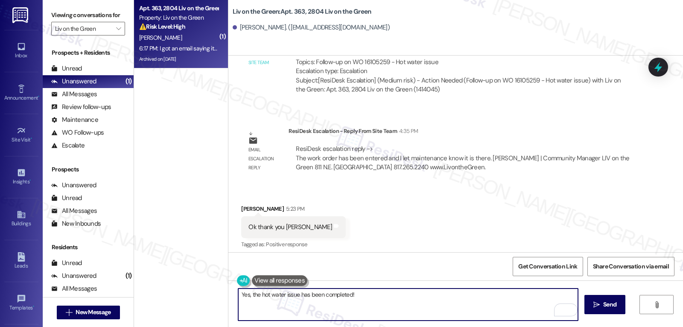
scroll to position [6980, 0]
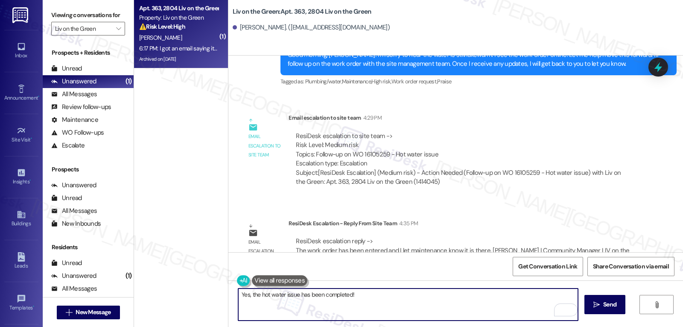
click at [438, 295] on textarea "Yes, the hot water issue has been completed!" at bounding box center [408, 304] width 340 height 32
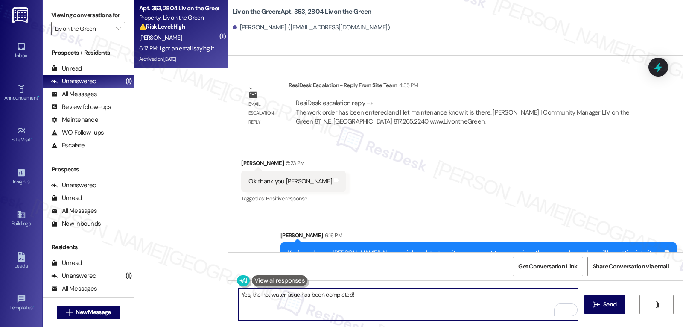
scroll to position [7151, 0]
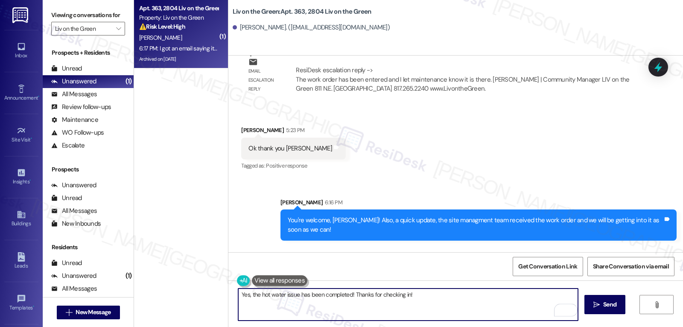
type textarea "Yes, the hot water issue has been completed! Thanks for checking in!"
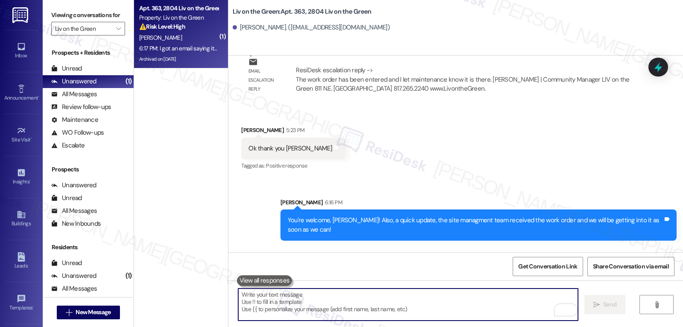
scroll to position [7151, 0]
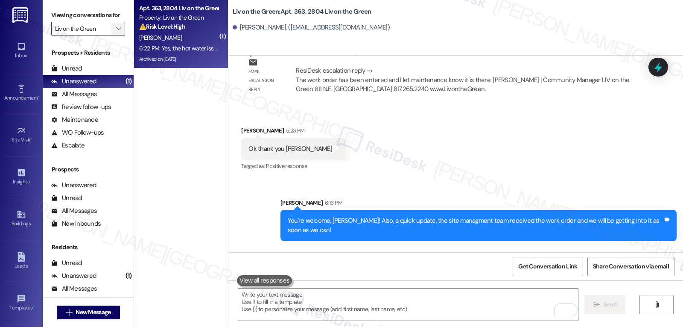
click at [114, 35] on span "" at bounding box center [118, 29] width 8 height 14
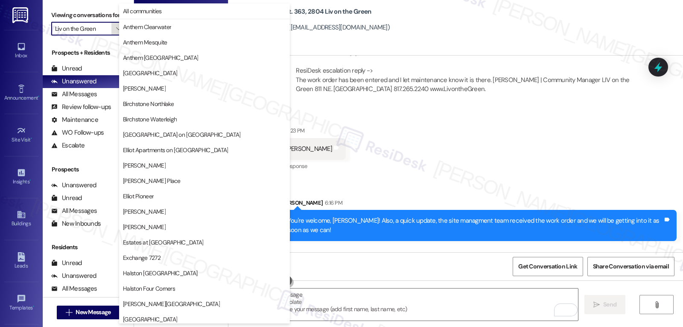
scroll to position [295, 0]
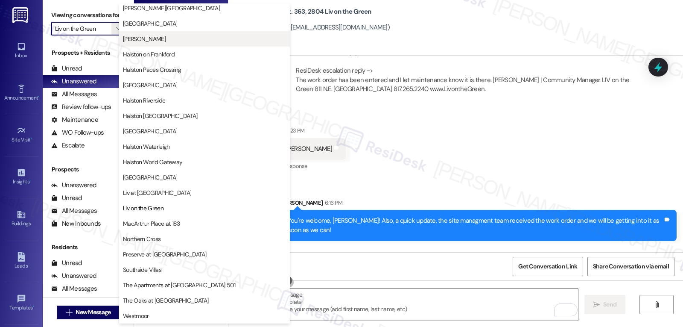
click at [184, 41] on span "[PERSON_NAME]" at bounding box center [204, 39] width 163 height 9
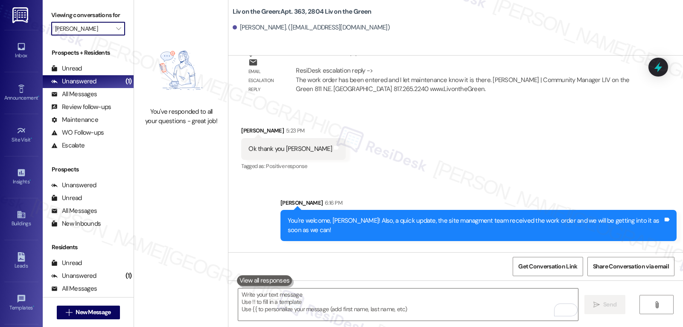
click at [119, 44] on div "Viewing conversations for Halston McDonough " at bounding box center [88, 22] width 91 height 44
click at [115, 35] on span "" at bounding box center [118, 29] width 8 height 14
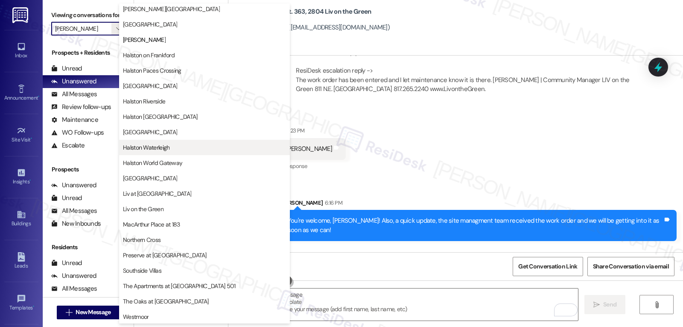
scroll to position [295, 0]
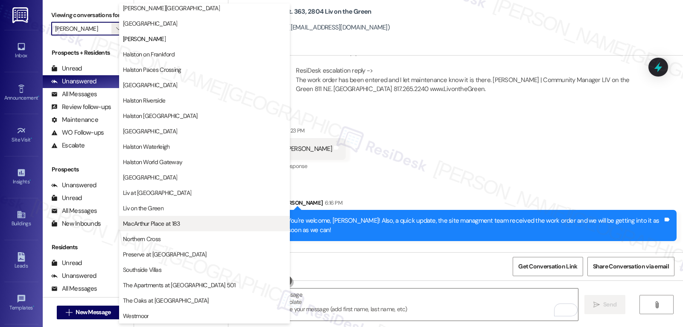
click at [181, 219] on span "MacArthur Place at 183" at bounding box center [204, 223] width 163 height 9
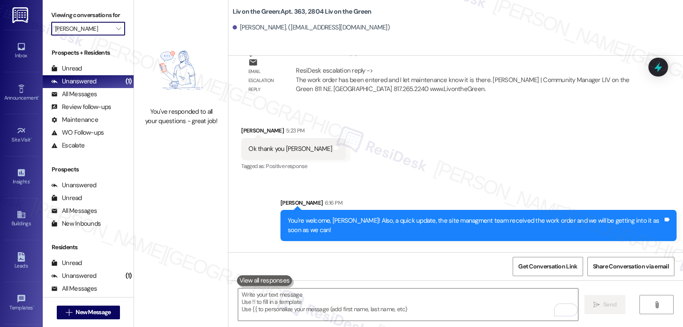
type input "MacArthur Place at 183"
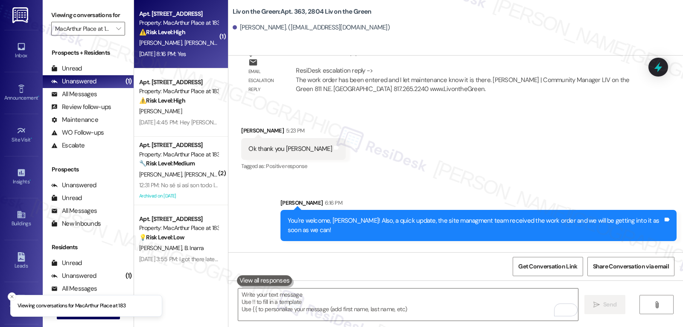
click at [204, 60] on div "Apt. 2227, 2412 MacArthur Place at 183 Property: MacArthur Place at 183 ⚠️ Risk…" at bounding box center [181, 34] width 94 height 68
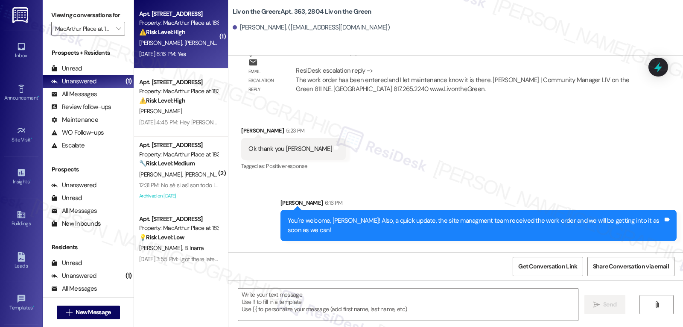
type textarea "Fetching suggested responses. Please feel free to read through the conversation…"
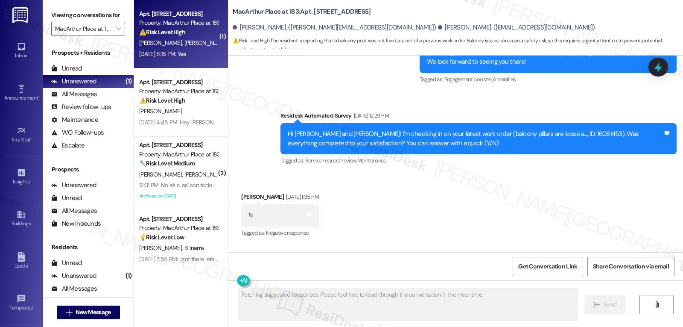
scroll to position [3219, 0]
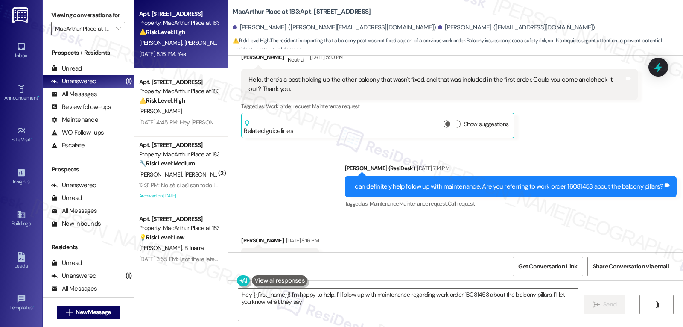
type textarea "Hey {{first_name}}! I'm happy to help. I'll follow up with maintenance regardin…"
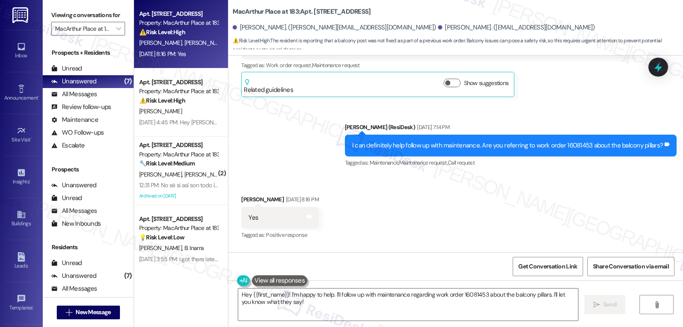
scroll to position [3298, 0]
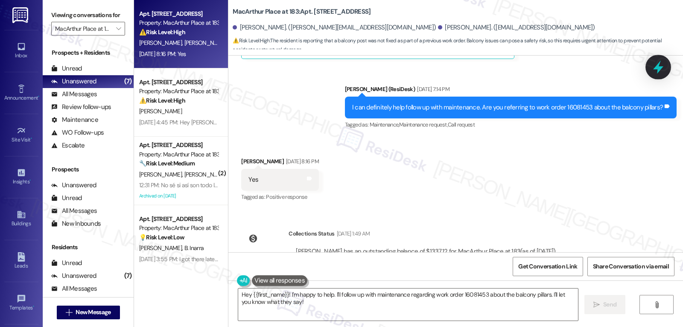
click at [657, 67] on icon at bounding box center [658, 67] width 10 height 13
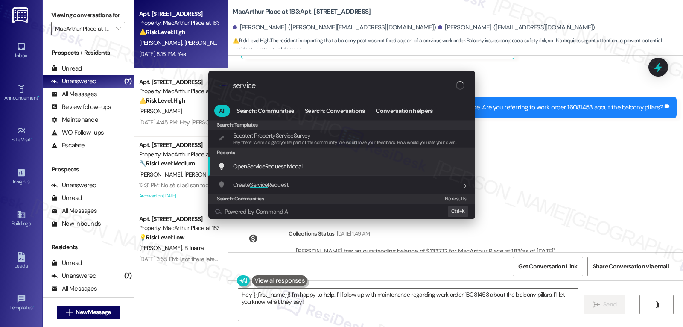
type input "service"
click at [311, 168] on div "Open Service Request Modal Add shortcut" at bounding box center [343, 165] width 250 height 9
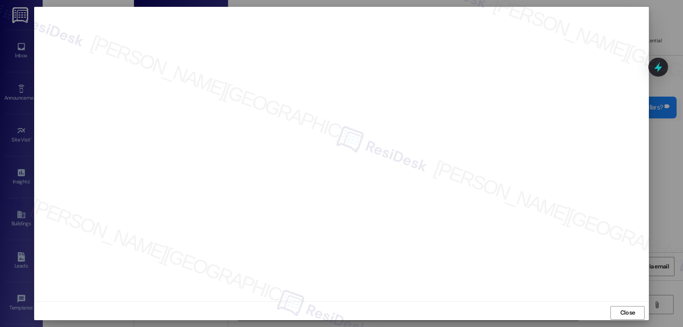
drag, startPoint x: 622, startPoint y: 314, endPoint x: 611, endPoint y: 311, distance: 11.0
click at [620, 314] on span "Close" at bounding box center [627, 312] width 15 height 9
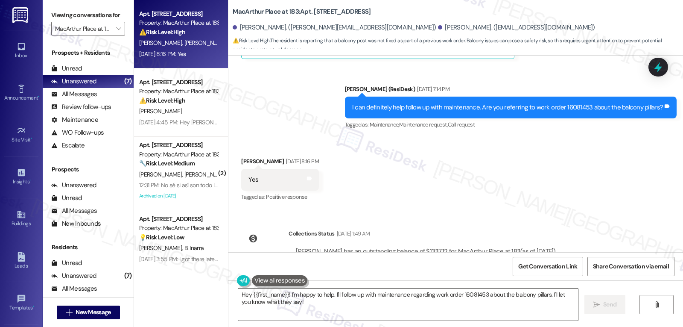
click at [317, 301] on textarea "Hey {{first_name}}! I'm happy to help. I'll follow up with maintenance regardin…" at bounding box center [408, 304] width 340 height 32
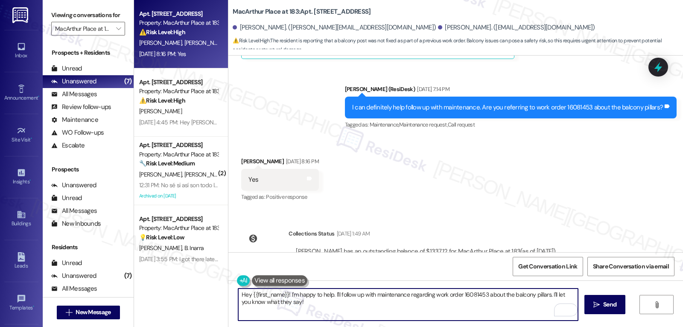
click at [388, 315] on textarea "Hey {{first_name}}! I'm happy to help. I'll follow up with maintenance regardin…" at bounding box center [408, 304] width 340 height 32
paste textarea "balcony pillars are loose and require repair."
type textarea "Hey {{first_name}}! I'm happy to help. I'll follow up with maintenance regardin…"
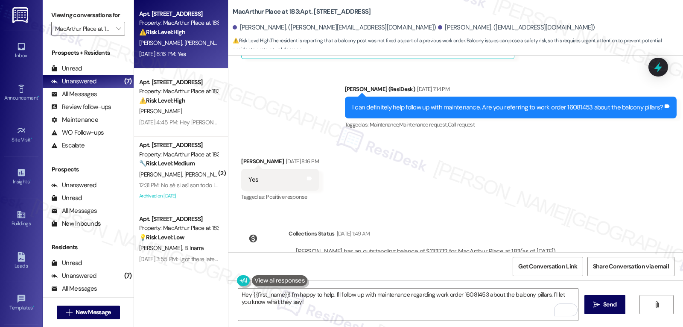
drag, startPoint x: 662, startPoint y: 73, endPoint x: 659, endPoint y: 58, distance: 15.2
click at [662, 72] on icon at bounding box center [658, 66] width 11 height 11
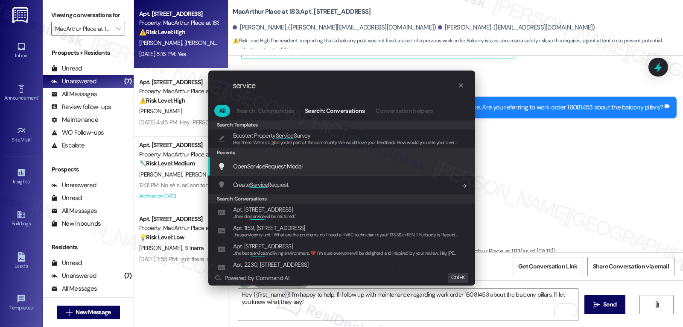
click at [293, 167] on span "Open Service Request Modal" at bounding box center [268, 166] width 70 height 8
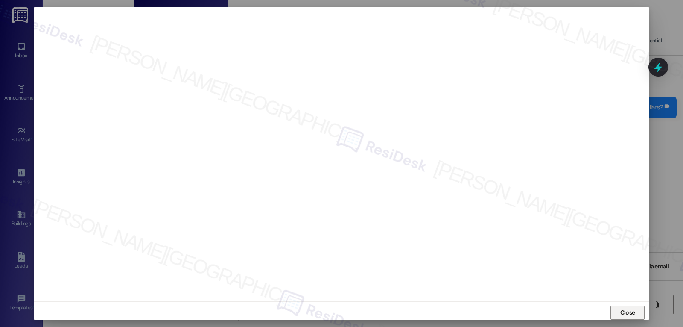
click at [623, 314] on span "Close" at bounding box center [627, 312] width 15 height 9
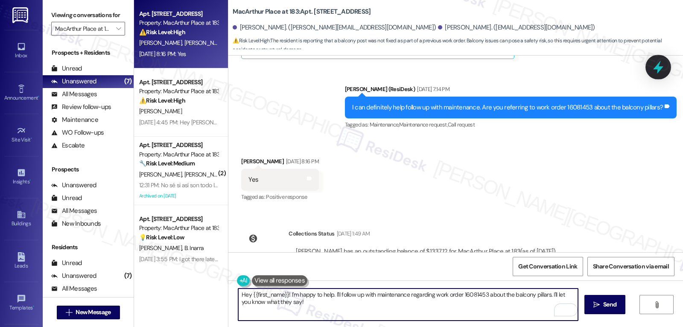
click at [659, 73] on icon at bounding box center [658, 67] width 15 height 15
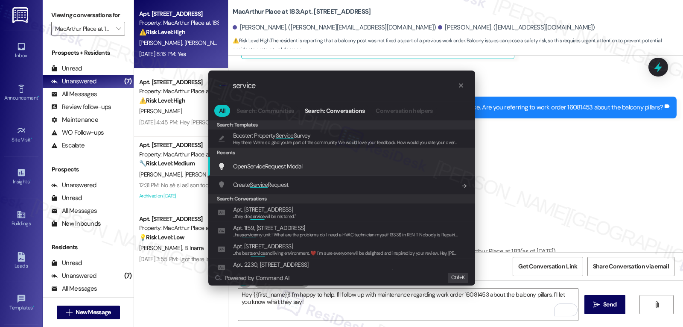
type input "service"
click at [278, 170] on span "Open Service Request Modal" at bounding box center [268, 166] width 70 height 8
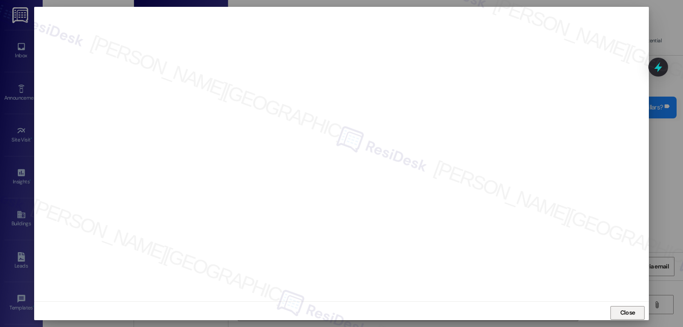
click at [633, 313] on span "Close" at bounding box center [627, 312] width 15 height 9
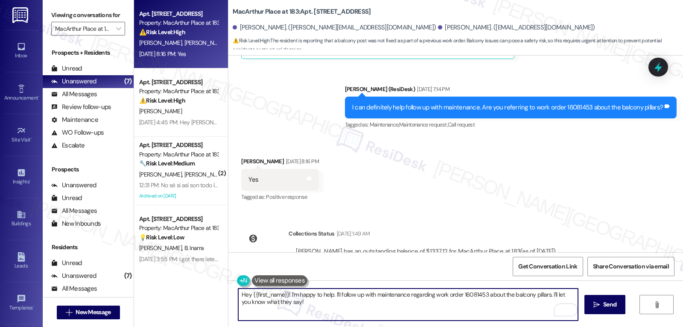
drag, startPoint x: 298, startPoint y: 307, endPoint x: 199, endPoint y: 279, distance: 102.9
click at [200, 280] on div "Apt. 2227, 2412 MacArthur Place at 183 Property: MacArthur Place at 183 ⚠️ Risk…" at bounding box center [408, 163] width 549 height 327
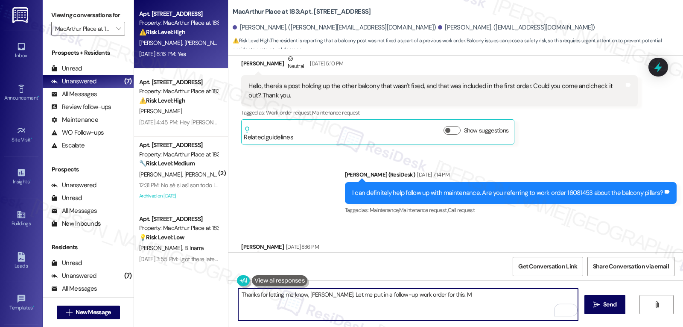
scroll to position [3128, 0]
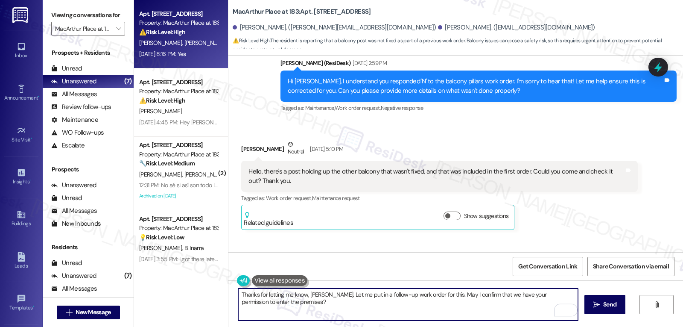
click at [488, 295] on textarea "Thanks for letting me know, Monica. Let me put in a follow-up work order for th…" at bounding box center [408, 304] width 340 height 32
click at [391, 310] on textarea "Thanks for letting me know, Monica. Let me put in a follow-up work order for th…" at bounding box center [408, 304] width 340 height 32
type textarea "Thanks for letting me know, Monica. Let me put in a follow-up work order for th…"
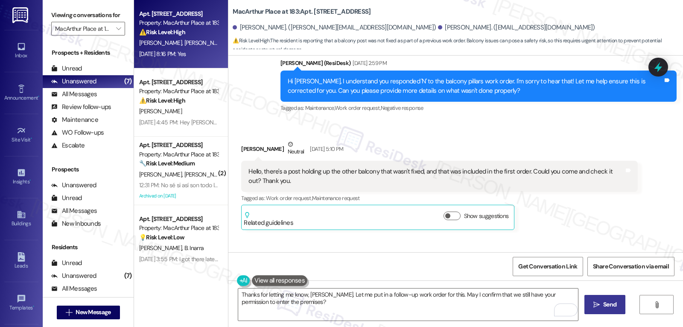
click at [607, 308] on span "Send" at bounding box center [609, 304] width 13 height 9
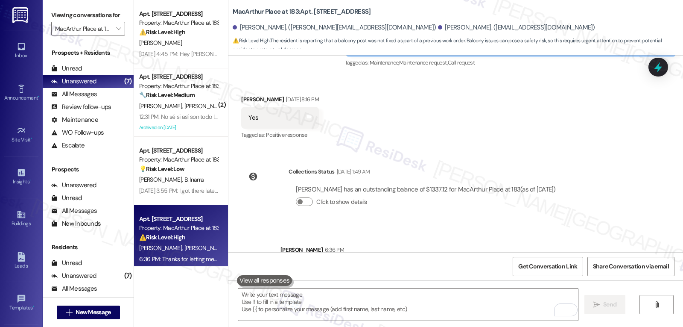
scroll to position [3367, 0]
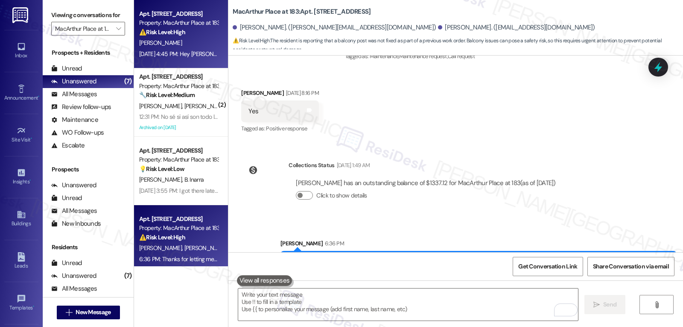
click at [188, 42] on div "R. Vegesna" at bounding box center [178, 43] width 81 height 11
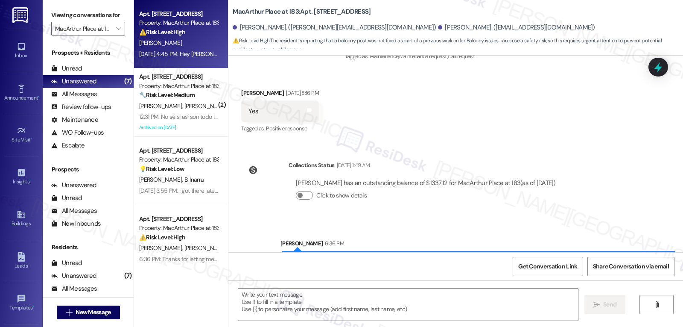
type textarea "Fetching suggested responses. Please feel free to read through the conversation…"
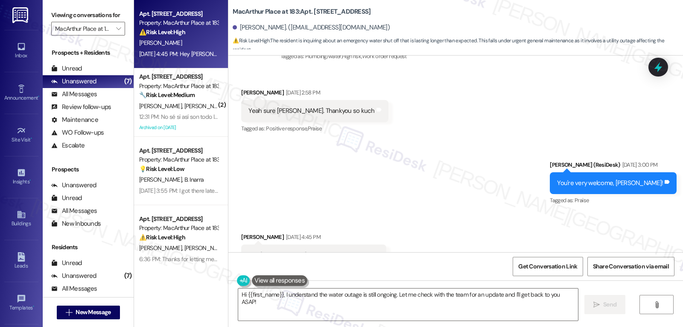
scroll to position [3198, 0]
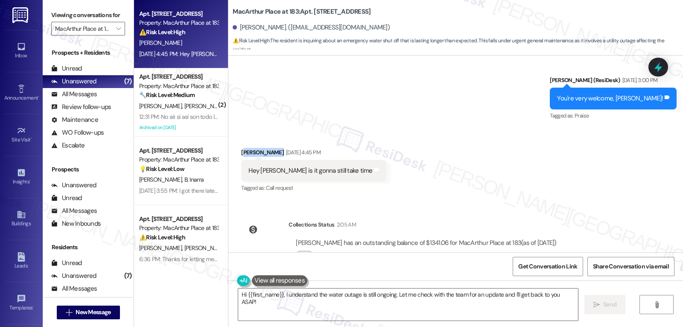
drag, startPoint x: 269, startPoint y: 123, endPoint x: 238, endPoint y: 123, distance: 30.3
click at [241, 148] on div "Rajayaswanthv Vegesna Aug 22, 2025 at 4:45 PM" at bounding box center [313, 154] width 145 height 12
copy div "Rajayaswanthv"
click at [311, 301] on textarea "Hi {{first_name}}, I understand the water outage is still ongoing. Let me check…" at bounding box center [408, 304] width 340 height 32
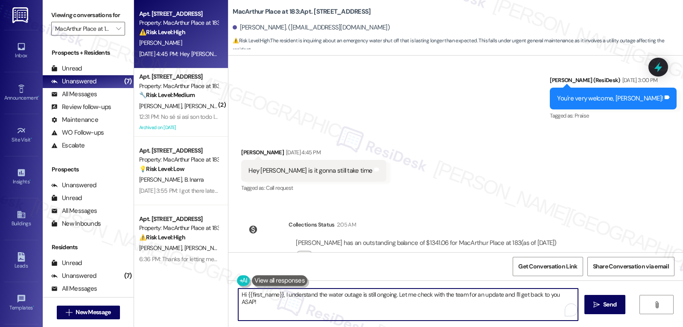
click at [311, 301] on textarea "Hi {{first_name}}, I understand the water outage is still ongoing. Let me check…" at bounding box center [408, 304] width 340 height 32
drag, startPoint x: 279, startPoint y: 295, endPoint x: 580, endPoint y: 347, distance: 305.5
click at [580, 326] on html "Inbox Go to Inbox Announcement • Send A Text Announcement Site Visit • Go to Si…" at bounding box center [341, 163] width 683 height 327
click at [409, 300] on textarea "Hi {{first_name}}, Hope you're doing well!" at bounding box center [408, 304] width 340 height 32
type textarea "Hi {{first_name}}, Hope you're doing well! I just want to get an update from yo…"
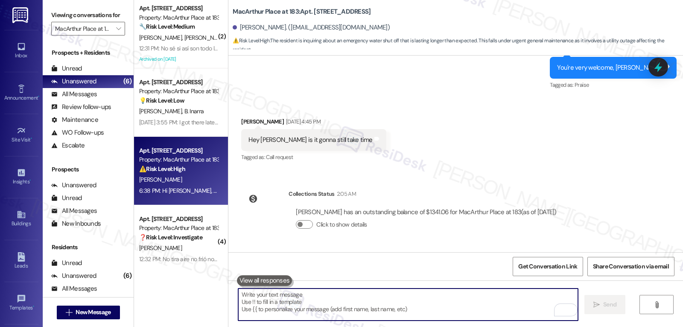
scroll to position [3267, 0]
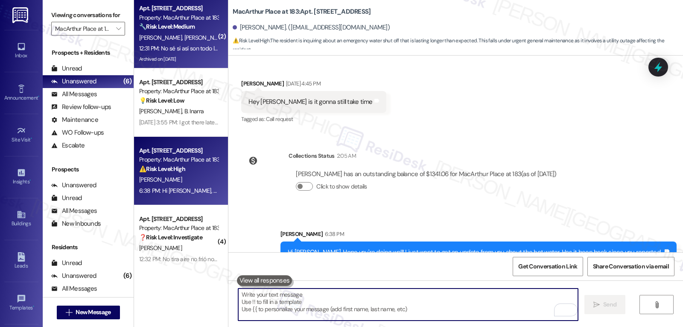
click at [187, 50] on div "12:31 PM: No sé si así son todo las unidades o solo nosotros sentimos así la ca…" at bounding box center [237, 48] width 196 height 8
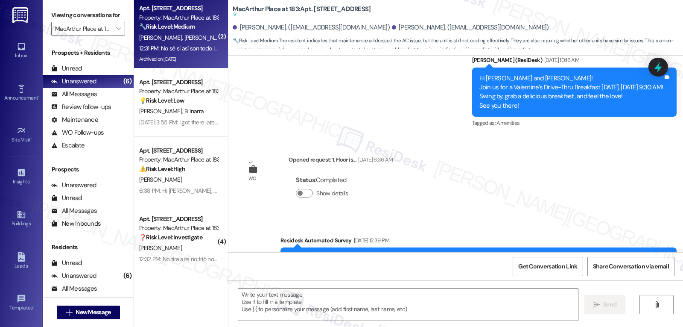
type textarea "Fetching suggested responses. Please feel free to read through the conversation…"
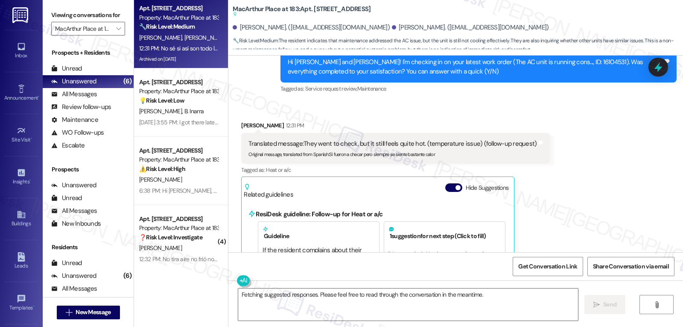
scroll to position [5282, 0]
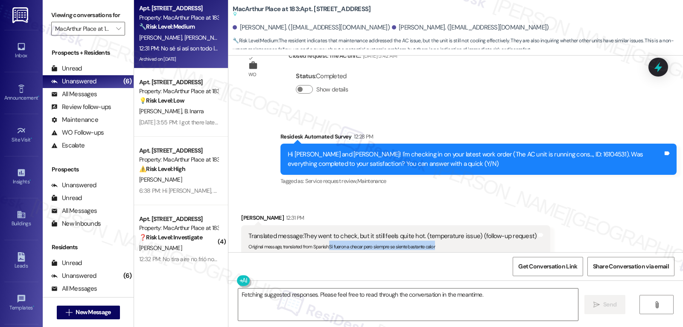
drag, startPoint x: 324, startPoint y: 164, endPoint x: 477, endPoint y: 165, distance: 153.3
click at [477, 240] on div "Original message, translated from Spanish : Si fueron a checar pero siempre se …" at bounding box center [392, 244] width 288 height 9
copy sub "Si fueron a checar pero siempre se siente bastante calor"
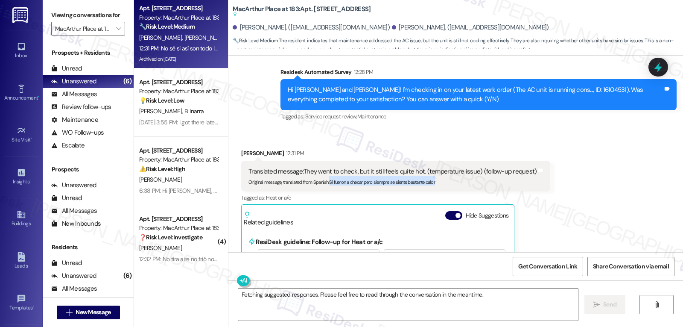
scroll to position [5453, 0]
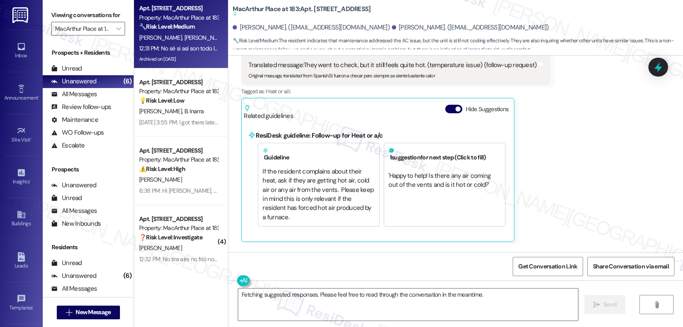
drag, startPoint x: 324, startPoint y: 197, endPoint x: 535, endPoint y: 208, distance: 210.4
click at [535, 267] on div "Pablo Rivera Neutral 12:31 PM Translated message: I'm not sure if all units are…" at bounding box center [432, 301] width 382 height 69
copy div "No sé si así son todo las unidades o solo nosotros sentimos así la calor Transl…"
click at [659, 66] on icon at bounding box center [658, 67] width 15 height 15
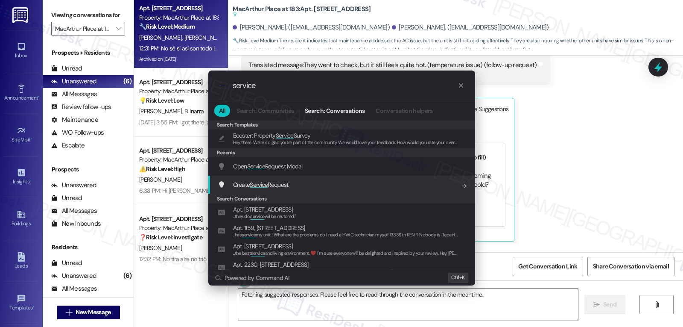
type input "service"
click at [280, 164] on span "Open Service Request Modal" at bounding box center [268, 166] width 70 height 8
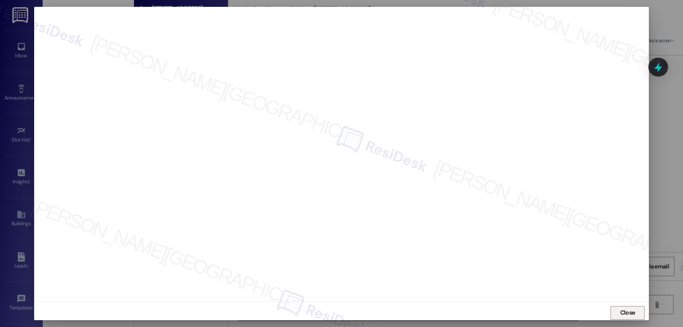
click at [629, 314] on span "Close" at bounding box center [627, 312] width 15 height 9
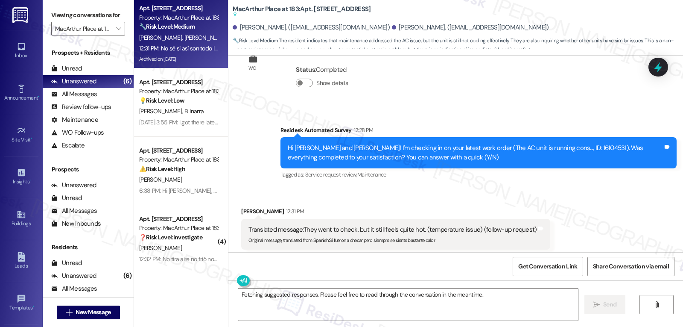
scroll to position [5282, 0]
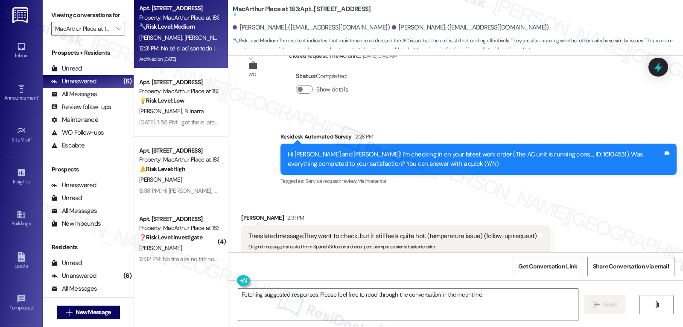
click at [316, 309] on textarea "Fetching suggested responses. Please feel free to read through the conversation…" at bounding box center [408, 304] width 340 height 32
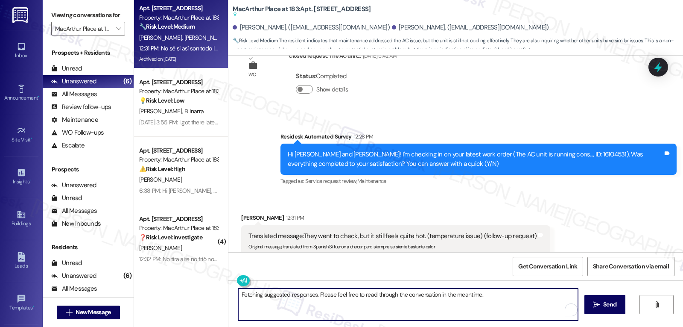
paste textarea "Hi, thank you for letting us know. I’m sorry to hear your AC still isn’t coolin…"
click at [440, 296] on textarea "Hi, thank you for letting us know. I’m sorry to hear your AC still isn’t coolin…" at bounding box center [408, 304] width 340 height 32
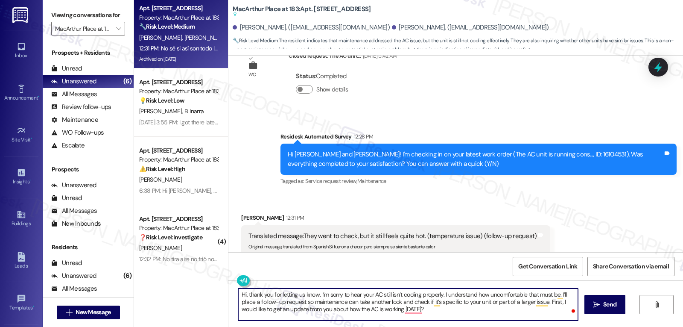
click at [240, 294] on textarea "Hi, thank you for letting us know. I’m sorry to hear your AC still isn’t coolin…" at bounding box center [408, 304] width 340 height 32
type textarea "Hi Pablo, thank you for letting us know. I’m sorry to hear your AC still isn’t …"
click at [592, 309] on span " Send" at bounding box center [605, 304] width 27 height 9
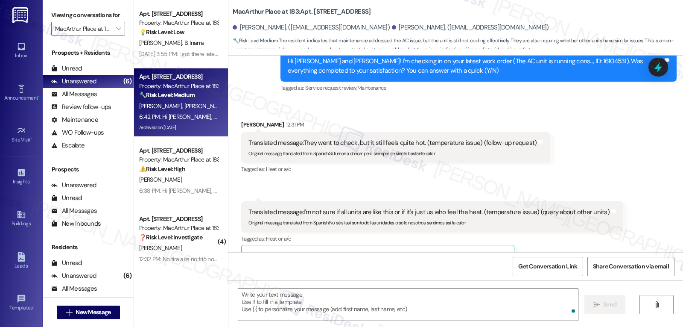
scroll to position [5396, 0]
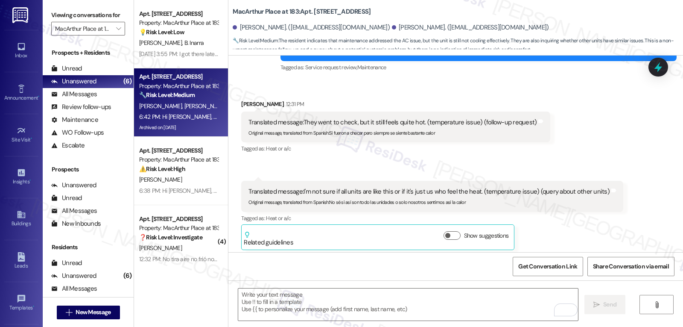
drag, startPoint x: 281, startPoint y: 213, endPoint x: 474, endPoint y: 237, distance: 193.6
click at [474, 294] on div "Hi Pablo, thank you for letting us know. I’m sorry to hear your AC still isn’t …" at bounding box center [475, 307] width 377 height 27
copy div "Hi Pablo, thank you for letting us know. I’m sorry to hear your AC still isn’t …"
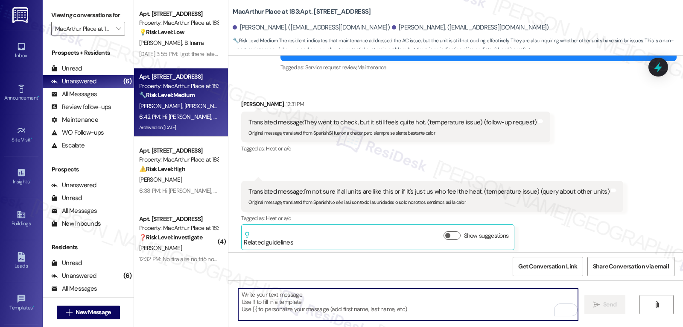
click at [365, 295] on textarea "To enrich screen reader interactions, please activate Accessibility in Grammarl…" at bounding box center [408, 304] width 340 height 32
paste textarea "Hi Pablo, thank you for letting us know. I’m sorry to hear your AC still isn’t …"
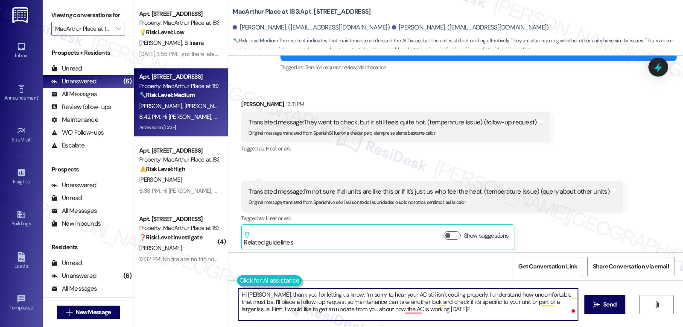
type textarea "Hi Pablo, thank you for letting us know. I’m sorry to hear your AC still isn’t …"
click at [237, 282] on button at bounding box center [269, 280] width 65 height 11
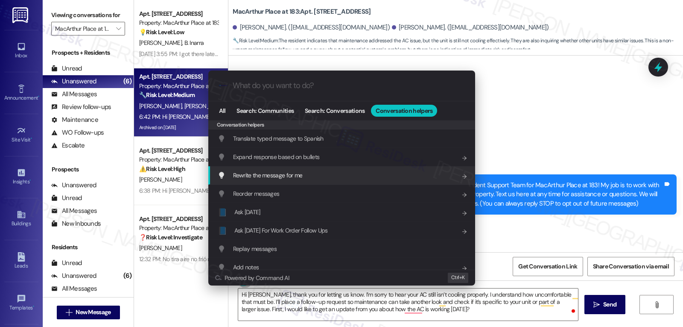
click at [324, 140] on div "Translate typed message to Spanish Add shortcut" at bounding box center [343, 138] width 250 height 9
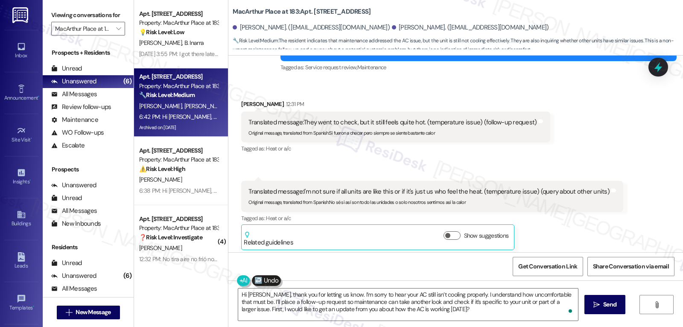
scroll to position [24, 0]
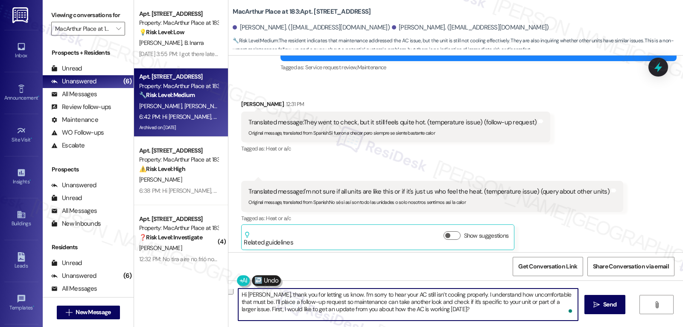
drag, startPoint x: 323, startPoint y: 293, endPoint x: 683, endPoint y: 346, distance: 363.3
click at [683, 326] on html "Inbox Go to Inbox Announcement • Send A Text Announcement Site Visit • Go to Si…" at bounding box center [341, 163] width 683 height 327
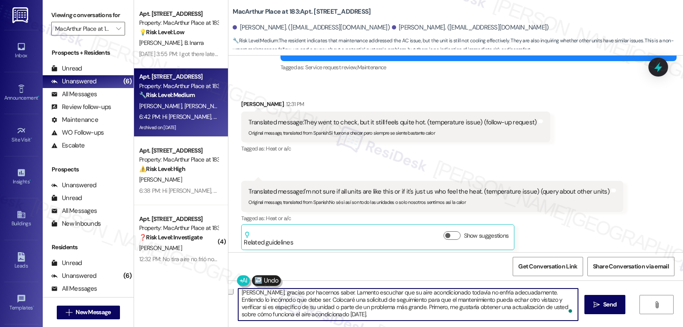
scroll to position [2, 0]
type textarea "[PERSON_NAME], gracias por hacernos saber. Lamento escuchar que su aire acondic…"
click at [614, 306] on span "Send" at bounding box center [609, 304] width 13 height 9
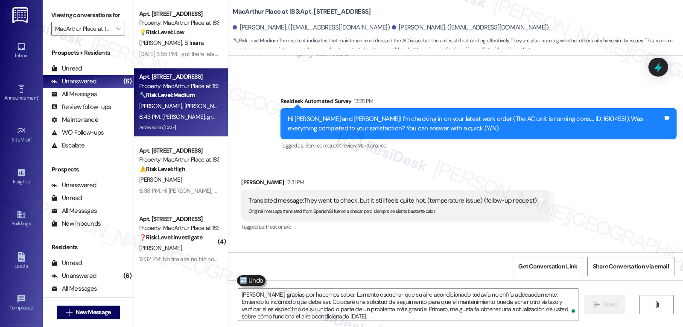
scroll to position [5483, 0]
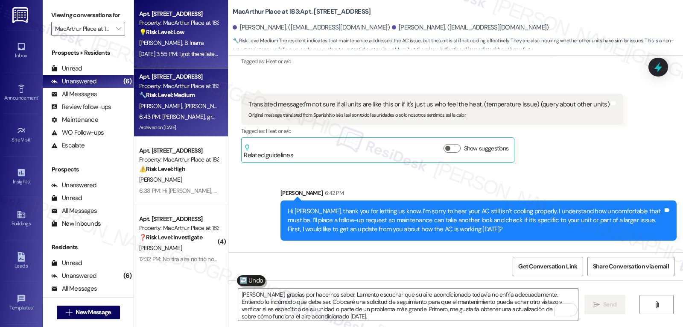
click at [190, 47] on div "[PERSON_NAME] [PERSON_NAME]" at bounding box center [178, 43] width 81 height 11
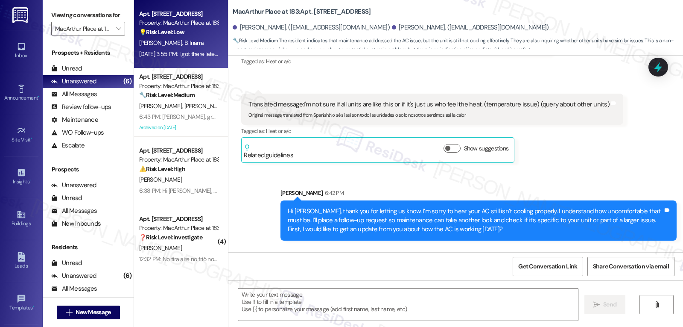
type textarea "Fetching suggested responses. Please feel free to read through the conversation…"
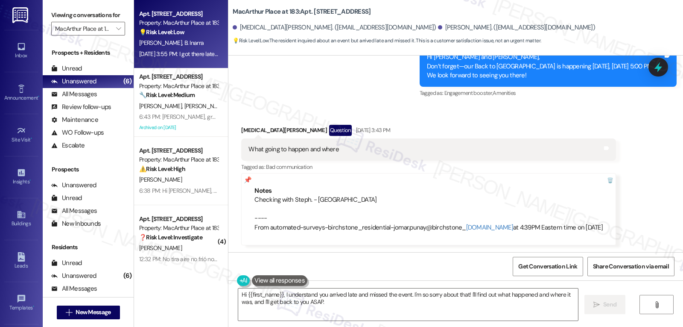
scroll to position [1687, 0]
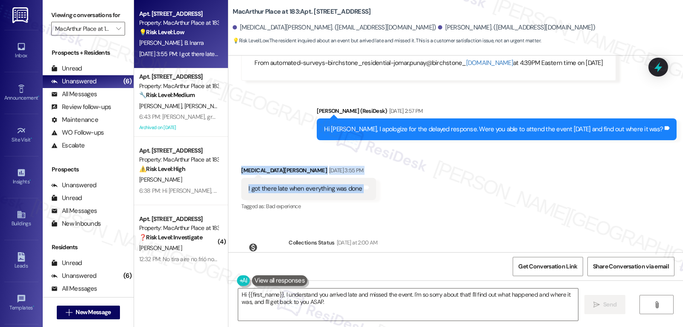
drag, startPoint x: 232, startPoint y: 122, endPoint x: 387, endPoint y: 145, distance: 156.7
click at [387, 146] on div "Received via SMS [MEDICAL_DATA][PERSON_NAME] [DATE] 3:55 PM I got there late wh…" at bounding box center [455, 182] width 455 height 72
click at [333, 303] on textarea "Hi {{first_name}}, I understand you arrived late and missed the event. I'm so s…" at bounding box center [408, 304] width 340 height 32
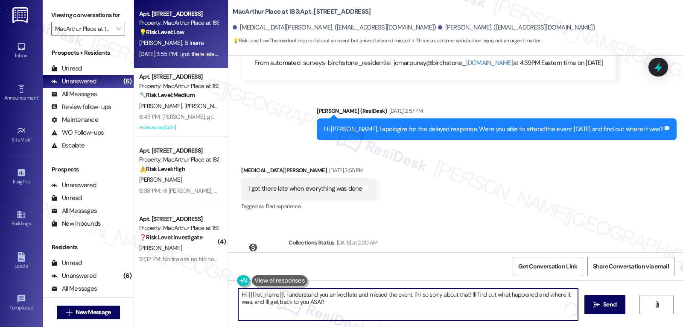
click at [333, 303] on textarea "Hi {{first_name}}, I understand you arrived late and missed the event. I'm so s…" at bounding box center [408, 304] width 340 height 32
click at [256, 292] on textarea "Hi {{first_name}}, I understand you arrived late and missed the event. I'm so s…" at bounding box center [408, 304] width 340 height 32
drag, startPoint x: 241, startPoint y: 296, endPoint x: 683, endPoint y: 347, distance: 444.4
click at [683, 326] on html "Inbox Go to Inbox Announcement • Send A Text Announcement Site Visit • Go to Si…" at bounding box center [341, 163] width 683 height 327
type textarea "Hi [PERSON_NAME], thank you for letting me know. I'm so sorry you missed the sc…"
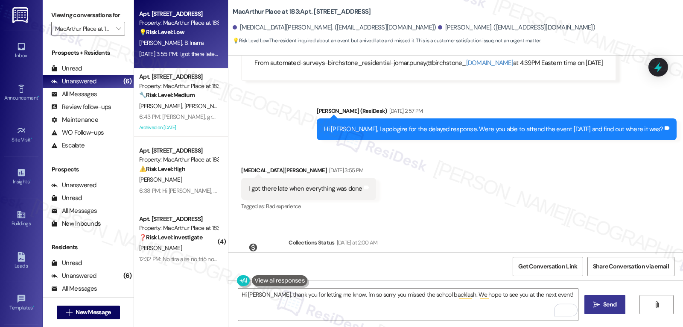
click at [617, 307] on span "Send" at bounding box center [610, 304] width 17 height 9
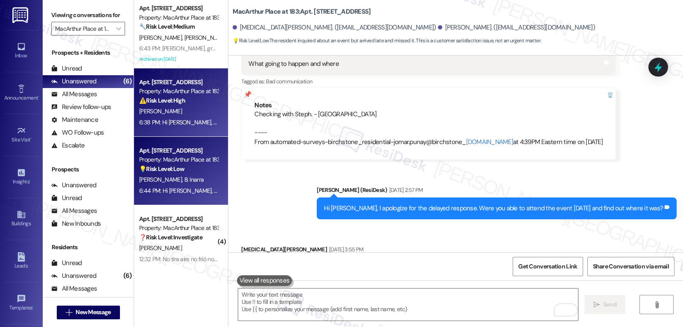
scroll to position [85, 0]
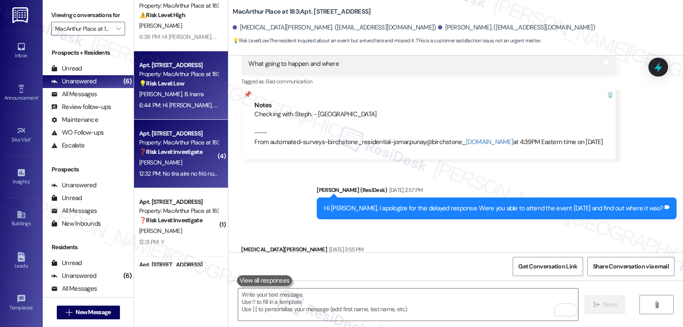
click at [165, 180] on div "Apt. [STREET_ADDRESS] at 183 Property: [GEOGRAPHIC_DATA] at 183 ❓ Risk Level: I…" at bounding box center [181, 154] width 94 height 68
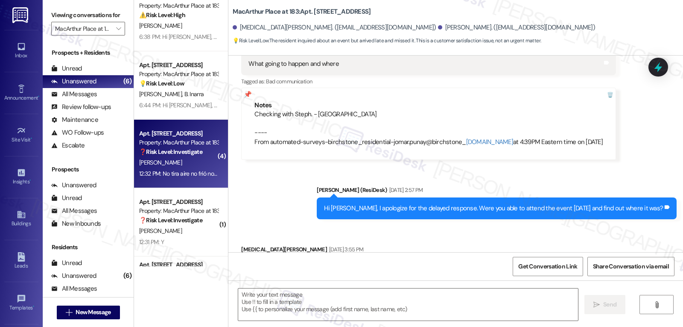
type textarea "Fetching suggested responses. Please feel free to read through the conversation…"
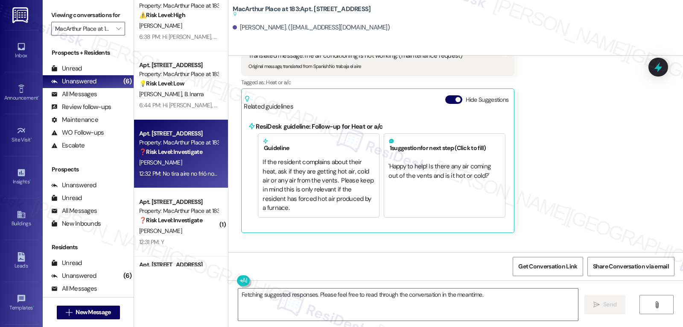
scroll to position [9384, 0]
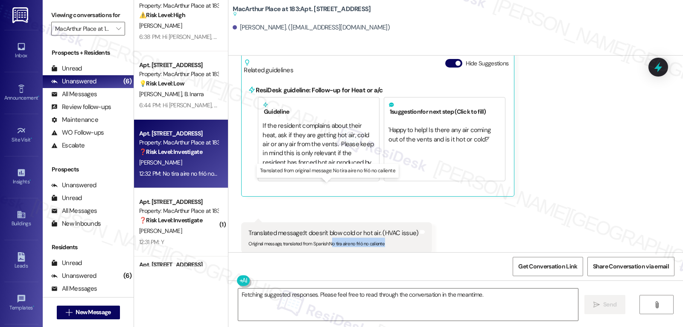
drag, startPoint x: 328, startPoint y: 196, endPoint x: 426, endPoint y: 197, distance: 98.2
click at [426, 216] on div "Received via SMS 12:32 PM [PERSON_NAME] 12:32 PM Translated message: It doesn't…" at bounding box center [337, 257] width 204 height 82
click at [324, 240] on sub "Original message, translated from Spanish : No tira aire no frió no caliente" at bounding box center [316, 243] width 136 height 6
drag, startPoint x: 325, startPoint y: 195, endPoint x: 387, endPoint y: 200, distance: 61.7
click at [387, 237] on div "Original message, translated from Spanish : No tira aire no frió no caliente" at bounding box center [333, 241] width 170 height 9
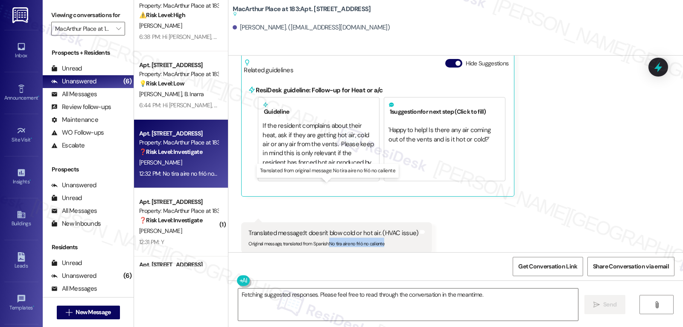
copy sub "No tira aire no frió no caliente"
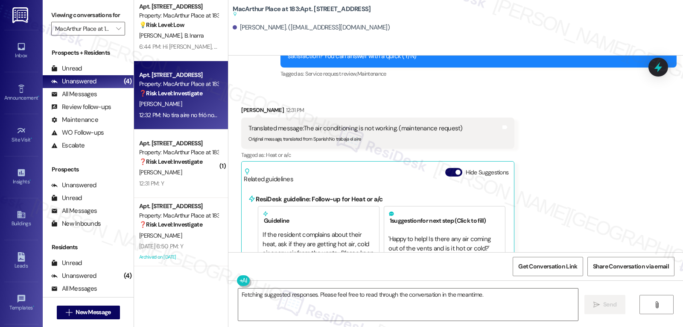
scroll to position [9213, 0]
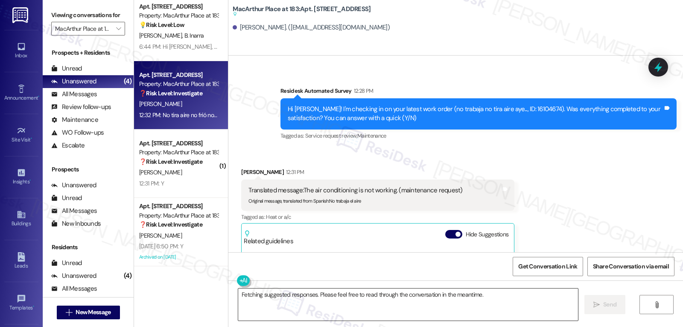
click at [461, 310] on textarea "Fetching suggested responses. Please feel free to read through the conversation…" at bounding box center [408, 304] width 340 height 32
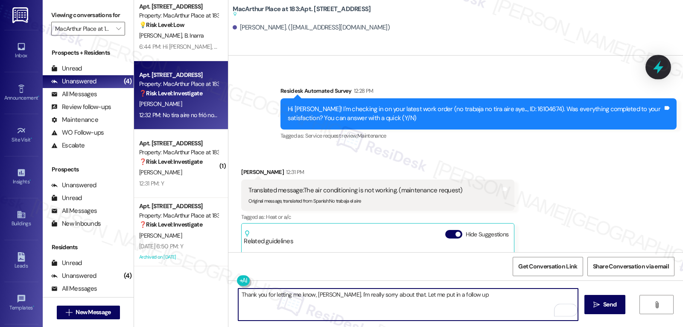
type textarea "Thank you for letting me know, Sonia. I'm really sorry about that. Let me put i…"
click at [663, 57] on div at bounding box center [659, 67] width 26 height 24
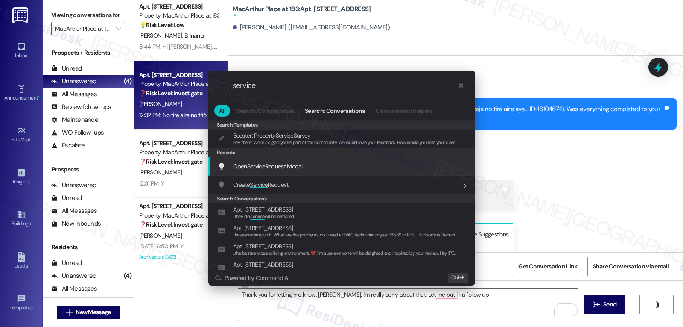
type input "service"
click at [259, 172] on div "Open Service Request Modal Add shortcut" at bounding box center [341, 166] width 267 height 18
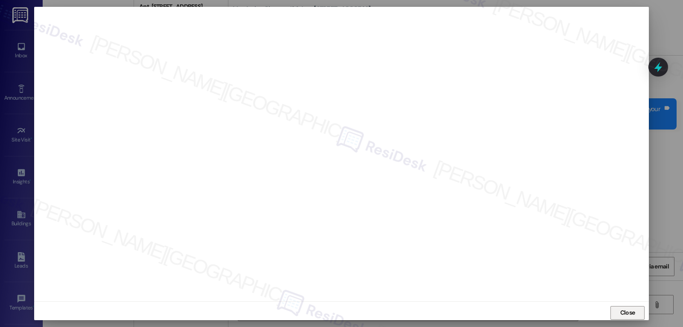
click at [621, 308] on span "Close" at bounding box center [627, 312] width 15 height 9
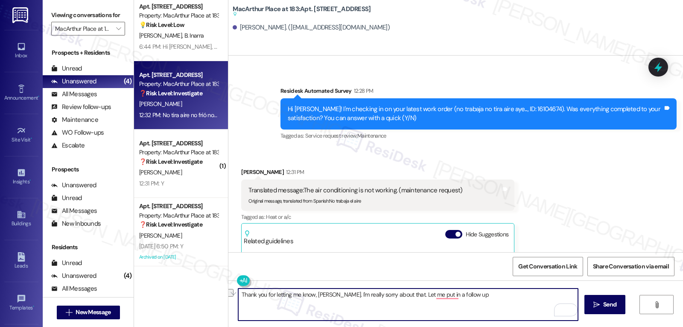
drag, startPoint x: 393, startPoint y: 295, endPoint x: 539, endPoint y: 303, distance: 146.3
click at [539, 303] on textarea "Thank you for letting me know, Sonia. I'm really sorry about that. Let me put i…" at bounding box center [408, 304] width 340 height 32
click at [531, 298] on textarea "Thank you for letting me know, Sonia. I'm really sorry about that, and I apolog…" at bounding box center [408, 304] width 340 height 32
click at [335, 307] on textarea "Thank you for letting me know, Sonia. I'm really sorry about that, and I apolog…" at bounding box center [408, 304] width 340 height 32
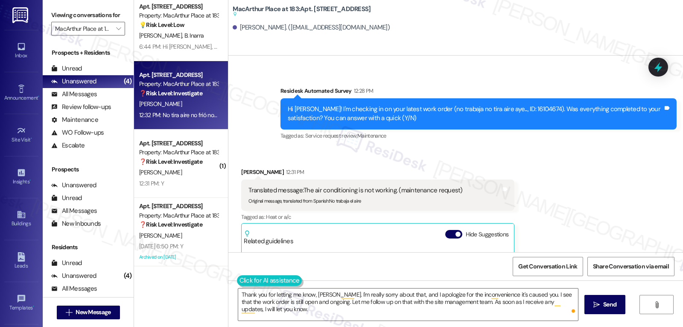
click at [237, 280] on button at bounding box center [269, 280] width 65 height 11
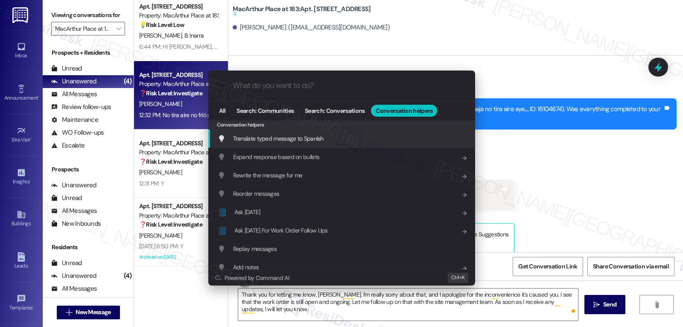
click at [292, 141] on span "Translate typed message to Spanish" at bounding box center [278, 138] width 91 height 8
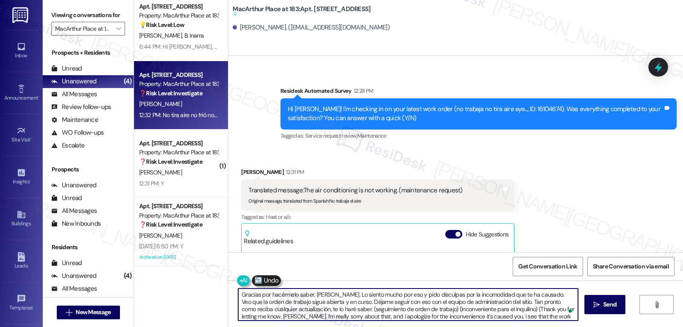
scroll to position [9, 0]
drag, startPoint x: 335, startPoint y: 311, endPoint x: 683, endPoint y: 347, distance: 349.4
click at [683, 326] on html "Inbox Go to Inbox Announcement • Send A Text Announcement Site Visit • Go to Si…" at bounding box center [341, 163] width 683 height 327
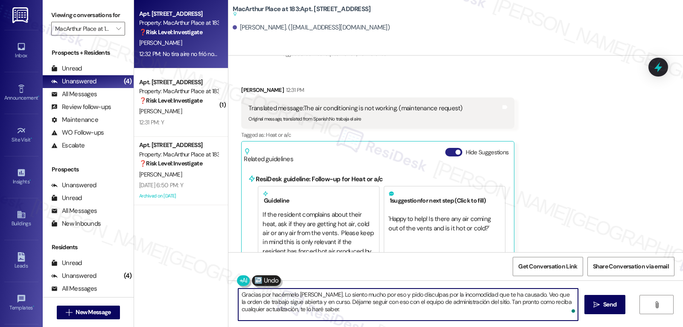
scroll to position [9384, 0]
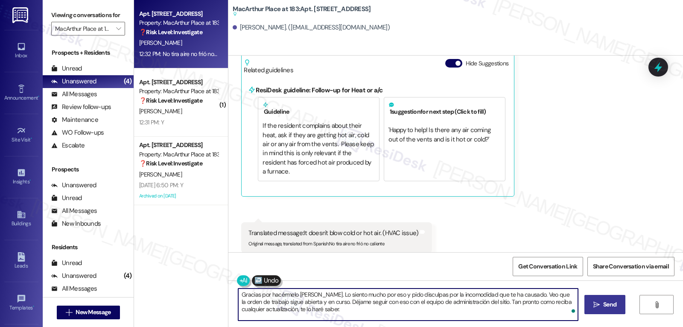
type textarea "Gracias por hacérmelo saber, Sonia. Lo siento mucho por eso y pido disculpas po…"
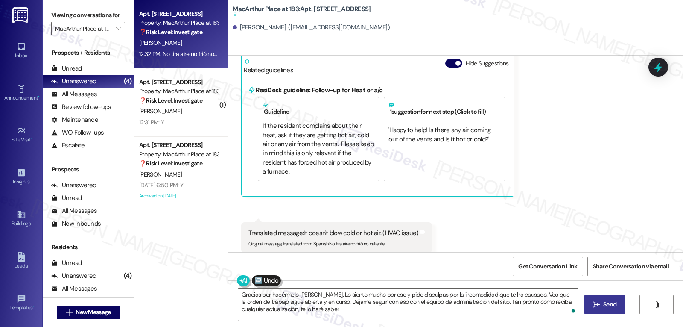
click at [599, 307] on span " Send" at bounding box center [605, 304] width 27 height 9
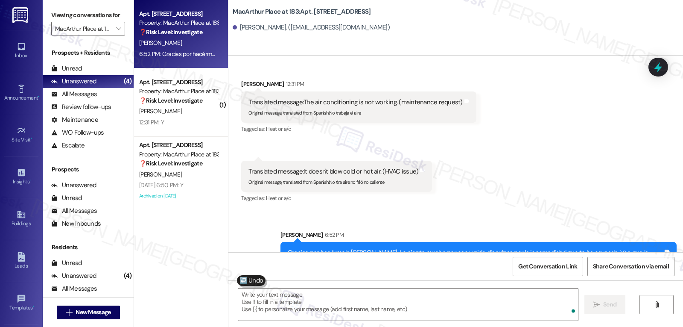
scroll to position [9302, 0]
click at [659, 64] on icon at bounding box center [658, 67] width 10 height 13
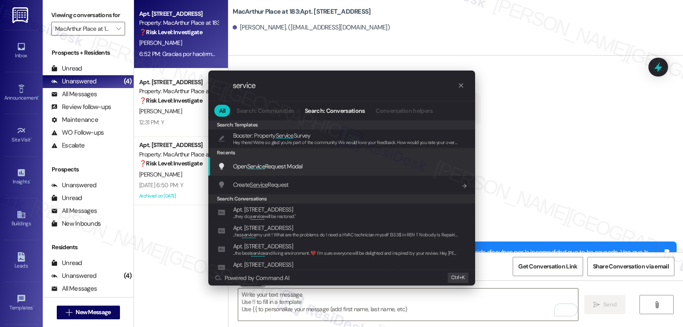
click at [344, 175] on div "Open Service Request Modal Add shortcut" at bounding box center [341, 166] width 267 height 18
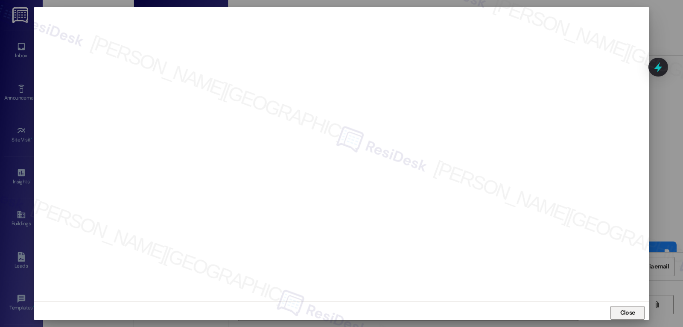
click at [626, 307] on span "Close" at bounding box center [628, 312] width 18 height 13
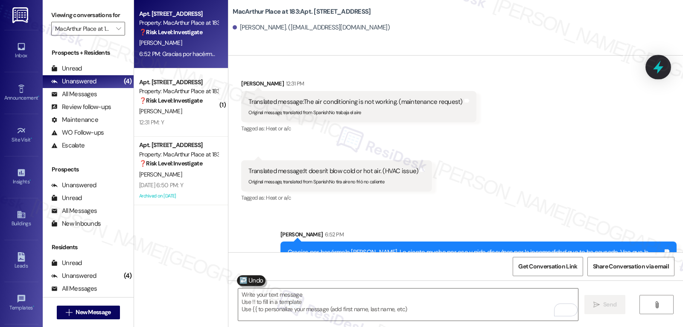
click at [658, 68] on icon at bounding box center [658, 67] width 10 height 13
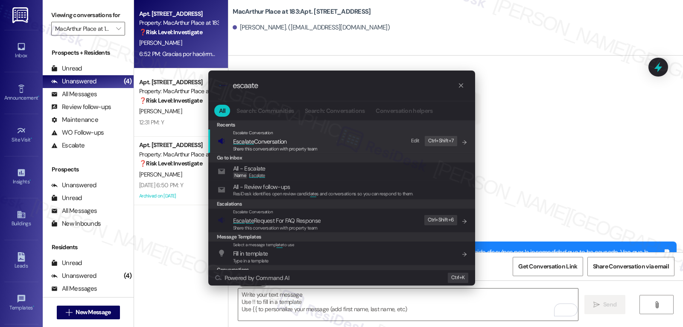
type input "escaate"
click at [253, 146] on span "Share this conversation with property team" at bounding box center [275, 149] width 85 height 6
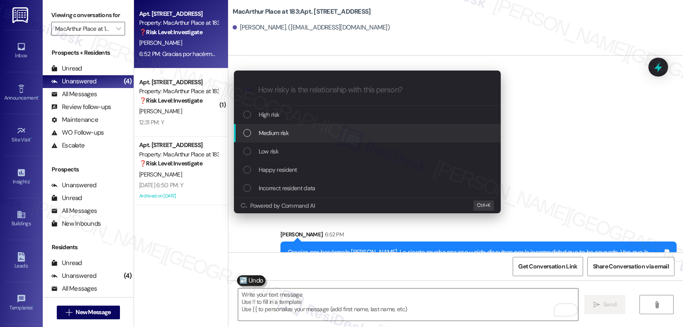
click at [270, 137] on span "Medium risk" at bounding box center [274, 132] width 30 height 9
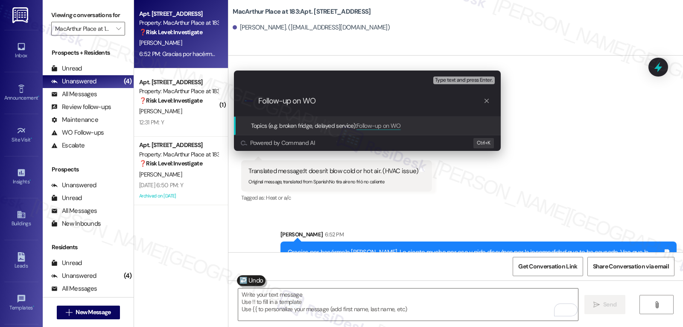
paste input "16104688"
type input "Follow-up on WO 16104688 - AC is still not working"
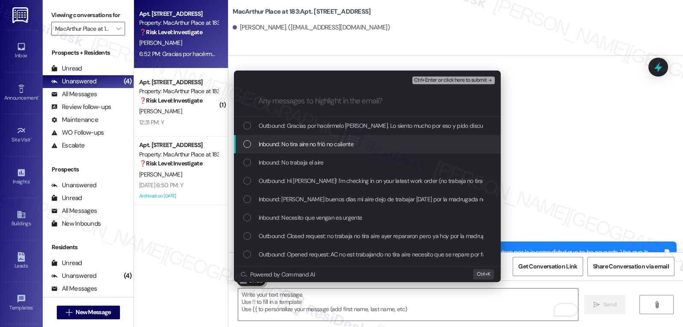
click at [247, 147] on div "List of options" at bounding box center [247, 144] width 8 height 8
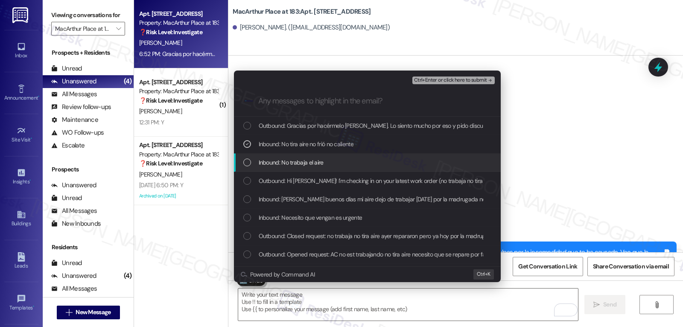
click at [251, 163] on div "Inbound: No trabaja el aire" at bounding box center [368, 162] width 250 height 9
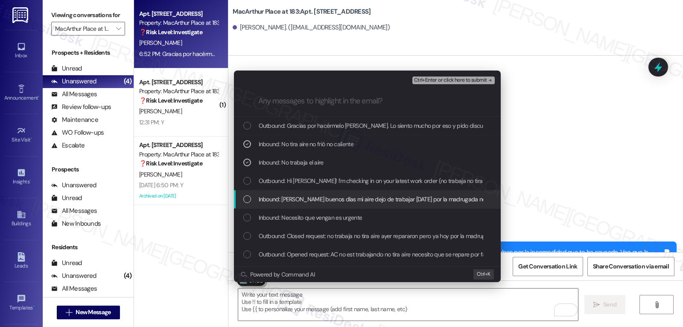
click at [246, 202] on div "List of options" at bounding box center [247, 199] width 8 height 8
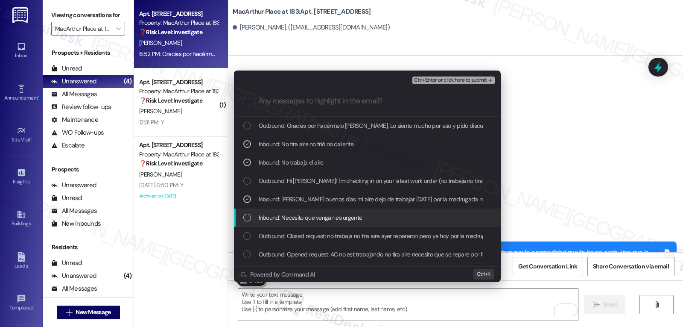
click at [250, 215] on div "List of options" at bounding box center [247, 217] width 8 height 8
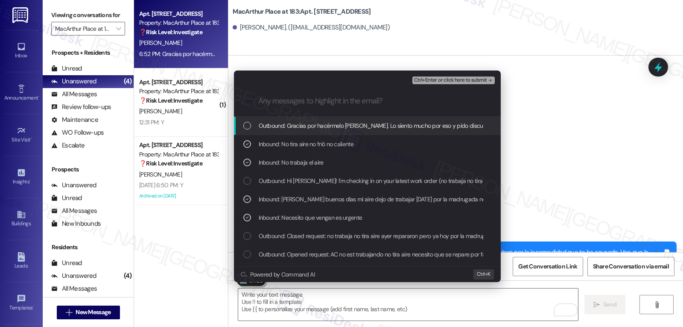
click at [463, 83] on span "Ctrl+Enter or click here to submit" at bounding box center [450, 80] width 73 height 6
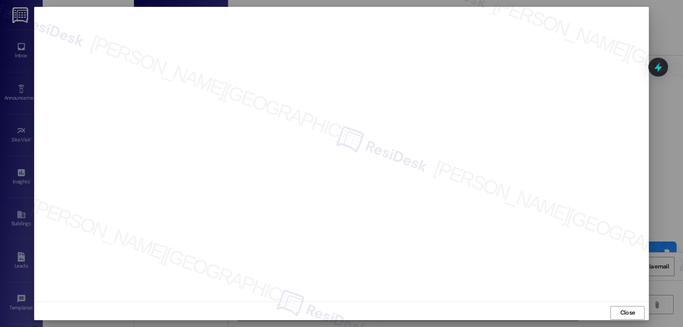
scroll to position [4, 0]
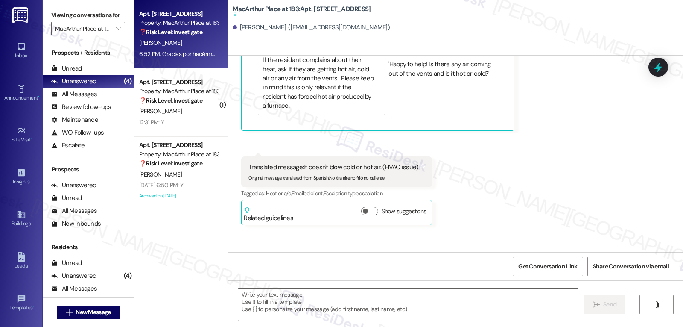
type textarea "Fetching suggested responses. Please feel free to read through the conversation…"
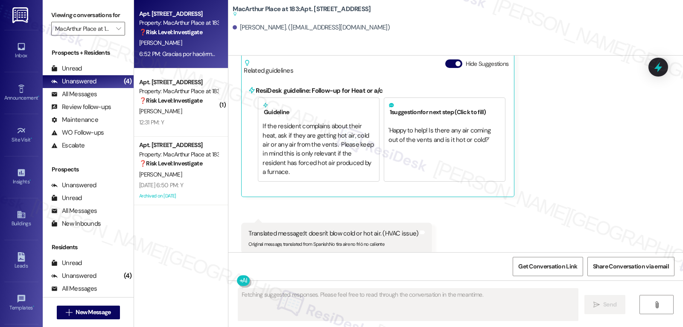
scroll to position [9493, 0]
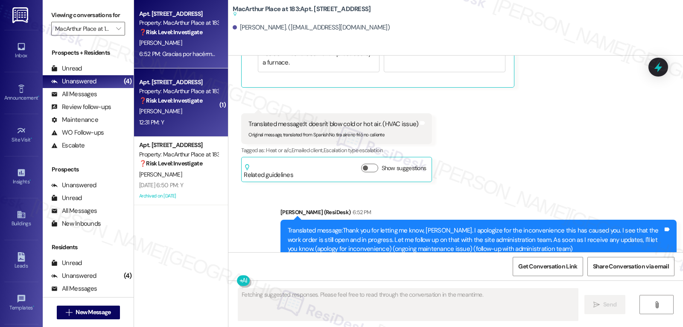
click at [186, 98] on strong "❓ Risk Level: Investigate" at bounding box center [170, 100] width 63 height 8
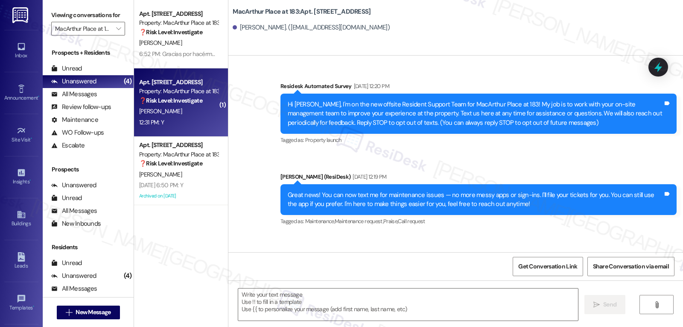
scroll to position [3891, 0]
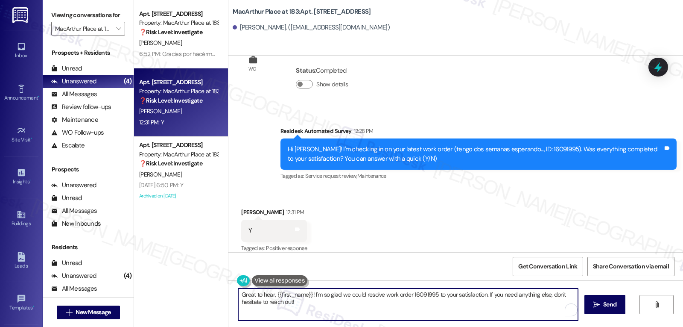
click at [380, 309] on textarea "Great to hear, {{first_name}}! I'm so glad we could resolve work order 16091995…" at bounding box center [408, 304] width 340 height 32
type textarea "Great to hear, {{first_name}}! I'm so glad we could resolve work order 16091995…"
click at [604, 305] on span "Send" at bounding box center [609, 304] width 13 height 9
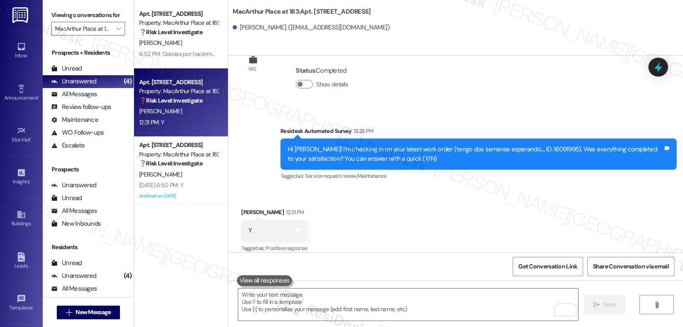
scroll to position [3891, 0]
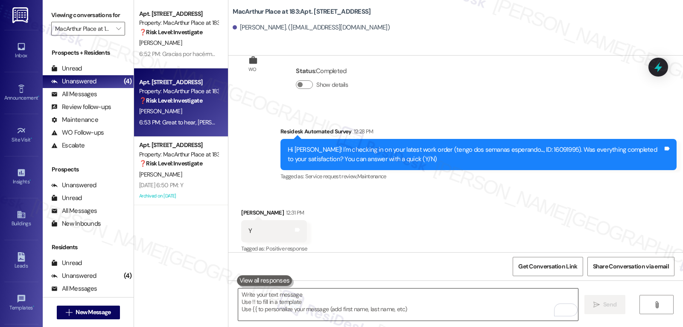
click at [365, 309] on textarea "To enrich screen reader interactions, please activate Accessibility in Grammarl…" at bounding box center [408, 304] width 340 height 32
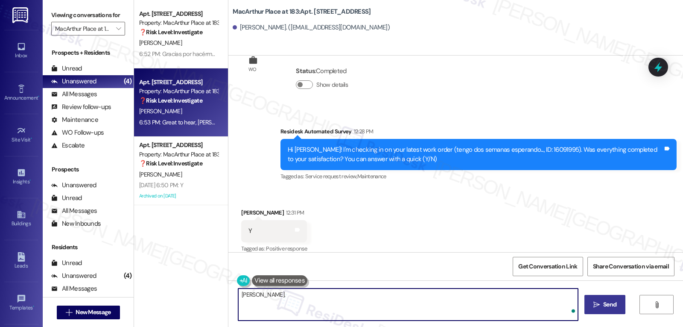
paste textarea "I’d love to know—has your experience at {{property}} been what you expected? Yo…"
click at [254, 297] on textarea "Audrey. I’d love to know—has your experience at {{property}} been what you expe…" at bounding box center [408, 304] width 340 height 32
click at [531, 289] on textarea "Audrey, I’d love to know—has your experience at {{property}} been what you expe…" at bounding box center [408, 304] width 340 height 32
type textarea "Audrey, I’d love to know—has your experience at {{property}} been what you expe…"
click at [602, 307] on span "Send" at bounding box center [610, 304] width 17 height 9
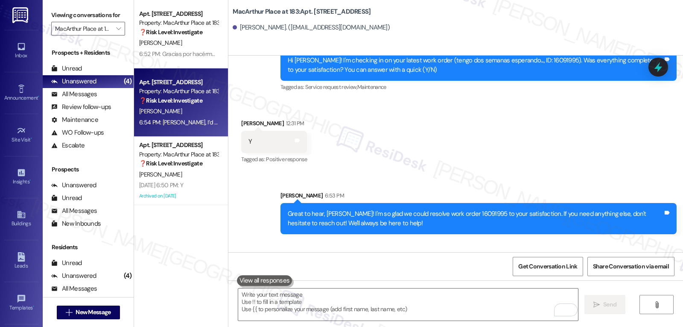
scroll to position [4019, 0]
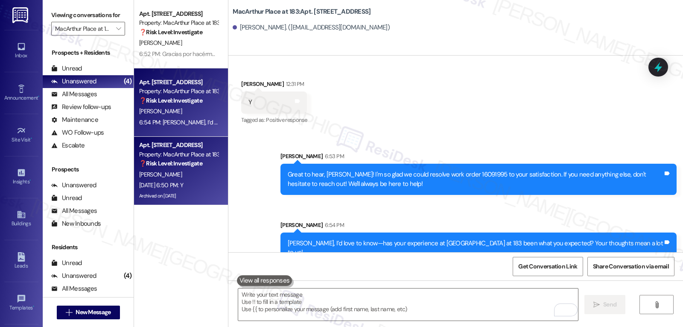
click at [203, 192] on div "Archived on 06/19/2025" at bounding box center [178, 195] width 81 height 11
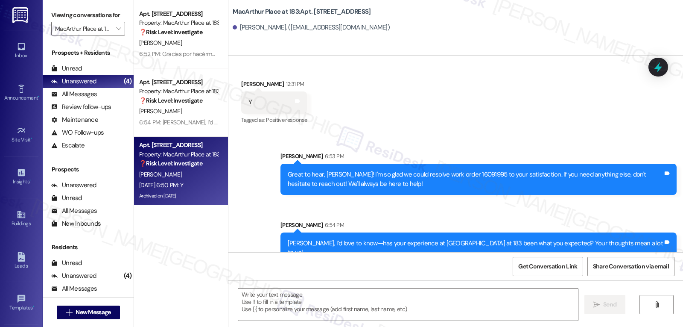
type textarea "Fetching suggested responses. Please feel free to read through the conversation…"
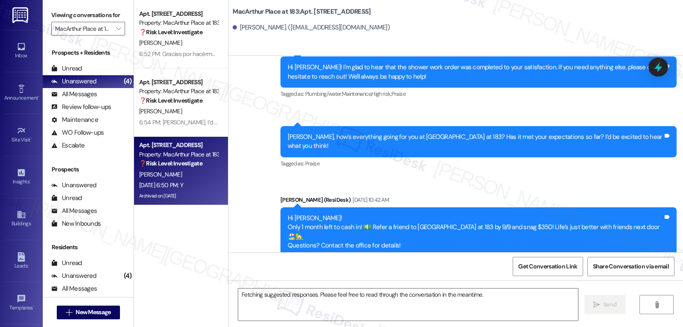
scroll to position [11589, 0]
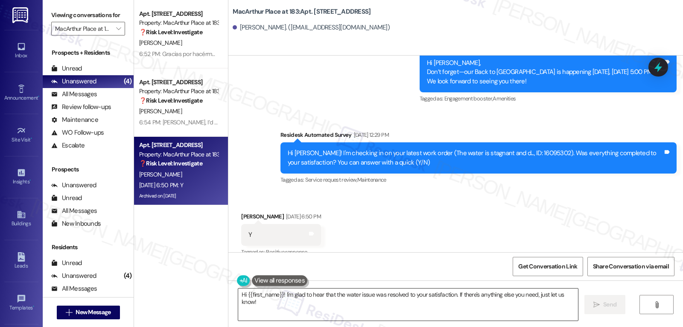
click at [574, 296] on textarea "Hi {{first_name}}! I'm glad to hear that the water issue was resolved to your s…" at bounding box center [408, 304] width 340 height 32
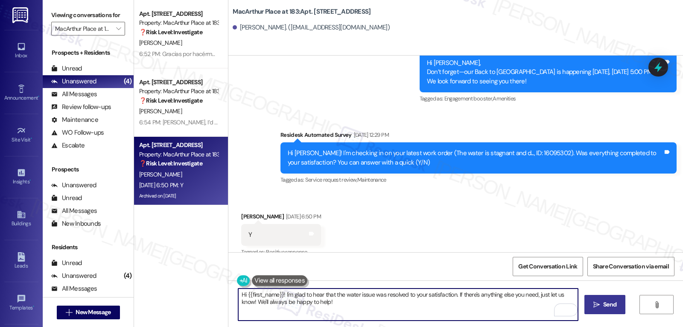
type textarea "Hi {{first_name}}! I'm glad to hear that the water issue was resolved to your s…"
click at [614, 310] on button " Send" at bounding box center [605, 304] width 41 height 19
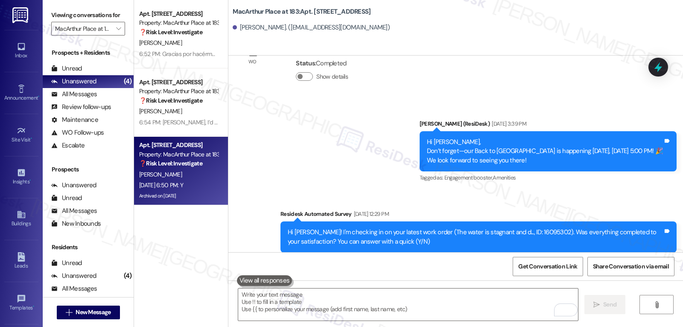
scroll to position [11657, 0]
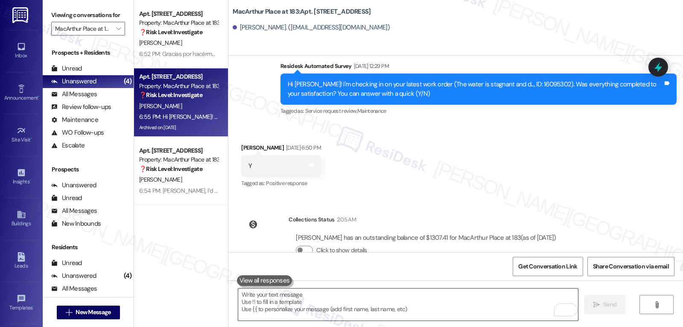
click at [288, 309] on textarea "To enrich screen reader interactions, please activate Accessibility in Grammarl…" at bounding box center [408, 304] width 340 height 32
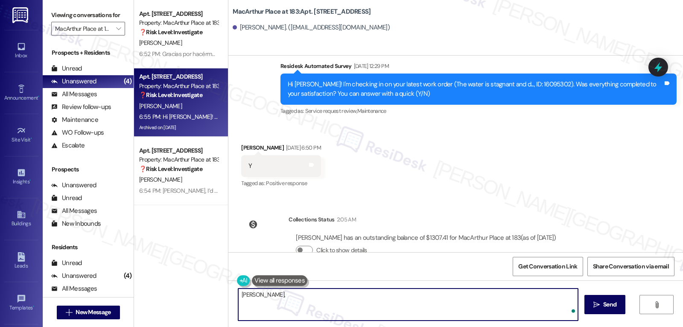
paste textarea "how are things going at {{property}}? Has it been everything you were looking f…"
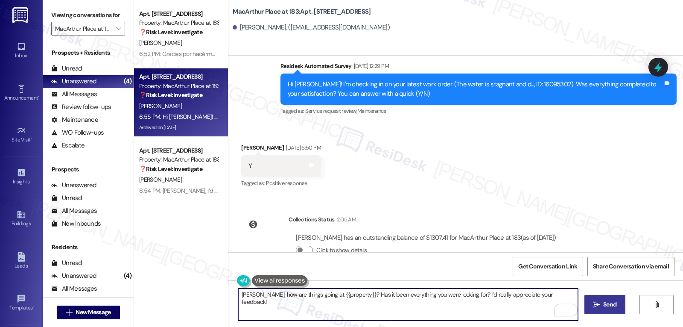
type textarea "Erica, how are things going at {{property}}? Has it been everything you were lo…"
click at [599, 306] on span " Send" at bounding box center [605, 304] width 27 height 9
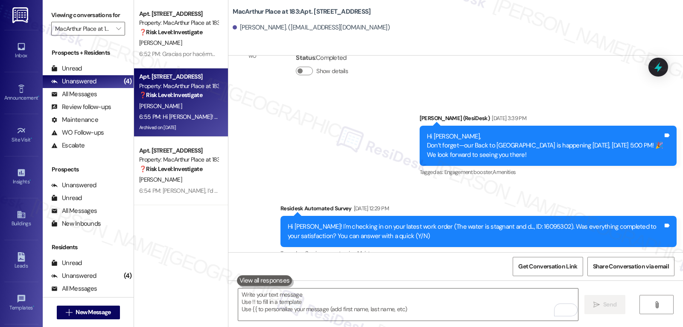
scroll to position [11510, 0]
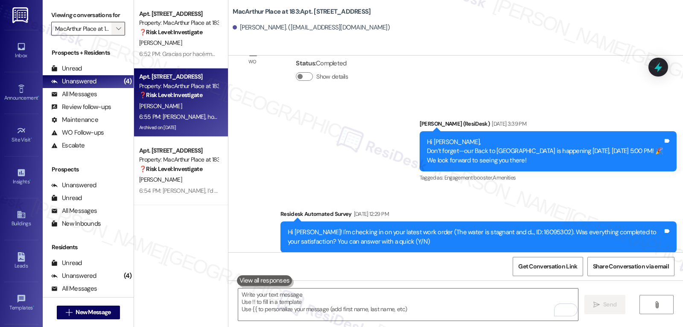
click at [116, 32] on icon "" at bounding box center [118, 28] width 5 height 7
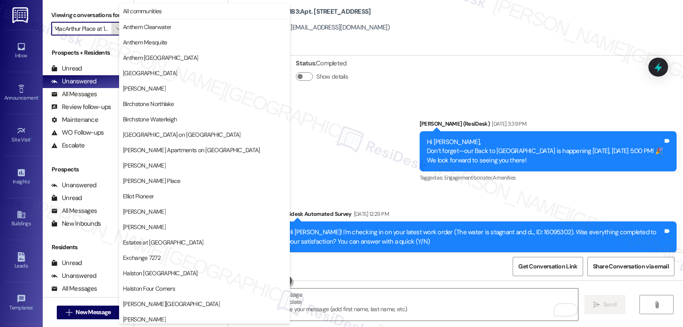
scroll to position [295, 0]
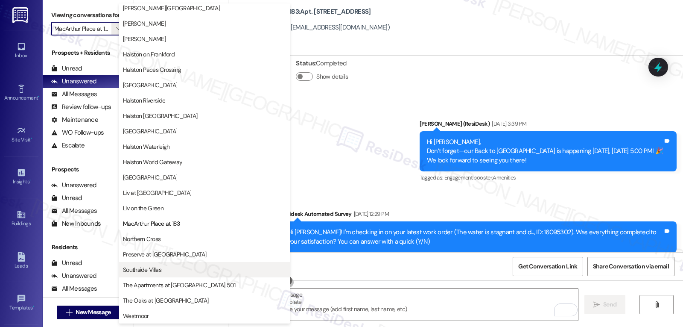
click at [165, 267] on span "Southside Villas" at bounding box center [204, 269] width 163 height 9
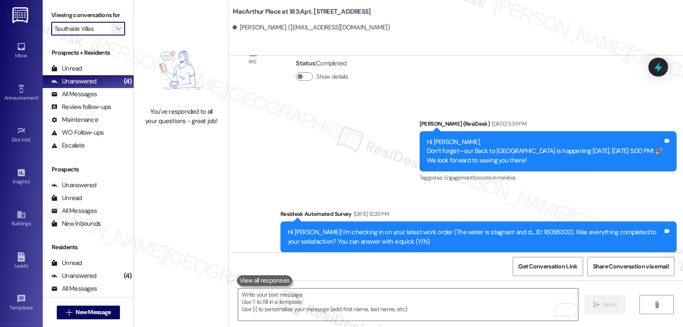
click at [114, 34] on span "" at bounding box center [118, 29] width 8 height 14
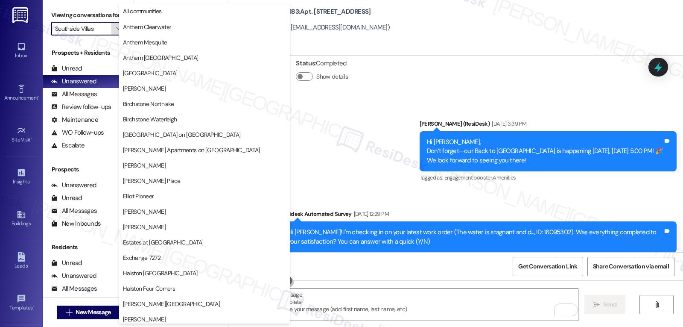
scroll to position [295, 0]
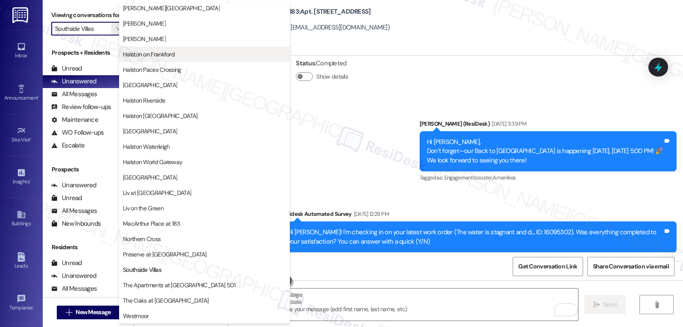
click at [166, 53] on span "Halston on Frankford" at bounding box center [149, 54] width 52 height 9
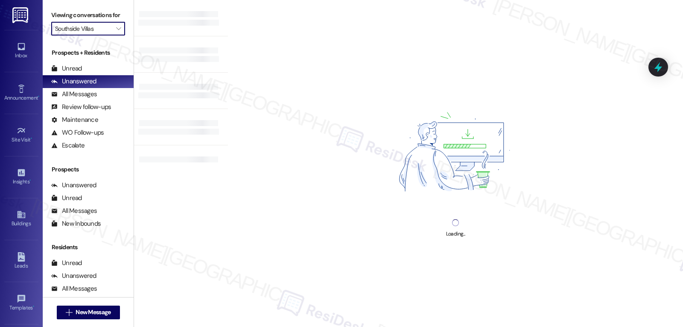
type input "Halston on Frankford"
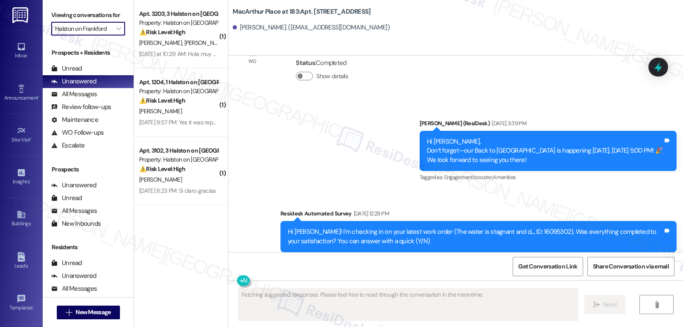
scroll to position [11510, 0]
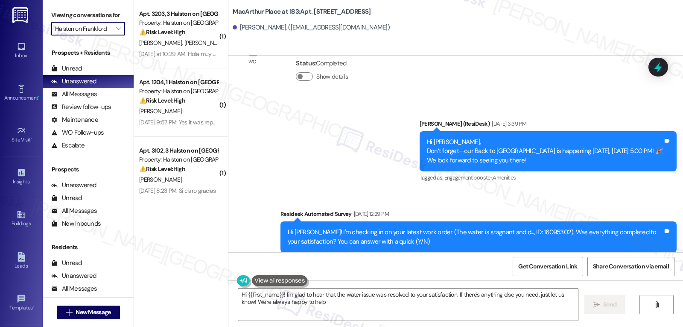
type textarea "Hi {{first_name}}! I'm glad to hear that the water issue was resolved to your s…"
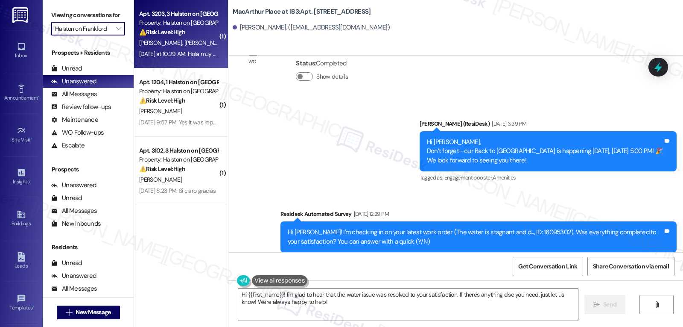
click at [178, 50] on div "Yesterday at 10:29 AM: Hola muy buenos días, este quería quería informarle sobr…" at bounding box center [541, 54] width 804 height 8
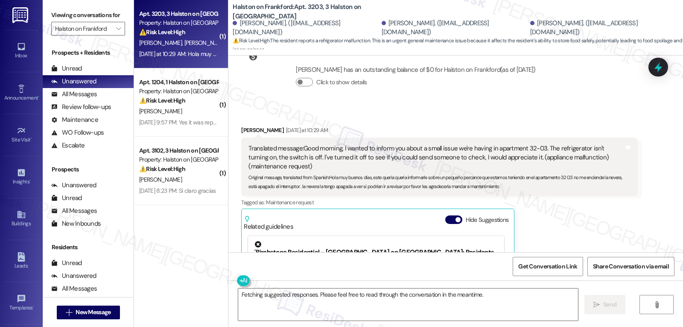
scroll to position [1640, 0]
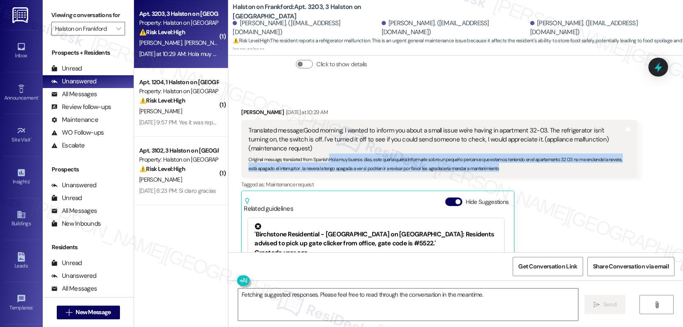
drag, startPoint x: 325, startPoint y: 150, endPoint x: 546, endPoint y: 164, distance: 221.6
click at [546, 164] on div "Translated message: Good morning, I wanted to inform you about a small issue we…" at bounding box center [439, 158] width 396 height 58
copy sub "Hola muy buenos días, este quería quería informarle sobre un pequeño percance q…"
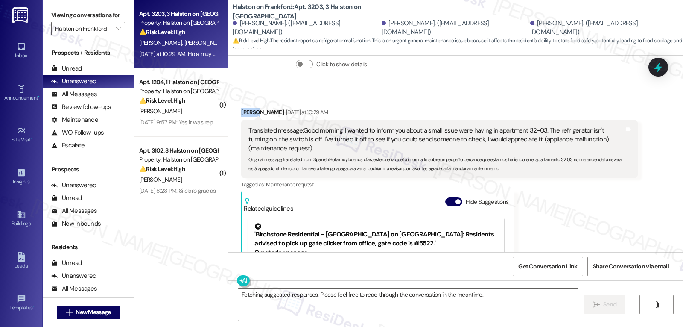
drag, startPoint x: 252, startPoint y: 103, endPoint x: 231, endPoint y: 105, distance: 21.8
click at [235, 110] on div "Received via SMS Mairim Torres Yesterday at 10:29 AM Translated message: Good m…" at bounding box center [439, 236] width 409 height 252
copy div "Mairim"
click at [286, 307] on textarea "Fetching suggested responses. Please feel free to read through the conversation…" at bounding box center [408, 304] width 340 height 32
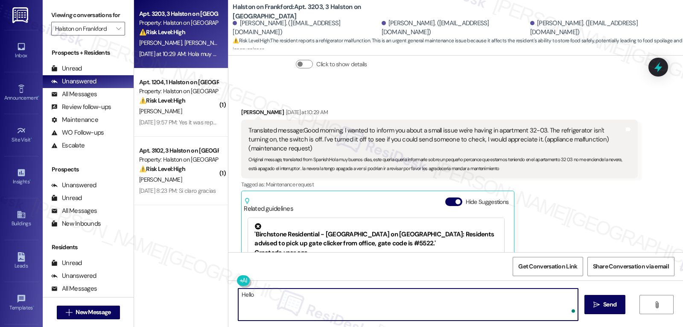
paste textarea "Mairim"
type textarea "Hello Mairim, thank you for"
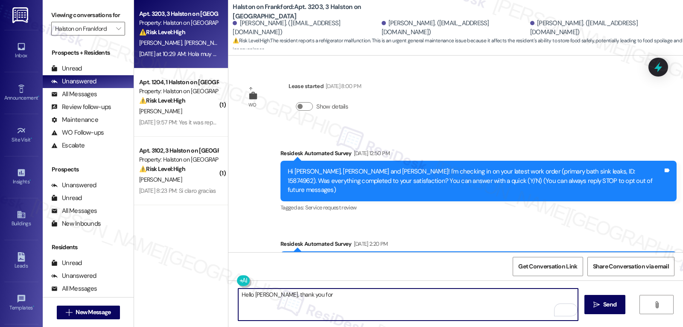
scroll to position [1640, 0]
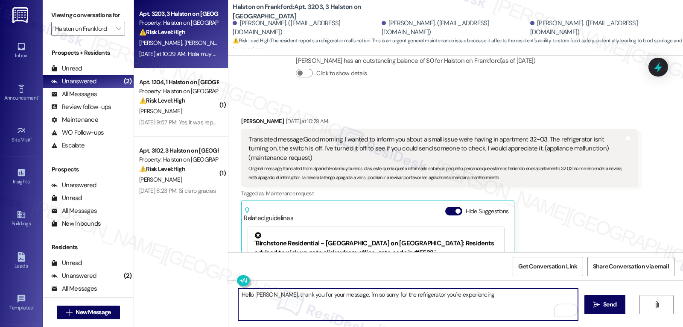
click at [482, 299] on textarea "Hello [PERSON_NAME], thank you for your message. I'm so sorry for the refrigera…" at bounding box center [408, 304] width 340 height 32
click at [416, 296] on textarea "Hello [PERSON_NAME], thank you for your message. I'm so sorry for the refrigera…" at bounding box center [408, 304] width 340 height 32
click at [556, 295] on textarea "Hello [PERSON_NAME], thank you for your message. I'm so sorry for the refrigera…" at bounding box center [408, 304] width 340 height 32
paste textarea "Have you noticed if the outlet the refrigerator is plugged into is working (e.g…"
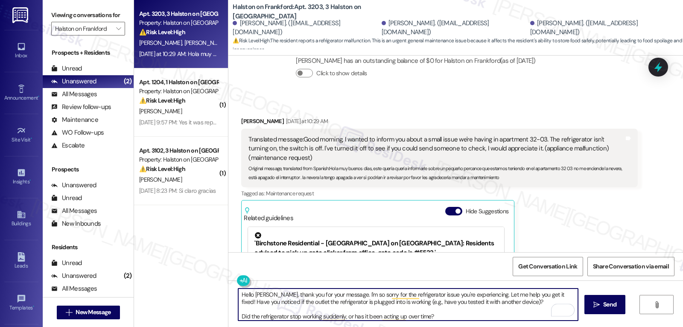
click at [511, 301] on textarea "Hello Mairim, thank you for your message. I'm so sorry for the refrigerator iss…" at bounding box center [408, 304] width 340 height 32
click at [396, 314] on textarea "Hello Mairim, thank you for your message. I'm so sorry for the refrigerator iss…" at bounding box center [408, 304] width 340 height 32
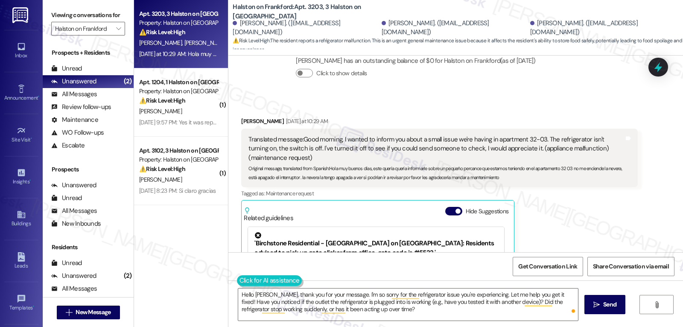
click at [237, 283] on button at bounding box center [269, 280] width 65 height 11
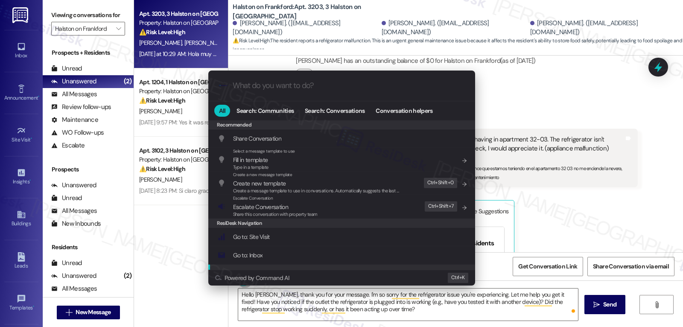
click at [408, 310] on div ".cls-1{fill:#0a055f;}.cls-2{fill:#0cc4c4;} resideskLogoBlueOrange All Search: C…" at bounding box center [341, 163] width 683 height 327
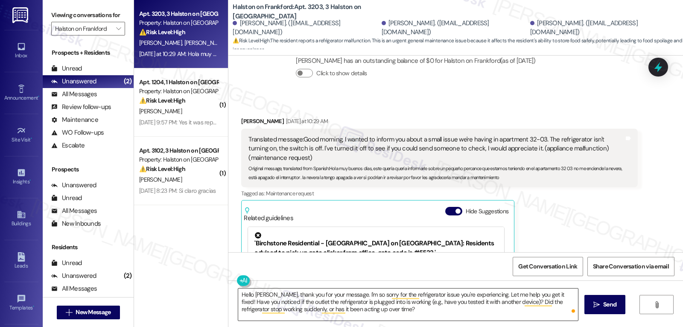
click at [395, 313] on textarea "Hello Mairim, thank you for your message. I'm so sorry for the refrigerator iss…" at bounding box center [408, 304] width 340 height 32
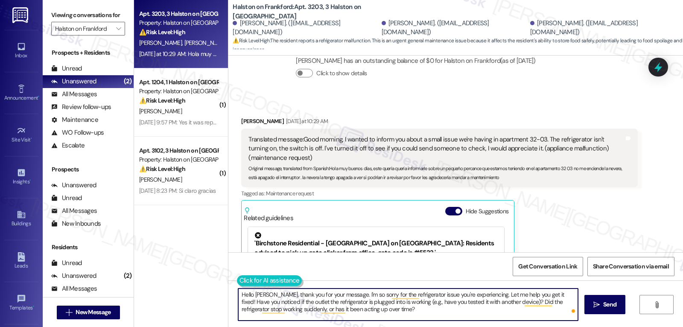
click at [237, 283] on button at bounding box center [269, 280] width 65 height 11
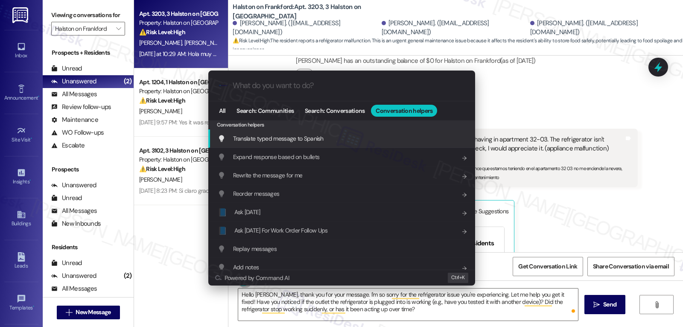
click at [330, 138] on div "Translate typed message to Spanish Add shortcut" at bounding box center [343, 138] width 250 height 9
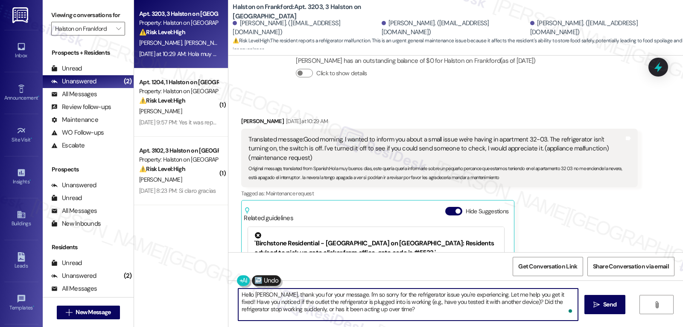
scroll to position [17, 0]
drag, startPoint x: 494, startPoint y: 293, endPoint x: 614, endPoint y: 347, distance: 131.3
click at [614, 326] on html "Inbox Go to Inbox Announcement • Send A Text Announcement Site Visit • Go to Si…" at bounding box center [341, 163] width 683 height 327
type textarea "Hola Mairim, gracias por tu mensaje. Lo siento mucho por el problema con la nev…"
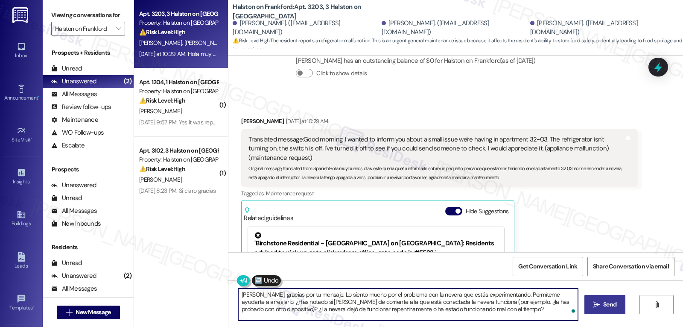
click at [608, 304] on span "Send" at bounding box center [609, 304] width 13 height 9
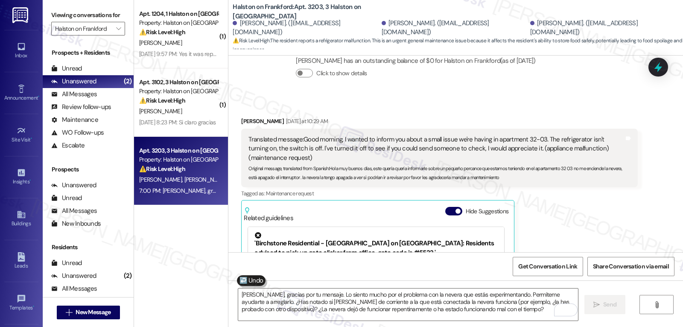
scroll to position [1889, 0]
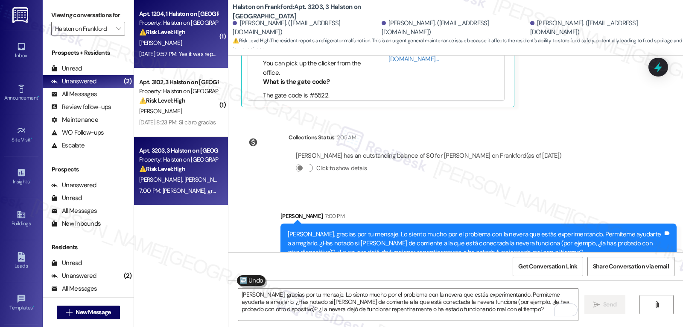
click at [185, 59] on div "Aug 22, 2025 at 9:57 PM: Yes it was reported to me by 1 of the staff, someone c…" at bounding box center [178, 54] width 81 height 11
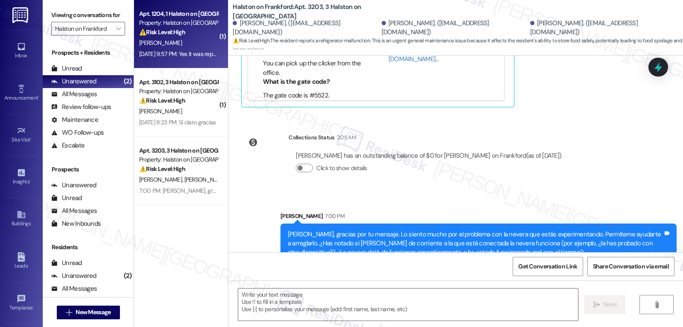
type textarea "Fetching suggested responses. Please feel free to read through the conversation…"
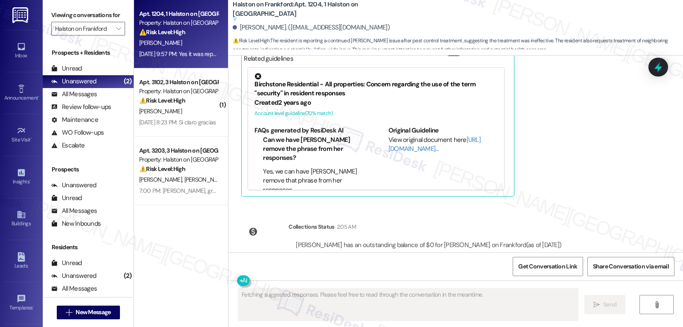
scroll to position [992, 0]
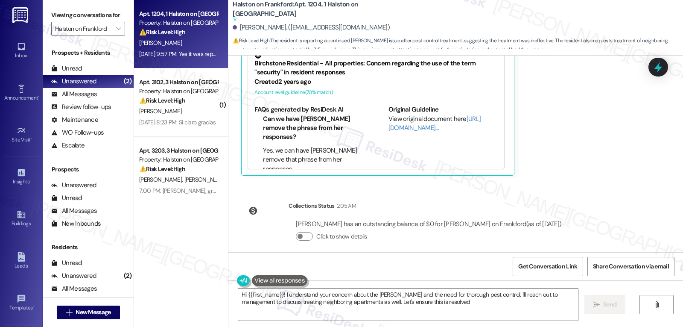
type textarea "Hi {{first_name}}! I understand your concern about the roach and the need for t…"
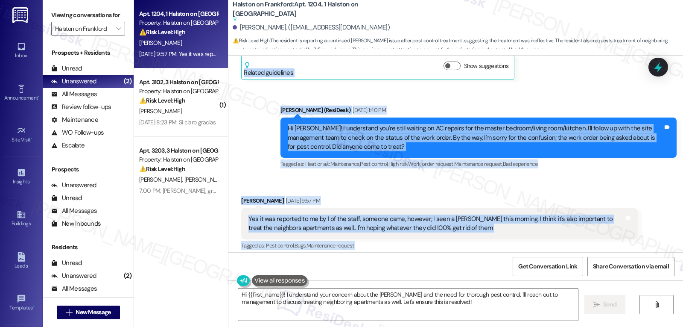
scroll to position [807, 0]
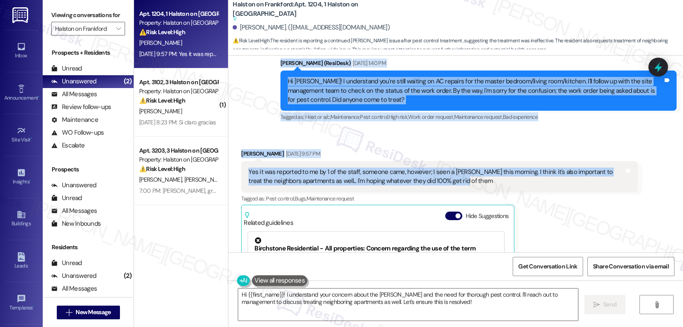
drag, startPoint x: 274, startPoint y: 99, endPoint x: 457, endPoint y: 180, distance: 199.9
click at [457, 180] on div "WO Lease started Jul 21, 2025 at 8:00 PM Show details Survey, sent via SMS Resi…" at bounding box center [455, 154] width 455 height 196
copy div "Residesk Automated Survey Aug 21, 2025 at 12:26 PM Hi Kayona! I'm checking in o…"
drag, startPoint x: 665, startPoint y: 62, endPoint x: 682, endPoint y: 78, distance: 22.7
click at [664, 62] on icon at bounding box center [658, 66] width 11 height 11
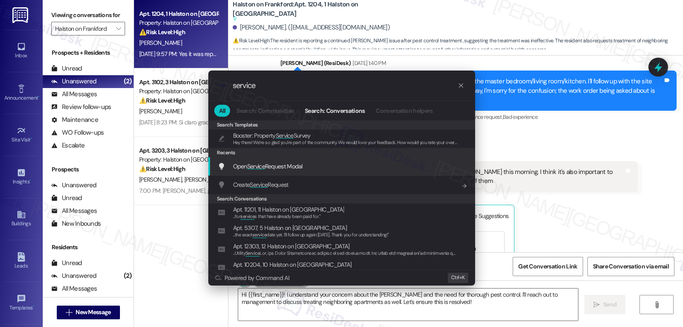
click at [318, 167] on div "Open Service Request Modal Add shortcut" at bounding box center [343, 165] width 250 height 9
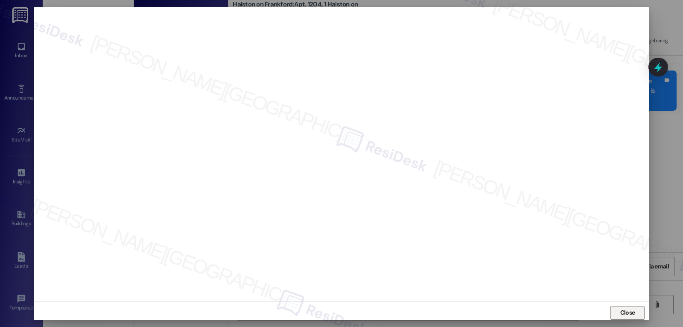
click at [625, 315] on span "Close" at bounding box center [627, 312] width 15 height 9
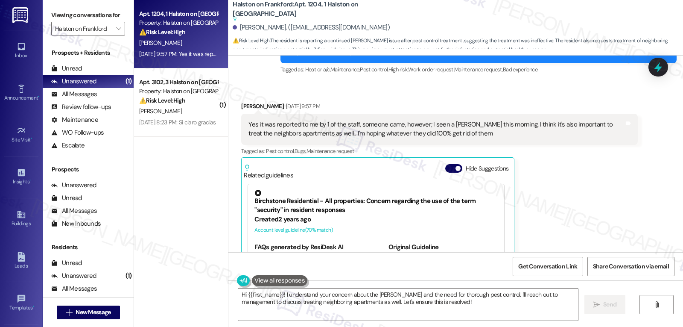
scroll to position [736, 0]
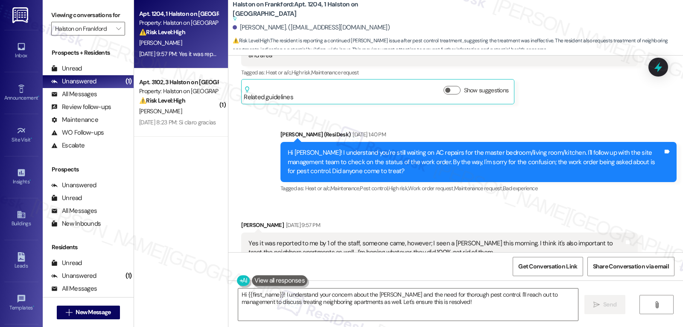
click at [647, 70] on div "Received via SMS Kayona Hannah Neutral Aug 21, 2025 at 12:28 PM Hello, which or…" at bounding box center [455, 53] width 455 height 116
click at [661, 70] on icon at bounding box center [658, 67] width 15 height 15
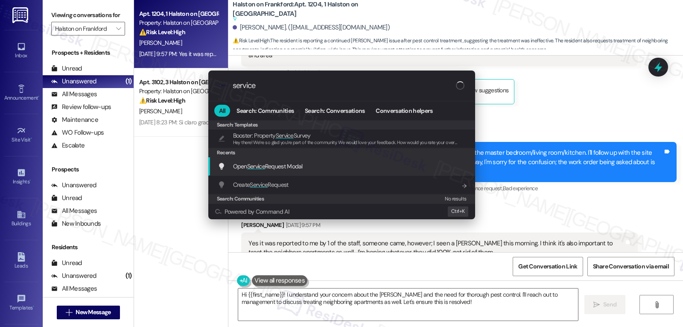
type input "service"
click at [289, 165] on span "Open Service Request Modal" at bounding box center [268, 166] width 70 height 8
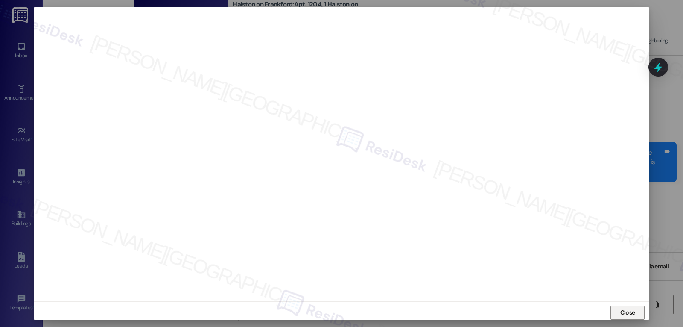
click at [634, 313] on span "Close" at bounding box center [628, 312] width 18 height 9
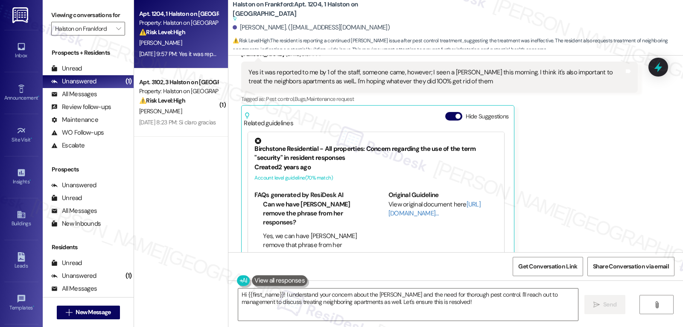
scroll to position [821, 0]
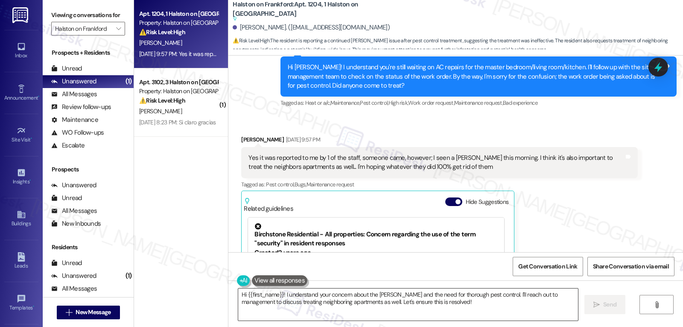
click at [323, 308] on textarea "Hi {{first_name}}! I understand your concern about the roach and the need for t…" at bounding box center [408, 304] width 340 height 32
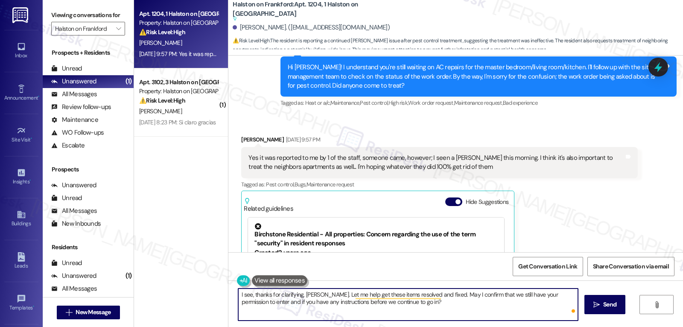
type textarea "I see, thanks for clarifying, [PERSON_NAME]. Let me help get these items resolv…"
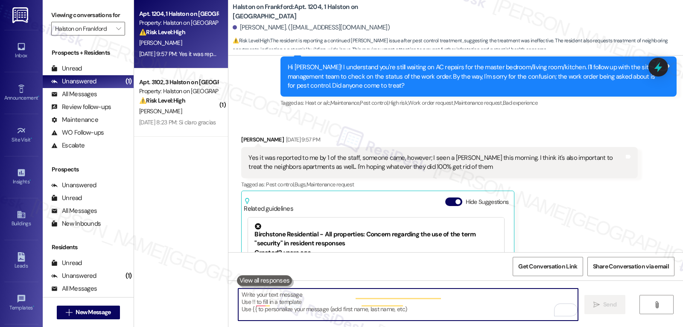
scroll to position [913, 0]
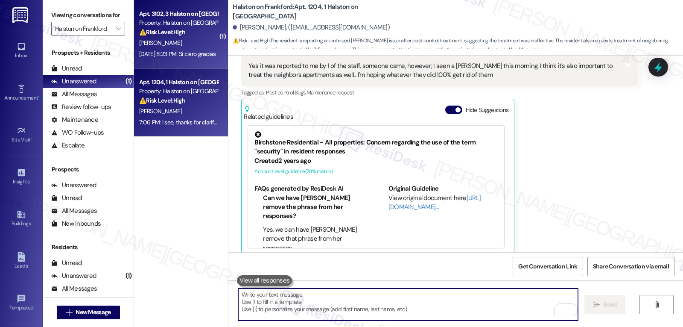
click at [170, 55] on div "Aug 22, 2025 at 8:23 PM: Si claro gracias Aug 22, 2025 at 8:23 PM: Si claro gra…" at bounding box center [177, 54] width 77 height 8
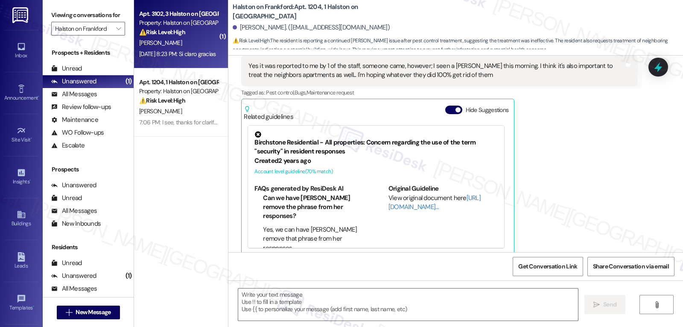
type textarea "Fetching suggested responses. Please feel free to read through the conversation…"
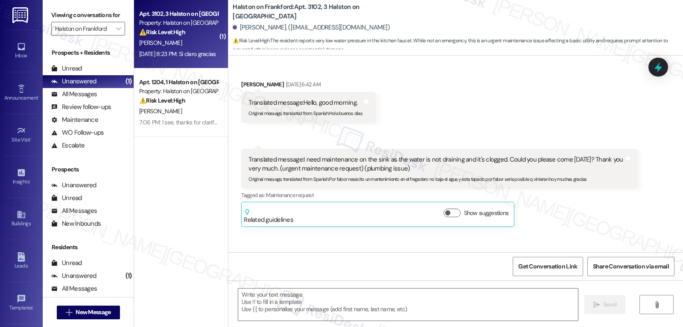
type textarea "Fetching suggested responses. Please feel free to read through the conversation…"
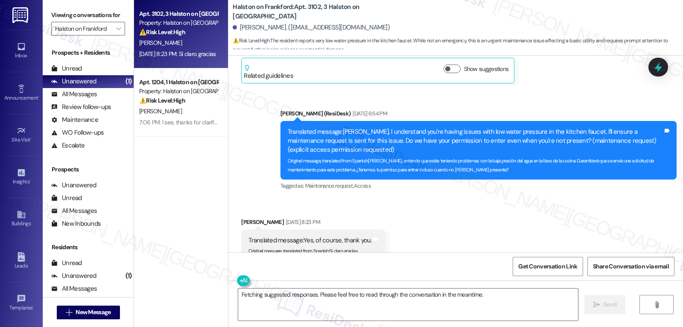
scroll to position [1418, 0]
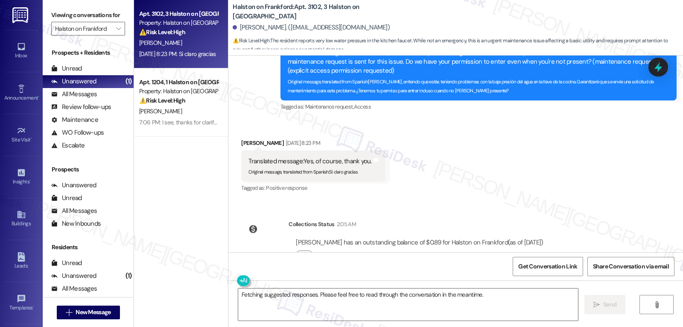
click at [663, 68] on icon at bounding box center [658, 66] width 11 height 11
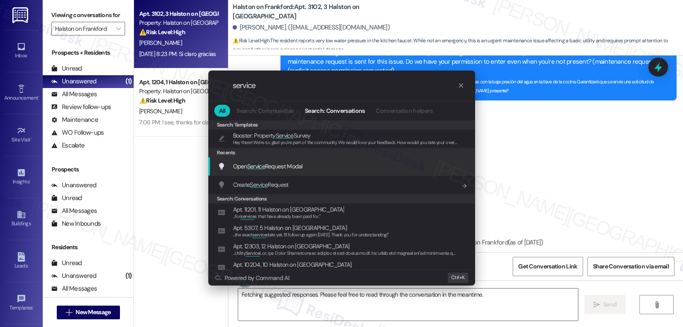
click at [289, 165] on span "Open Service Request Modal" at bounding box center [268, 166] width 70 height 8
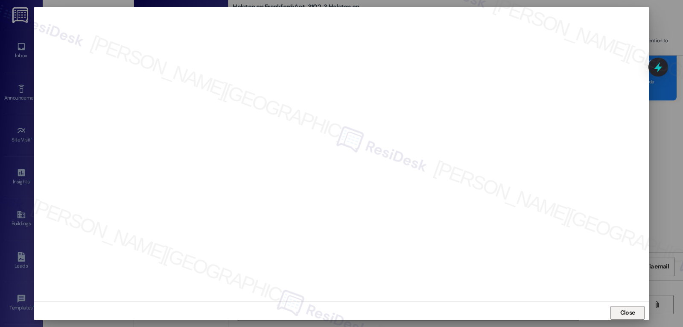
click at [637, 315] on button "Close" at bounding box center [628, 313] width 34 height 14
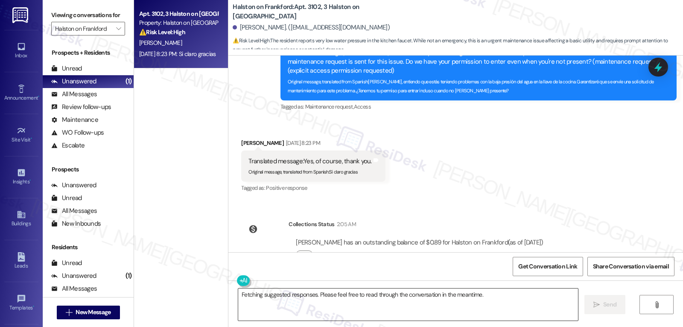
click at [488, 298] on textarea "Fetching suggested responses. Please feel free to read through the conversation…" at bounding box center [408, 304] width 340 height 32
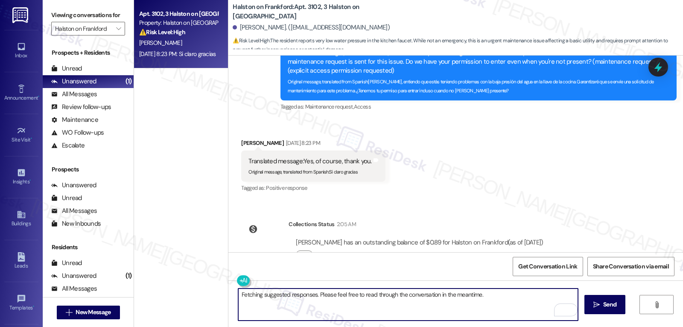
click at [488, 298] on textarea "Fetching suggested responses. Please feel free to read through the conversation…" at bounding box center [408, 304] width 340 height 32
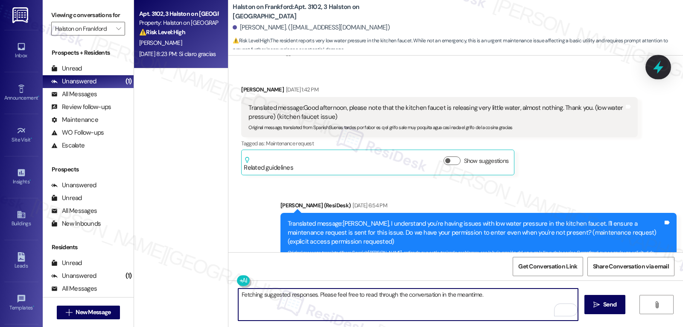
click at [654, 67] on icon at bounding box center [658, 67] width 15 height 15
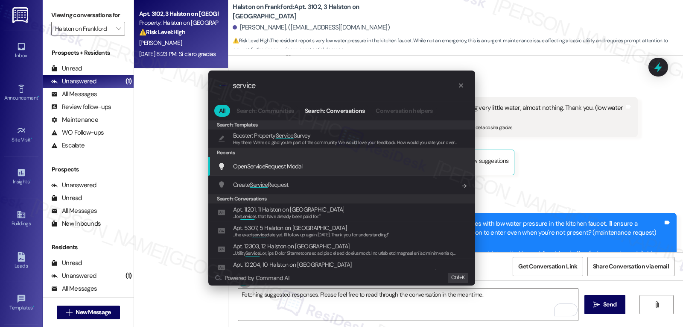
click at [303, 166] on span "Open Service Request Modal" at bounding box center [268, 166] width 70 height 8
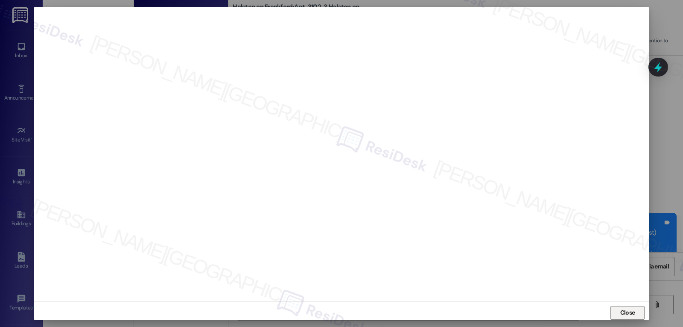
click at [634, 315] on span "Close" at bounding box center [628, 312] width 18 height 9
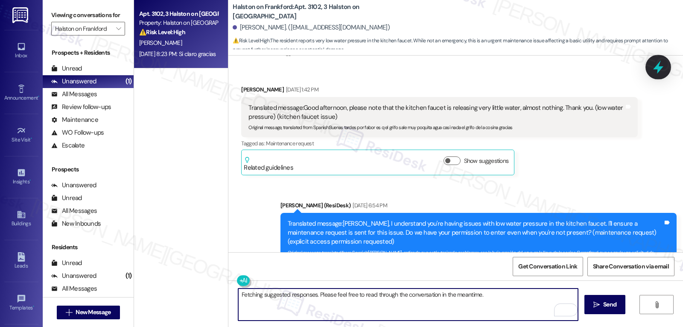
click at [657, 69] on icon at bounding box center [658, 67] width 10 height 13
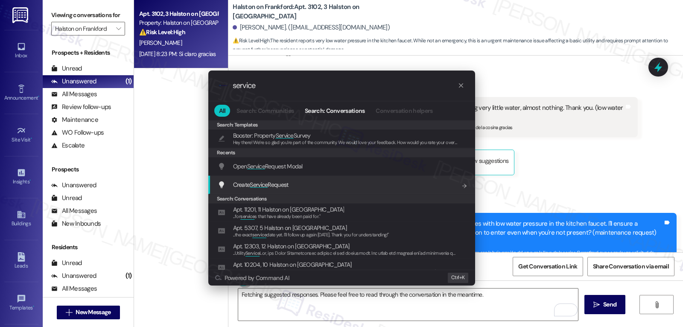
type input "service"
click at [258, 186] on span "Service" at bounding box center [259, 185] width 18 height 8
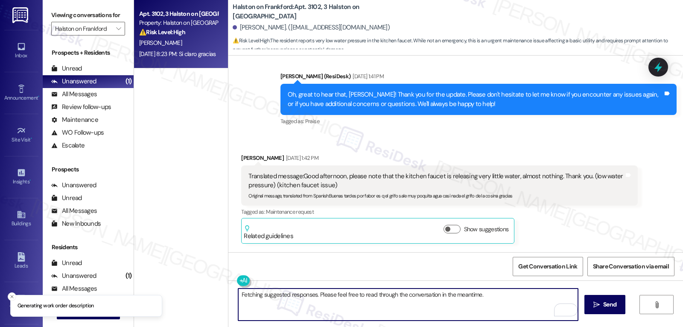
scroll to position [1161, 0]
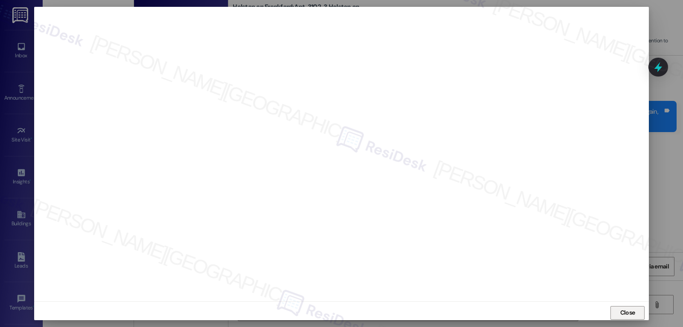
click at [626, 313] on span "Close" at bounding box center [627, 312] width 15 height 9
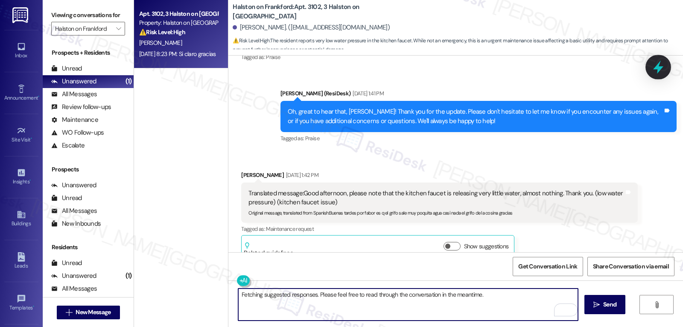
click at [653, 67] on icon at bounding box center [658, 67] width 15 height 15
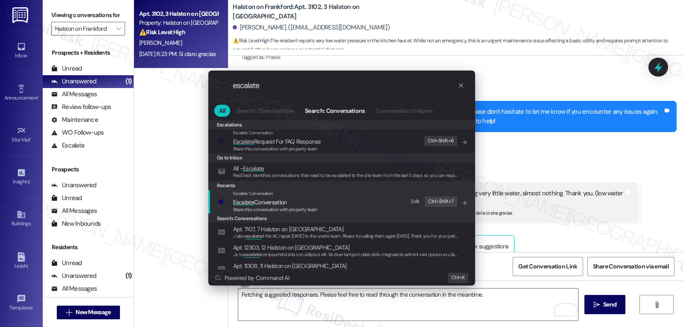
type input "escalate"
click at [299, 206] on div "Share this conversation with property team" at bounding box center [275, 210] width 85 height 8
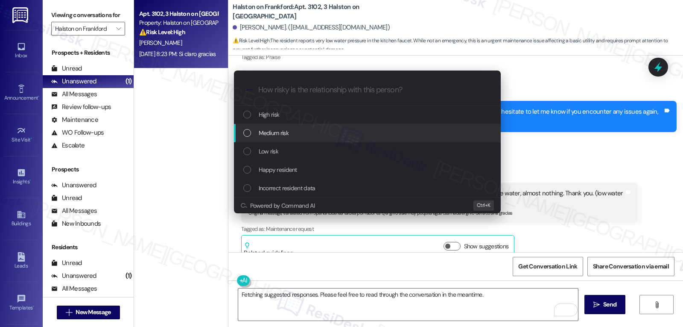
click at [322, 133] on div "Medium risk" at bounding box center [368, 132] width 250 height 9
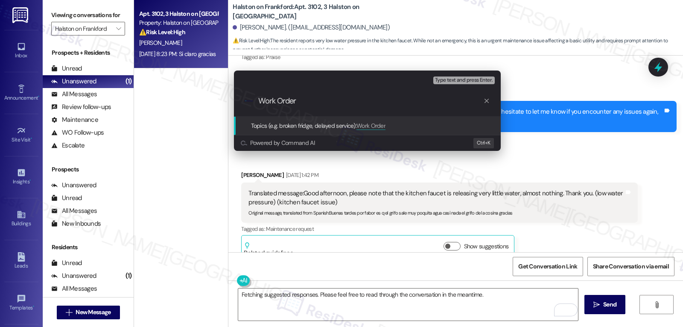
paste input "16107936"
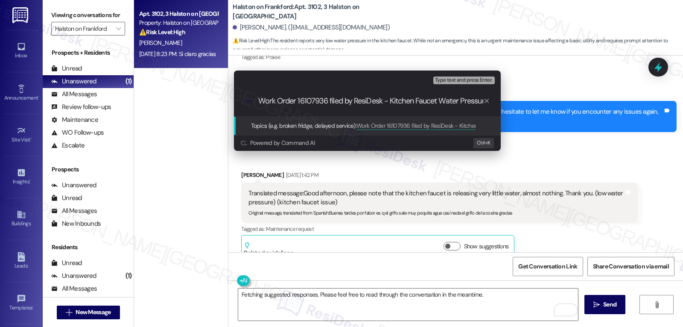
type input "Work Order 16107936 filed by ResiDesk - Kitchen Faucet Water Pressure"
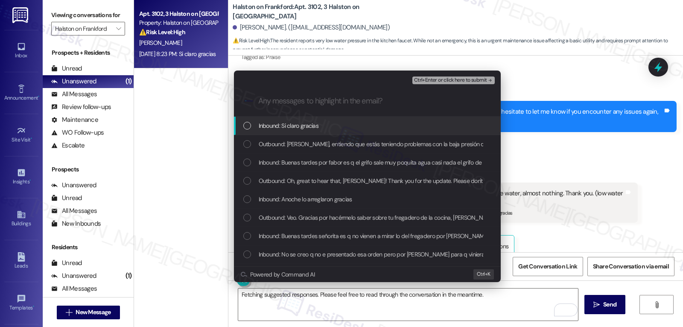
click at [247, 128] on div "List of options" at bounding box center [247, 126] width 8 height 8
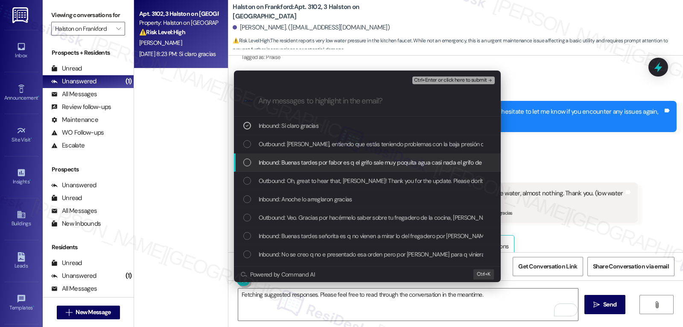
click at [248, 161] on div "List of options" at bounding box center [247, 162] width 8 height 8
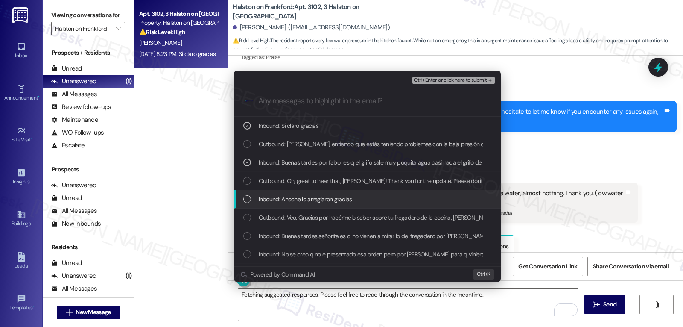
click at [254, 196] on div "Inbound: Anoche lo arreglaron gracias" at bounding box center [368, 198] width 250 height 9
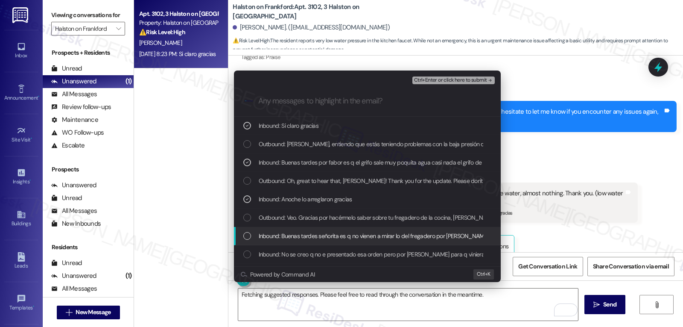
click at [251, 237] on div "Inbound: Buenas tardes señorita es q no vienen a mirar lo del fregadero por fab…" at bounding box center [368, 235] width 250 height 9
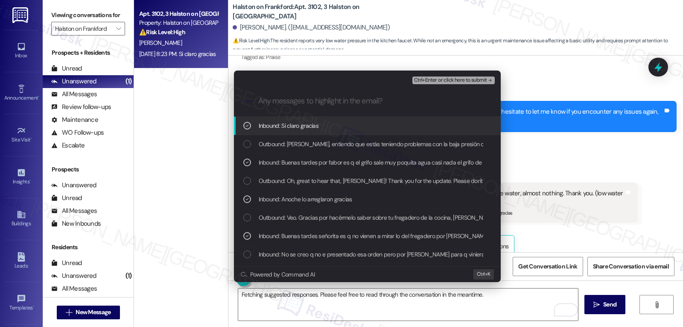
click at [476, 77] on span "Ctrl+Enter or click here to submit" at bounding box center [450, 80] width 73 height 6
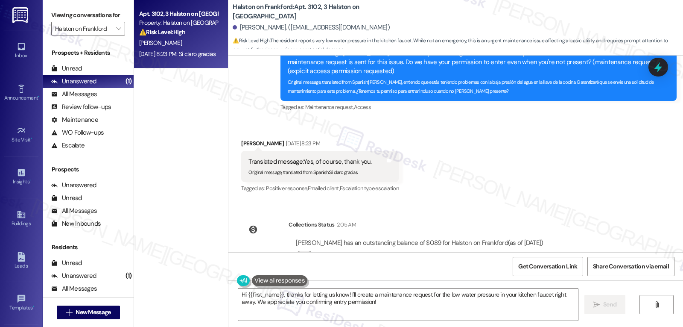
scroll to position [1418, 0]
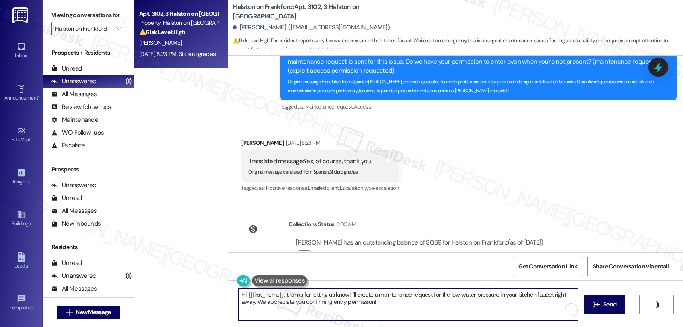
drag, startPoint x: 366, startPoint y: 305, endPoint x: 212, endPoint y: 286, distance: 155.3
click at [218, 289] on div "Apt. 3102, 3 Halston on Frankford Property: Halston on Frankford ⚠️ Risk Level:…" at bounding box center [408, 163] width 549 height 327
paste textarea "Work Order 16107936 filed by ResiDesk - Kitchen Faucet Water Pressure"
type textarea "Thank you, Sandra."
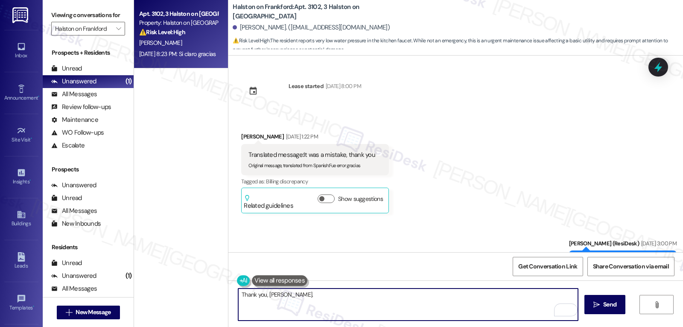
scroll to position [1418, 0]
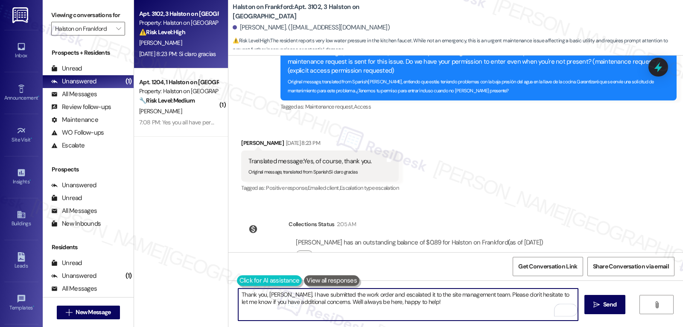
click at [237, 283] on button at bounding box center [269, 280] width 65 height 11
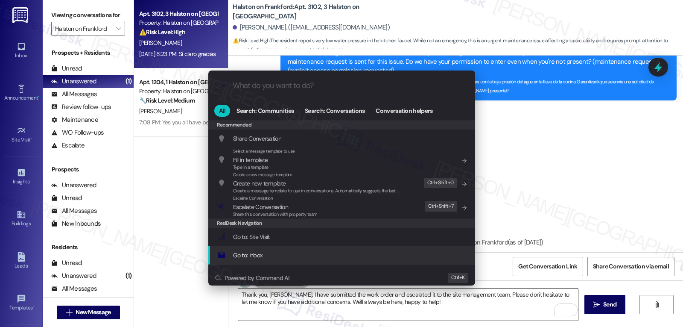
drag, startPoint x: 409, startPoint y: 309, endPoint x: 371, endPoint y: 311, distance: 37.6
click at [409, 310] on div ".cls-1{fill:#0a055f;}.cls-2{fill:#0cc4c4;} resideskLogoBlueOrange All Search: C…" at bounding box center [341, 163] width 683 height 327
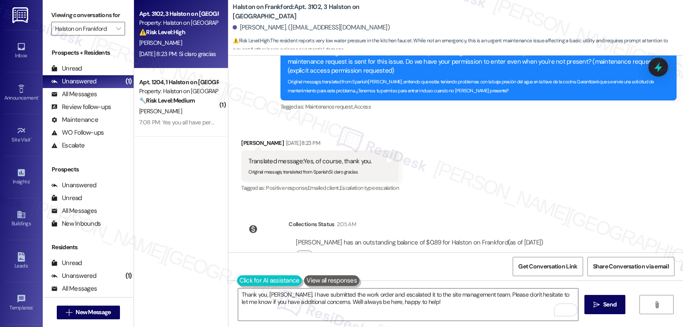
click at [237, 283] on button at bounding box center [269, 280] width 65 height 11
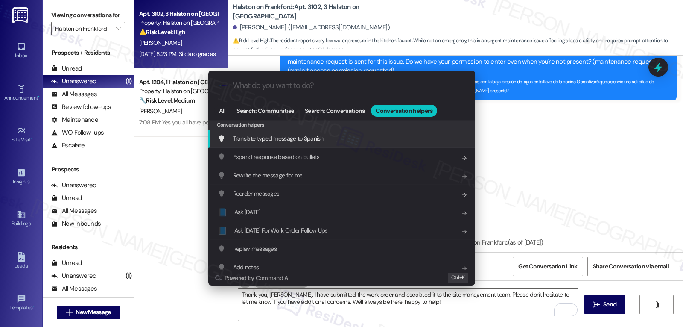
click at [342, 140] on div "Translate typed message to Spanish Add shortcut" at bounding box center [343, 138] width 250 height 9
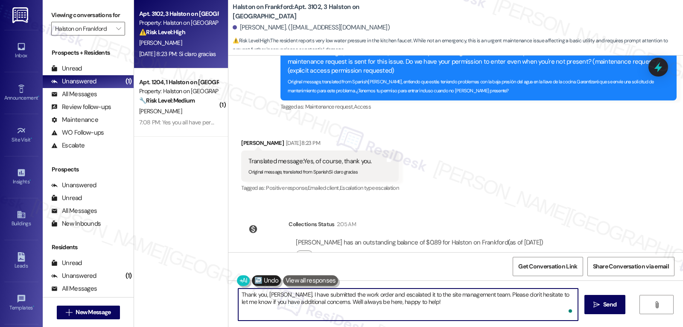
scroll to position [2, 0]
drag, startPoint x: 444, startPoint y: 304, endPoint x: 581, endPoint y: 347, distance: 143.0
click at [581, 326] on html "Inbox Go to Inbox Announcement • Send A Text Announcement Site Visit • Go to Si…" at bounding box center [341, 163] width 683 height 327
type textarea "[PERSON_NAME]. He presentado la orden de trabajo y la he escalado al equipo de …"
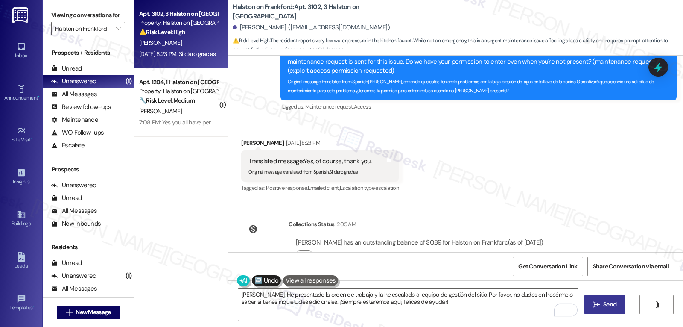
click at [622, 304] on button " Send" at bounding box center [605, 304] width 41 height 19
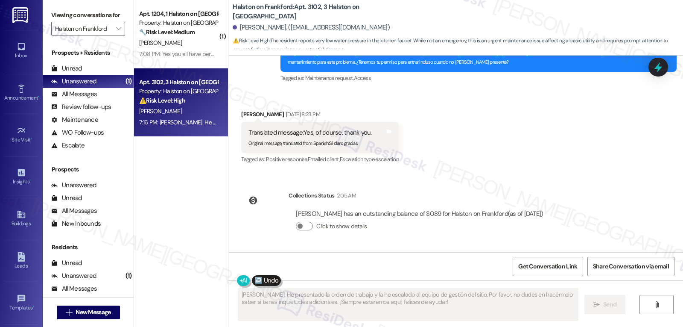
scroll to position [1486, 0]
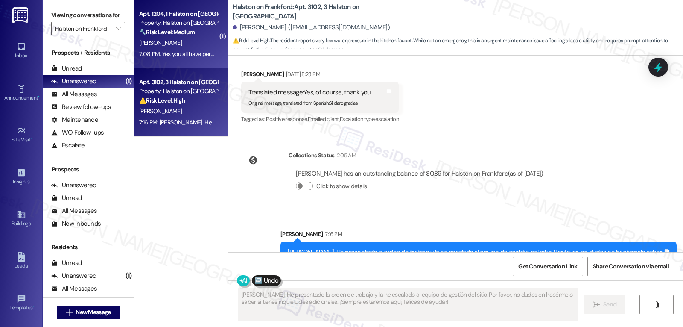
click at [183, 59] on div "7:08 PM: Yes you all have permission to still enter 7:08 PM: Yes you all have p…" at bounding box center [178, 54] width 81 height 11
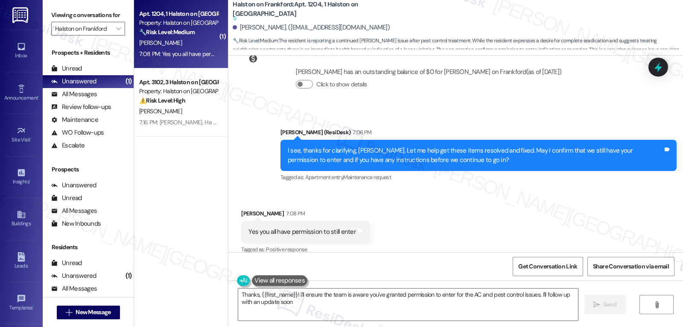
type textarea "Thanks, {{first_name}}! I'll ensure the team is aware you've granted permission…"
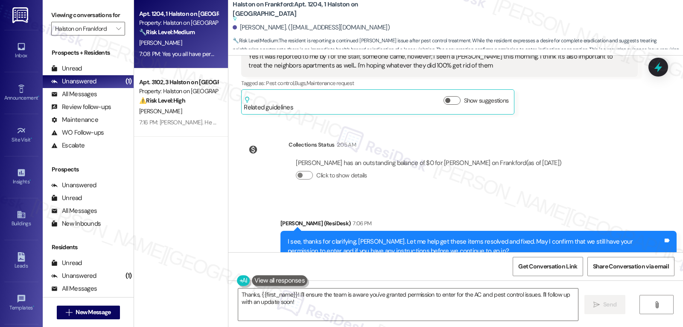
scroll to position [844, 0]
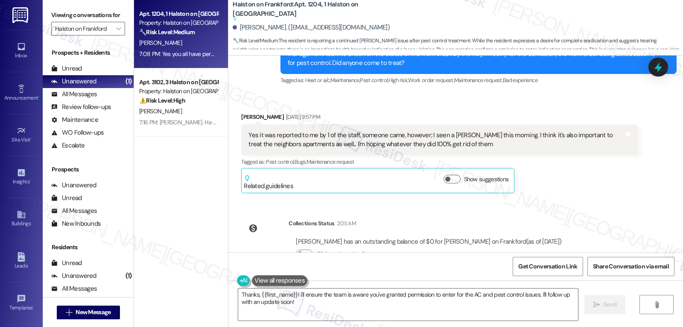
click at [658, 70] on icon at bounding box center [658, 66] width 11 height 11
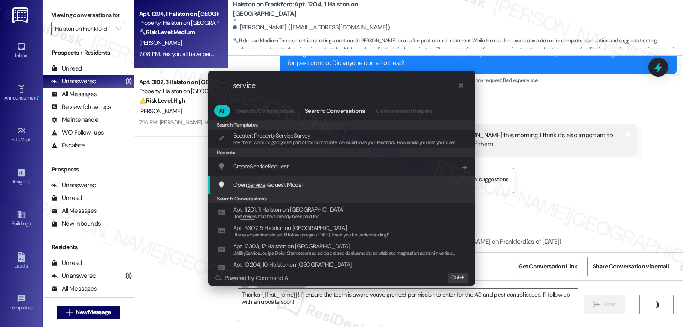
click at [282, 189] on span "Open Service Request Modal" at bounding box center [268, 184] width 70 height 9
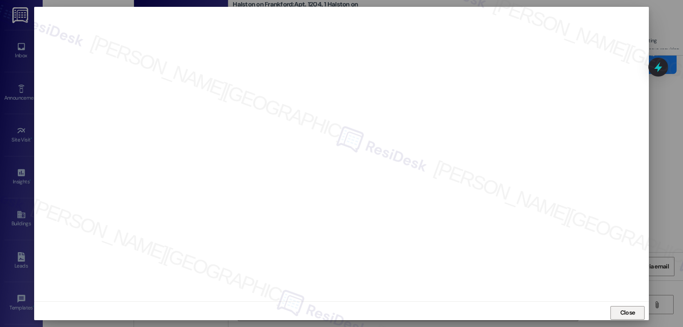
click at [631, 310] on span "Close" at bounding box center [627, 312] width 15 height 9
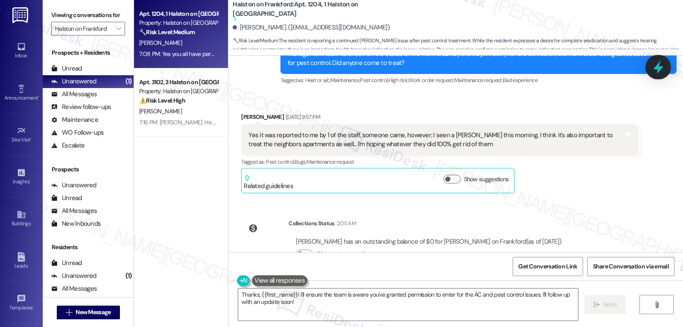
click at [658, 75] on div at bounding box center [659, 67] width 26 height 24
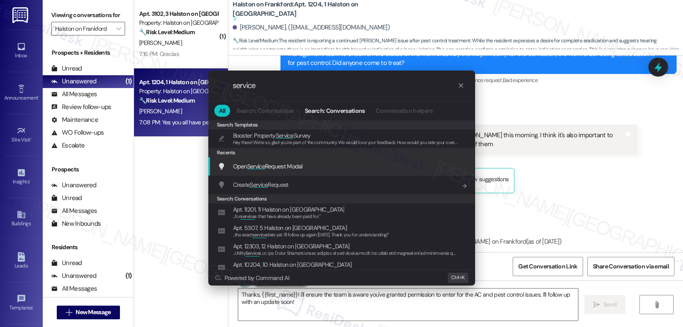
click at [315, 169] on div "Open Service Request Modal Add shortcut" at bounding box center [343, 165] width 250 height 9
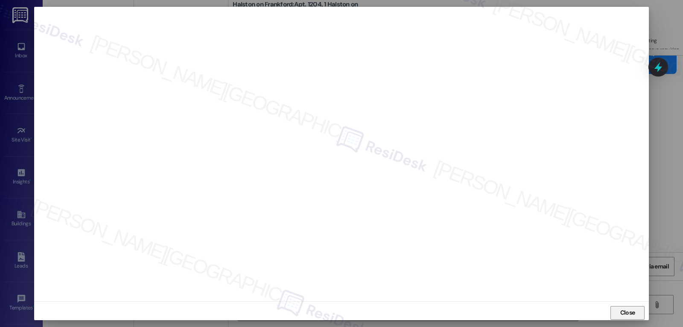
click at [622, 313] on span "Close" at bounding box center [627, 312] width 15 height 9
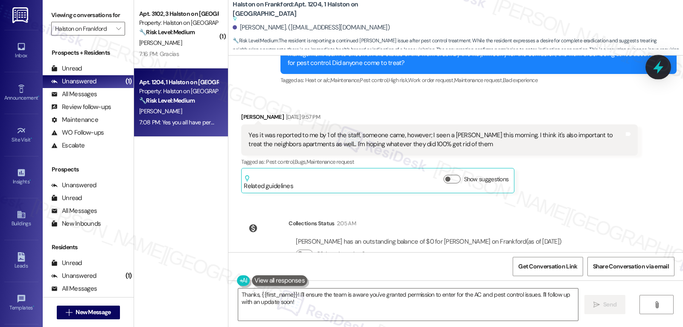
click at [665, 67] on icon at bounding box center [658, 67] width 15 height 15
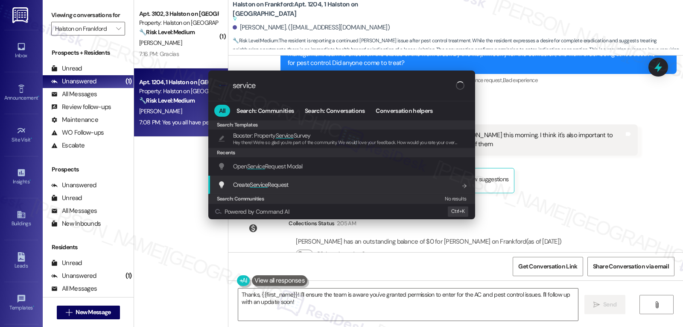
type input "service"
click at [268, 187] on span "Service" at bounding box center [259, 185] width 18 height 8
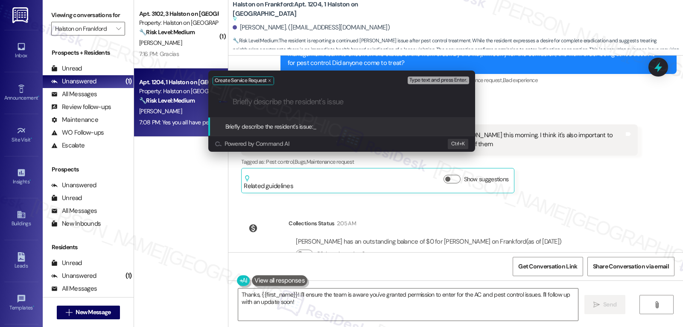
type input "{"
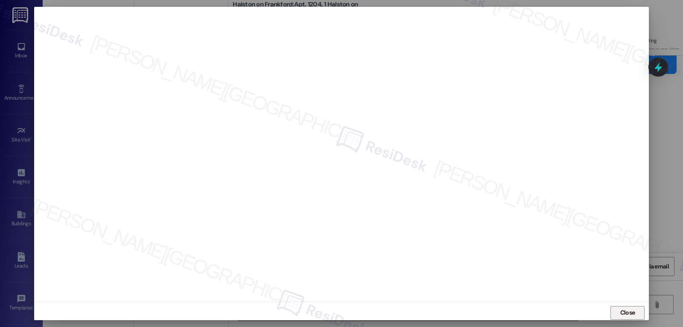
click at [622, 315] on span "Close" at bounding box center [627, 312] width 15 height 9
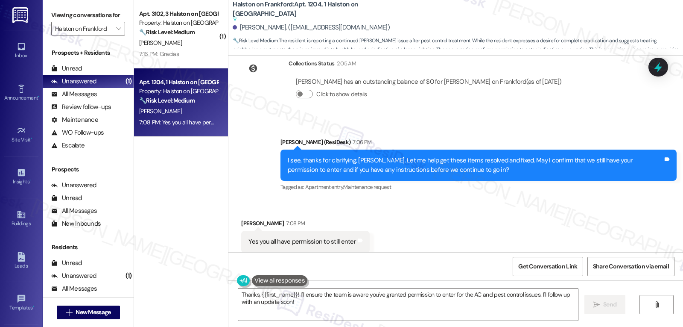
scroll to position [1015, 0]
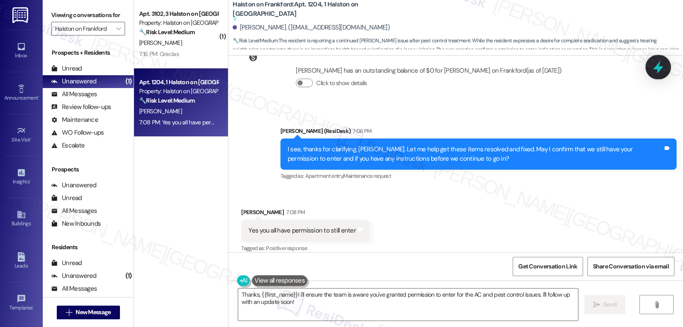
click at [652, 67] on icon at bounding box center [658, 67] width 15 height 15
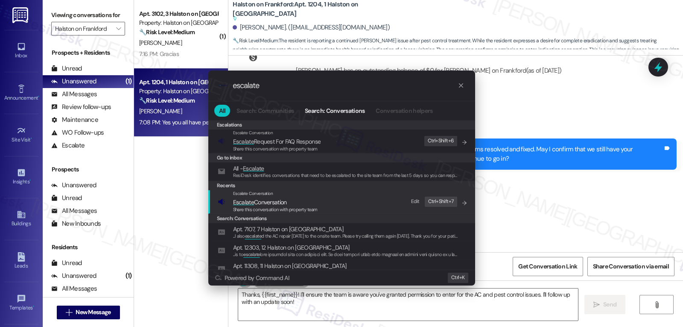
type input "escalate"
click at [266, 207] on span "Share this conversation with property team" at bounding box center [275, 209] width 85 height 6
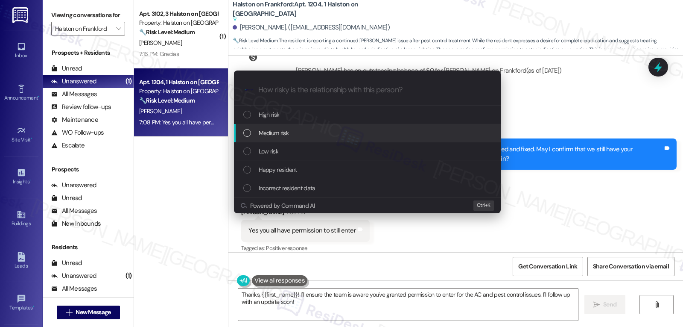
drag, startPoint x: 306, startPoint y: 130, endPoint x: 385, endPoint y: 158, distance: 83.9
click at [306, 130] on div "Medium risk" at bounding box center [368, 132] width 250 height 9
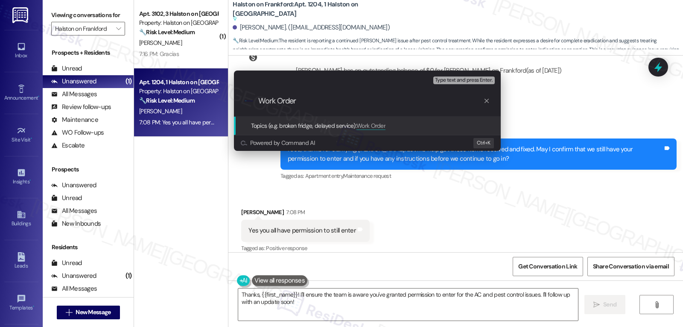
paste input "16107940"
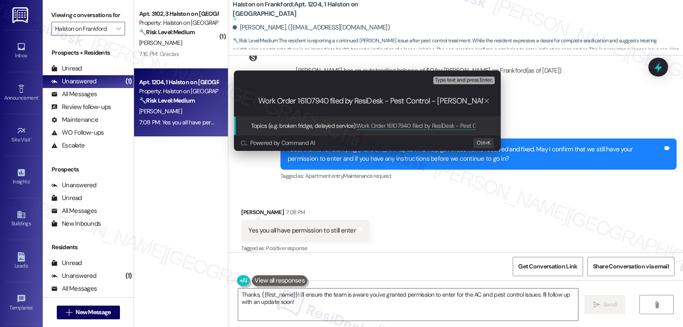
type input "Work Order 16107940 filed by ResiDesk - Pest Control - Roaches"
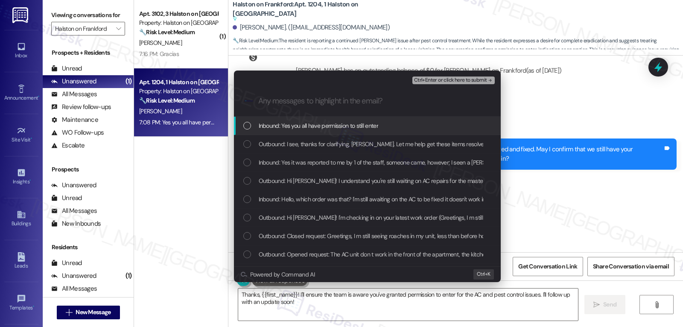
click at [255, 129] on div "Inbound: Yes you all have permission to still enter" at bounding box center [368, 125] width 250 height 9
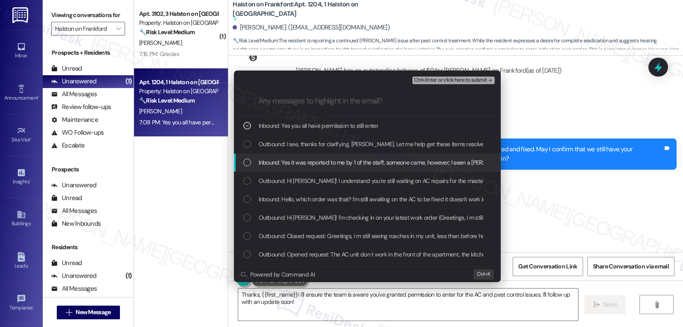
click at [244, 159] on div "List of options" at bounding box center [247, 162] width 8 height 8
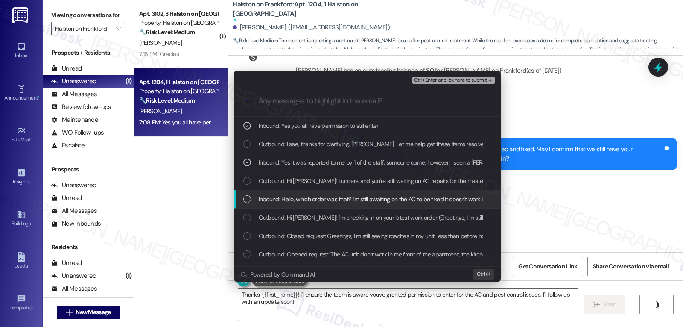
click at [247, 199] on div "List of options" at bounding box center [247, 199] width 8 height 8
click at [482, 83] on span "Ctrl+Enter or click here to submit" at bounding box center [450, 80] width 73 height 6
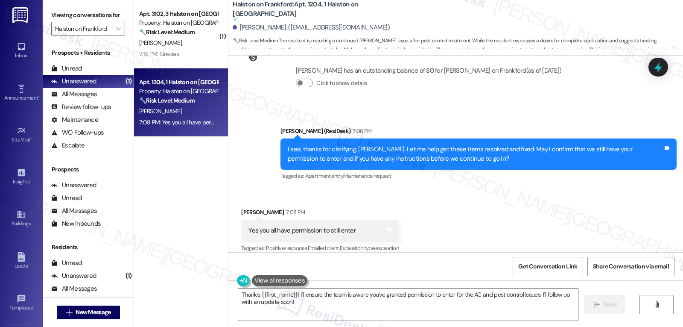
click at [659, 66] on icon at bounding box center [659, 67] width 8 height 10
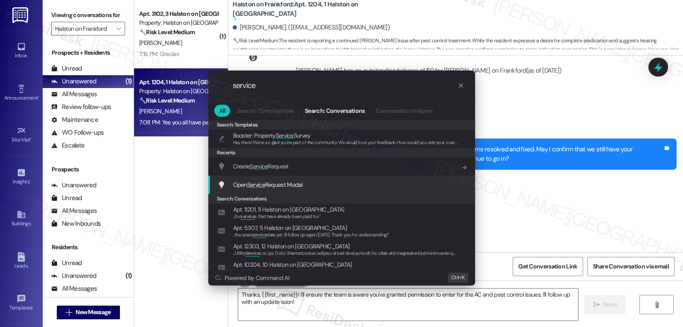
click at [287, 182] on span "Open Service Request Modal" at bounding box center [268, 185] width 70 height 8
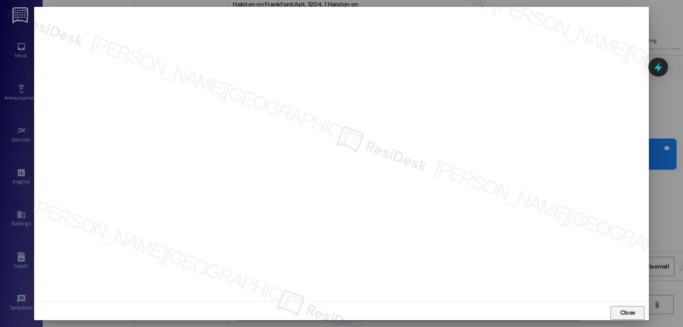
click at [621, 309] on span "Close" at bounding box center [627, 312] width 15 height 9
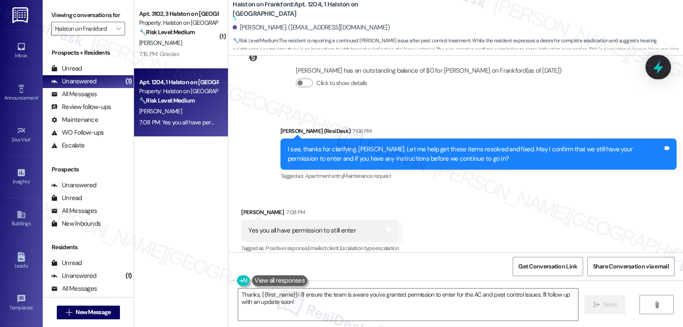
click at [655, 64] on icon at bounding box center [658, 67] width 15 height 15
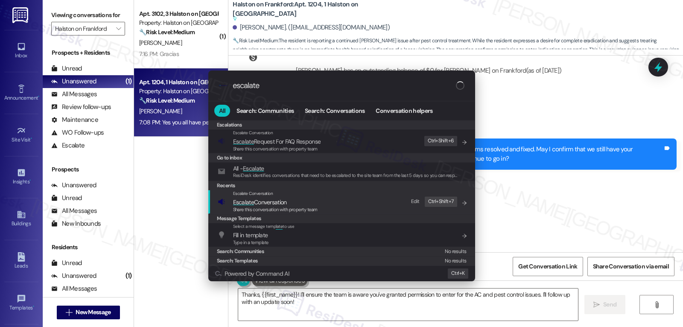
type input "escalate"
click at [310, 207] on span "Share this conversation with property team" at bounding box center [275, 209] width 85 height 6
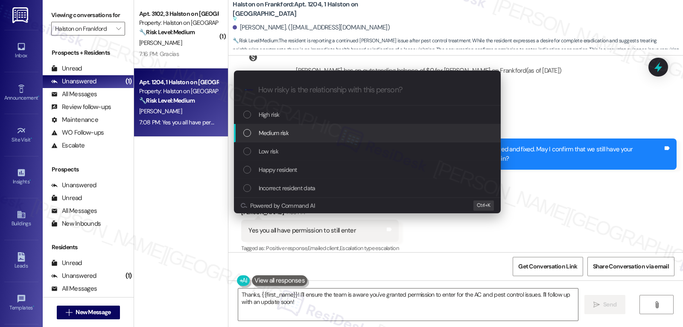
click at [290, 137] on div "Medium risk" at bounding box center [368, 132] width 250 height 9
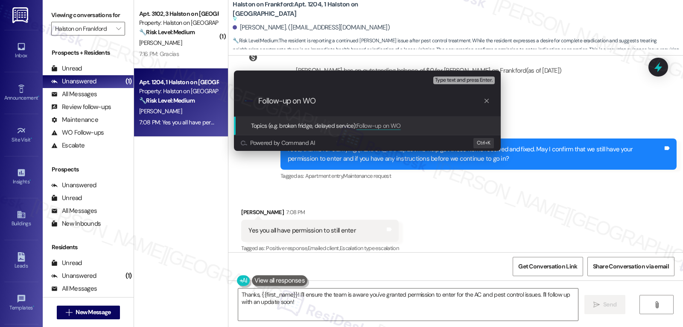
paste input "16095311"
type input "Follow-up on WO 16095311 - AC issue"
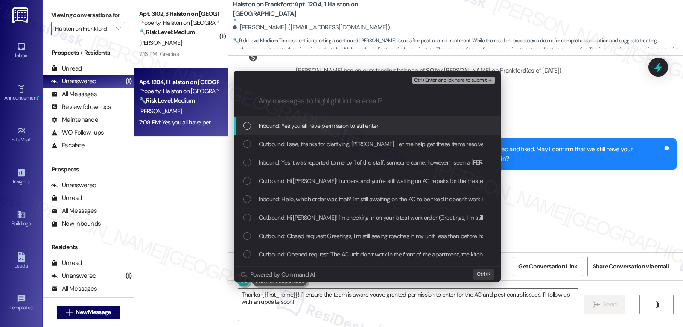
click at [348, 126] on span "Inbound: Yes you all have permission to still enter" at bounding box center [319, 125] width 120 height 9
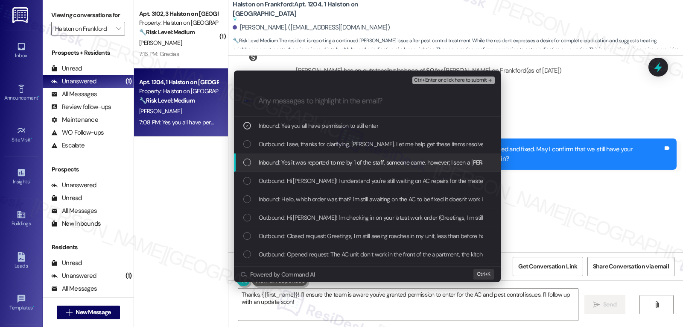
click at [313, 157] on div "Inbound: Yes it was reported to me by 1 of the staff, someone came, however; I …" at bounding box center [367, 162] width 267 height 18
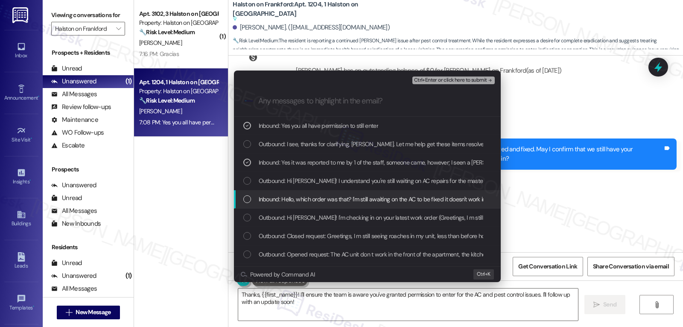
click at [285, 197] on span "Inbound: Hello, which order was that? I'm still awaiting on the AC to be fixed …" at bounding box center [452, 198] width 386 height 9
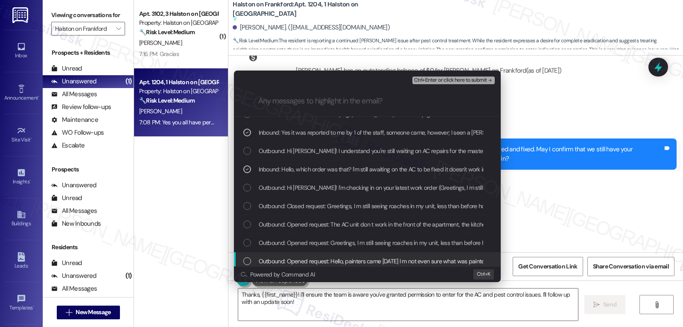
scroll to position [0, 0]
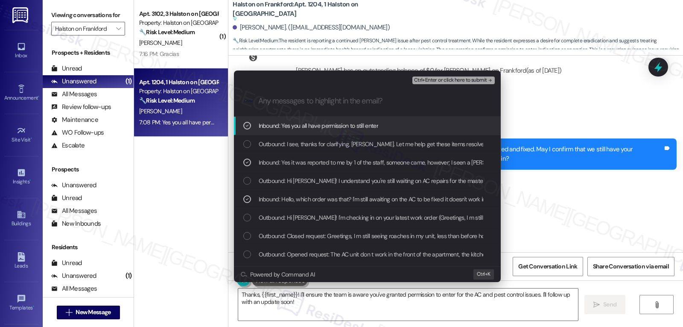
click at [462, 79] on span "Ctrl+Enter or click here to submit" at bounding box center [450, 80] width 73 height 6
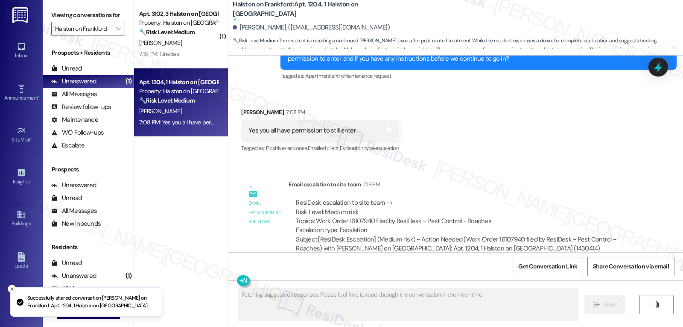
scroll to position [1120, 0]
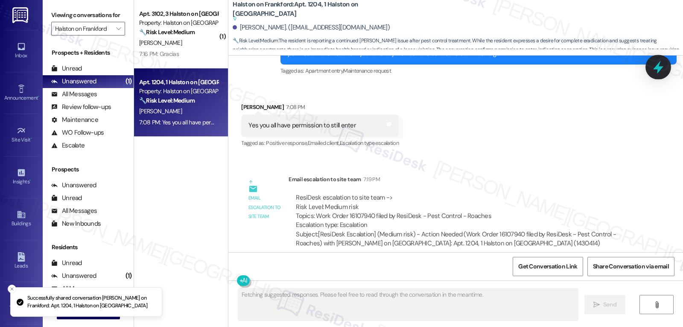
click at [656, 68] on icon at bounding box center [658, 67] width 10 height 13
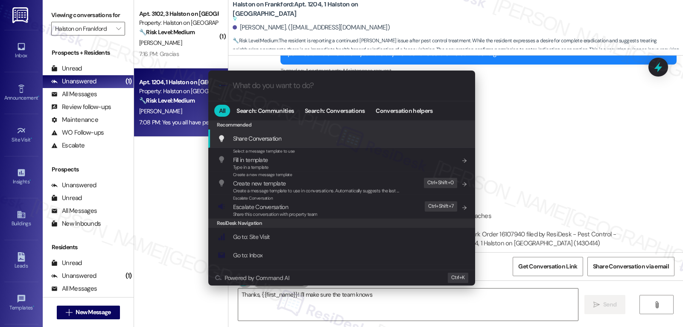
click at [528, 176] on div ".cls-1{fill:#0a055f;}.cls-2{fill:#0cc4c4;} resideskLogoBlueOrange All Search: C…" at bounding box center [341, 163] width 683 height 327
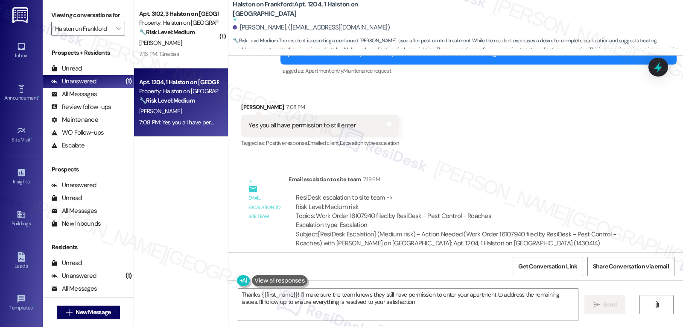
type textarea "Thanks, {{first_name}}! I'll make sure the team knows they still have permissio…"
click at [658, 64] on icon at bounding box center [658, 67] width 15 height 15
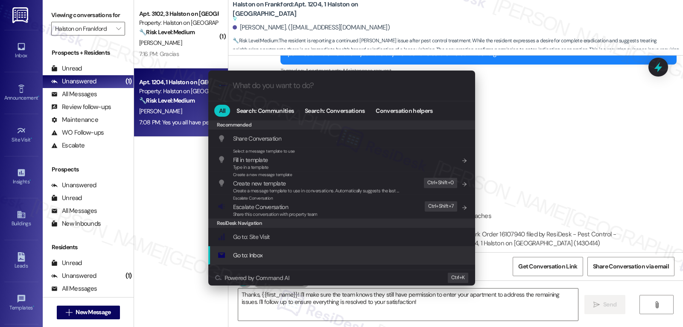
click at [398, 305] on div ".cls-1{fill:#0a055f;}.cls-2{fill:#0cc4c4;} resideskLogoBlueOrange All Search: C…" at bounding box center [341, 163] width 683 height 327
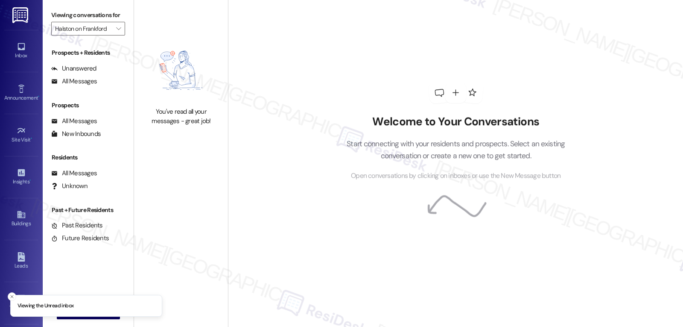
type input "Halston on Frankford"
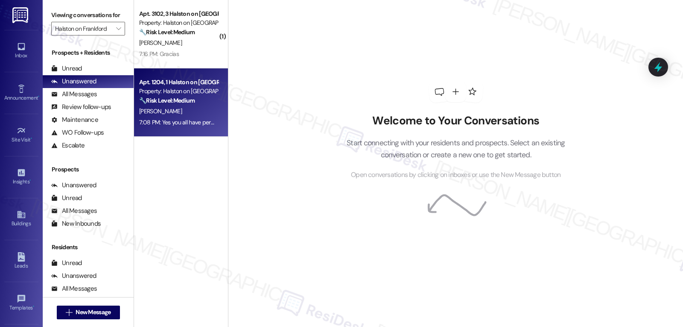
click at [165, 99] on strong "🔧 Risk Level: Medium" at bounding box center [167, 100] width 56 height 8
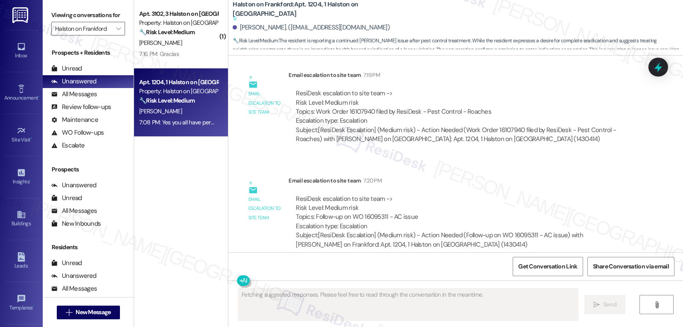
scroll to position [1225, 0]
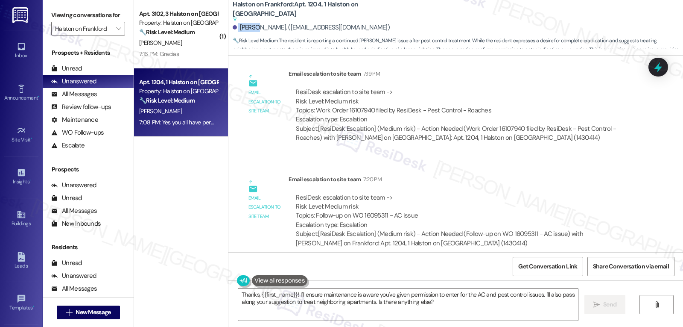
drag, startPoint x: 252, startPoint y: 26, endPoint x: 232, endPoint y: 28, distance: 20.5
click at [233, 28] on div "[PERSON_NAME]. ([EMAIL_ADDRESS][DOMAIN_NAME])" at bounding box center [311, 27] width 157 height 9
copy div "Kayona"
click at [284, 315] on textarea "Thanks, {{first_name}}! I'll ensure maintenance is aware you've given permissio…" at bounding box center [408, 304] width 340 height 32
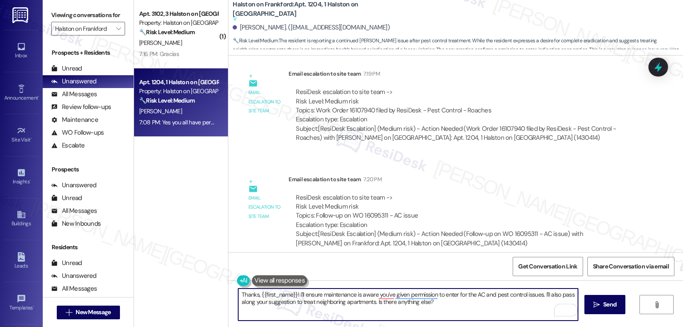
drag, startPoint x: 295, startPoint y: 294, endPoint x: 603, endPoint y: 345, distance: 311.7
click at [603, 326] on html "Inbox Go to Inbox Announcement • Send A Text Announcement Site Visit • Go to Si…" at bounding box center [341, 163] width 683 height 327
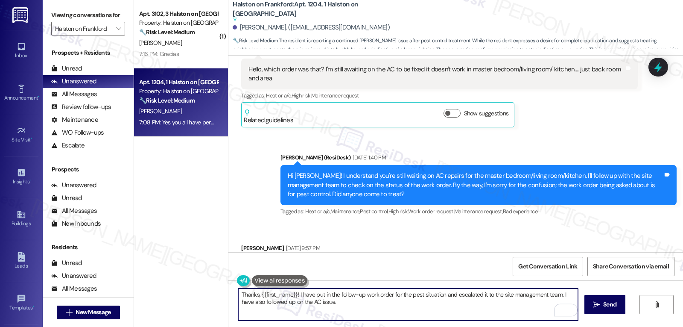
scroll to position [798, 0]
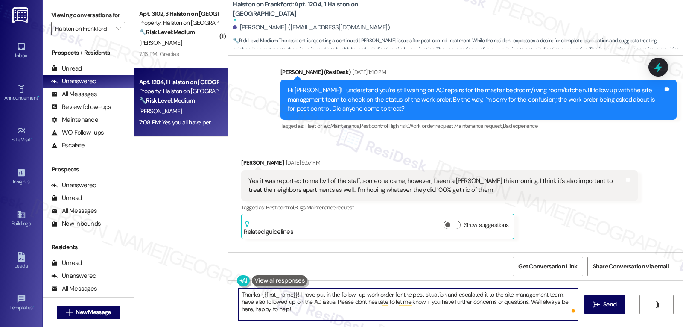
click at [424, 317] on textarea "Thanks, {{first_name}}! I have put in the follow-up work order for the pest sit…" at bounding box center [408, 304] width 340 height 32
type textarea "Thanks, {{first_name}}! I have put in the follow-up work order for the pest sit…"
click at [609, 306] on span "Send" at bounding box center [609, 304] width 13 height 9
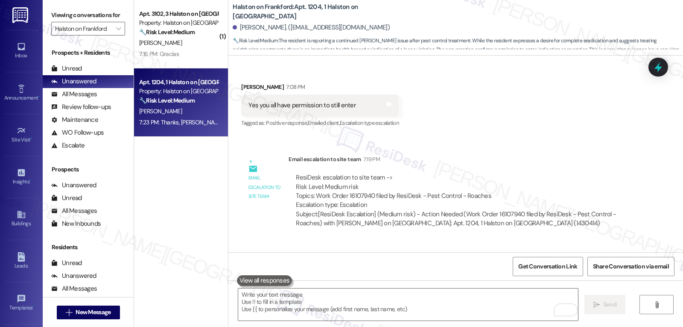
scroll to position [1123, 0]
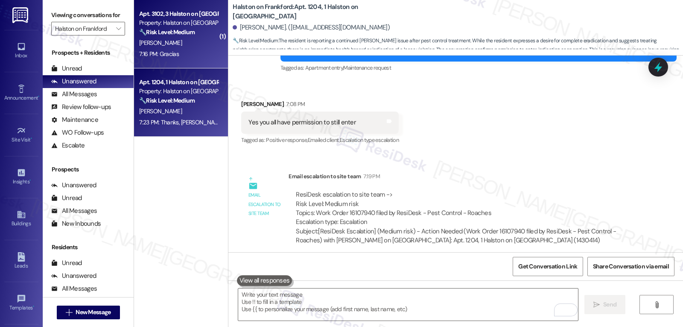
click at [188, 37] on div "Apt. 3102, 3 Halston on Frankford Property: Halston on Frankford 🔧 Risk Level: …" at bounding box center [178, 23] width 81 height 29
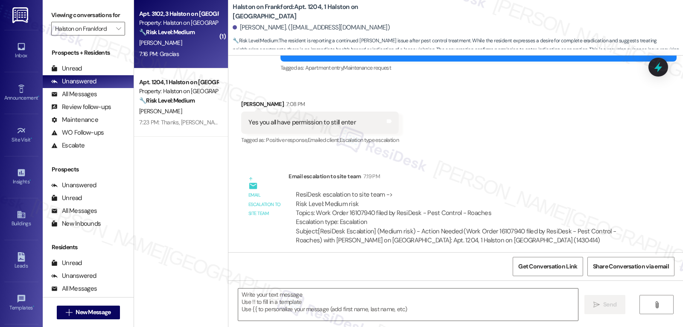
type textarea "Fetching suggested responses. Please feel free to read through the conversation…"
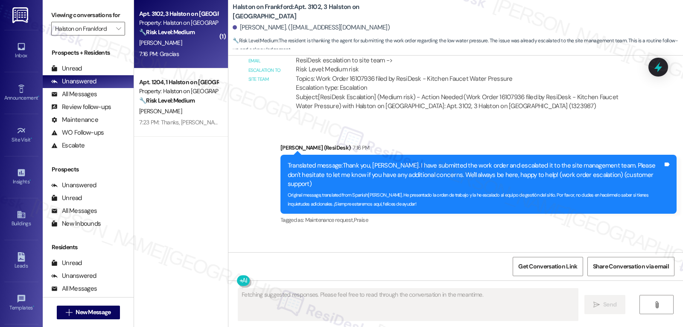
scroll to position [1694, 0]
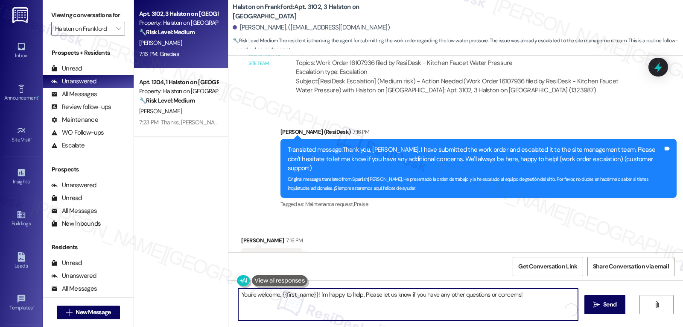
click at [364, 315] on textarea "You're welcome, {{first_name}}! I'm happy to help. Please let us know if you ha…" at bounding box center [408, 304] width 340 height 32
type textarea "S"
type textarea "De nada, Sandra!"
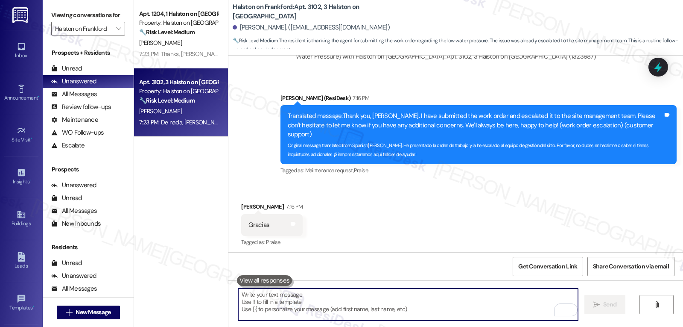
scroll to position [1754, 0]
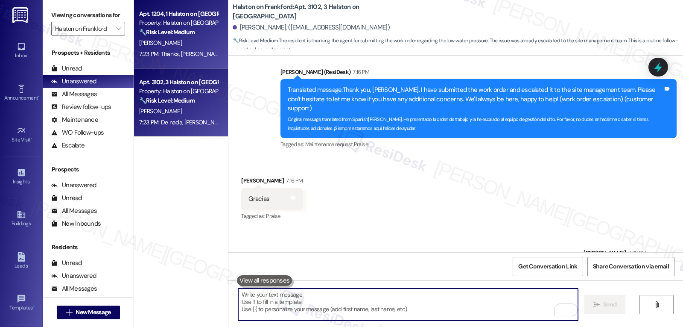
click at [183, 48] on div "K. Hannah" at bounding box center [178, 43] width 81 height 11
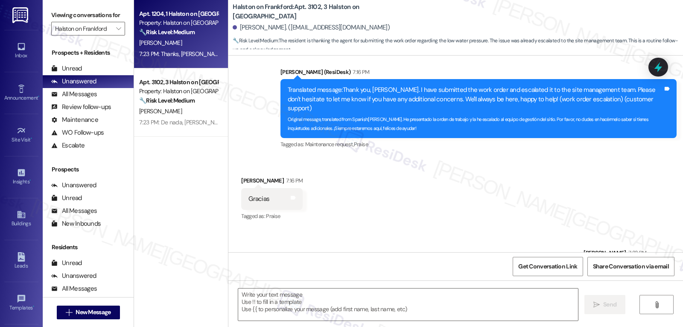
type textarea "Fetching suggested responses. Please feel free to read through the conversation…"
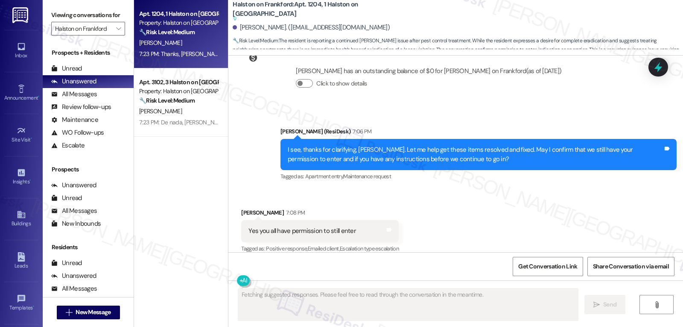
scroll to position [1307, 0]
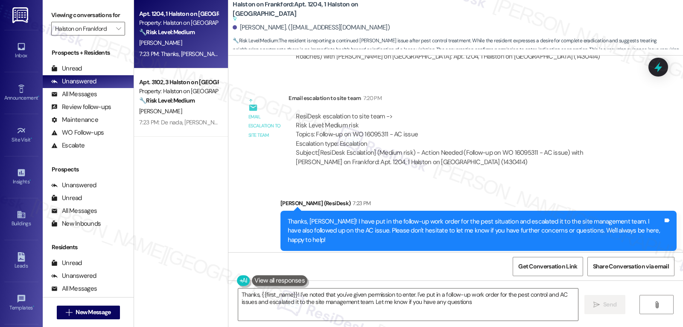
type textarea "Thanks, {{first_name}}! I've noted that you've given permission to enter. I've …"
click at [115, 35] on span "" at bounding box center [118, 29] width 8 height 14
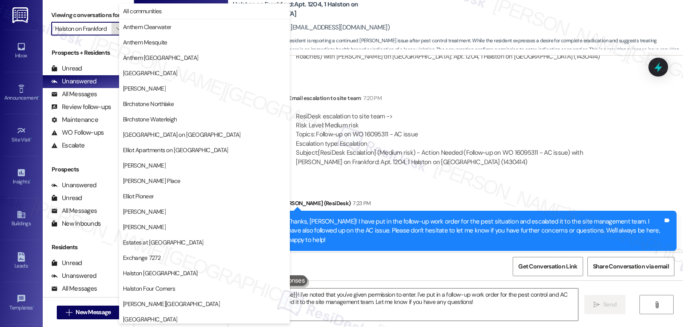
scroll to position [292, 0]
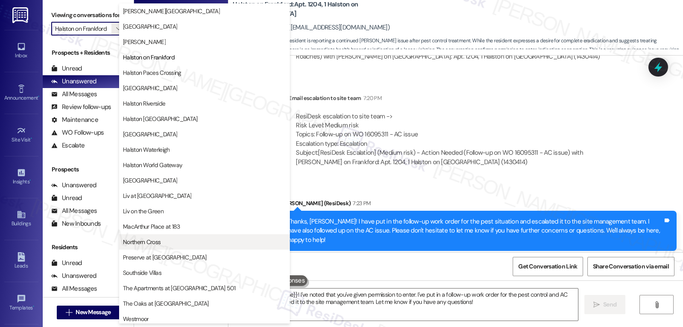
click at [172, 243] on span "Northern Cross" at bounding box center [204, 241] width 163 height 9
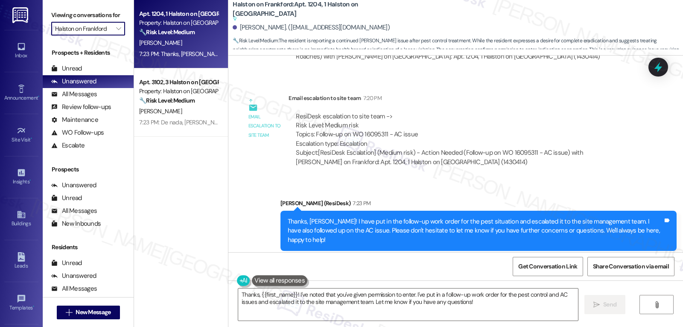
type input "Northern Cross"
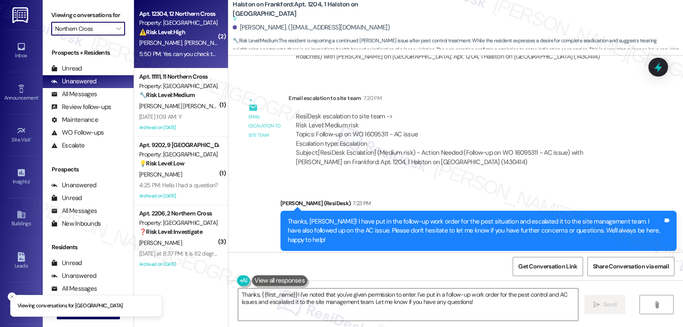
click at [175, 50] on div "5:50 PM: Yes can you check the site and give us an update asap? 5:50 PM: Yes ca…" at bounding box center [220, 54] width 163 height 8
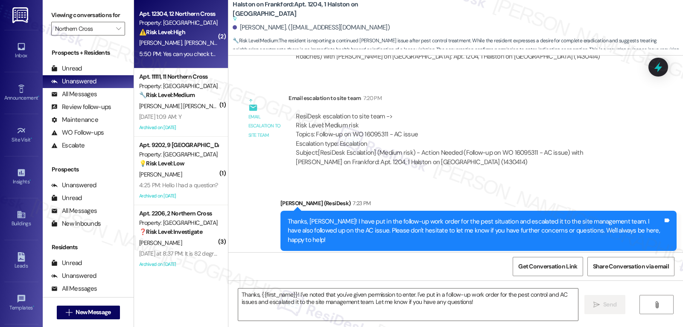
type textarea "Fetching suggested responses. Please feel free to read through the conversation…"
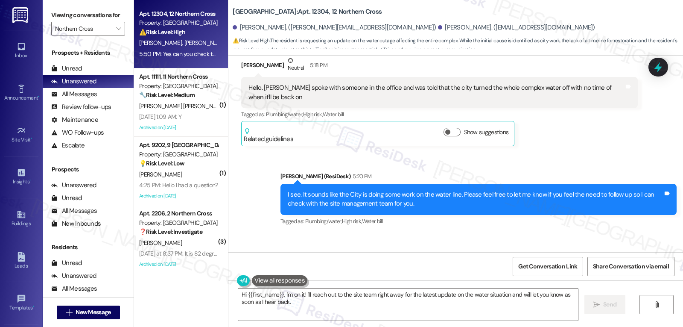
scroll to position [8702, 0]
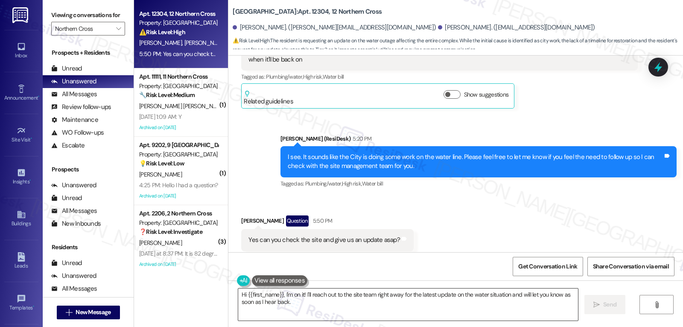
click at [318, 306] on textarea "Hi {{first_name}}, I'm on it! I'll reach out to the site team right away for th…" at bounding box center [408, 304] width 340 height 32
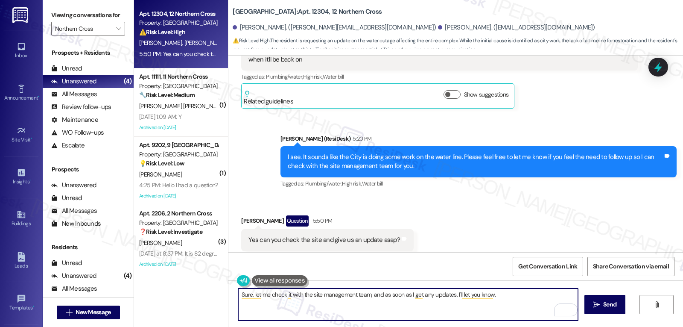
click at [516, 299] on textarea "Sure, let me check it with the site management team, and as soon as I get any u…" at bounding box center [408, 304] width 340 height 32
type textarea "Sure, let me check it with the site management team, and as soon as I get any u…"
click at [600, 302] on span " Send" at bounding box center [605, 304] width 27 height 9
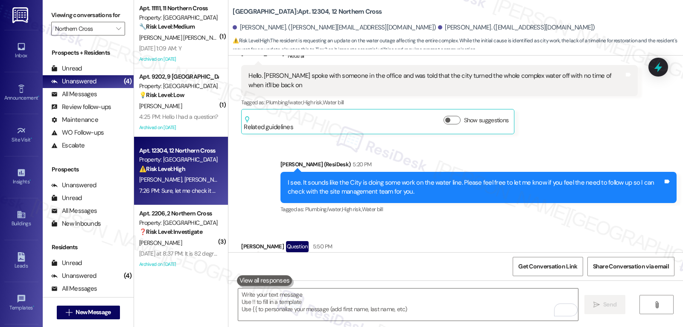
scroll to position [8762, 0]
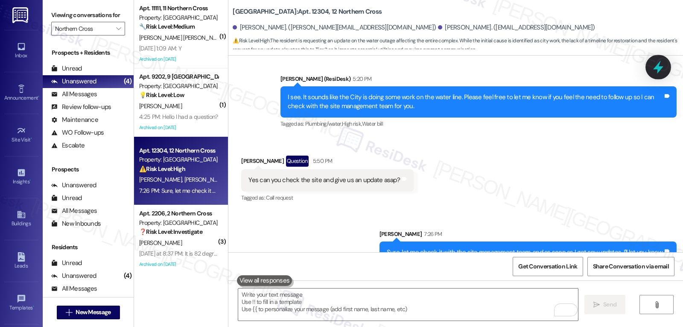
click at [655, 67] on icon at bounding box center [658, 67] width 15 height 15
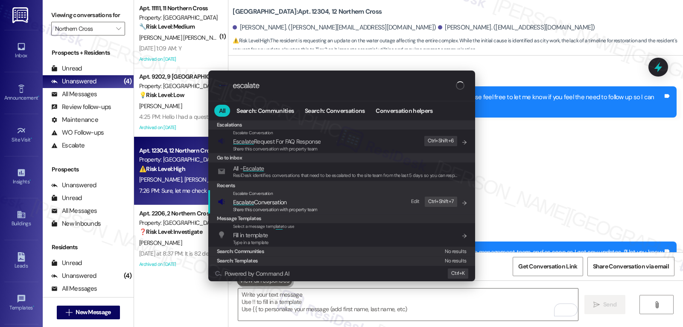
type input "escalate"
click at [318, 199] on div "Escalate Conversation Escalate Conversation Share this conversation with proper…" at bounding box center [343, 201] width 250 height 23
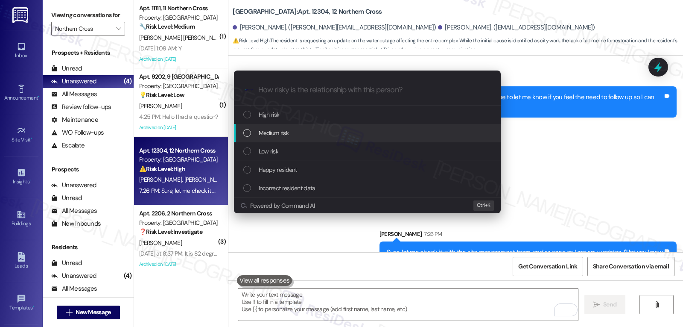
drag, startPoint x: 300, startPoint y: 138, endPoint x: 308, endPoint y: 140, distance: 8.7
click at [302, 140] on div "Medium risk" at bounding box center [367, 133] width 267 height 18
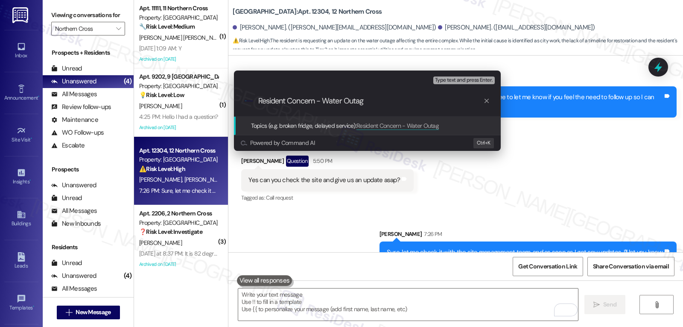
type input "Resident Concern - Water Outage"
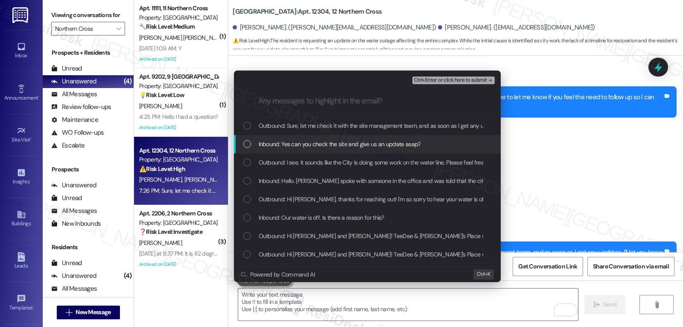
click at [252, 142] on div "Inbound: Yes can you check the site and give us an update asap?" at bounding box center [368, 143] width 250 height 9
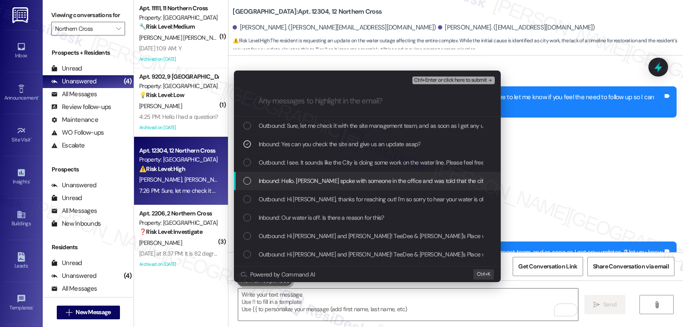
click at [247, 182] on div "List of options" at bounding box center [247, 181] width 8 height 8
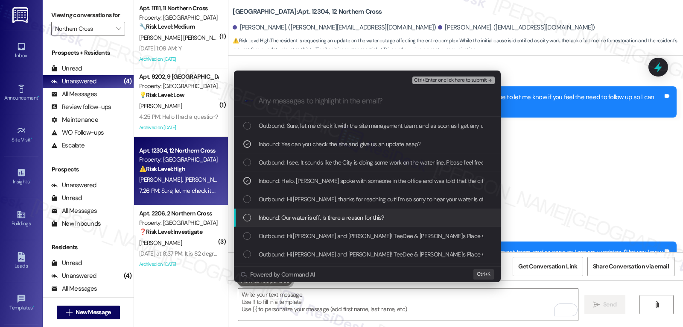
click at [246, 221] on div "List of options" at bounding box center [247, 217] width 8 height 8
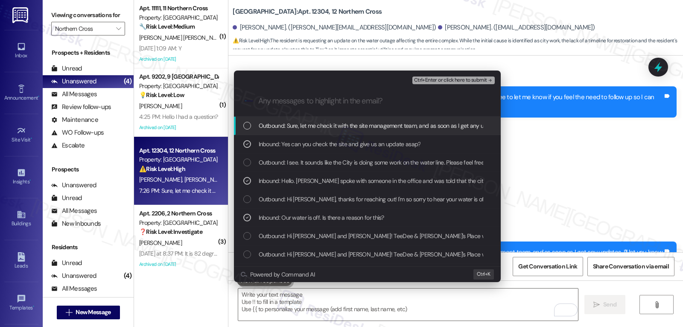
click at [465, 78] on span "Ctrl+Enter or click here to submit" at bounding box center [450, 80] width 73 height 6
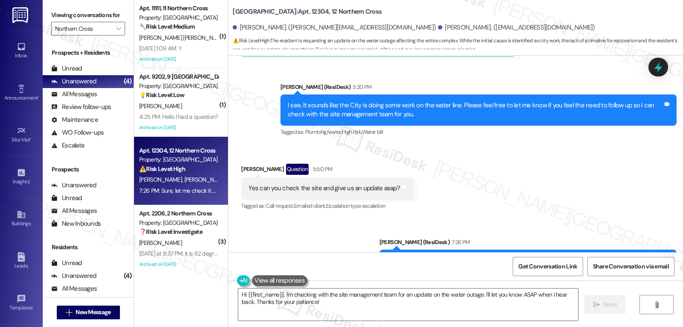
scroll to position [8775, 0]
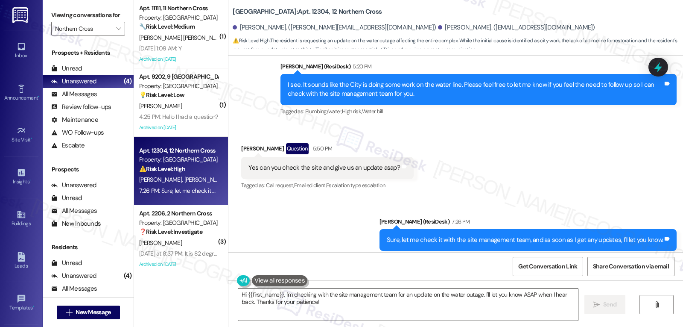
click at [435, 312] on textarea "Hi {{first_name}}, I'm checking with the site management team for an update on …" at bounding box center [408, 304] width 340 height 32
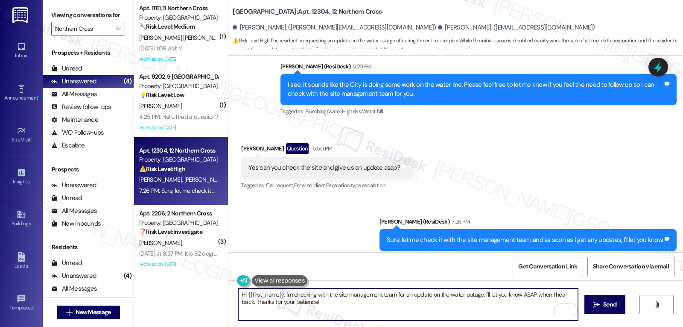
paste textarea "Resident Concern - Water Outage"
type textarea "Hi {{first_name}}, I'm checking with the site management team for an update on …"
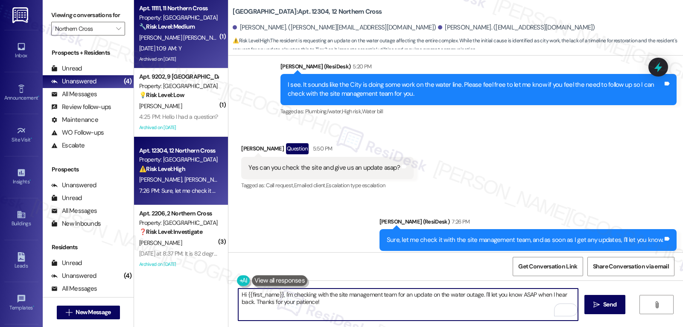
click at [184, 54] on div "Archived on 09/02/2024" at bounding box center [178, 59] width 81 height 11
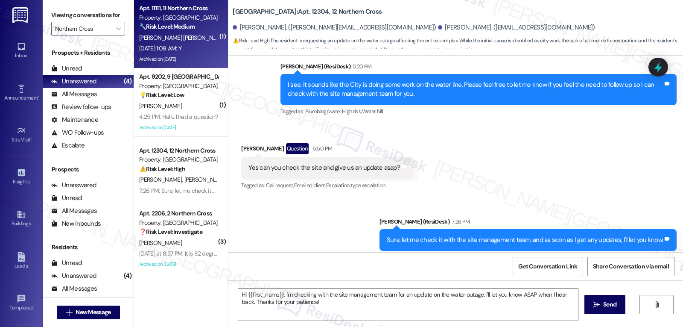
type textarea "Fetching suggested responses. Please feel free to read through the conversation…"
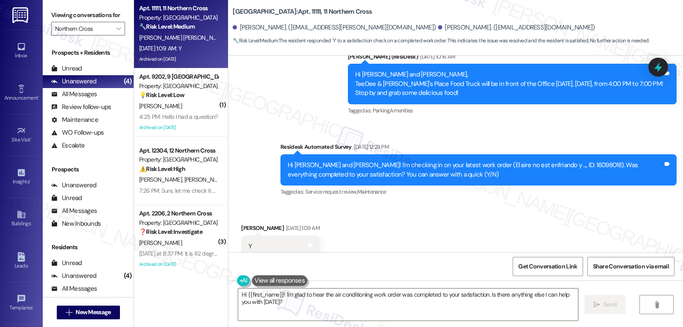
scroll to position [6894, 0]
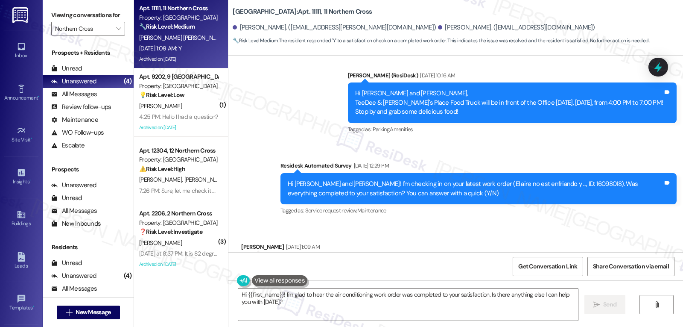
drag, startPoint x: 274, startPoint y: 129, endPoint x: 348, endPoint y: 199, distance: 101.8
click at [348, 199] on div "WO Opened request: El aire aco... Jun 21, 2024 at 4:07 PM Status : Completed Sh…" at bounding box center [455, 154] width 455 height 196
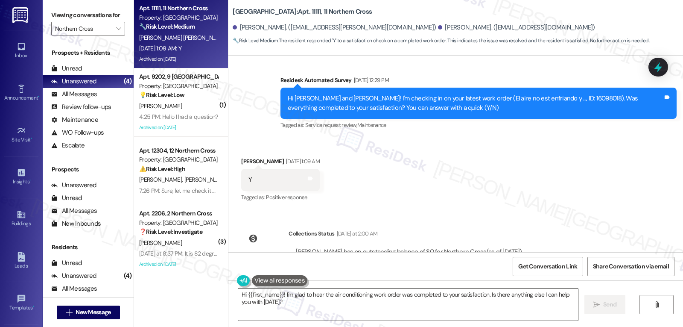
click at [383, 311] on textarea "Hi {{first_name}}! I'm glad to hear the air conditioning work order was complet…" at bounding box center [408, 304] width 340 height 32
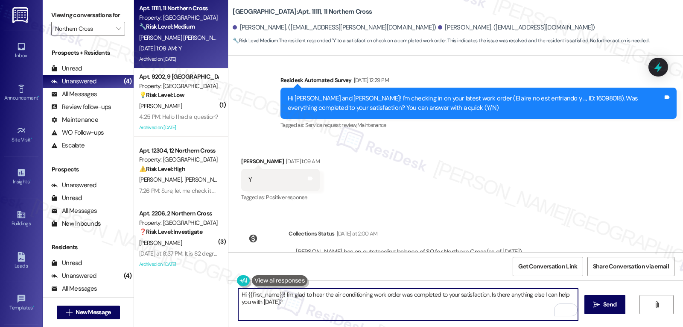
click at [328, 301] on textarea "Hi {{first_name}}! I'm glad to hear the air conditioning work order was complet…" at bounding box center [408, 304] width 340 height 32
paste textarea "Awesome! Thanks for confirming, {{first_name}}! It’s great to know your request…"
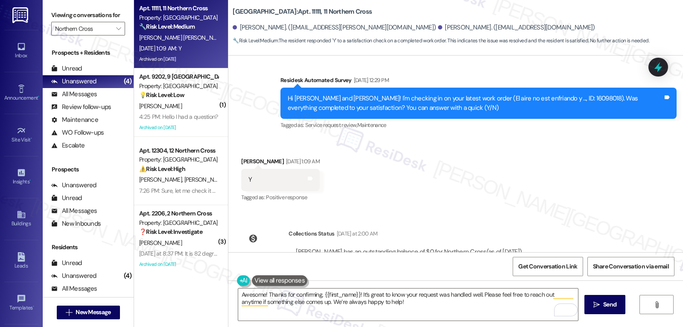
click at [244, 157] on div "Hernan Marcano Rodriguez Aug 23, 2025 at 1:09 AM" at bounding box center [280, 163] width 78 height 12
copy div "Hernan"
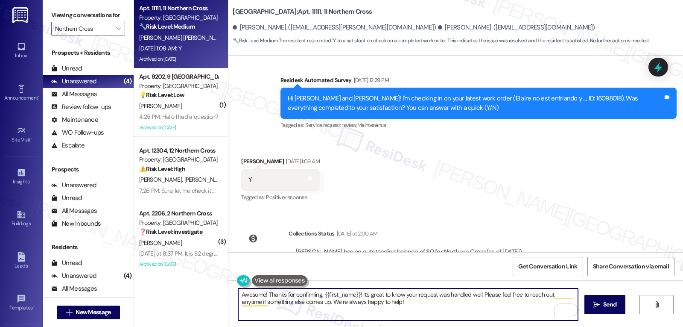
click at [319, 293] on textarea "Awesome! Thanks for confirming, {{first_name}}! It’s great to know your request…" at bounding box center [408, 304] width 340 height 32
paste textarea "Hernan"
click at [430, 308] on textarea "Awesome! Thanks for confirming, Hernan! It’s great to know your request was han…" at bounding box center [408, 304] width 340 height 32
type textarea "Awesome! Thanks for confirming, Hernan! It’s great to know your request was han…"
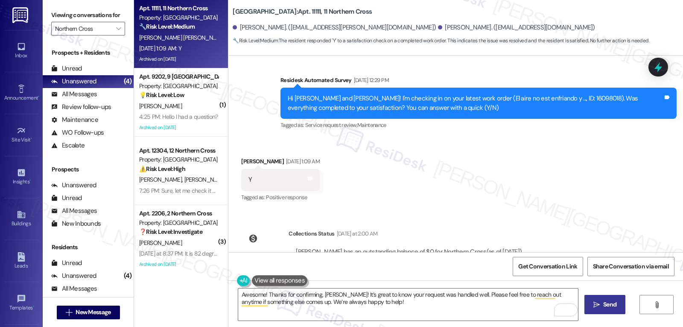
click at [599, 305] on span " Send" at bounding box center [605, 304] width 27 height 9
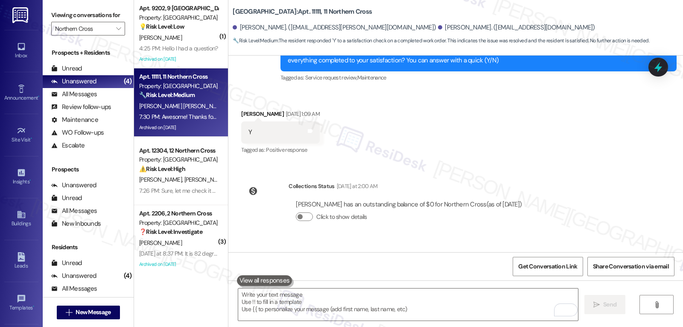
scroll to position [7048, 0]
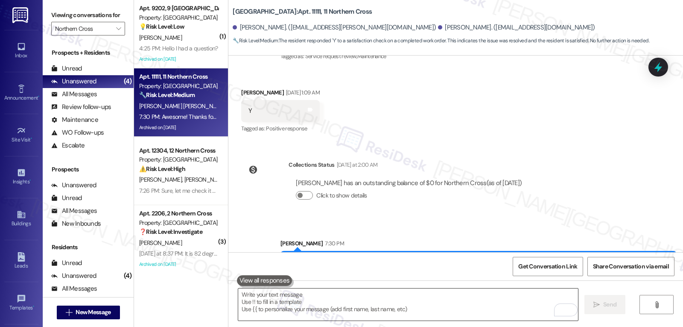
click at [318, 304] on textarea "To enrich screen reader interactions, please activate Accessibility in Grammarl…" at bounding box center [408, 304] width 340 height 32
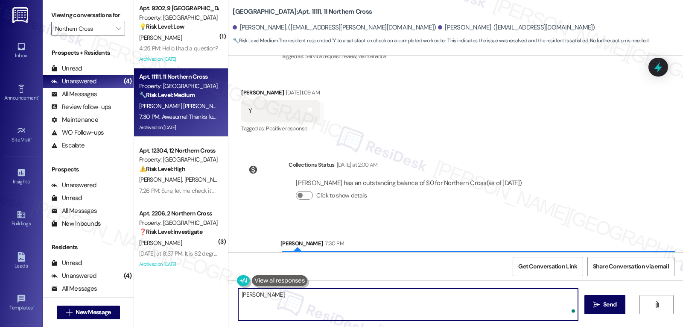
paste textarea "how are things going at {{property}}? Has it been everything you were looking f…"
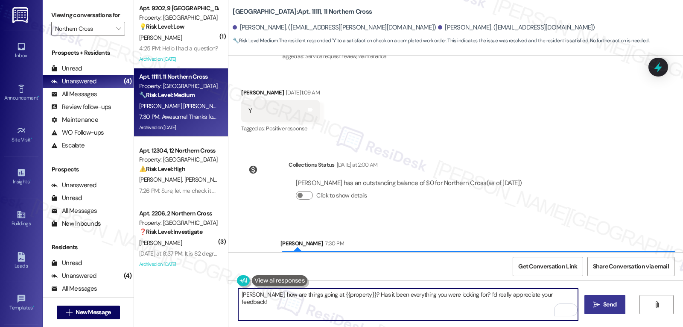
type textarea "Hernan, how are things going at {{property}}? Has it been everything you were l…"
click at [611, 309] on button " Send" at bounding box center [605, 304] width 41 height 19
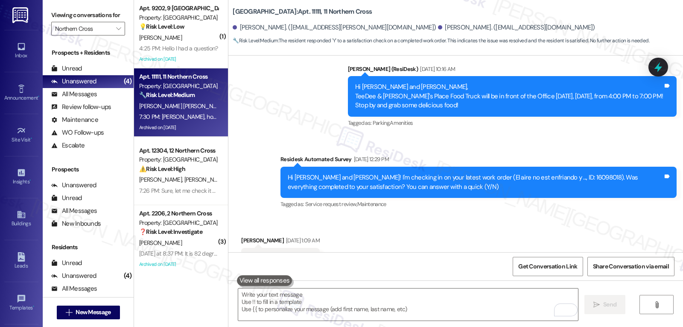
scroll to position [7107, 0]
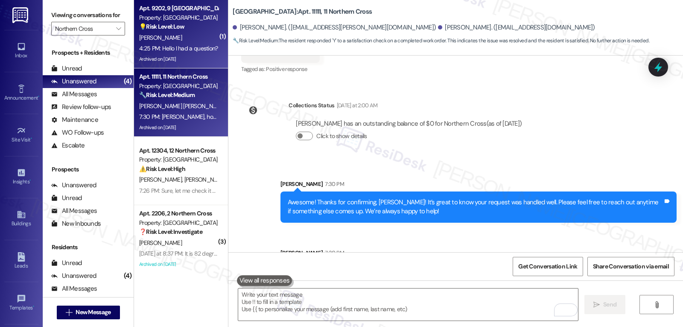
click at [166, 35] on div "J. Perez" at bounding box center [178, 37] width 81 height 11
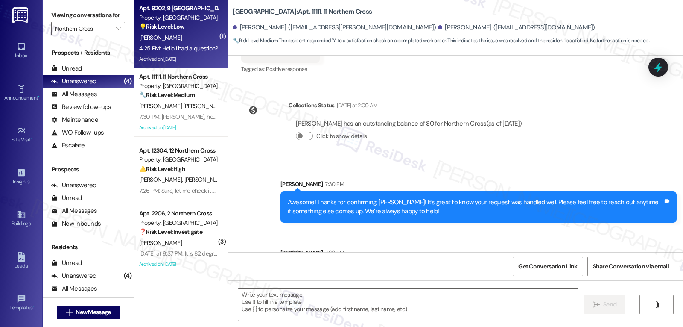
type textarea "Fetching suggested responses. Please feel free to read through the conversation…"
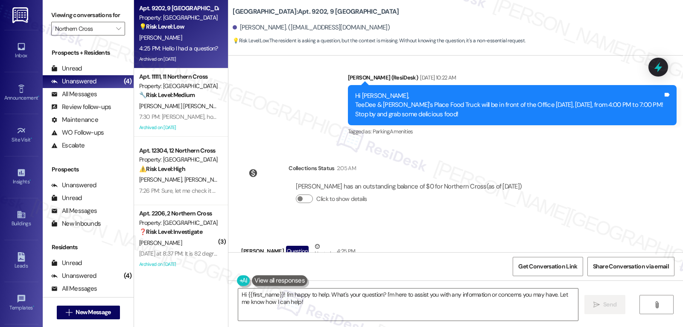
scroll to position [9972, 0]
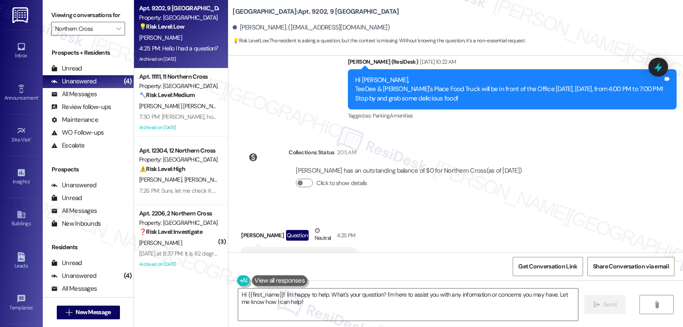
drag, startPoint x: 380, startPoint y: 296, endPoint x: 683, endPoint y: 347, distance: 306.5
click at [683, 326] on html "Inbox Go to Inbox Announcement • Send A Text Announcement Site Visit • Go to Si…" at bounding box center [341, 163] width 683 height 327
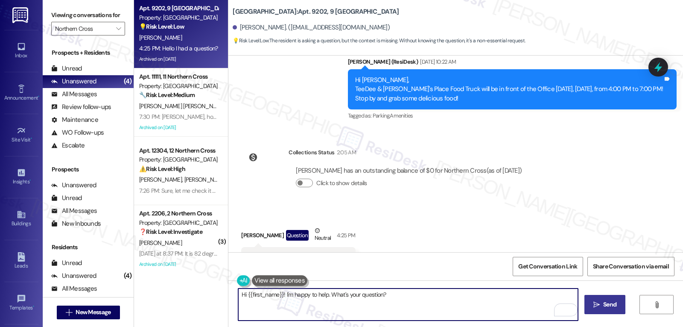
type textarea "Hi {{first_name}}! I'm happy to help. What's your question?"
click at [618, 305] on button " Send" at bounding box center [605, 304] width 41 height 19
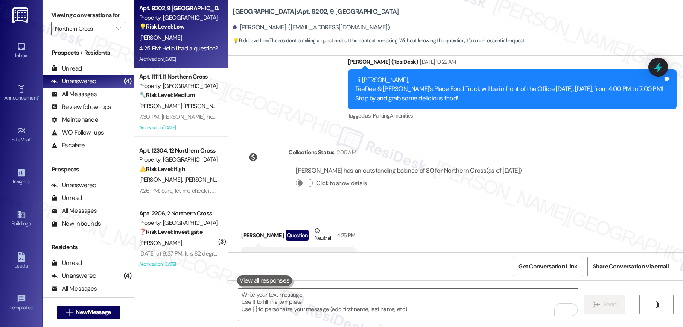
scroll to position [9971, 0]
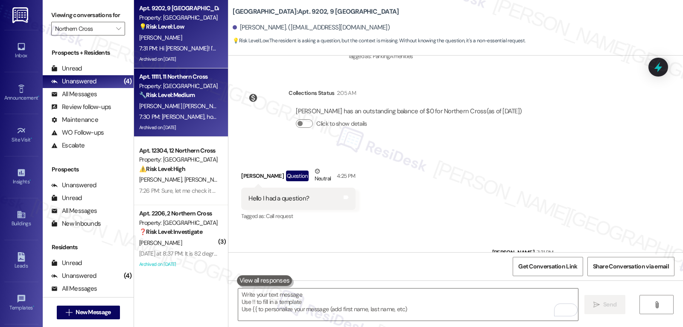
click at [228, 105] on span "[PERSON_NAME]" at bounding box center [249, 106] width 43 height 8
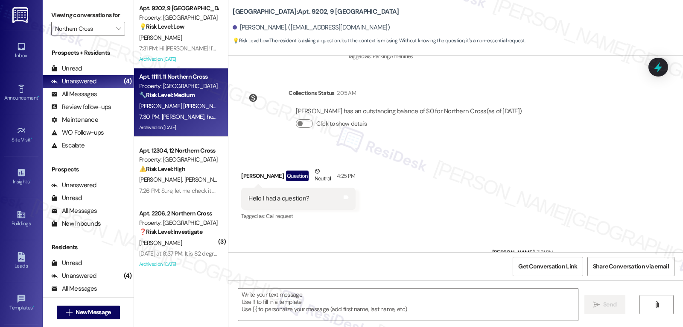
type textarea "Fetching suggested responses. Please feel free to read through the conversation…"
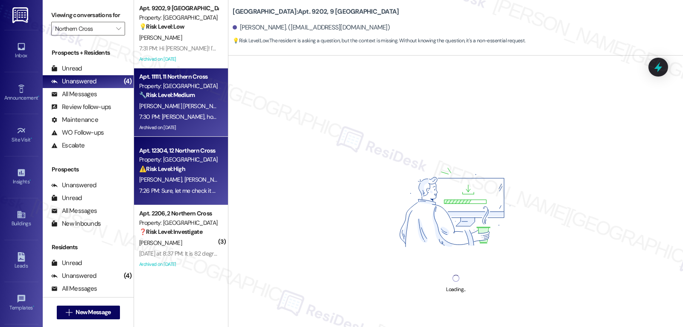
click at [186, 187] on div "7:26 PM: Sure, let me check it with the site management team, and as soon as I …" at bounding box center [277, 191] width 276 height 8
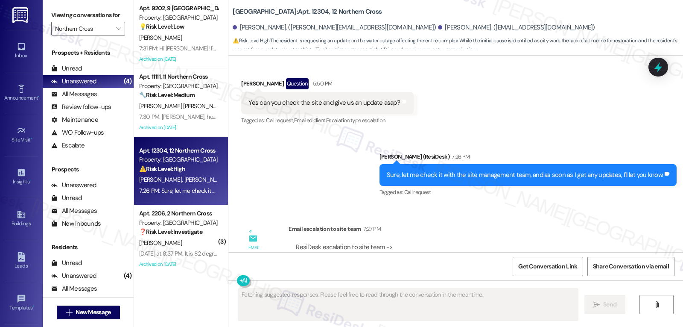
scroll to position [8880, 0]
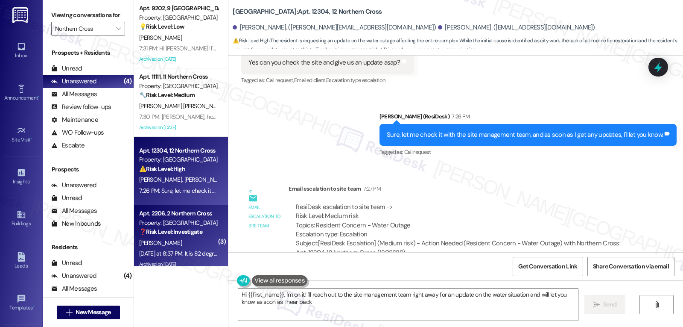
type textarea "Hi {{first_name}}, I'm on it! I'll reach out to the site management team right …"
click at [185, 248] on div "[DATE] at 8:37 PM: It is 82 degrees right now [DATE] at 8:37 PM: It is 82 degre…" at bounding box center [178, 253] width 81 height 11
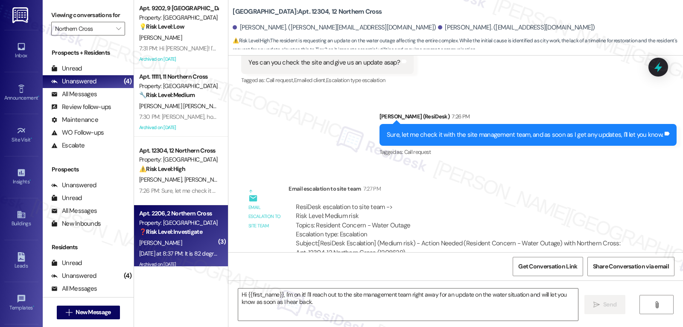
type textarea "Fetching suggested responses. Please feel free to read through the conversation…"
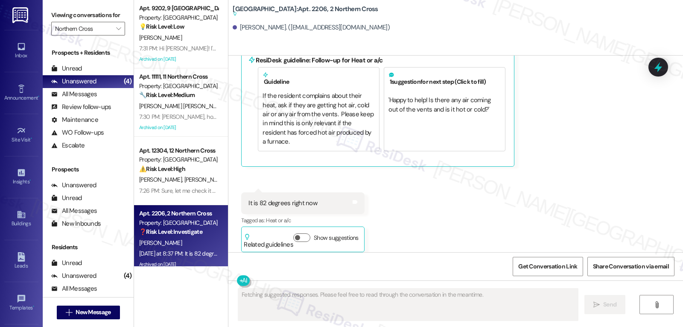
scroll to position [7349, 0]
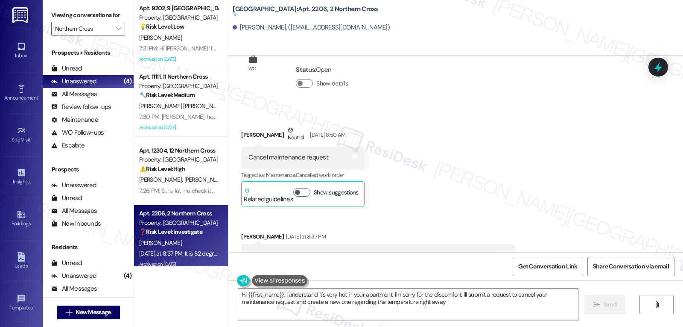
type textarea "Hi {{first_name}}, I understand it's very hot in your apartment. I'm sorry for …"
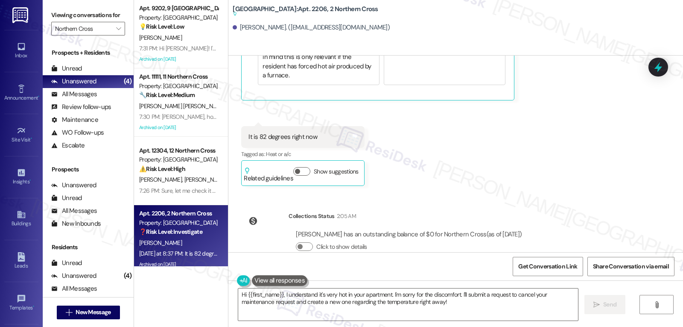
scroll to position [7427, 0]
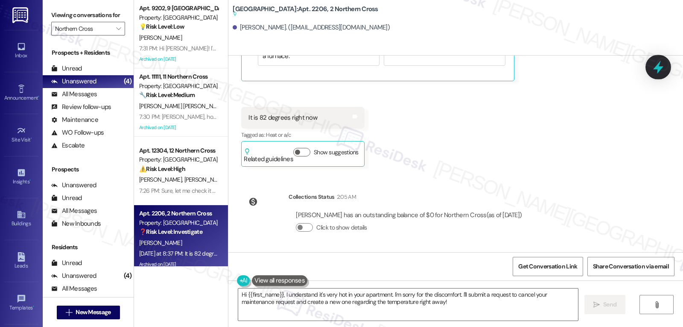
click at [663, 67] on icon at bounding box center [658, 67] width 10 height 13
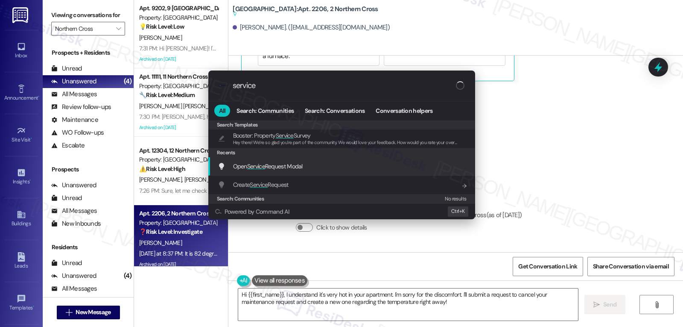
type input "service"
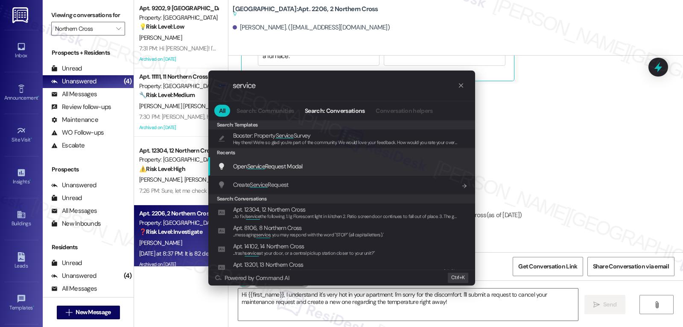
click at [333, 167] on div "Open Service Request Modal Add shortcut" at bounding box center [343, 165] width 250 height 9
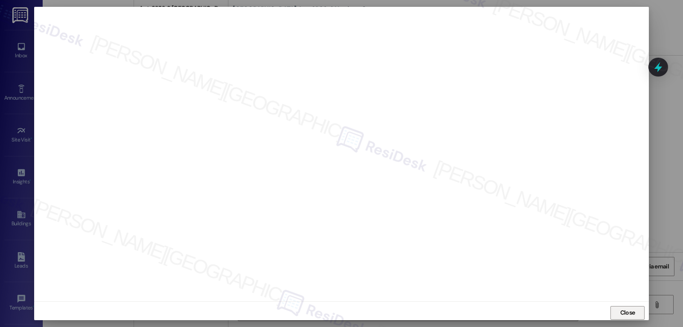
click at [626, 314] on span "Close" at bounding box center [627, 312] width 15 height 9
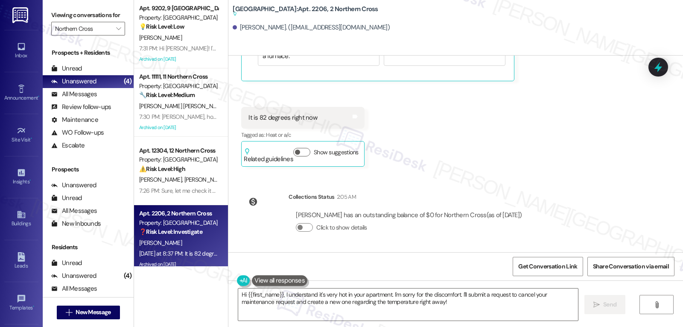
click at [497, 322] on div "Hi {{first_name}}, I understand it's very hot in your apartment. I'm sorry for …" at bounding box center [455, 312] width 455 height 64
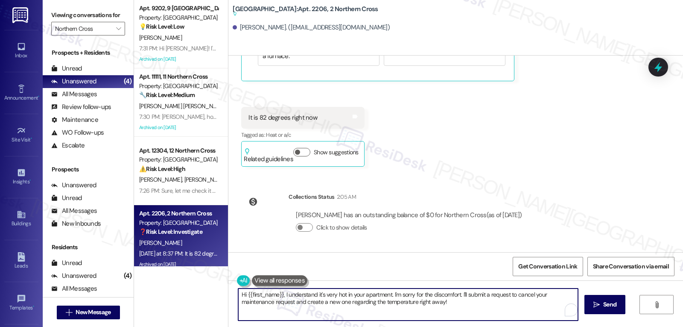
click at [496, 309] on textarea "Hi {{first_name}}, I understand it's very hot in your apartment. I'm sorry for …" at bounding box center [408, 304] width 340 height 32
paste textarea "16104670"
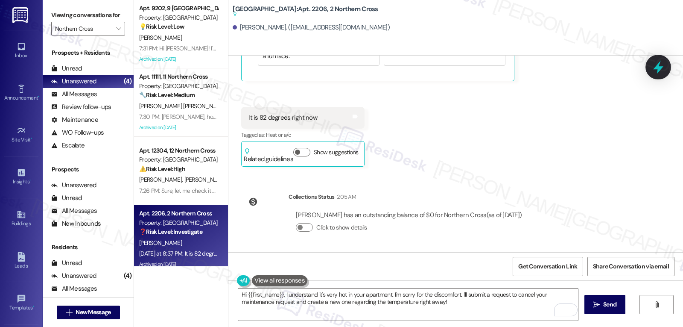
click at [658, 67] on icon at bounding box center [658, 67] width 10 height 13
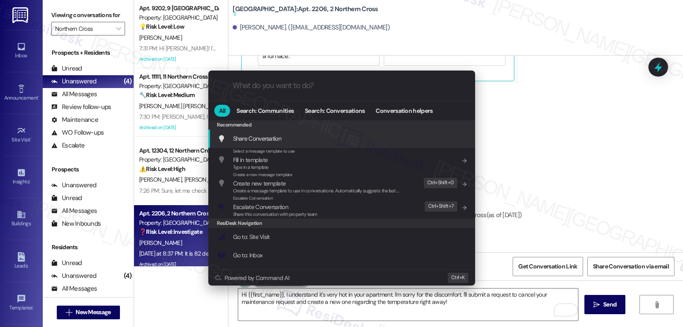
click at [450, 309] on div ".cls-1{fill:#0a055f;}.cls-2{fill:#0cc4c4;} resideskLogoBlueOrange All Search: C…" at bounding box center [341, 163] width 683 height 327
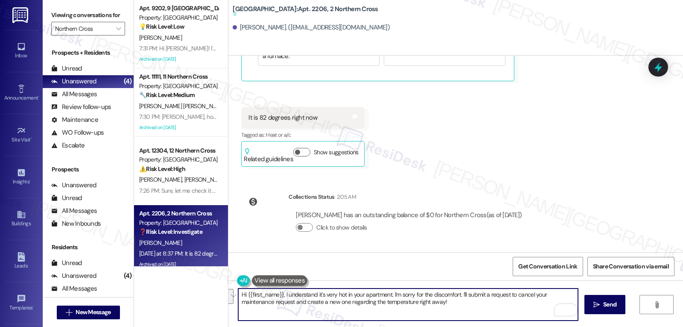
drag, startPoint x: 458, startPoint y: 294, endPoint x: 477, endPoint y: 316, distance: 29.0
click at [477, 316] on textarea "Hi {{first_name}}, I understand it's very hot in your apartment. I'm sorry for …" at bounding box center [408, 304] width 340 height 32
click at [474, 303] on textarea "Hi {{first_name}}, I understand it's very hot in your apartment. I'm sorry for …" at bounding box center [408, 304] width 340 height 32
click at [466, 296] on textarea "Hi {{first_name}}, I understand it's very hot in your apartment. I'm sorry for …" at bounding box center [408, 304] width 340 height 32
drag, startPoint x: 464, startPoint y: 295, endPoint x: 520, endPoint y: 347, distance: 75.5
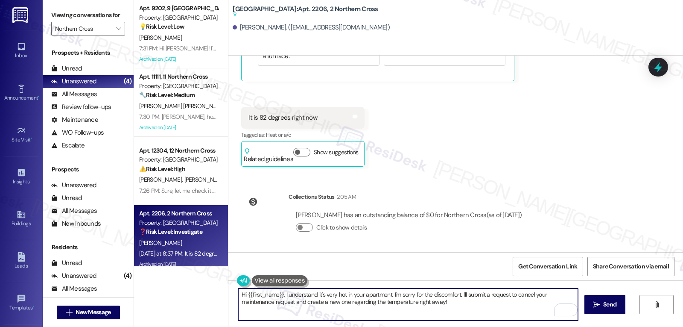
click at [520, 326] on html "Inbox Go to Inbox Announcement • Send A Text Announcement Site Visit • Go to Si…" at bounding box center [341, 163] width 683 height 327
click at [426, 298] on textarea "Hi {{first_name}}, I understand it's very hot in your apartment. I'm sorry for …" at bounding box center [408, 304] width 340 height 32
click at [430, 301] on textarea "Hi {{first_name}}, I understand it's very hot in your apartment. I'm sorry for …" at bounding box center [408, 304] width 340 height 32
type textarea "Hi {{first_name}}, I understand it's very hot in your apartment. I'm sorry for …"
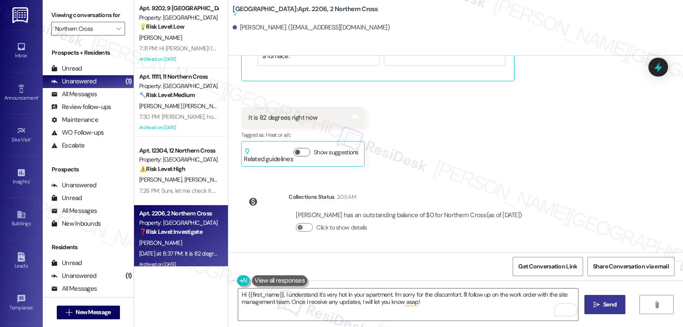
click at [608, 304] on span "Send" at bounding box center [609, 304] width 13 height 9
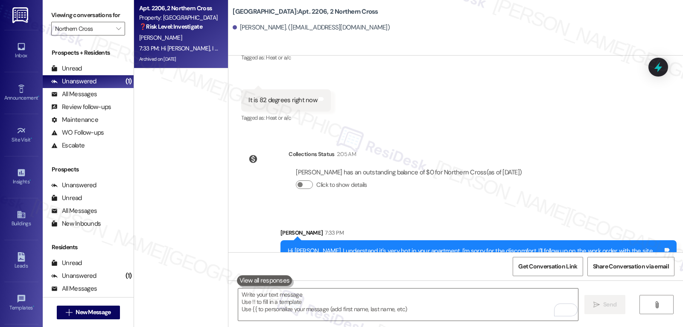
scroll to position [7336, 0]
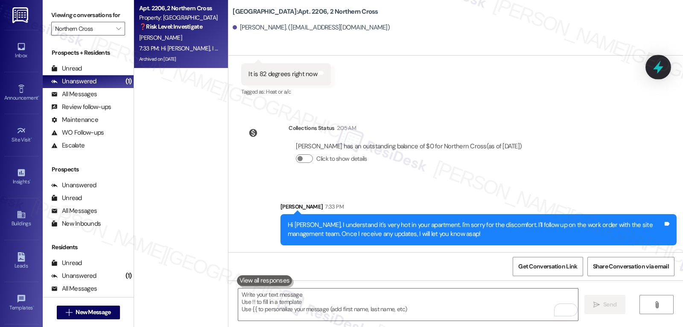
click at [665, 63] on icon at bounding box center [658, 67] width 15 height 15
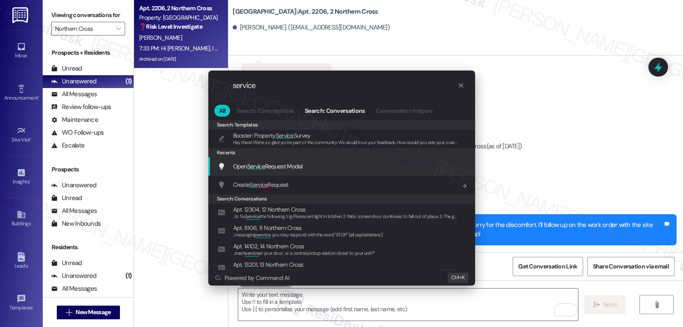
click at [296, 170] on span "Open Service Request Modal" at bounding box center [268, 166] width 70 height 8
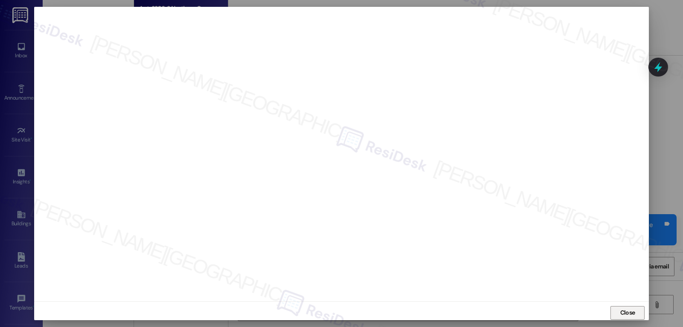
click at [629, 310] on span "Close" at bounding box center [627, 312] width 15 height 9
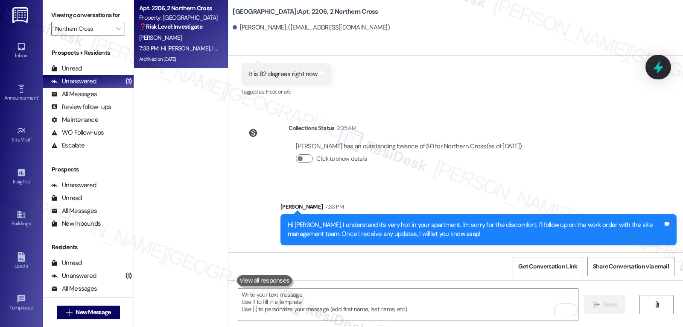
click at [664, 64] on icon at bounding box center [658, 67] width 15 height 15
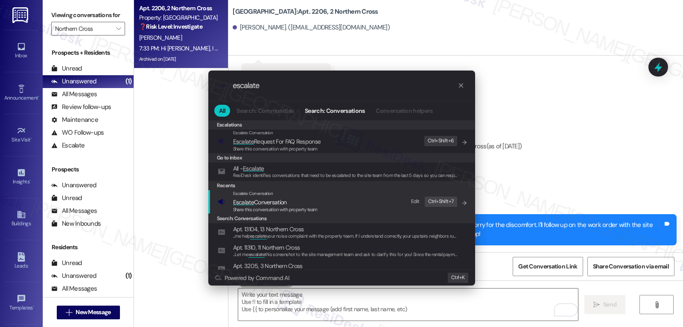
type input "escalate"
click at [295, 211] on span "Share this conversation with property team" at bounding box center [275, 209] width 85 height 6
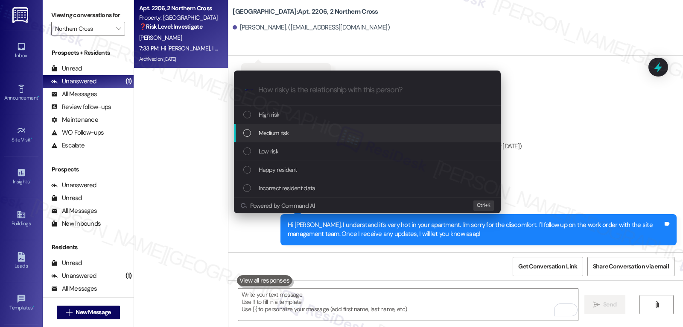
click at [313, 137] on div "Medium risk" at bounding box center [368, 132] width 250 height 9
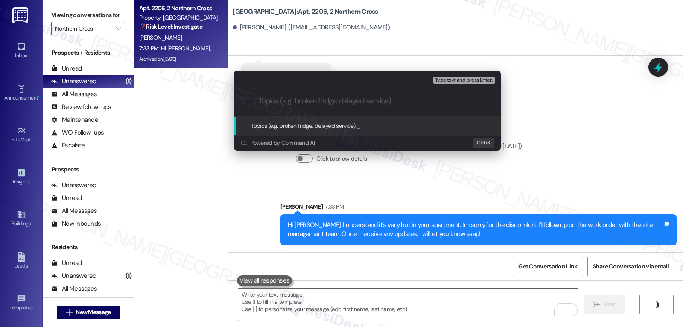
paste input "16104670"
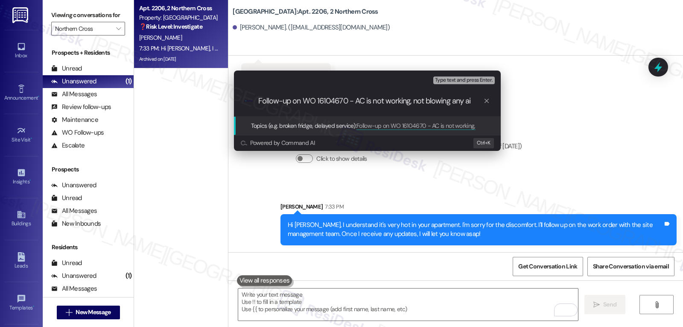
type input "Follow-up on WO 16104670 - AC is not working, not blowing any air"
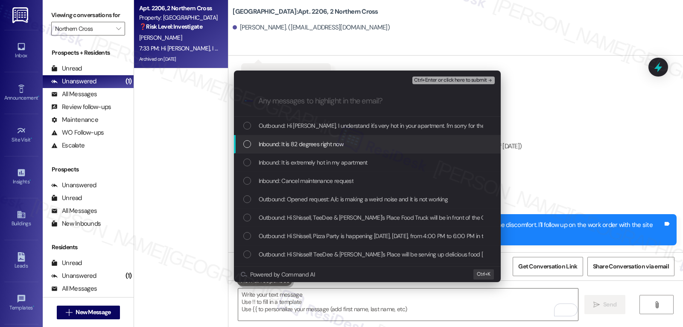
click at [316, 149] on span "Inbound: It is 82 degrees right now" at bounding box center [301, 143] width 85 height 9
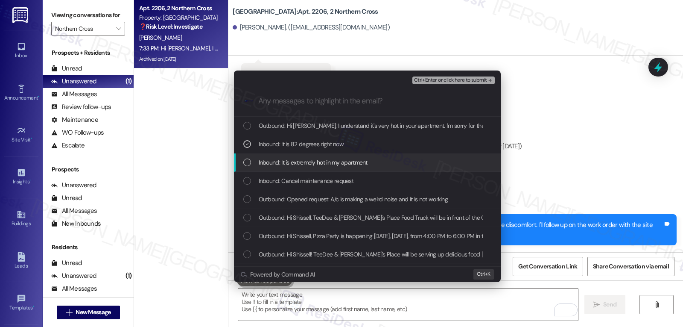
drag, startPoint x: 313, startPoint y: 163, endPoint x: 311, endPoint y: 176, distance: 13.9
click at [313, 167] on span "Inbound: It is extremely hot in my apartment" at bounding box center [313, 162] width 109 height 9
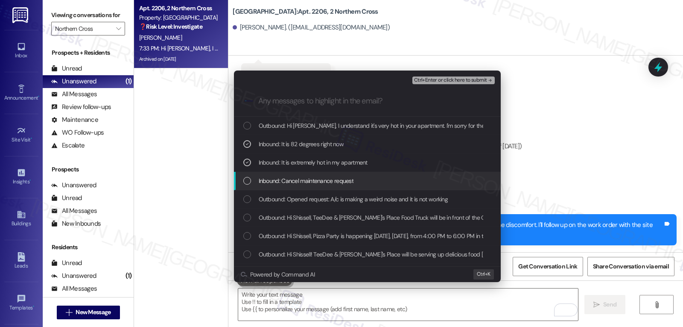
drag, startPoint x: 307, startPoint y: 181, endPoint x: 307, endPoint y: 187, distance: 6.8
click at [307, 181] on span "Inbound: Cancel maintenance request" at bounding box center [306, 180] width 95 height 9
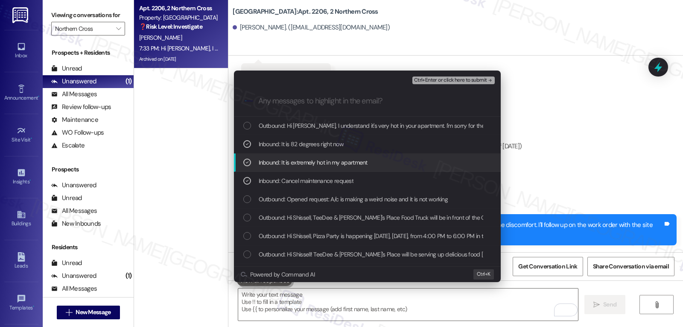
scroll to position [85, 0]
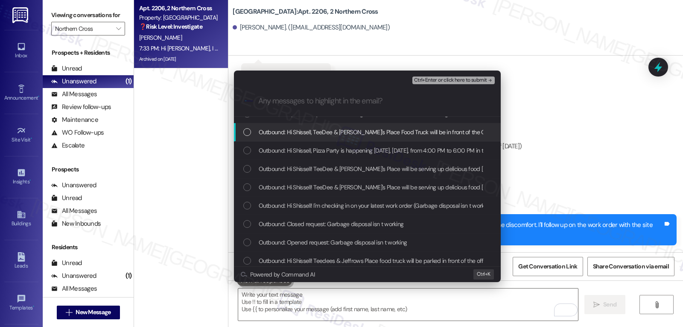
click at [475, 80] on span "Ctrl+Enter or click here to submit" at bounding box center [450, 80] width 73 height 6
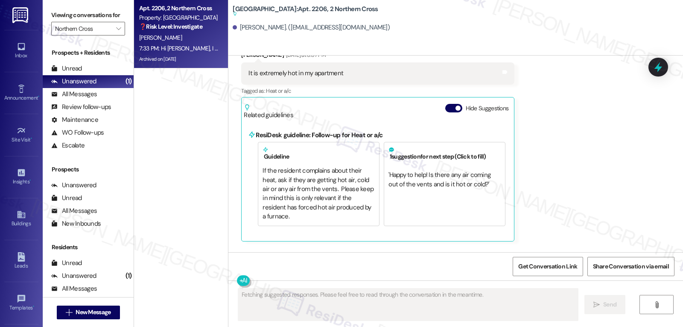
scroll to position [7167, 0]
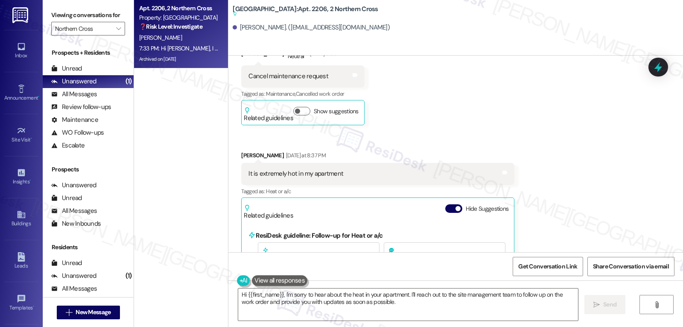
click at [241, 63] on div "Shissell Rodriguez Neutral Aug 23, 2025 at 8:50 AM" at bounding box center [302, 54] width 123 height 21
copy div "Shissell"
click at [285, 305] on textarea "Hi {{first_name}}, I'm sorry to hear about the heat in your apartment. I'll rea…" at bounding box center [408, 304] width 340 height 32
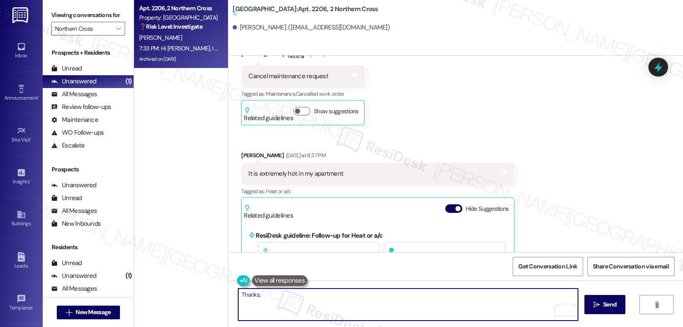
paste textarea "Shissell"
type textarea "Thanks, Shissell."
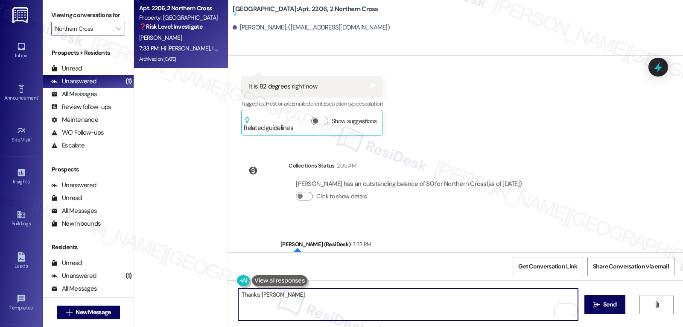
scroll to position [7509, 0]
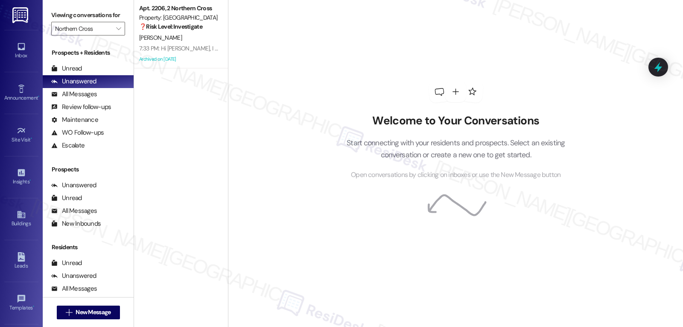
click at [98, 22] on label "Viewing conversations for" at bounding box center [88, 15] width 74 height 13
click at [116, 35] on span "" at bounding box center [118, 29] width 8 height 14
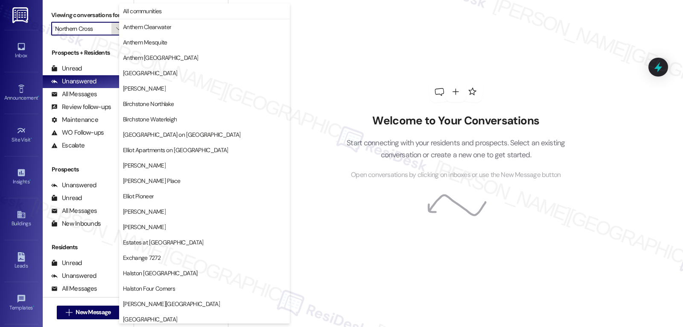
scroll to position [295, 0]
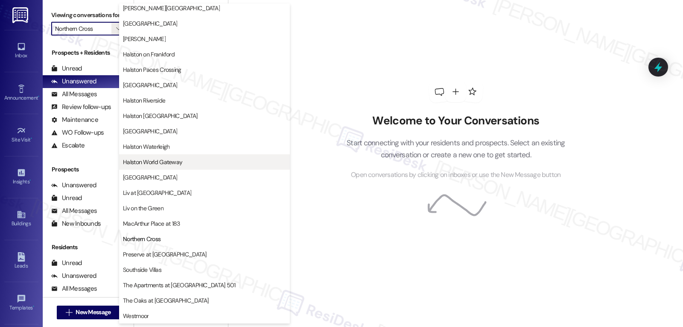
click at [197, 161] on span "Halston World Gateway" at bounding box center [204, 162] width 163 height 9
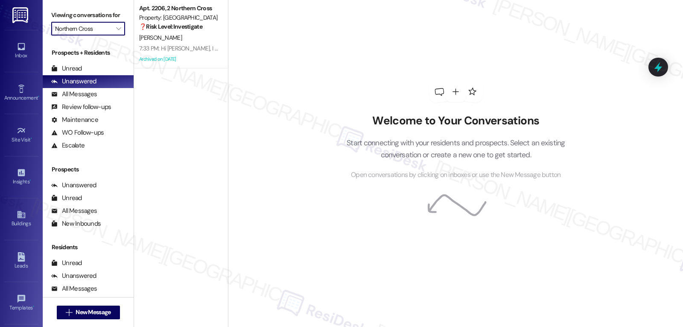
type input "Halston World Gateway"
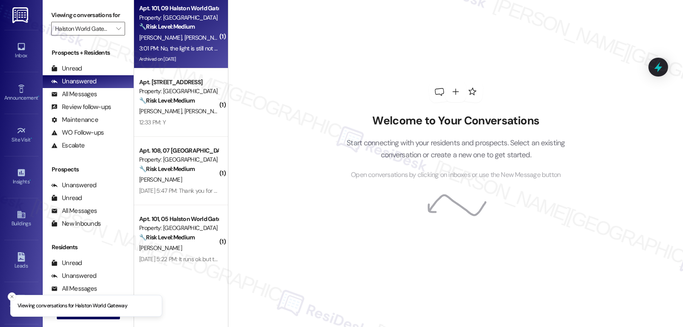
click at [154, 30] on strong "🔧 Risk Level: Medium" at bounding box center [167, 27] width 56 height 8
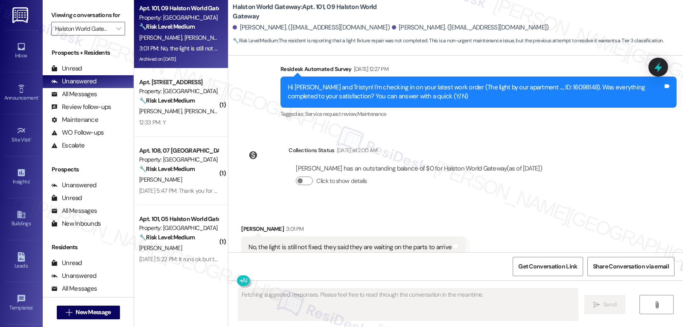
scroll to position [2648, 0]
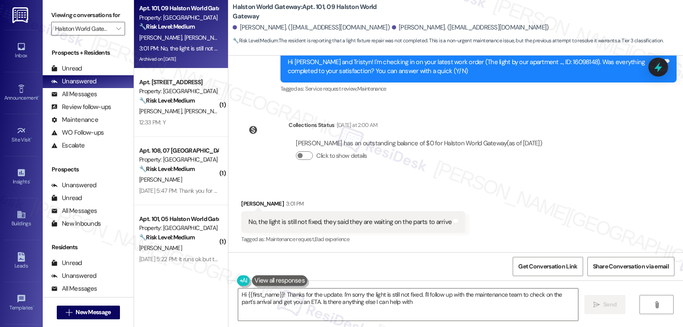
type textarea "Hi {{first_name}}! Thanks for the update. I'm sorry the light is still not fixe…"
click at [656, 71] on icon at bounding box center [658, 67] width 15 height 15
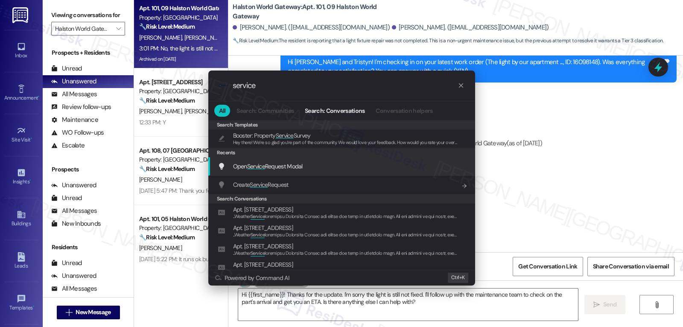
click at [292, 171] on span "Open Service Request Modal" at bounding box center [268, 165] width 70 height 9
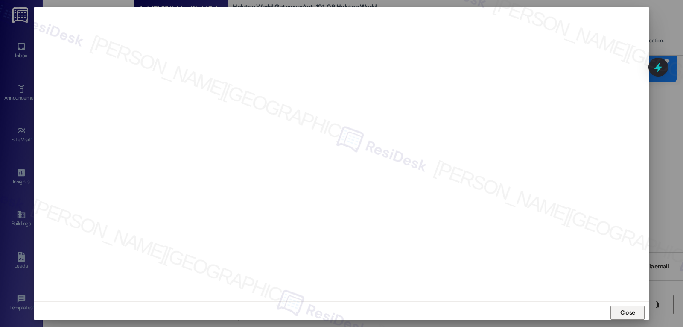
click at [615, 308] on button "Close" at bounding box center [628, 313] width 34 height 14
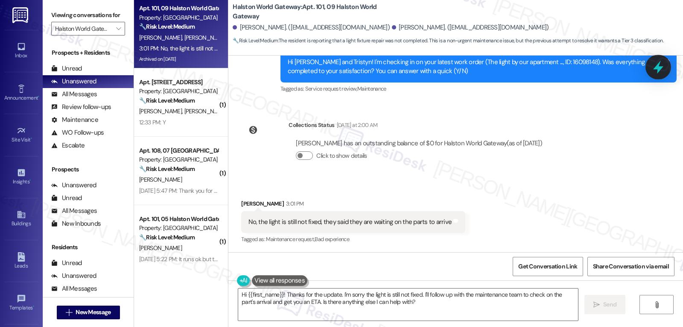
click at [656, 64] on icon at bounding box center [658, 67] width 15 height 15
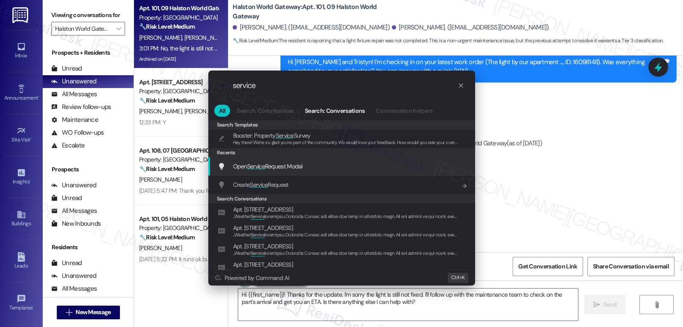
type input "service"
click at [289, 167] on span "Open Service Request Modal" at bounding box center [268, 166] width 70 height 8
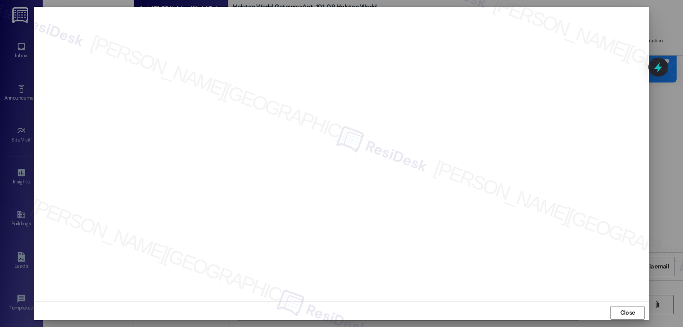
scroll to position [4, 0]
click at [630, 315] on span "Close" at bounding box center [628, 308] width 18 height 13
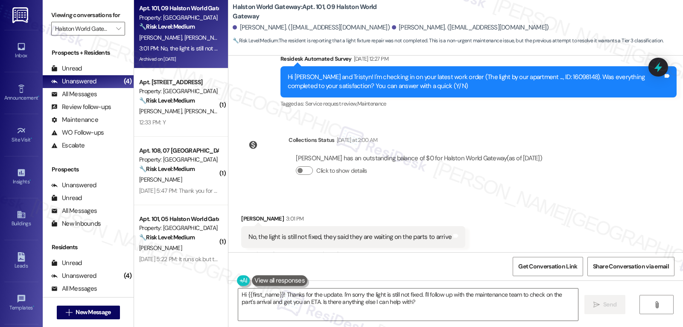
scroll to position [2648, 0]
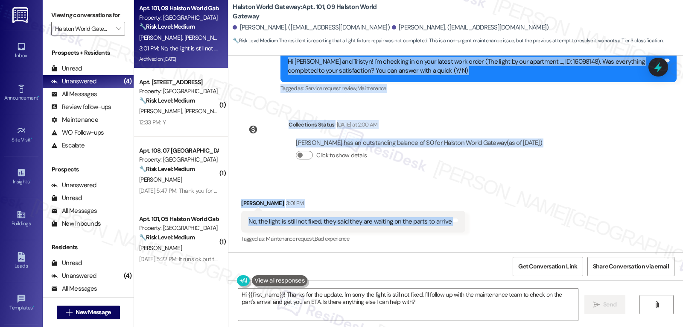
drag, startPoint x: 275, startPoint y: 130, endPoint x: 498, endPoint y: 220, distance: 240.4
click at [498, 220] on div "WO Lease started [DATE] 8:00 PM Show details Announcement, sent via SMS [PERSON…" at bounding box center [455, 154] width 455 height 196
copy div "Residesk Automated Survey [DATE] 12:27 PM Hi [PERSON_NAME] and Tristyn! I'm che…"
click at [315, 307] on textarea "Hi {{first_name}}! Thanks for the update. I'm sorry the light is still not fixe…" at bounding box center [408, 304] width 340 height 32
paste textarea "[PERSON_NAME], thank you for letting me know. I’m sorry the light still hasn’t …"
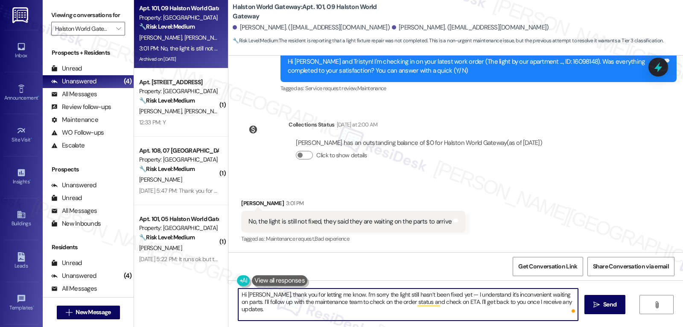
click at [439, 295] on textarea "Hi [PERSON_NAME], thank you for letting me know. I’m sorry the light still hasn…" at bounding box center [408, 304] width 340 height 32
drag, startPoint x: 449, startPoint y: 297, endPoint x: 489, endPoint y: 293, distance: 40.3
click at [449, 297] on textarea "Hi [PERSON_NAME], thank you for letting me know. I’m sorry the light still hasn…" at bounding box center [408, 304] width 340 height 32
type textarea "Hi [PERSON_NAME], thank you for letting me know. I’m sorry the light still hasn…"
click at [650, 71] on div at bounding box center [659, 67] width 26 height 24
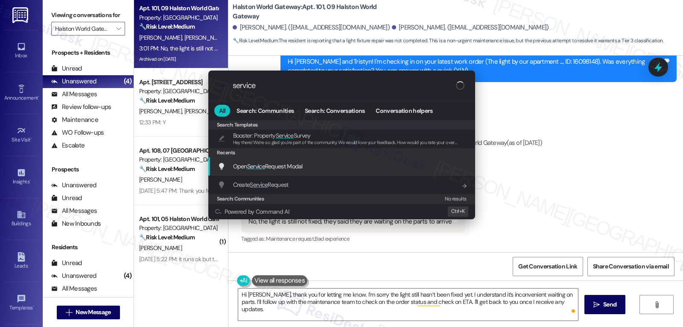
type input "service"
click at [277, 163] on span "Open Service Request Modal" at bounding box center [268, 166] width 70 height 8
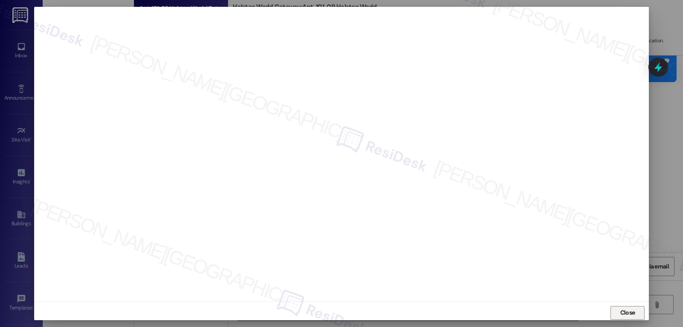
click at [630, 310] on span "Close" at bounding box center [627, 312] width 15 height 9
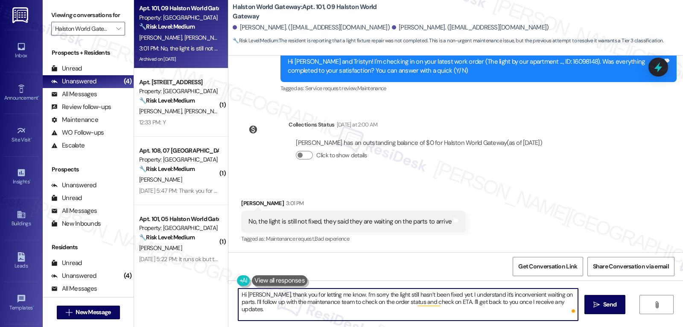
click at [565, 301] on textarea "Hi [PERSON_NAME], thank you for letting me know. I’m sorry the light still hasn…" at bounding box center [408, 304] width 340 height 32
click at [614, 303] on span "Send" at bounding box center [609, 304] width 13 height 9
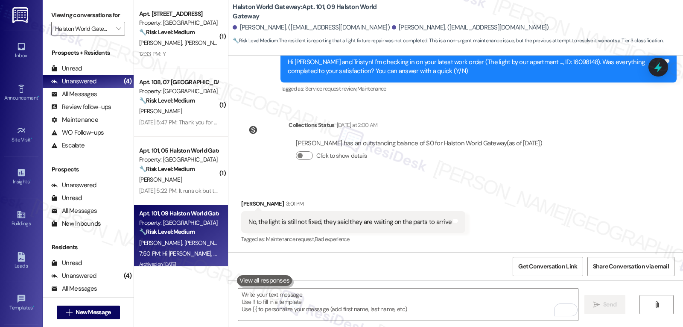
scroll to position [2716, 0]
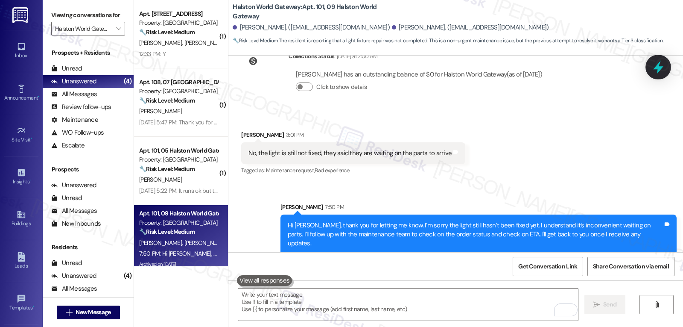
click at [659, 64] on icon at bounding box center [658, 67] width 10 height 13
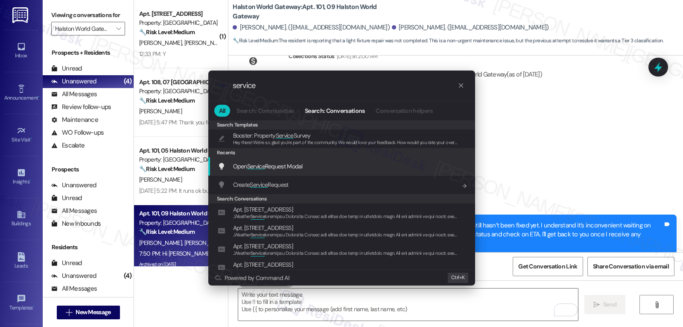
click at [282, 166] on span "Open Service Request Modal" at bounding box center [268, 166] width 70 height 8
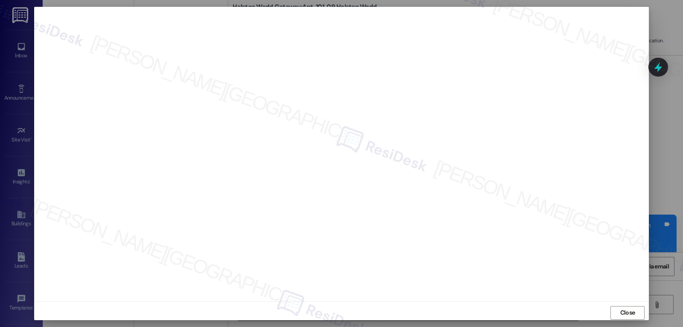
click at [644, 313] on div "Close" at bounding box center [341, 312] width 615 height 23
click at [639, 312] on button "Close" at bounding box center [628, 313] width 34 height 14
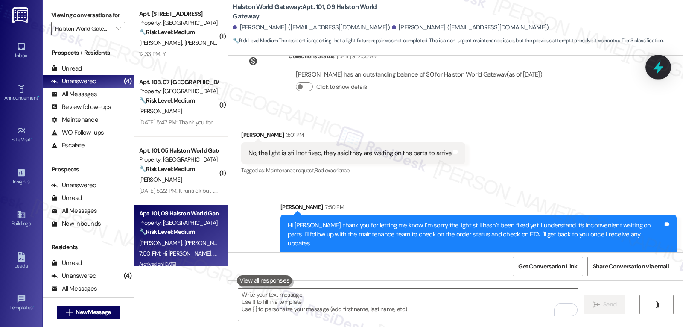
click at [657, 64] on icon at bounding box center [658, 67] width 15 height 15
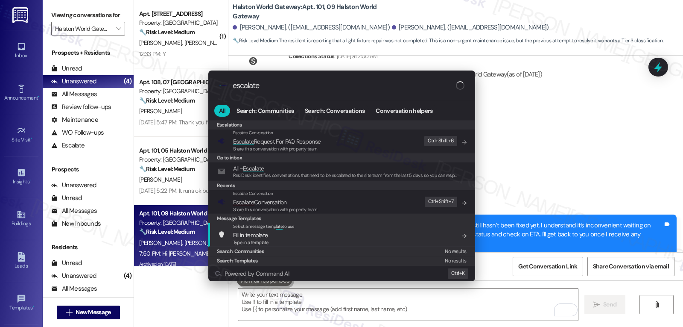
type input "escalate"
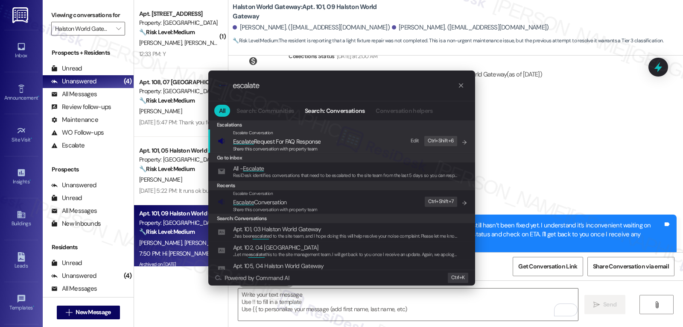
click at [304, 206] on span "Share this conversation with property team" at bounding box center [275, 209] width 85 height 6
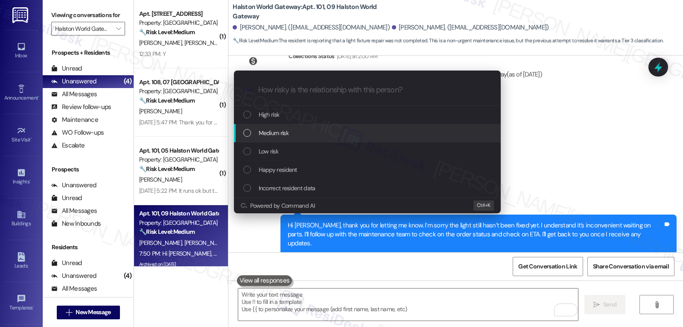
click at [322, 138] on div "Medium risk" at bounding box center [367, 133] width 267 height 18
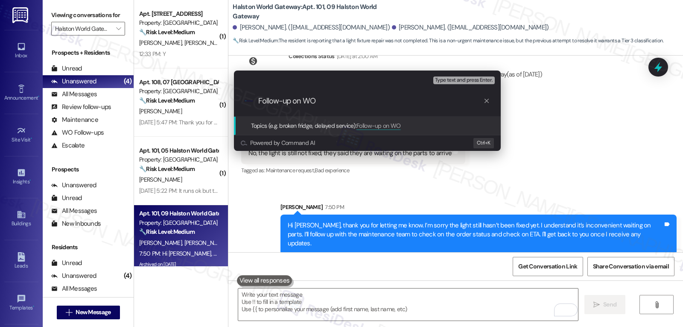
paste input "16098148"
type input "Follow-up on WO 16098148 - Light fixture repair"
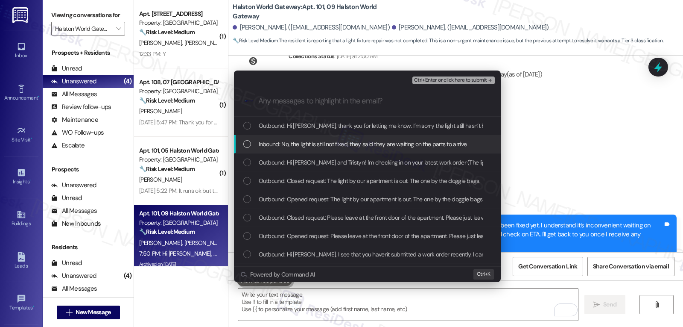
click at [249, 140] on div "List of options" at bounding box center [247, 144] width 8 height 8
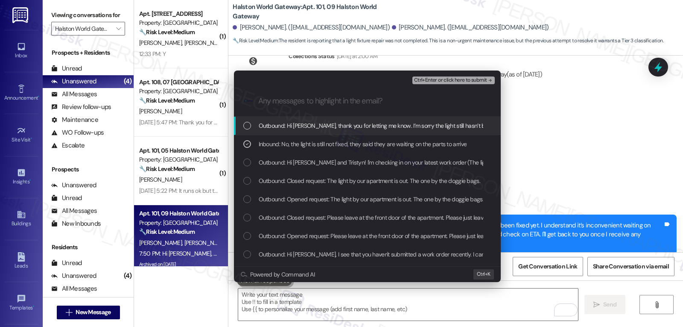
click at [467, 79] on span "Ctrl+Enter or click here to submit" at bounding box center [450, 80] width 73 height 6
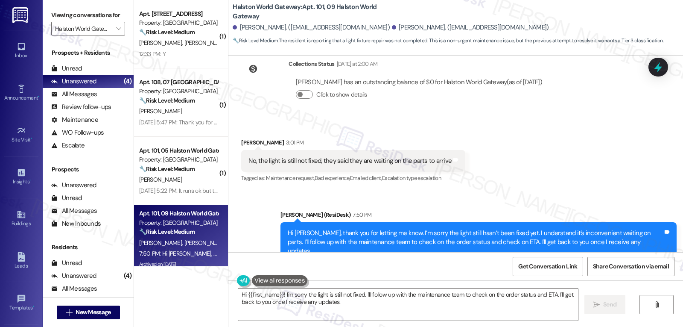
scroll to position [2729, 0]
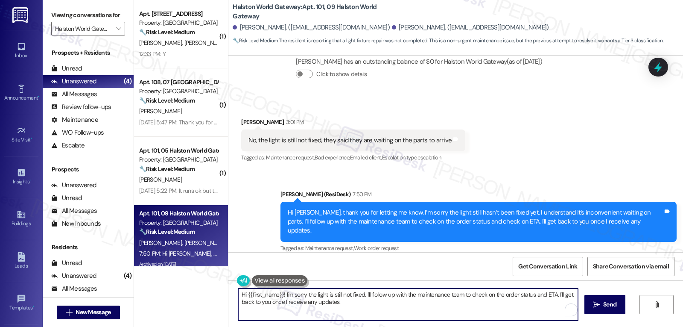
click at [461, 307] on textarea "Hi {{first_name}}! I'm sorry the light is still not fixed. I'll follow up with …" at bounding box center [408, 304] width 340 height 32
paste textarea "Follow-up on WO 16098148 - Light fixture repair"
type textarea "Hi {{first_name}}! I'm sorry the light is still not fixed. I'll follow up with …"
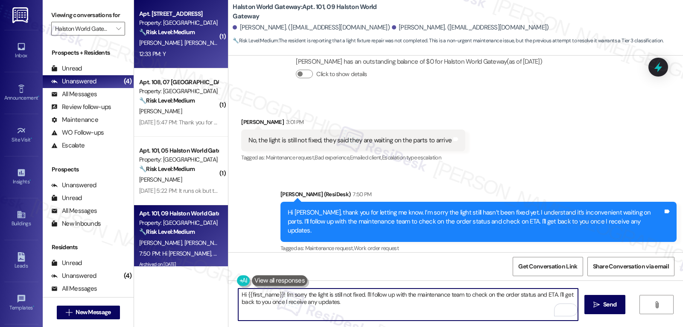
click at [193, 64] on div "Apt. 105, 11 Halston World Gateway Property: Halston World Gateway 🔧 Risk Level…" at bounding box center [181, 34] width 94 height 68
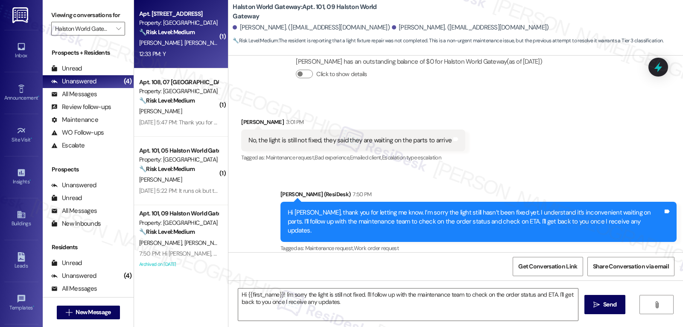
type textarea "Fetching suggested responses. Please feel free to read through the conversation…"
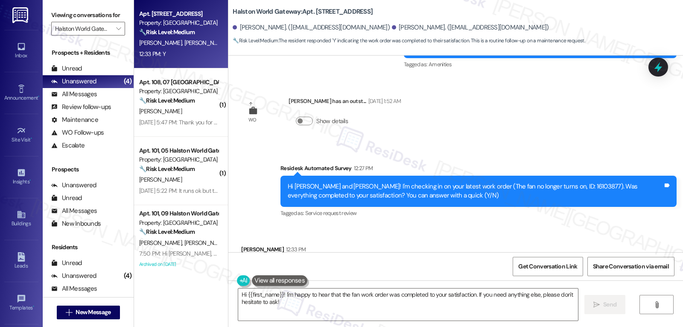
scroll to position [3879, 0]
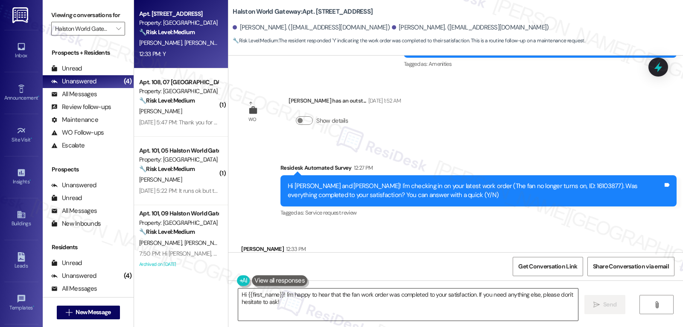
click at [419, 313] on textarea "Hi {{first_name}}! I'm happy to hear that the fan work order was completed to y…" at bounding box center [408, 304] width 340 height 32
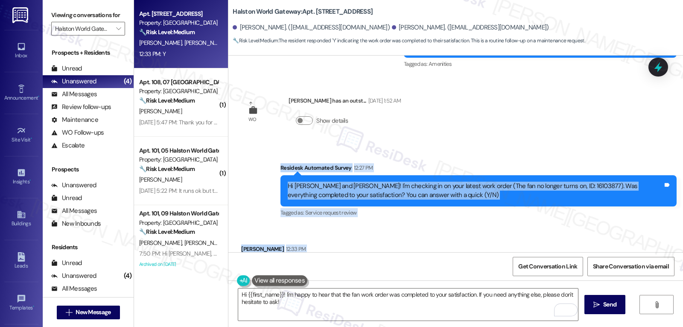
drag, startPoint x: 272, startPoint y: 123, endPoint x: 302, endPoint y: 221, distance: 102.1
click at [302, 221] on div "WO Opened request: The light b... Jun 24, 2024 at 5:43 AM Status : Completed Sh…" at bounding box center [455, 154] width 455 height 196
copy div "Residesk Automated Survey 12:27 PM Hi Elizabeth and Nicole! I'm checking in on …"
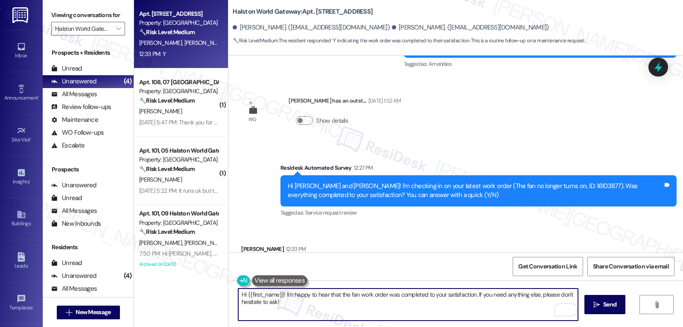
click at [281, 309] on textarea "Hi {{first_name}}! I'm happy to hear that the fan work order was completed to y…" at bounding box center [408, 304] width 340 height 32
paste textarea "Thanks for the update, {{first_name}}! I’m glad everything was resolved to your…"
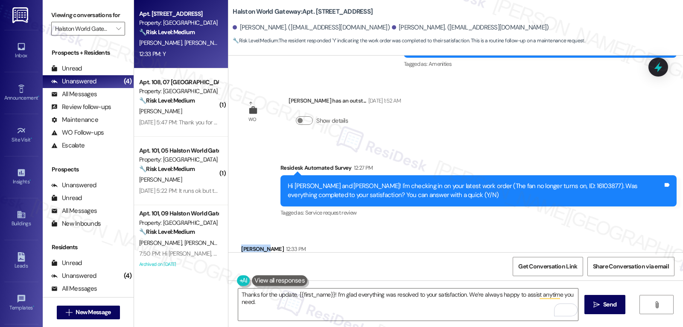
drag, startPoint x: 257, startPoint y: 203, endPoint x: 233, endPoint y: 202, distance: 23.9
click at [235, 238] on div "Received via SMS Elizabeth Bell 12:33 PM Y Tags and notes Tagged as: Positive r…" at bounding box center [274, 267] width 79 height 59
copy div "Elizabeth"
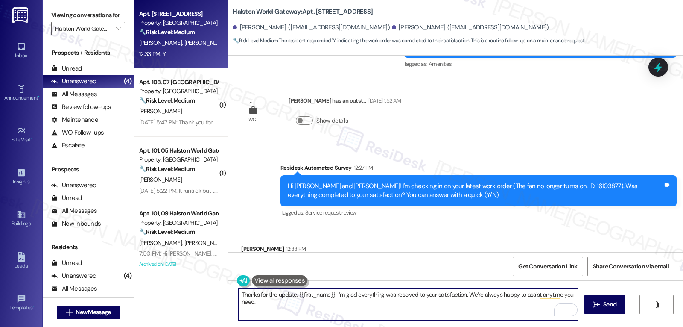
drag, startPoint x: 292, startPoint y: 296, endPoint x: 327, endPoint y: 291, distance: 35.8
click at [327, 291] on textarea "Thanks for the update, {{first_name}}! I’m glad everything was resolved to your…" at bounding box center [408, 304] width 340 height 32
paste textarea "Elizabeth"
click at [374, 305] on textarea "Thanks for the update, Elizabeth! I’m glad everything was resolved to your sati…" at bounding box center [408, 304] width 340 height 32
type textarea "Thanks for the update, Elizabeth! I’m glad everything was resolved to your sati…"
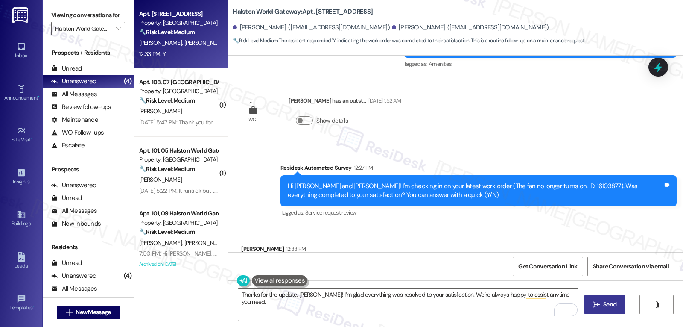
click at [609, 305] on span "Send" at bounding box center [609, 304] width 13 height 9
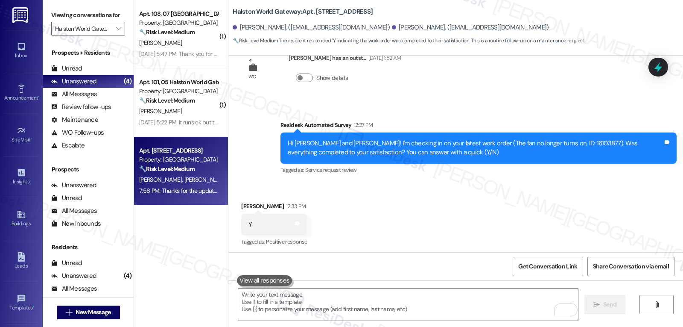
scroll to position [3938, 0]
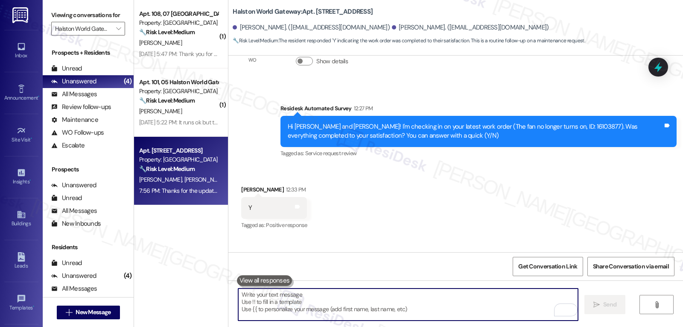
click at [310, 303] on textarea "To enrich screen reader interactions, please activate Accessibility in Grammarl…" at bounding box center [408, 304] width 340 height 32
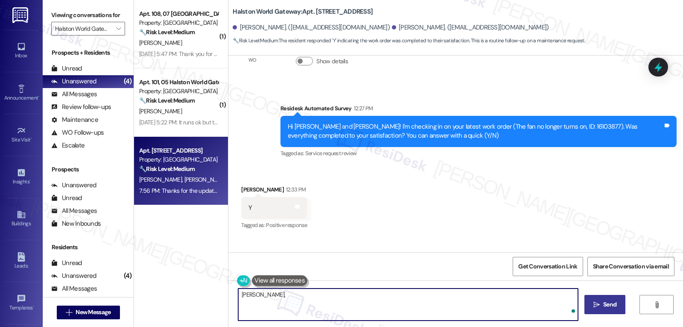
paste textarea "I hope you’ve been loving your time at {{property}}! Has it lived up to what yo…"
type textarea "Elizabeth, I hope you’ve been loving your time at {{property}}! Has it lived up…"
click at [603, 306] on span "Send" at bounding box center [609, 304] width 13 height 9
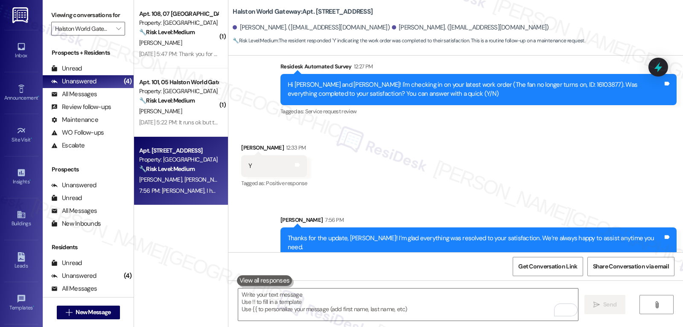
scroll to position [4007, 0]
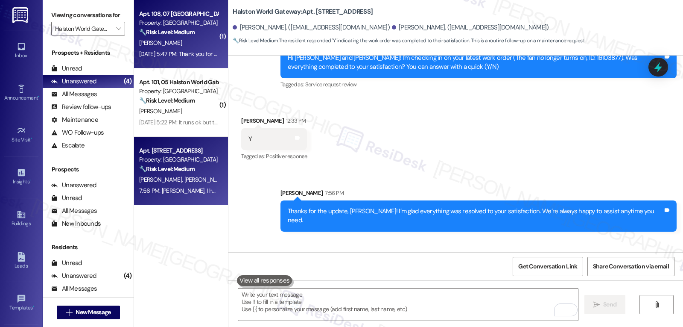
click at [185, 45] on div "A. Lurie" at bounding box center [178, 43] width 81 height 11
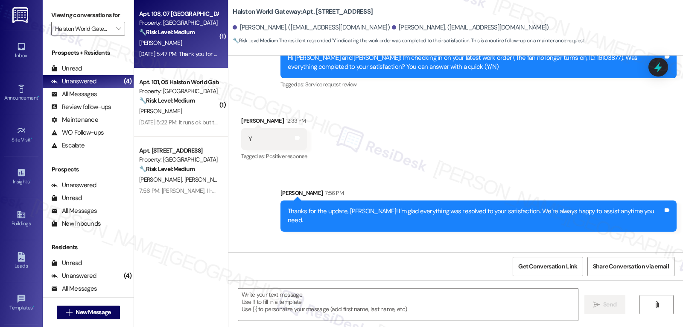
type textarea "Fetching suggested responses. Please feel free to read through the conversation…"
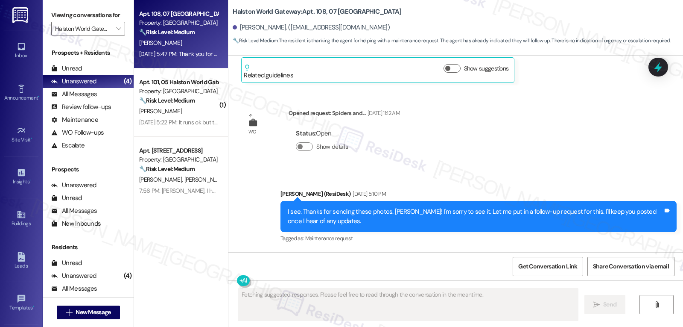
scroll to position [1438, 0]
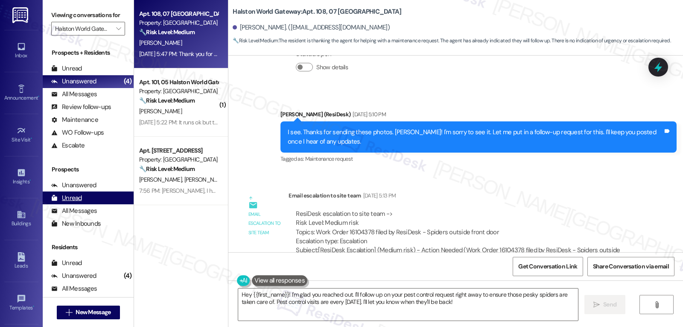
click at [135, 221] on div "Apt. 108, 07 Halston World Gateway Property: Halston World Gateway 🔧 Risk Level…" at bounding box center [408, 163] width 549 height 327
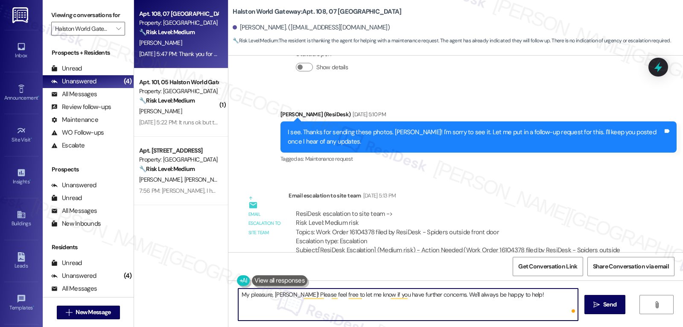
type textarea "My pleasure, Alex! Please feel free to let me know if you have further concerns…"
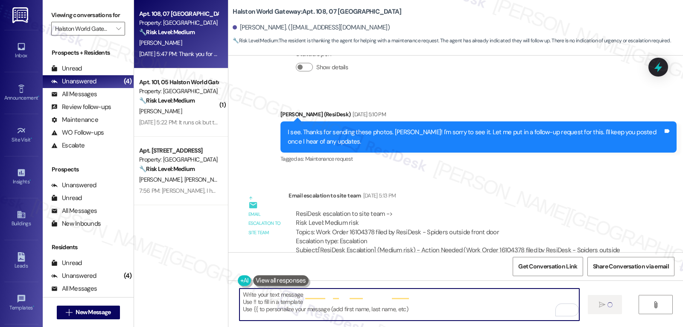
scroll to position [1438, 0]
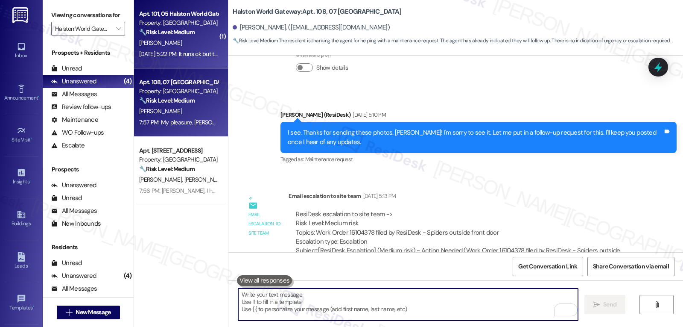
click at [199, 51] on div "Aug 22, 2025 at 5:22 PM: It runs ok but the soap water comes out too Aug 22, 20…" at bounding box center [213, 54] width 148 height 8
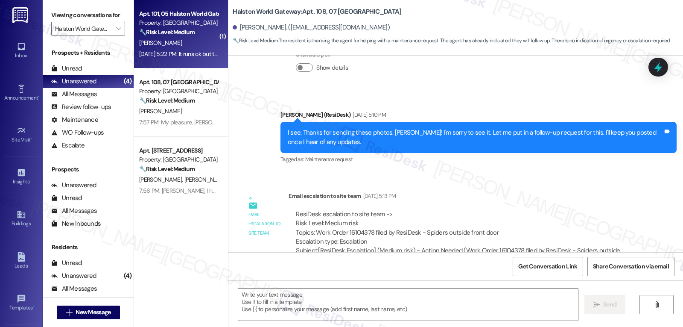
type textarea "Fetching suggested responses. Please feel free to read through the conversation…"
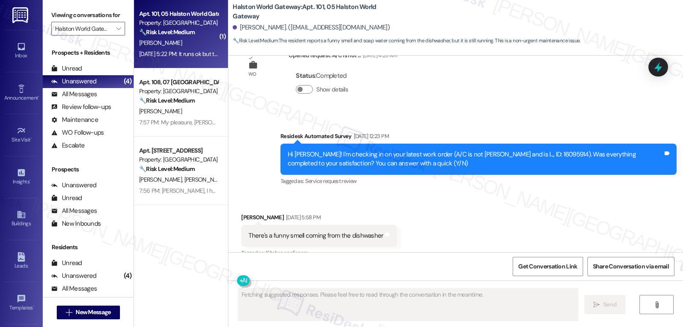
scroll to position [2311, 0]
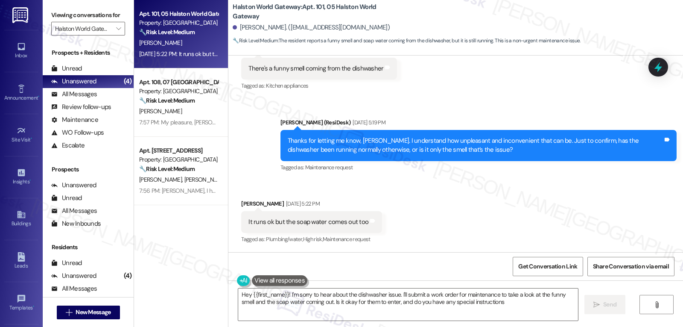
type textarea "Hey {{first_name}}! I'm sorry to hear about the dishwasher issue. I'll submit a…"
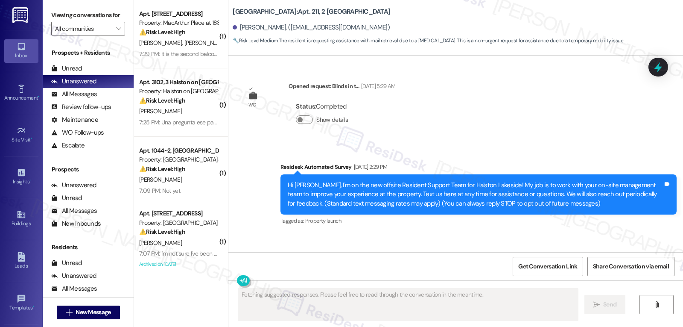
scroll to position [29555, 0]
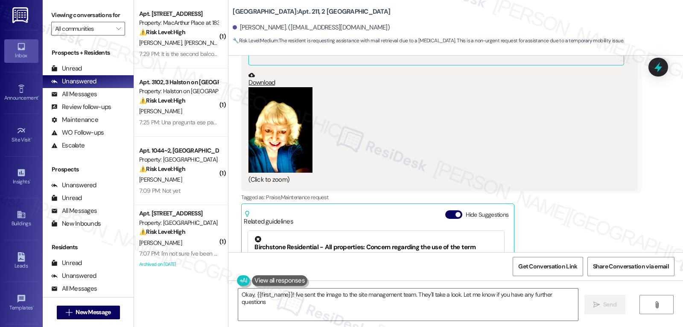
type textarea "Okay, {{first_name}}! I've sent the image to the site management team. They'll …"
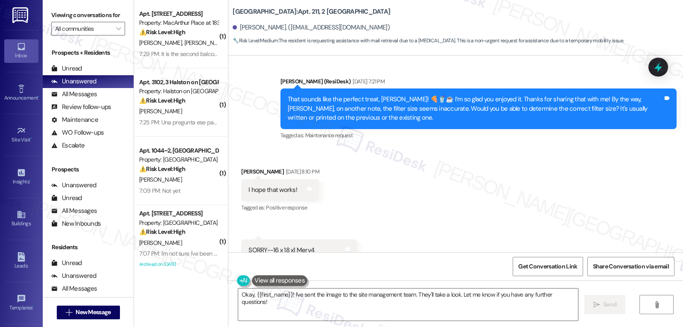
scroll to position [29298, 0]
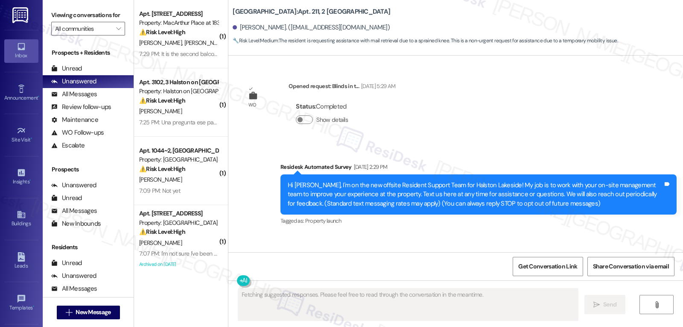
scroll to position [29476, 0]
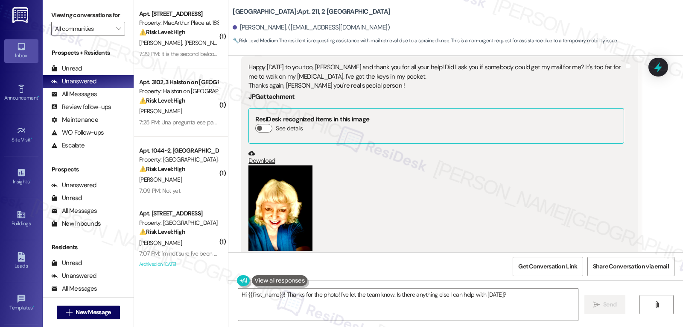
click at [347, 269] on div "Tagged as: Praise , Click to highlight conversations about Praise Maintenance r…" at bounding box center [439, 275] width 396 height 12
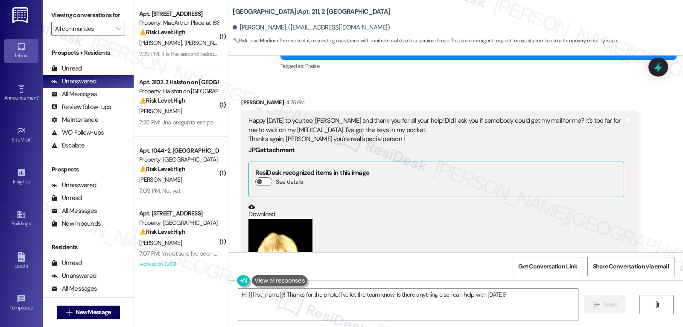
scroll to position [29555, 0]
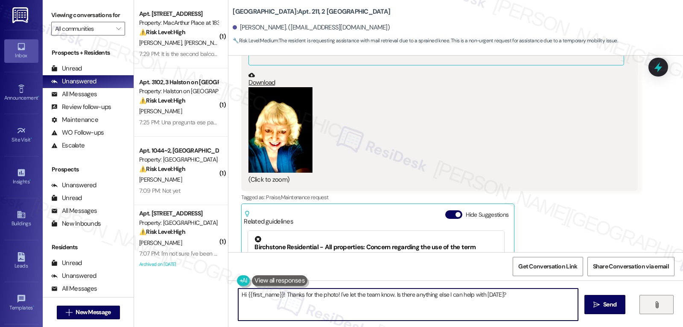
drag, startPoint x: 285, startPoint y: 295, endPoint x: 647, endPoint y: 304, distance: 362.2
click at [630, 306] on div "Hi {{first_name}}! Thanks for the photo! I've let the team know. Is there anyth…" at bounding box center [455, 312] width 455 height 64
drag, startPoint x: 414, startPoint y: 295, endPoint x: 606, endPoint y: 322, distance: 194.4
click at [601, 322] on div "Hi {{first_name}}! Just a quick update from the site management team. We will h…" at bounding box center [455, 312] width 455 height 64
click at [570, 298] on textarea "Hi {{first_name}}! Just a quick update from the site management team. Thanks fo…" at bounding box center [408, 304] width 340 height 32
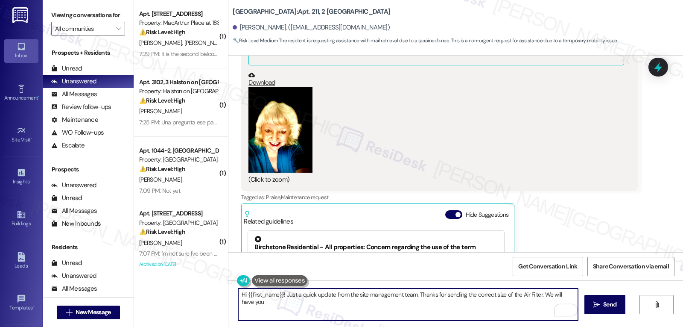
click at [574, 295] on textarea "Hi {{first_name}}! Just a quick update from the site management team. Thanks fo…" at bounding box center [408, 304] width 340 height 32
click at [372, 310] on textarea "Hi {{first_name}}! Just a quick update from the site management team. Thanks fo…" at bounding box center [408, 304] width 340 height 32
type textarea "Hi {{first_name}}! Just a quick update from the site management team. Thanks fo…"
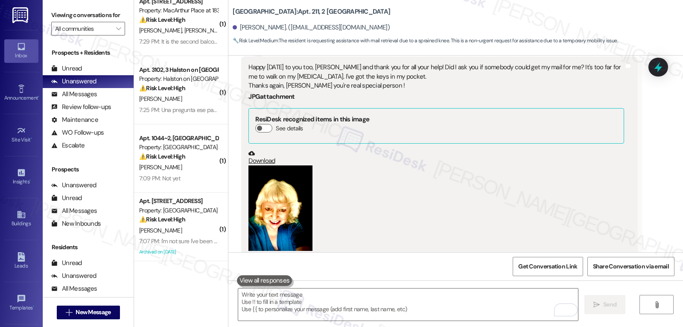
scroll to position [0, 0]
